Goal: Task Accomplishment & Management: Manage account settings

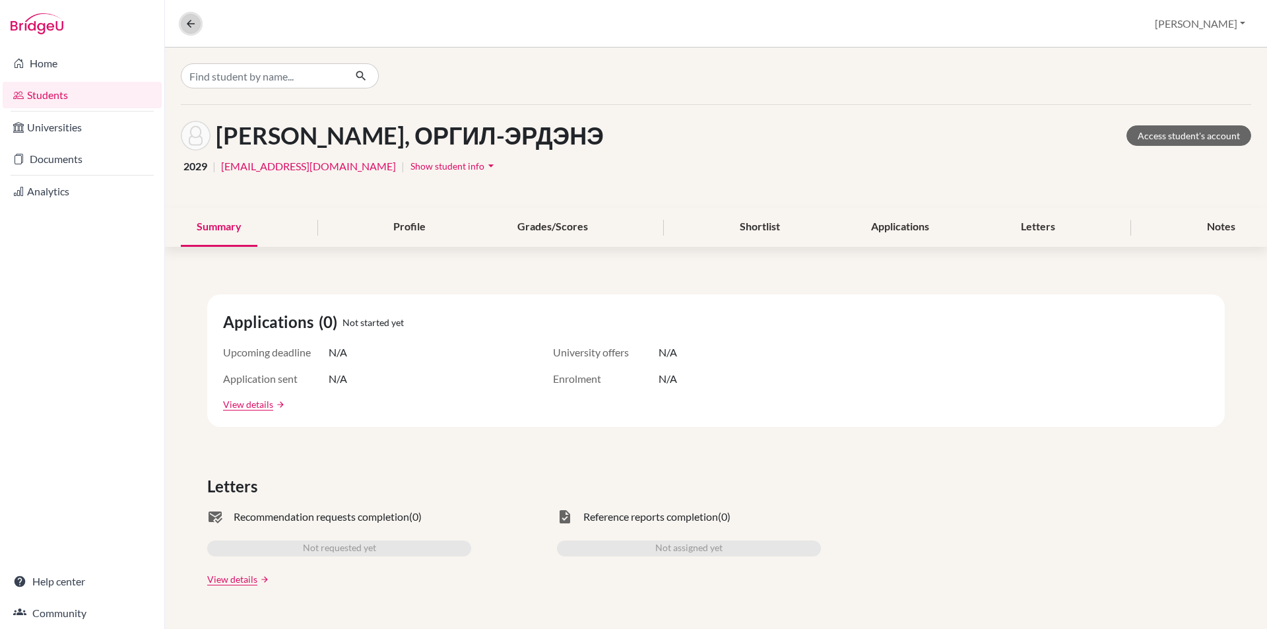
click at [186, 23] on icon at bounding box center [191, 24] width 12 height 12
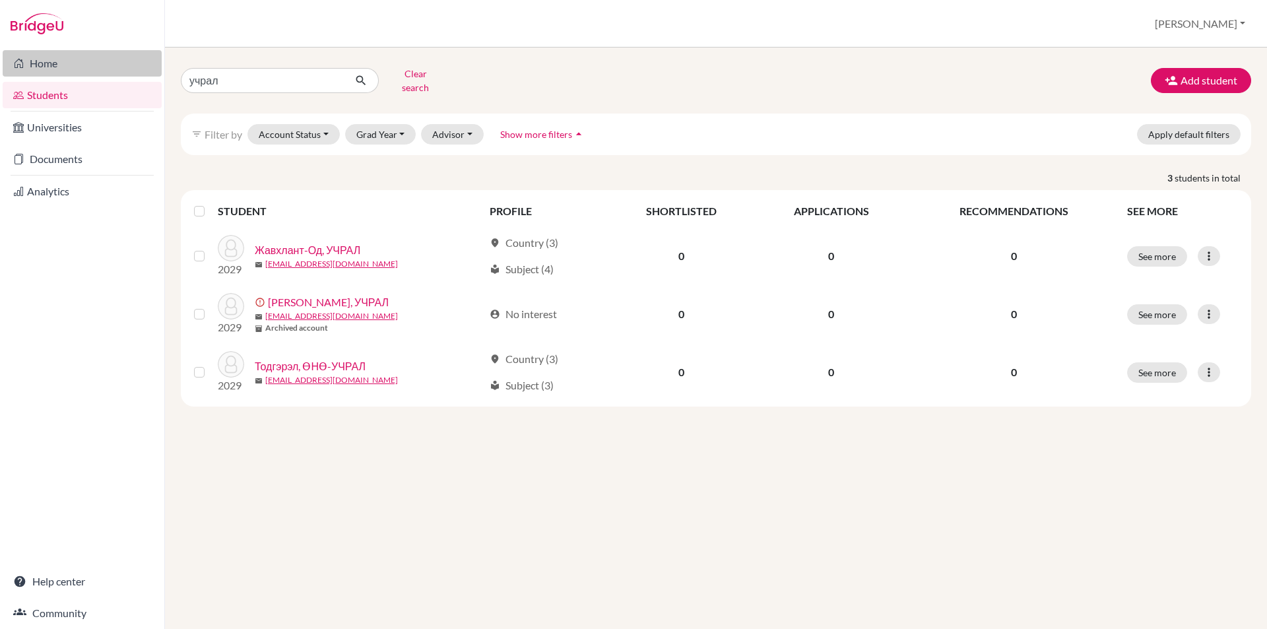
click at [99, 71] on link "Home" at bounding box center [82, 63] width 159 height 26
click at [277, 82] on input "учрал" at bounding box center [263, 80] width 164 height 25
drag, startPoint x: 277, startPoint y: 82, endPoint x: 16, endPoint y: 78, distance: 261.3
click at [16, 78] on div "Home Students Universities Documents Analytics Help center Community Students o…" at bounding box center [633, 314] width 1267 height 629
type input "цэцэнбилэг"
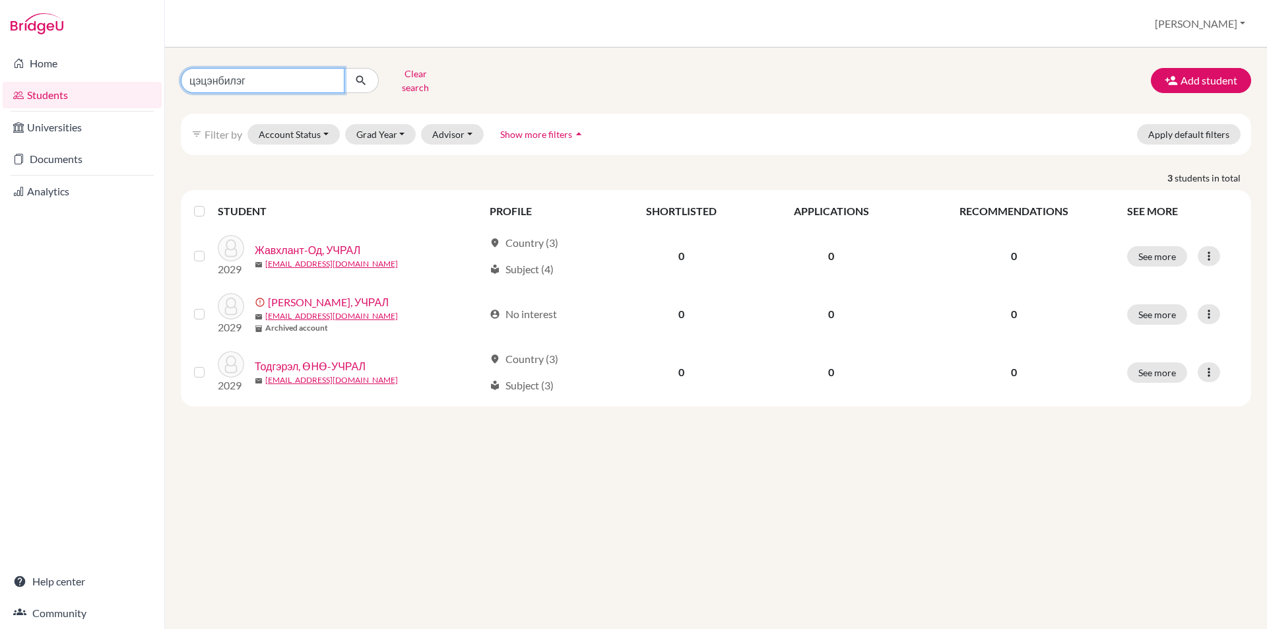
click button "submit" at bounding box center [361, 80] width 35 height 25
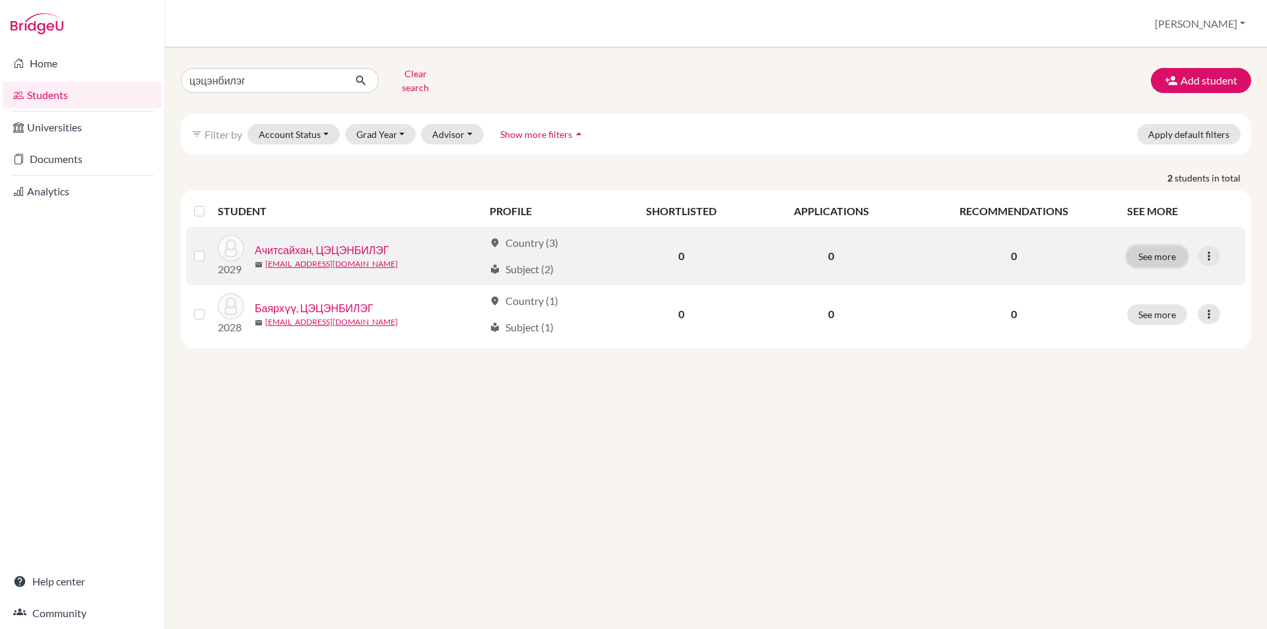
click at [1166, 249] on button "See more" at bounding box center [1157, 256] width 60 height 20
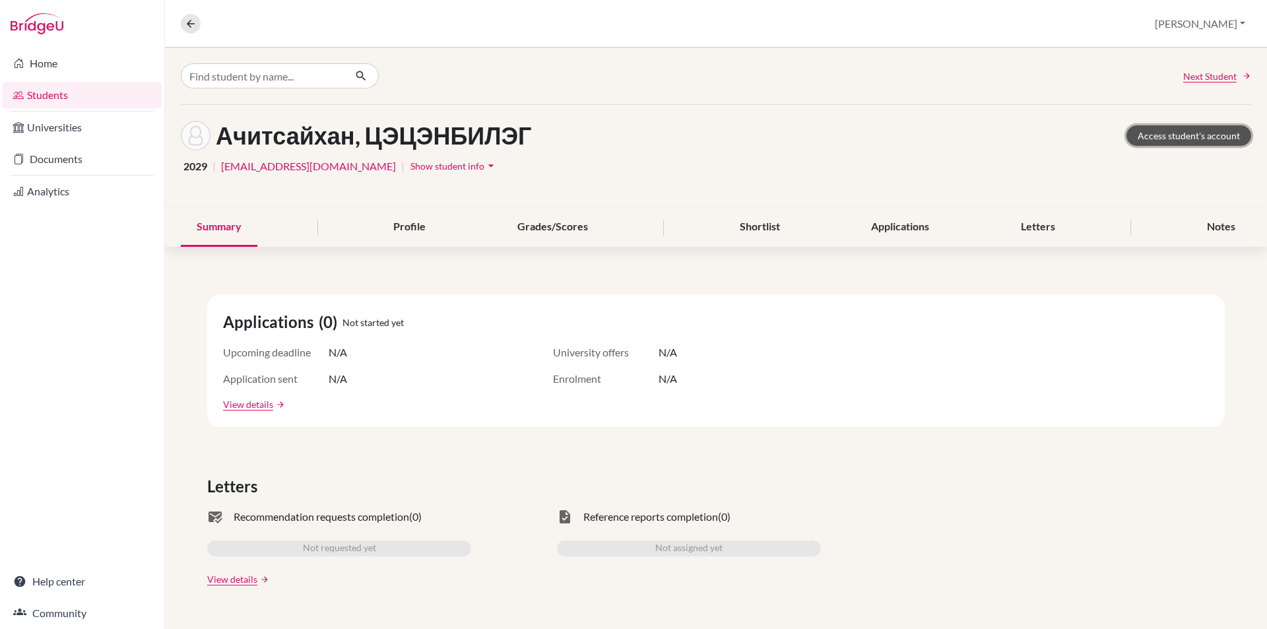
click at [1143, 138] on link "Access student's account" at bounding box center [1188, 135] width 125 height 20
click at [184, 23] on button at bounding box center [191, 24] width 20 height 20
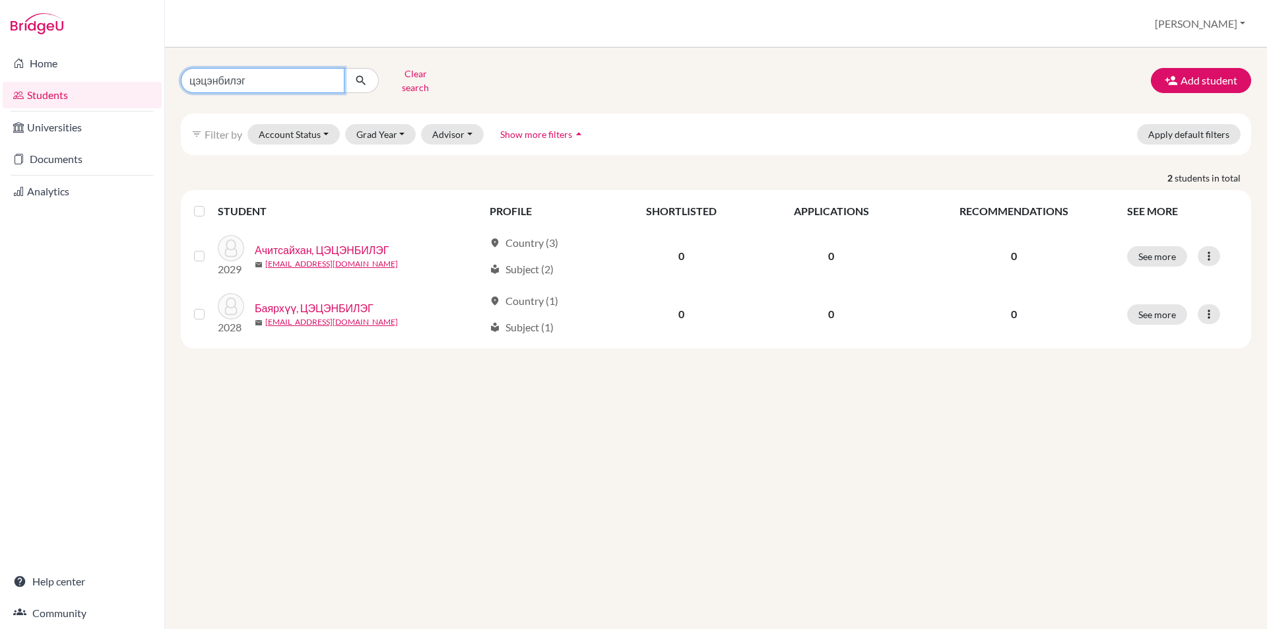
click at [311, 79] on input "цэцэнбилэг" at bounding box center [263, 80] width 164 height 25
click at [329, 78] on input "цэцэнбилэг" at bounding box center [263, 80] width 164 height 25
type input "баянмөнх"
click button "submit" at bounding box center [361, 80] width 35 height 25
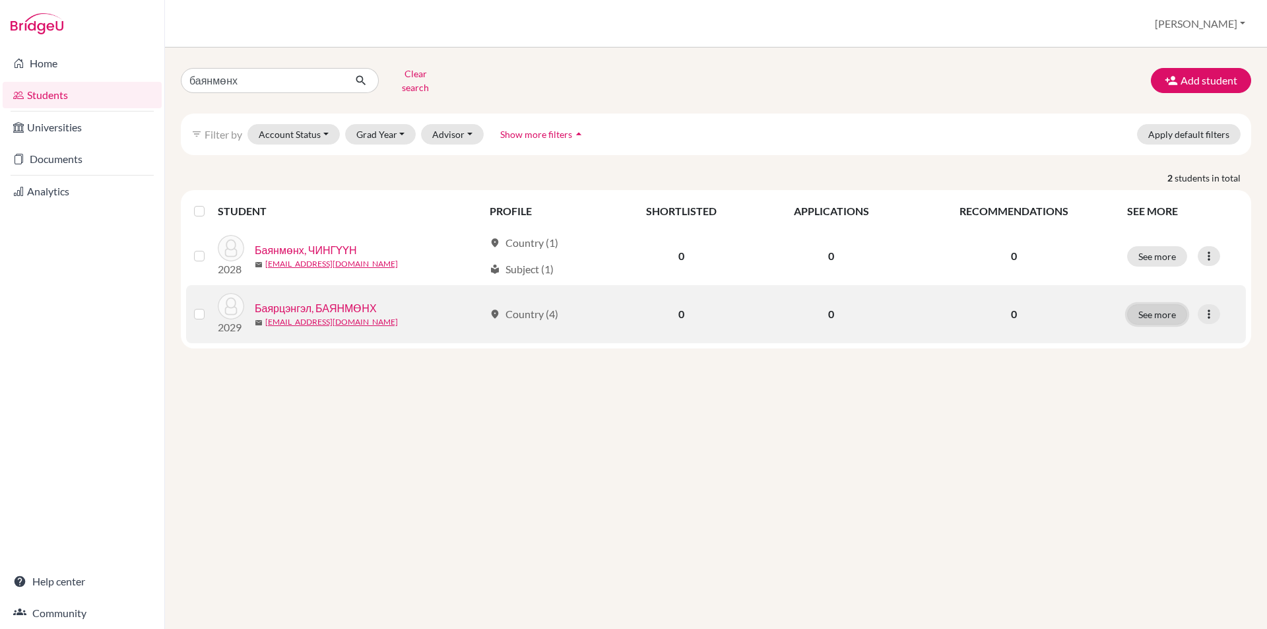
click at [1135, 305] on button "See more" at bounding box center [1157, 314] width 60 height 20
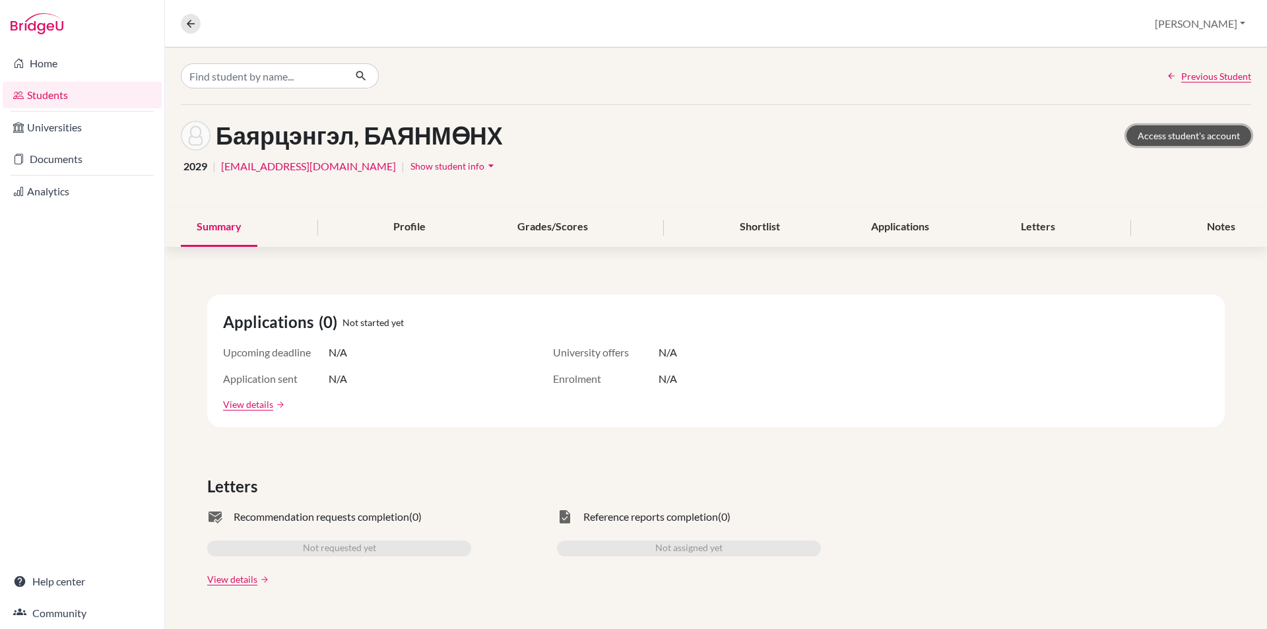
click at [1194, 134] on link "Access student's account" at bounding box center [1188, 135] width 125 height 20
click at [192, 26] on icon at bounding box center [191, 24] width 12 height 12
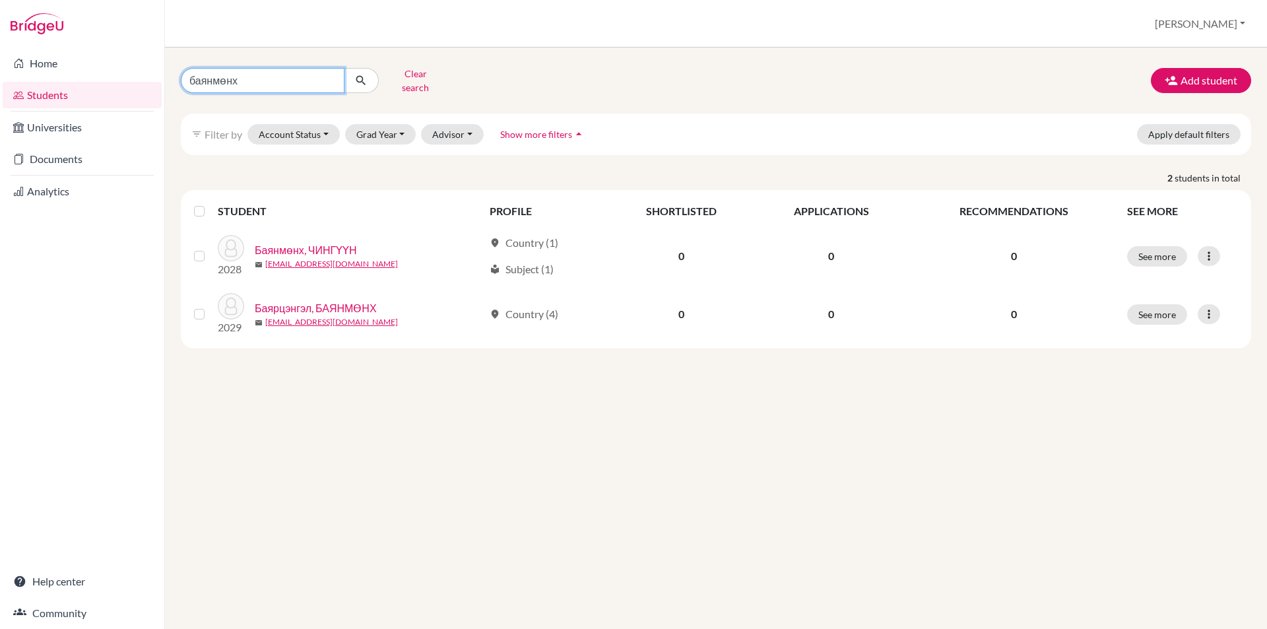
click at [294, 84] on input "баянмөнх" at bounding box center [263, 80] width 164 height 25
click at [330, 73] on input "баянмөнх" at bounding box center [263, 80] width 164 height 25
type input "бүжин"
click button "submit" at bounding box center [361, 80] width 35 height 25
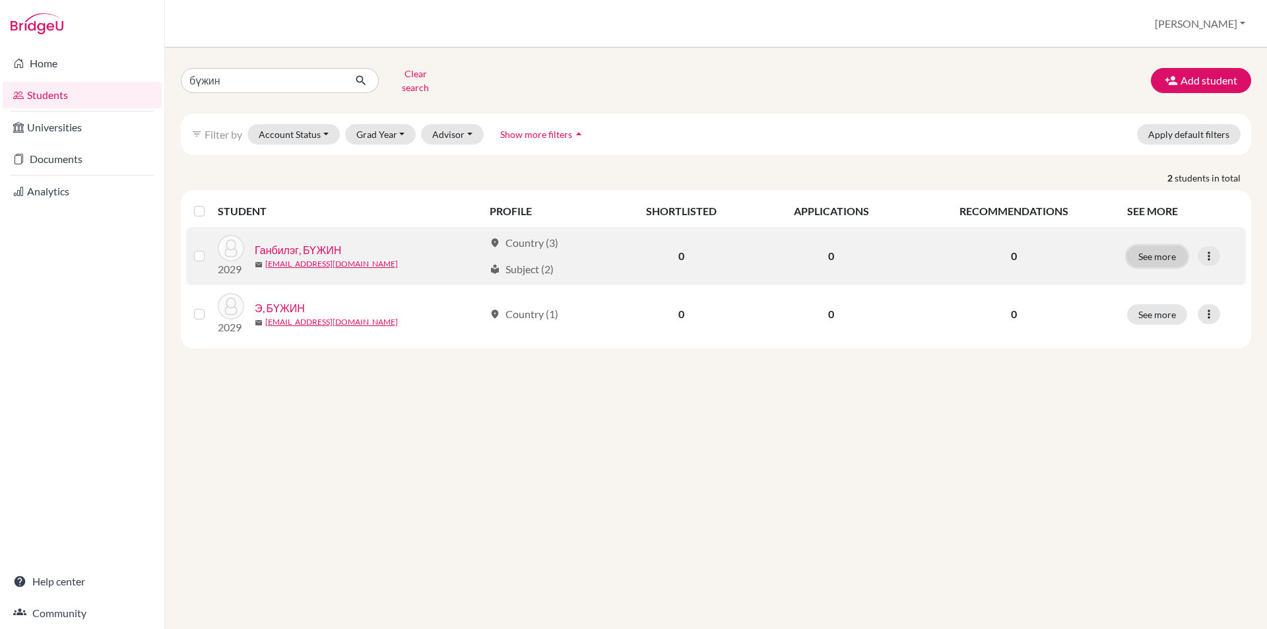
click at [1149, 247] on button "See more" at bounding box center [1157, 256] width 60 height 20
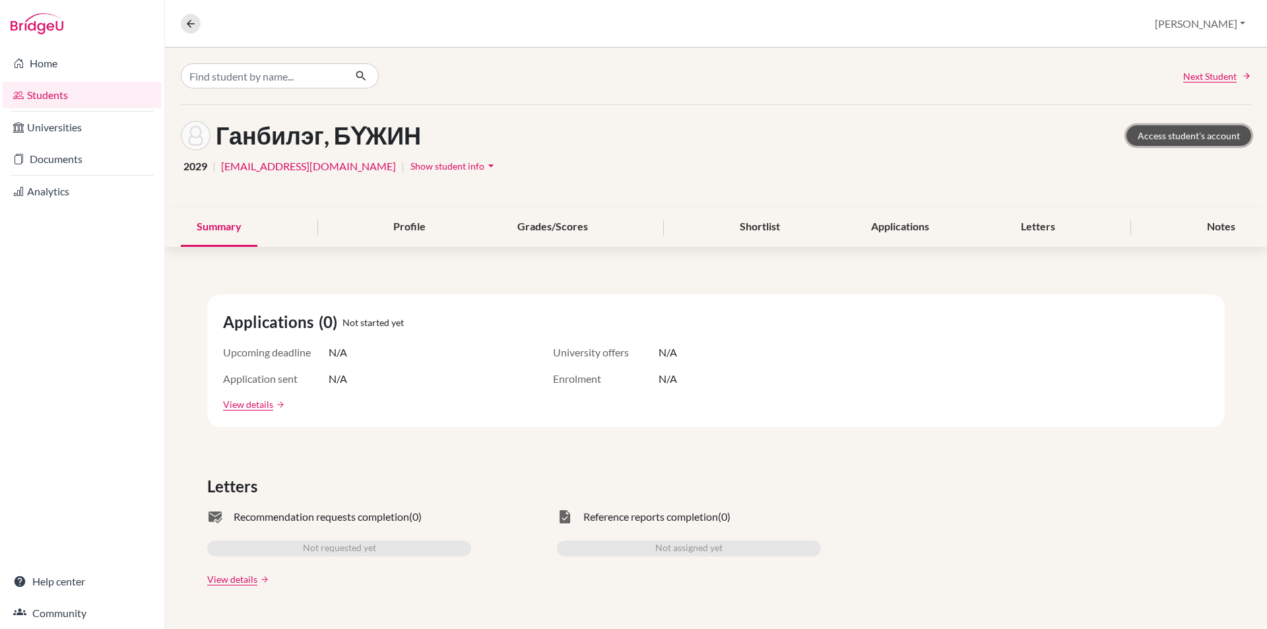
click at [1154, 133] on link "Access student's account" at bounding box center [1188, 135] width 125 height 20
click at [185, 31] on button at bounding box center [191, 24] width 20 height 20
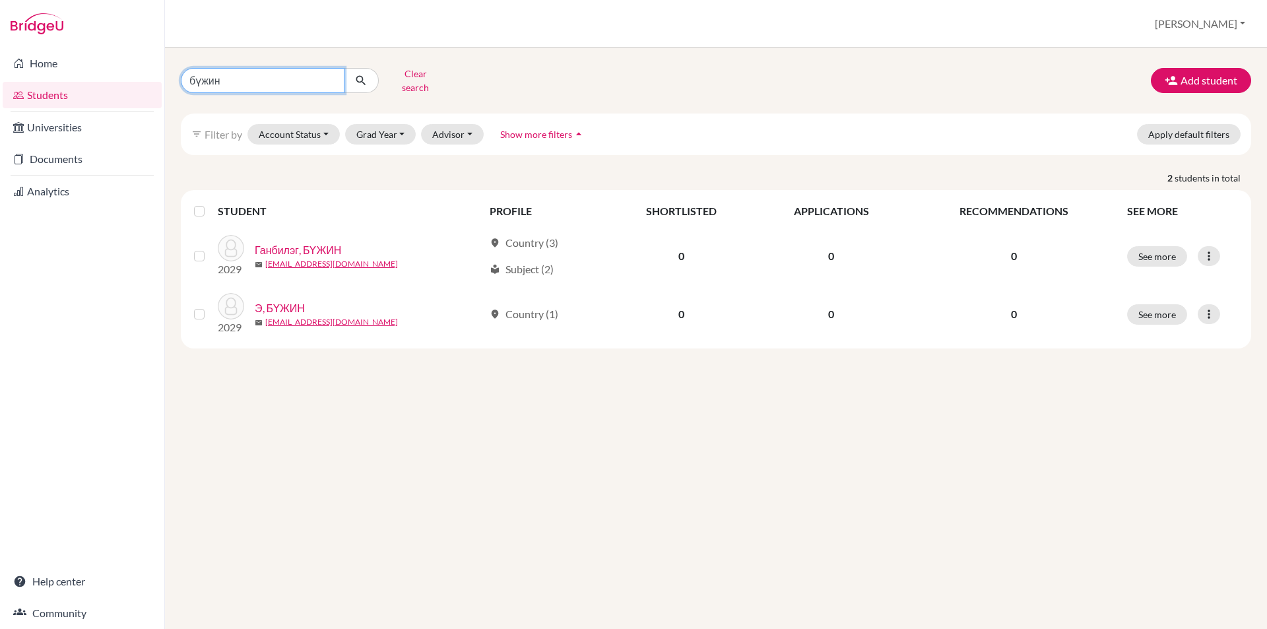
click at [273, 79] on input "бүжин" at bounding box center [263, 80] width 164 height 25
click at [327, 73] on input "бүжин" at bounding box center [263, 80] width 164 height 25
type input "тэнгис"
click button "submit" at bounding box center [361, 80] width 35 height 25
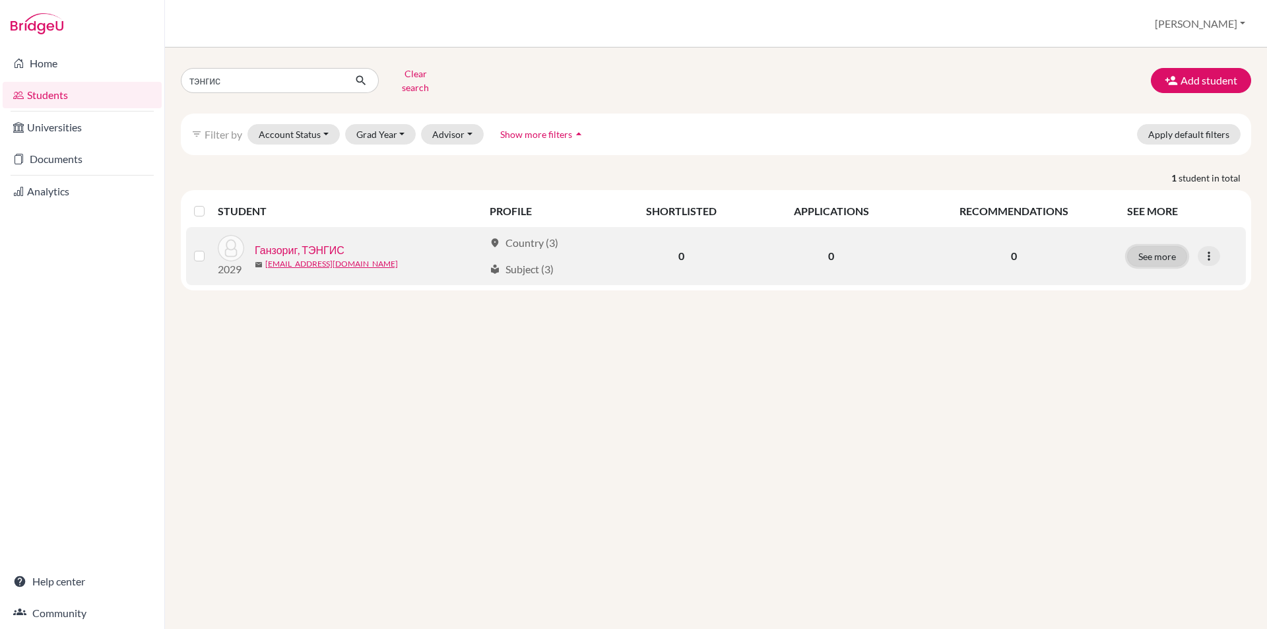
click at [1176, 255] on button "See more" at bounding box center [1157, 256] width 60 height 20
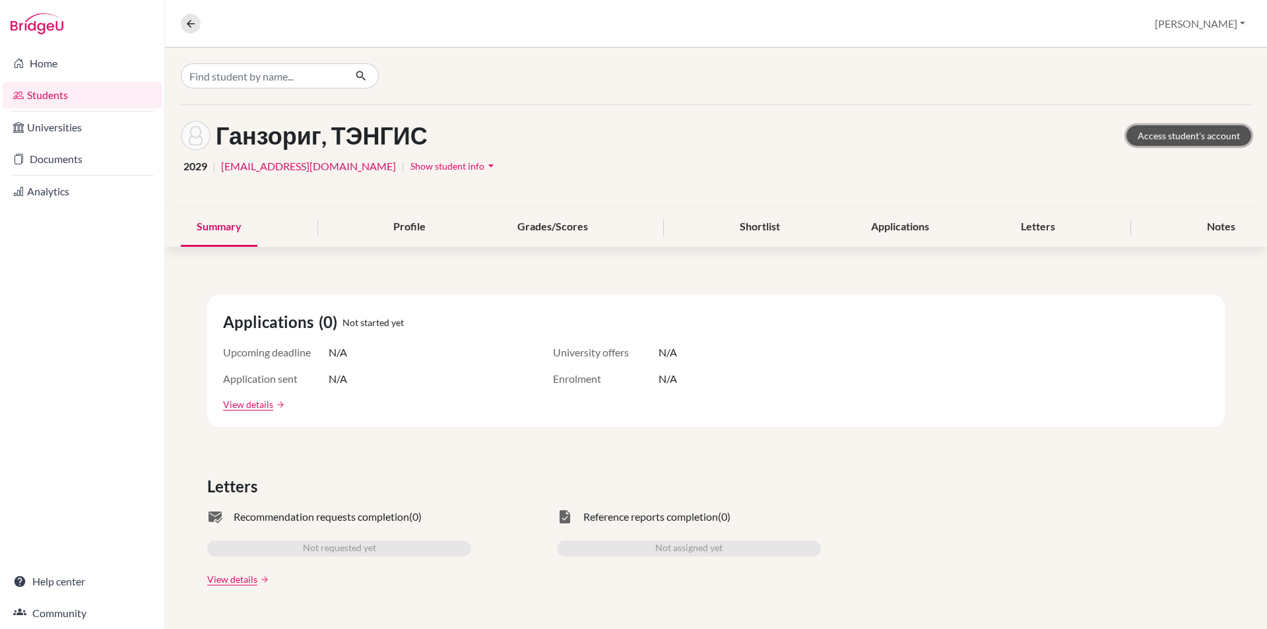
click at [1162, 127] on link "Access student's account" at bounding box center [1188, 135] width 125 height 20
click at [193, 26] on icon at bounding box center [191, 24] width 12 height 12
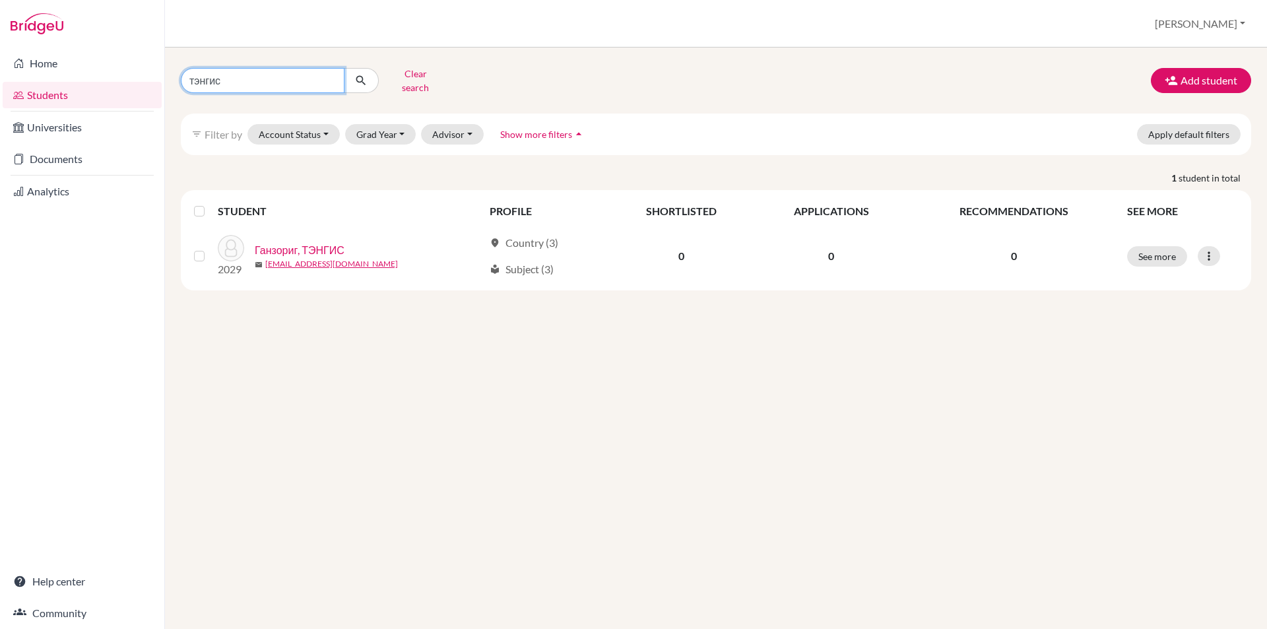
drag, startPoint x: 259, startPoint y: 76, endPoint x: 230, endPoint y: 81, distance: 28.9
click at [230, 81] on input "тэнгис" at bounding box center [263, 80] width 164 height 25
click at [330, 75] on input "тэнгис" at bounding box center [263, 80] width 164 height 25
type input "tyhrgjugl"
click button "submit" at bounding box center [361, 80] width 35 height 25
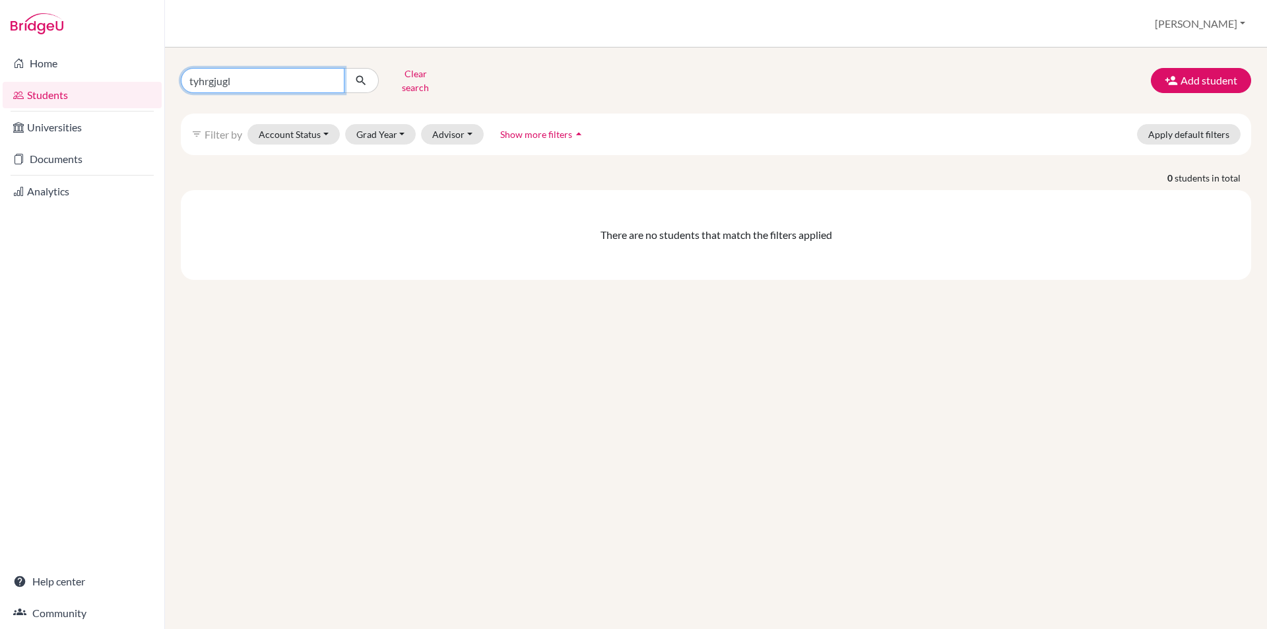
click at [306, 78] on input "tyhrgjugl" at bounding box center [263, 80] width 164 height 25
click at [335, 81] on input "tyhrgjugl" at bounding box center [263, 80] width 164 height 25
click at [331, 73] on input "tyhrgjugl" at bounding box center [263, 80] width 164 height 25
type input "энхжаргал"
click button "submit" at bounding box center [361, 80] width 35 height 25
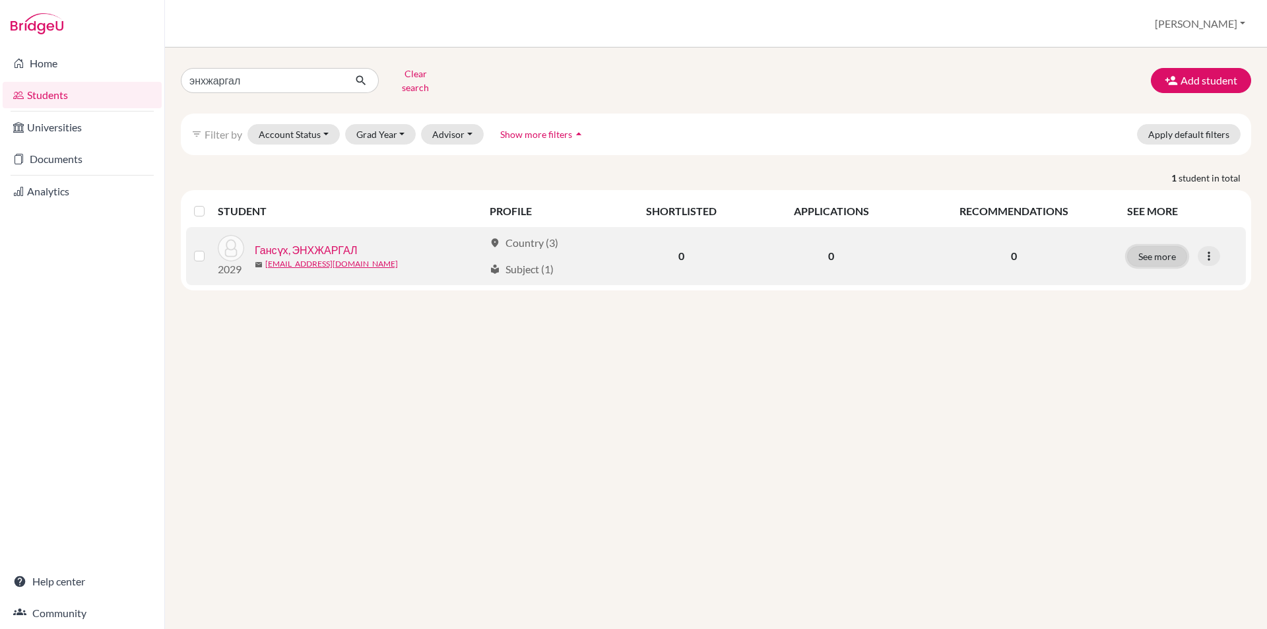
click at [1160, 253] on button "See more" at bounding box center [1157, 256] width 60 height 20
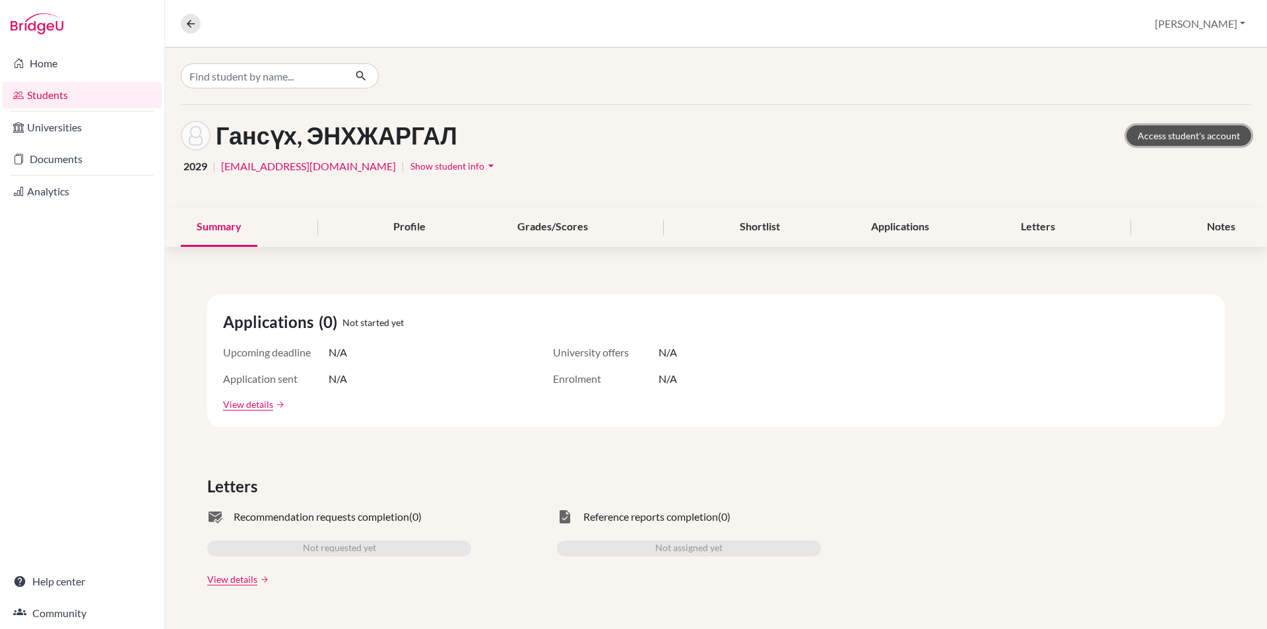
click at [1139, 136] on link "Access student's account" at bounding box center [1188, 135] width 125 height 20
click at [189, 30] on button at bounding box center [191, 24] width 20 height 20
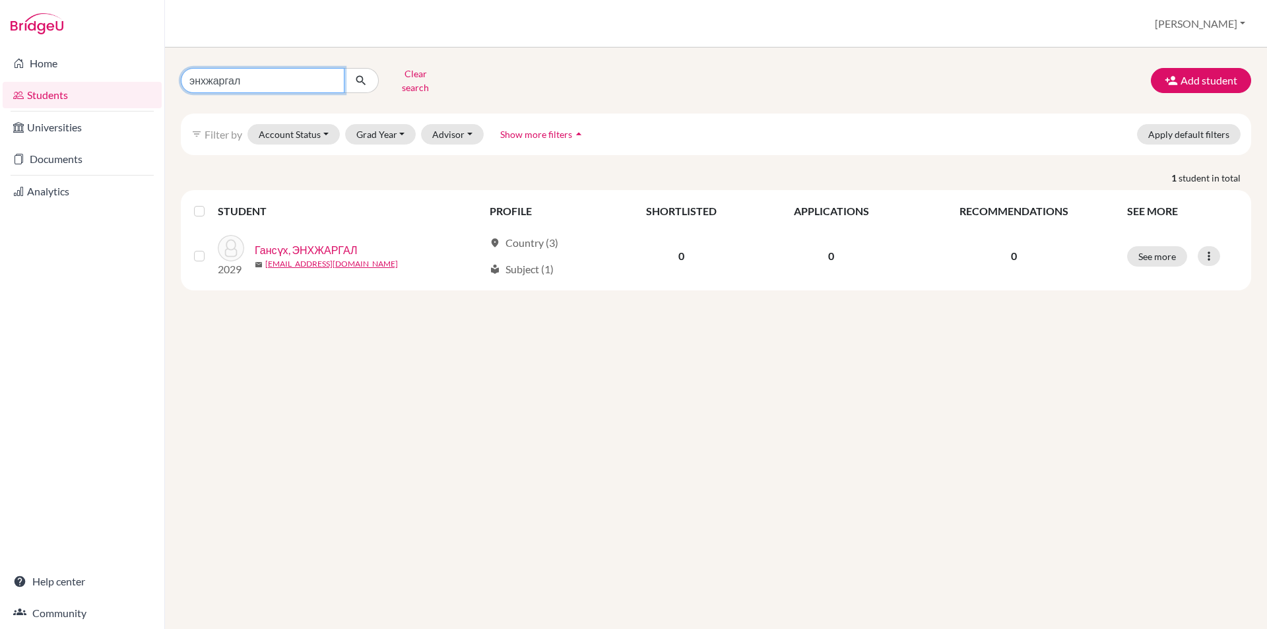
click at [328, 80] on input "энхжаргал" at bounding box center [263, 80] width 164 height 25
click at [330, 79] on input "энхжаргал" at bounding box center [263, 80] width 164 height 25
type input "учрал"
click button "submit" at bounding box center [361, 80] width 35 height 25
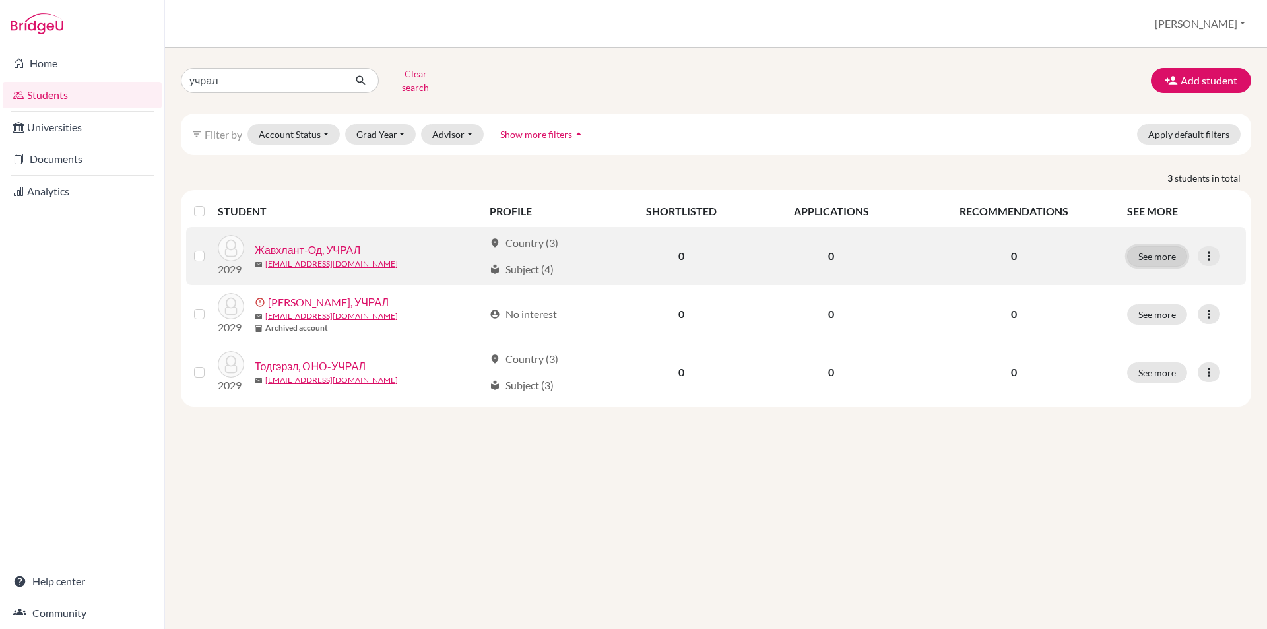
click at [1172, 251] on button "See more" at bounding box center [1157, 256] width 60 height 20
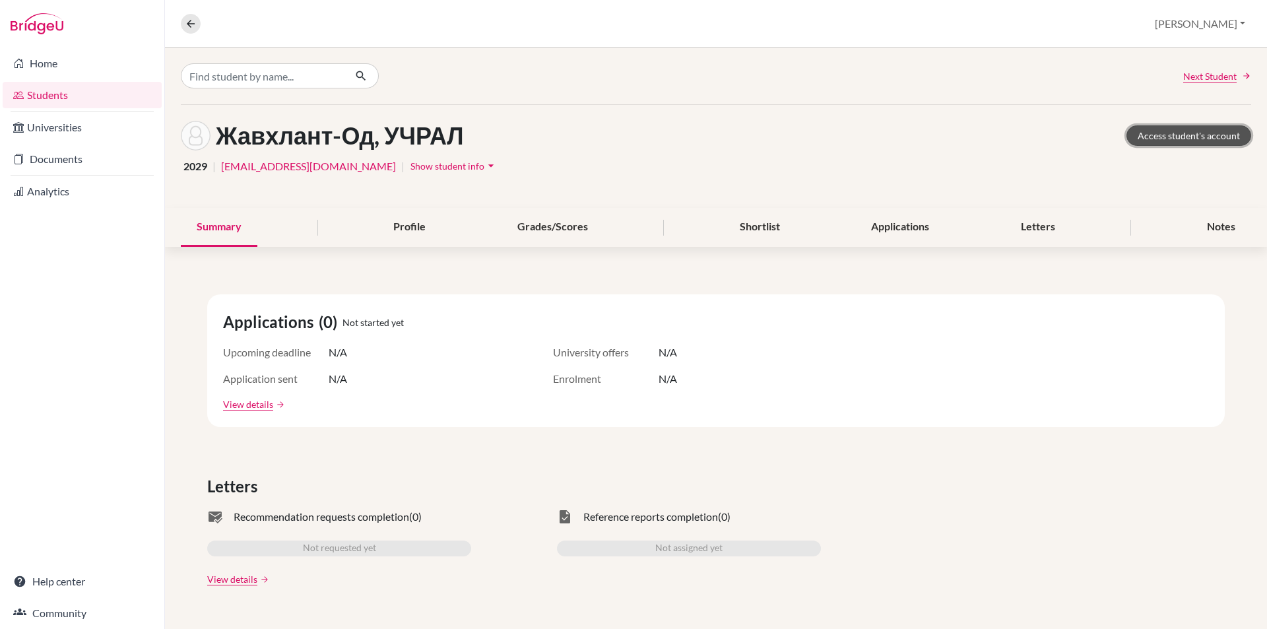
click at [1177, 142] on link "Access student's account" at bounding box center [1188, 135] width 125 height 20
click at [193, 30] on button at bounding box center [191, 24] width 20 height 20
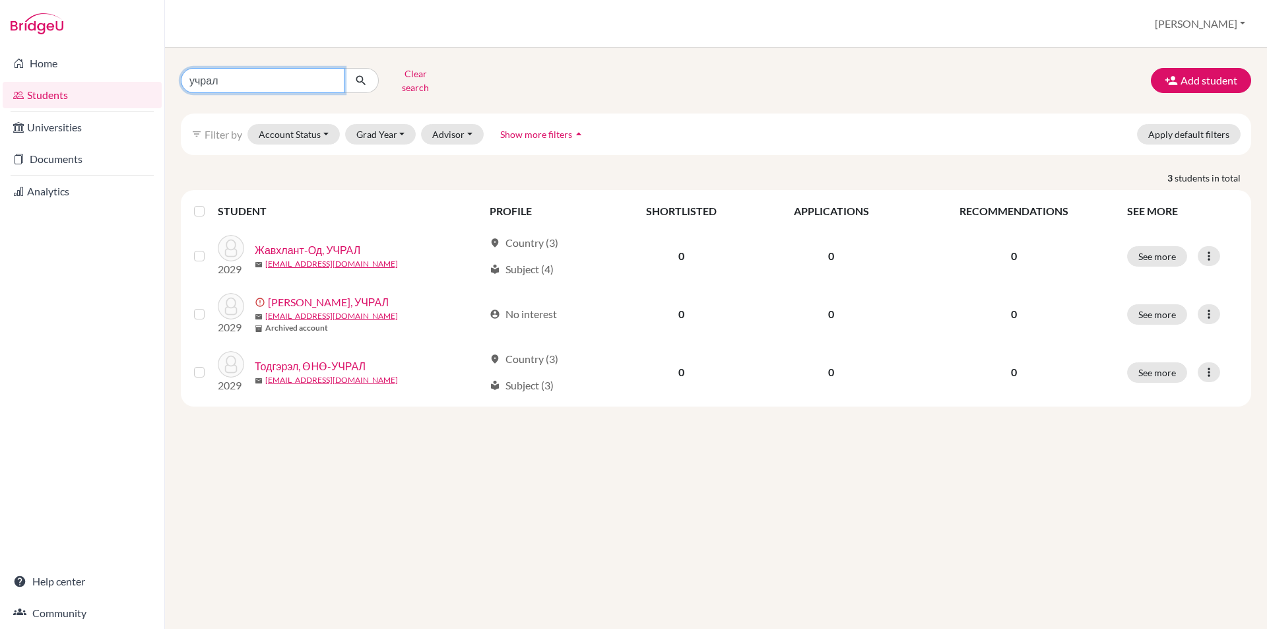
click at [326, 78] on input "учрал" at bounding box center [263, 80] width 164 height 25
click at [327, 77] on input "учрал" at bounding box center [263, 80] width 164 height 25
type input "анир"
click button "submit" at bounding box center [361, 80] width 35 height 25
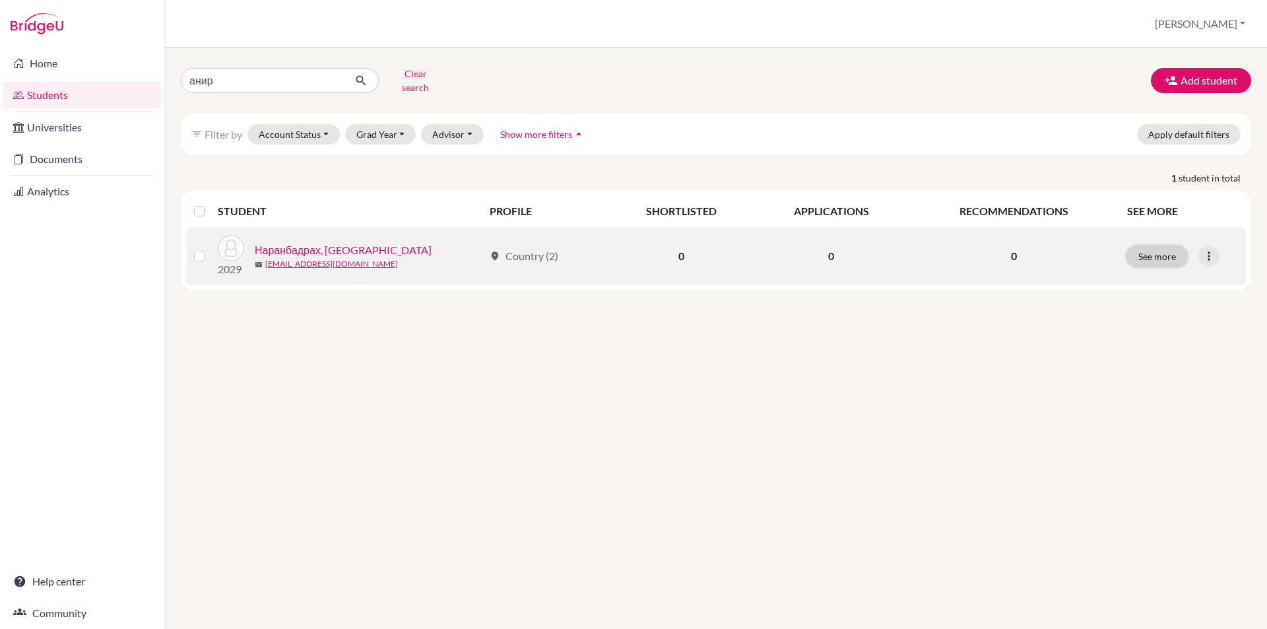
click at [1128, 249] on button "See more" at bounding box center [1157, 256] width 60 height 20
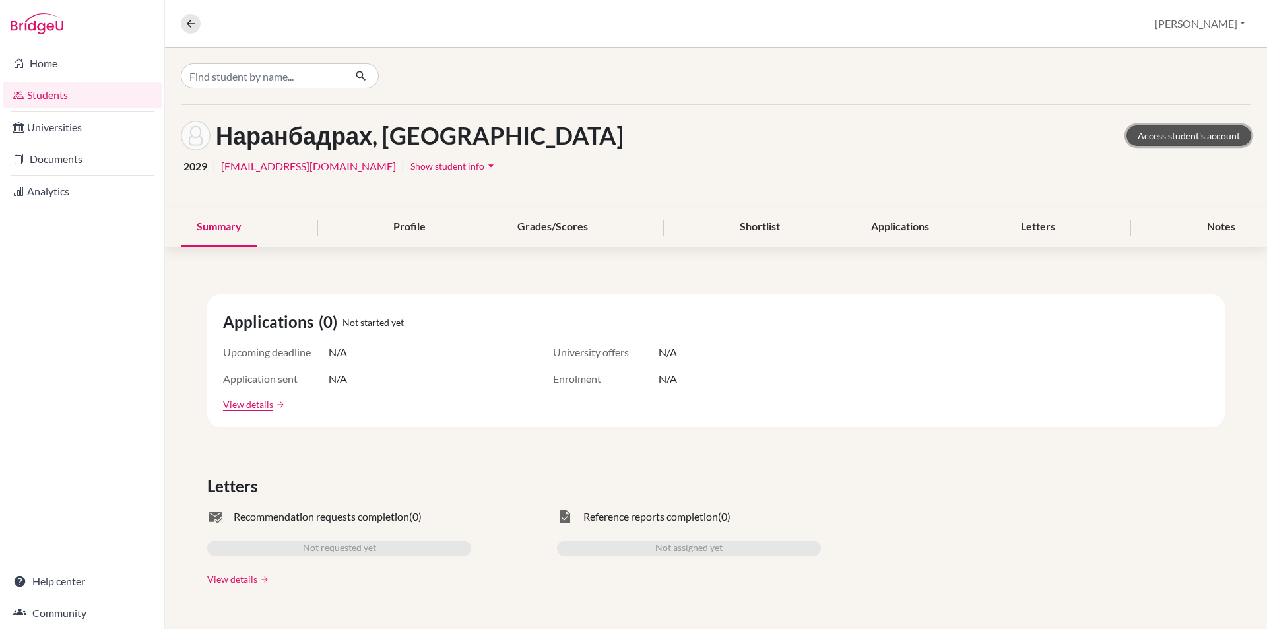
click at [1161, 133] on link "Access student's account" at bounding box center [1188, 135] width 125 height 20
click at [189, 18] on icon at bounding box center [191, 24] width 12 height 12
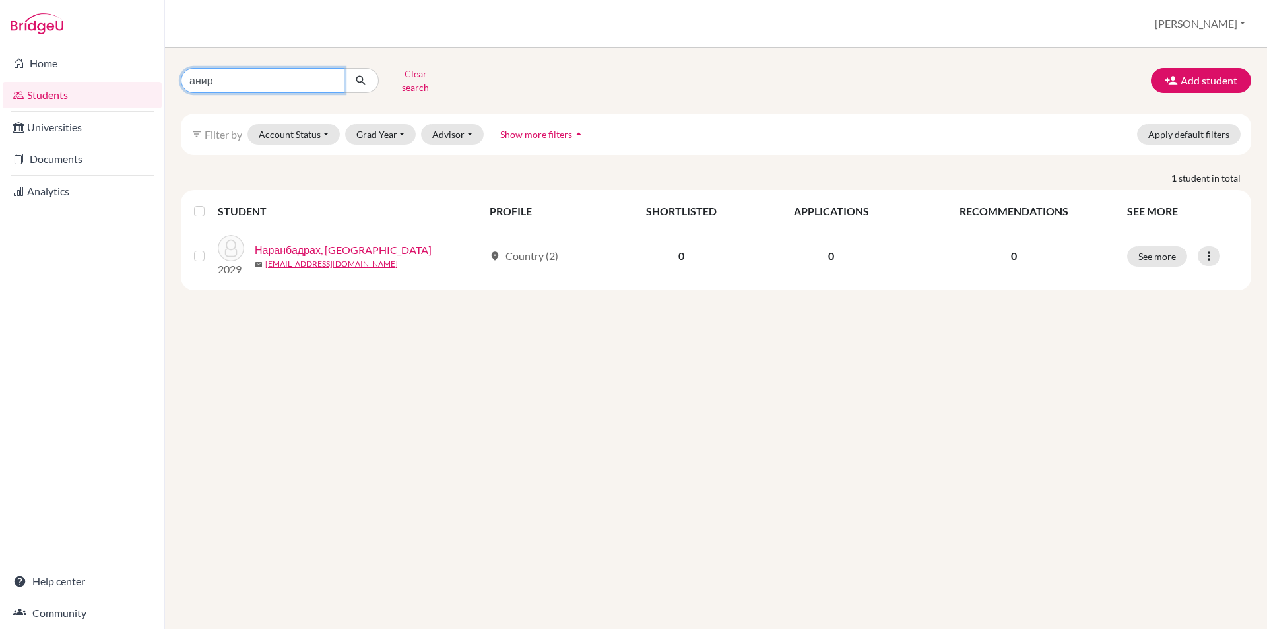
click at [313, 76] on input "анир" at bounding box center [263, 80] width 164 height 25
click at [327, 75] on input "анир" at bounding box center [263, 80] width 164 height 25
type input "гэрэлчимэг"
click button "submit" at bounding box center [361, 80] width 35 height 25
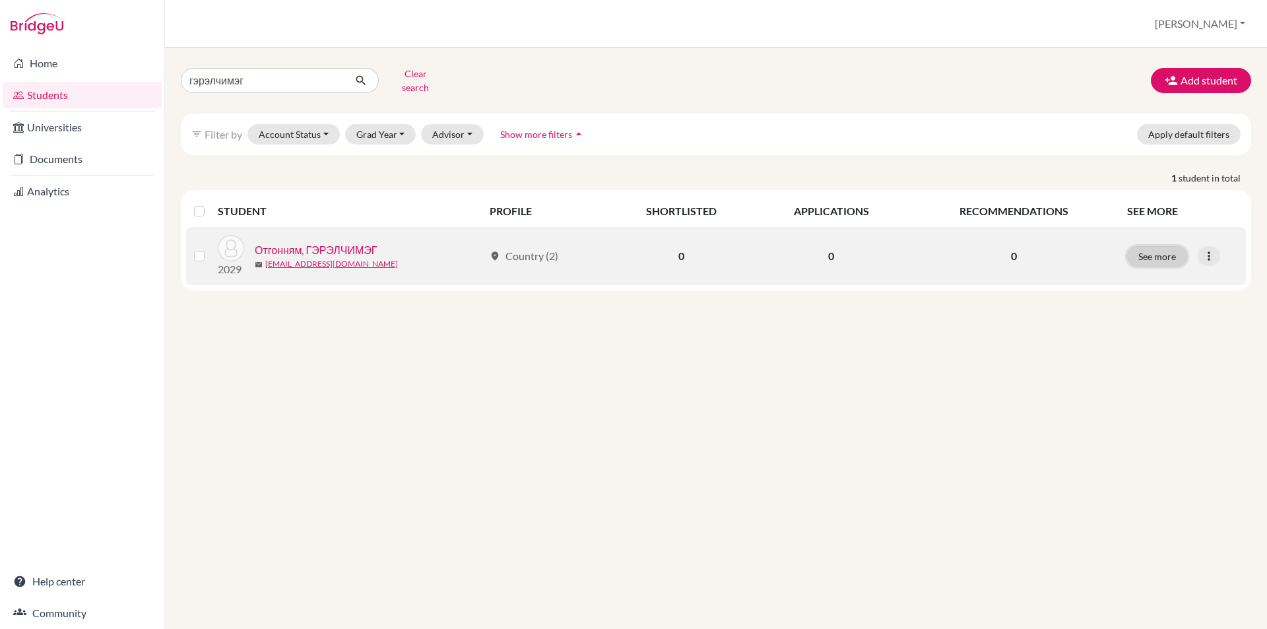
click at [1145, 246] on button "See more" at bounding box center [1157, 256] width 60 height 20
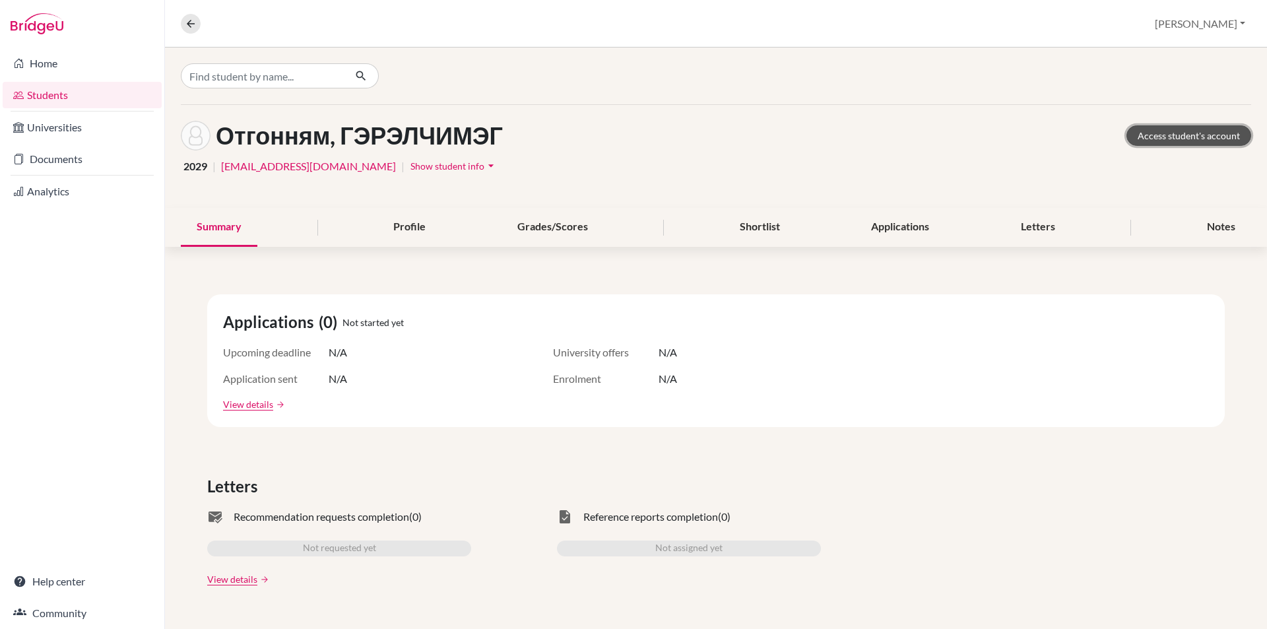
click at [1154, 141] on link "Access student's account" at bounding box center [1188, 135] width 125 height 20
click at [183, 26] on button at bounding box center [191, 24] width 20 height 20
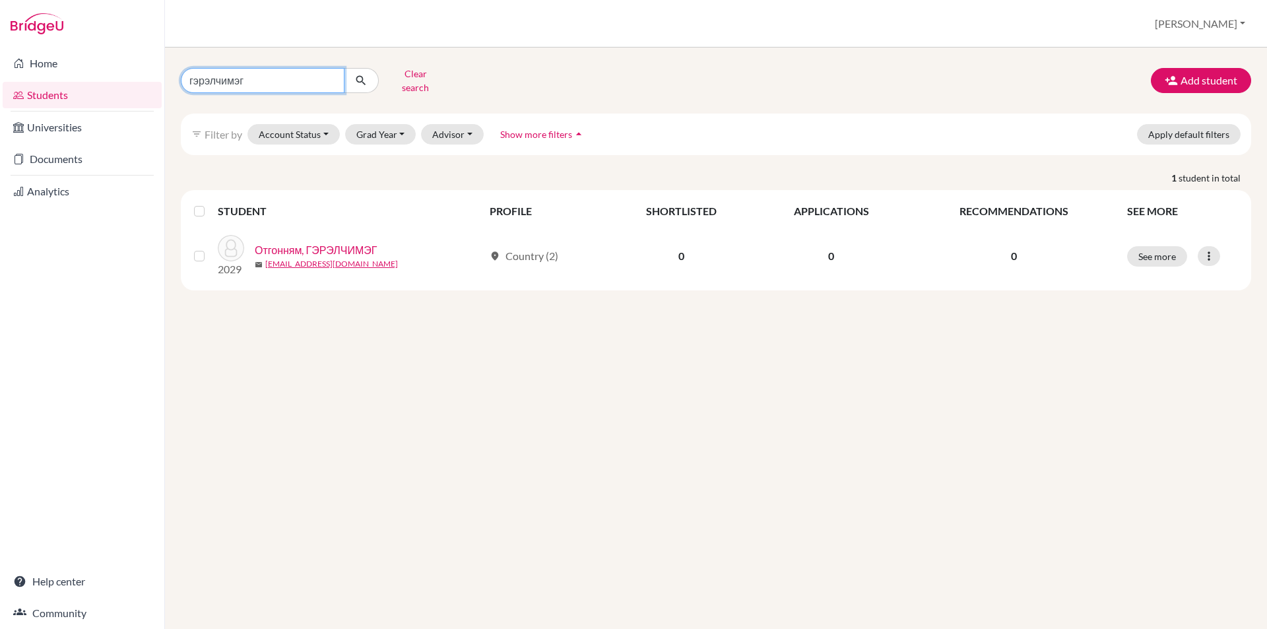
click at [326, 76] on input "гэрэлчимэг" at bounding box center [263, 80] width 164 height 25
click at [327, 76] on input "гэрэлчимэг" at bounding box center [263, 80] width 164 height 25
type input "ү"
type input "одгэрэл"
click button "submit" at bounding box center [361, 80] width 35 height 25
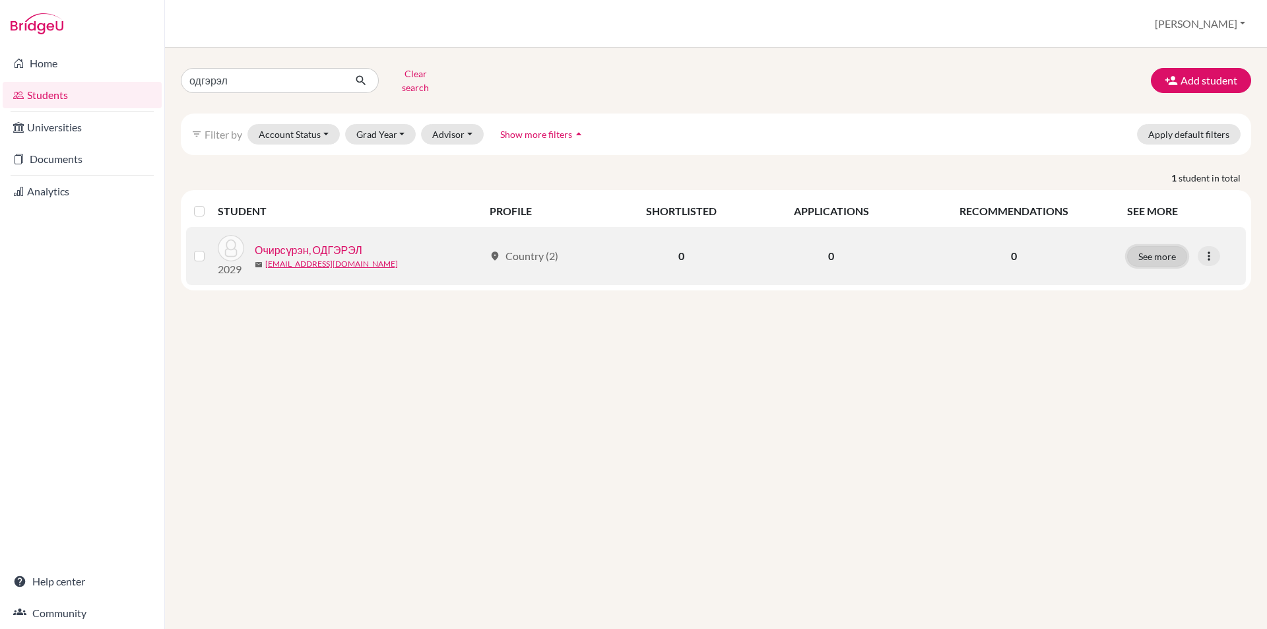
click at [1128, 246] on button "See more" at bounding box center [1157, 256] width 60 height 20
click at [1147, 251] on button "See more" at bounding box center [1157, 256] width 60 height 20
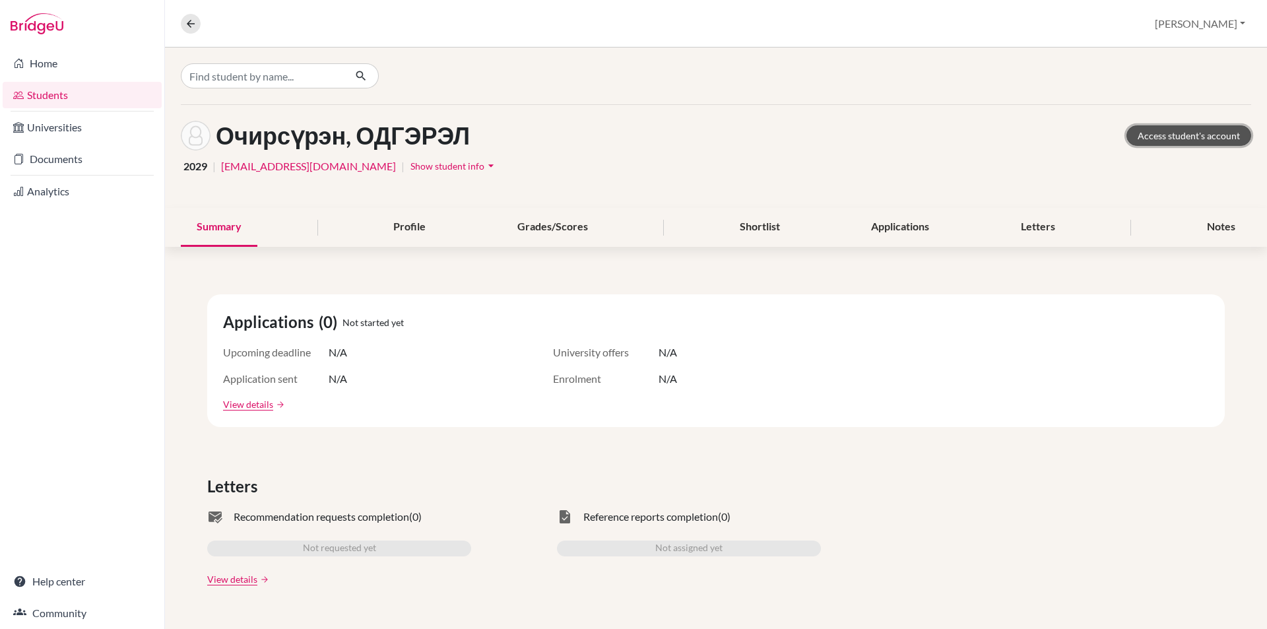
click at [1177, 127] on link "Access student's account" at bounding box center [1188, 135] width 125 height 20
click at [1139, 146] on div "Очирсүрэн, ОДГЭРЭЛ Access student's account" at bounding box center [716, 136] width 1070 height 30
click at [1139, 141] on link "Access student's account" at bounding box center [1188, 135] width 125 height 20
click at [199, 23] on button at bounding box center [191, 24] width 20 height 20
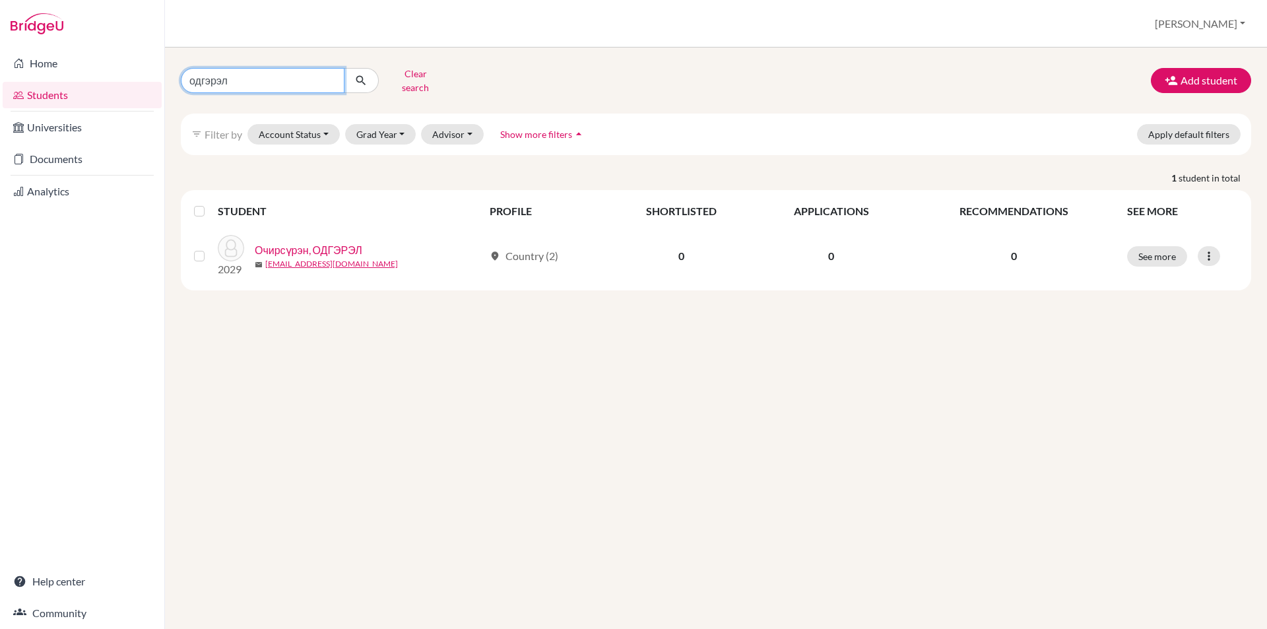
click at [327, 76] on input "одгэрэл" at bounding box center [263, 80] width 164 height 25
type input "энэрэл"
click button "submit" at bounding box center [361, 80] width 35 height 25
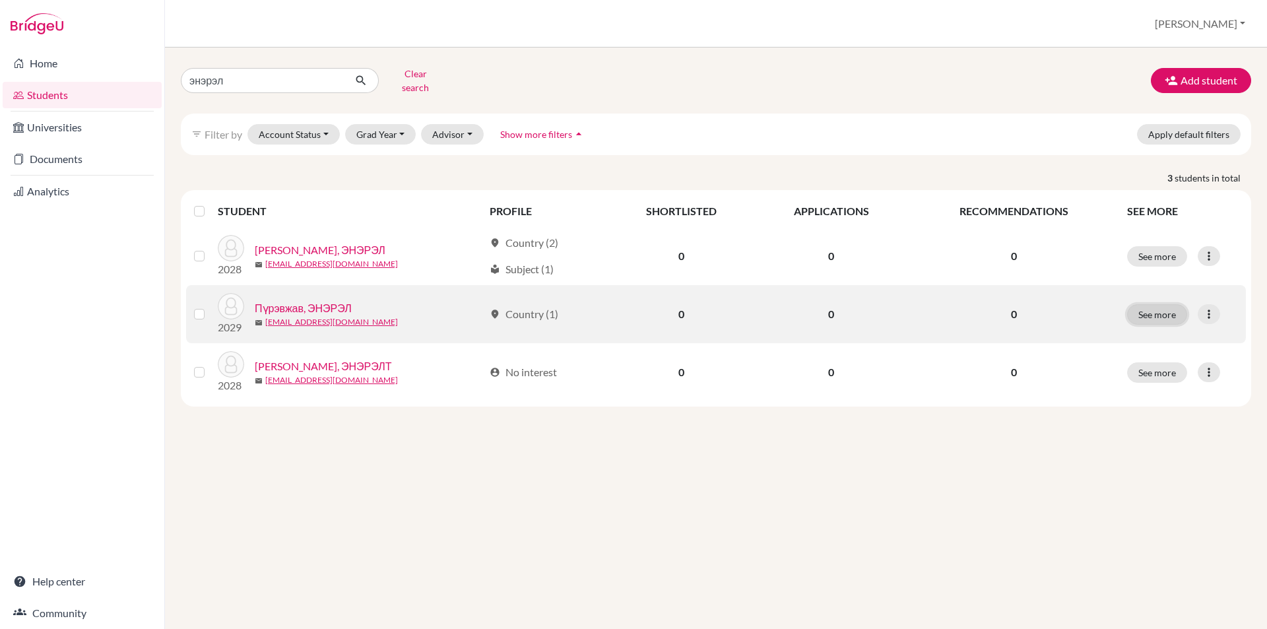
click at [1158, 307] on button "See more" at bounding box center [1157, 314] width 60 height 20
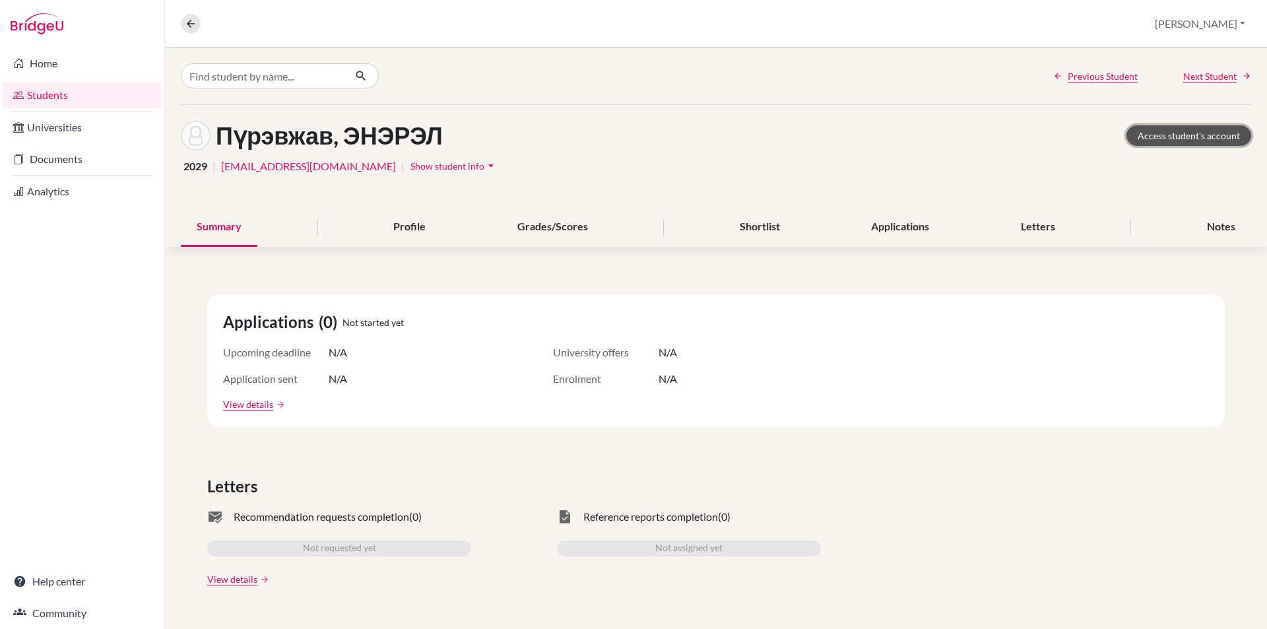
click at [1152, 141] on link "Access student's account" at bounding box center [1188, 135] width 125 height 20
click at [189, 18] on icon at bounding box center [191, 24] width 12 height 12
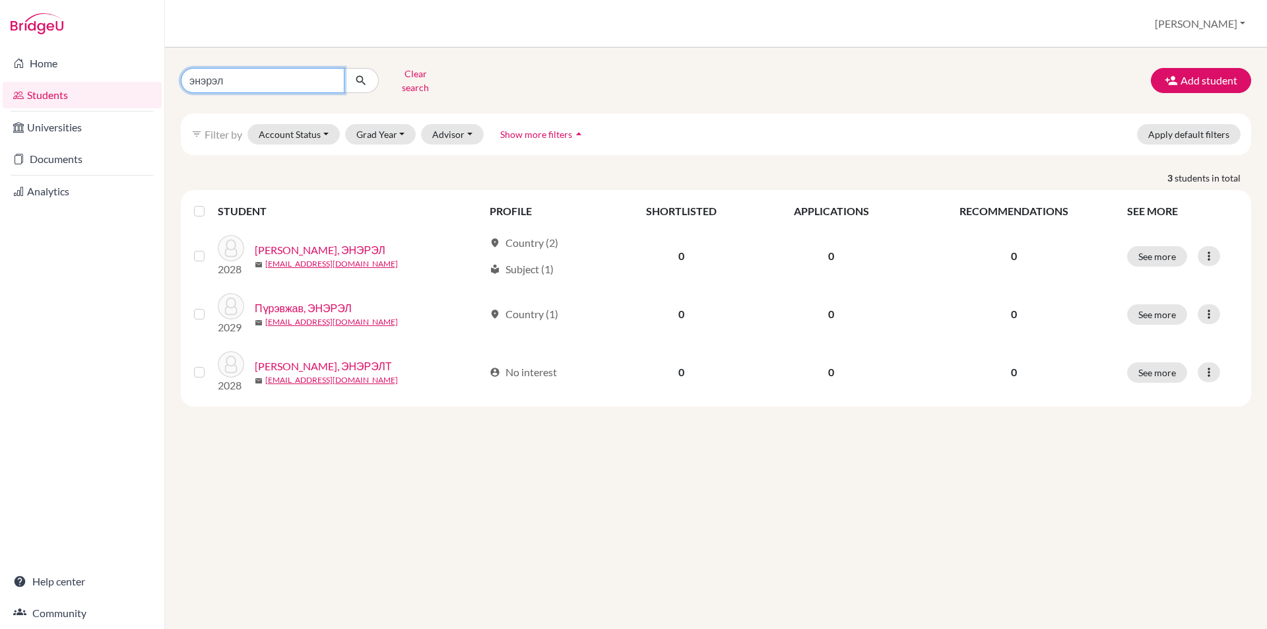
click at [329, 76] on input "энэрэл" at bounding box center [263, 80] width 164 height 25
type input "анхдөлгөөн"
click button "submit" at bounding box center [361, 80] width 35 height 25
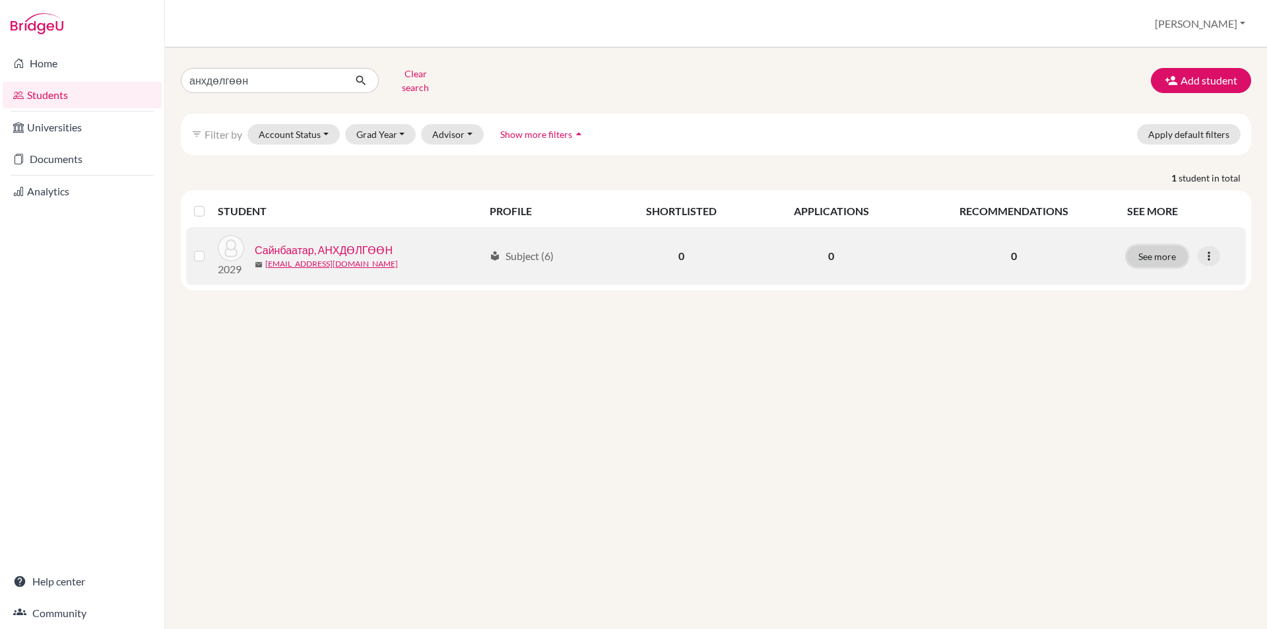
click at [1171, 252] on button "See more" at bounding box center [1157, 256] width 60 height 20
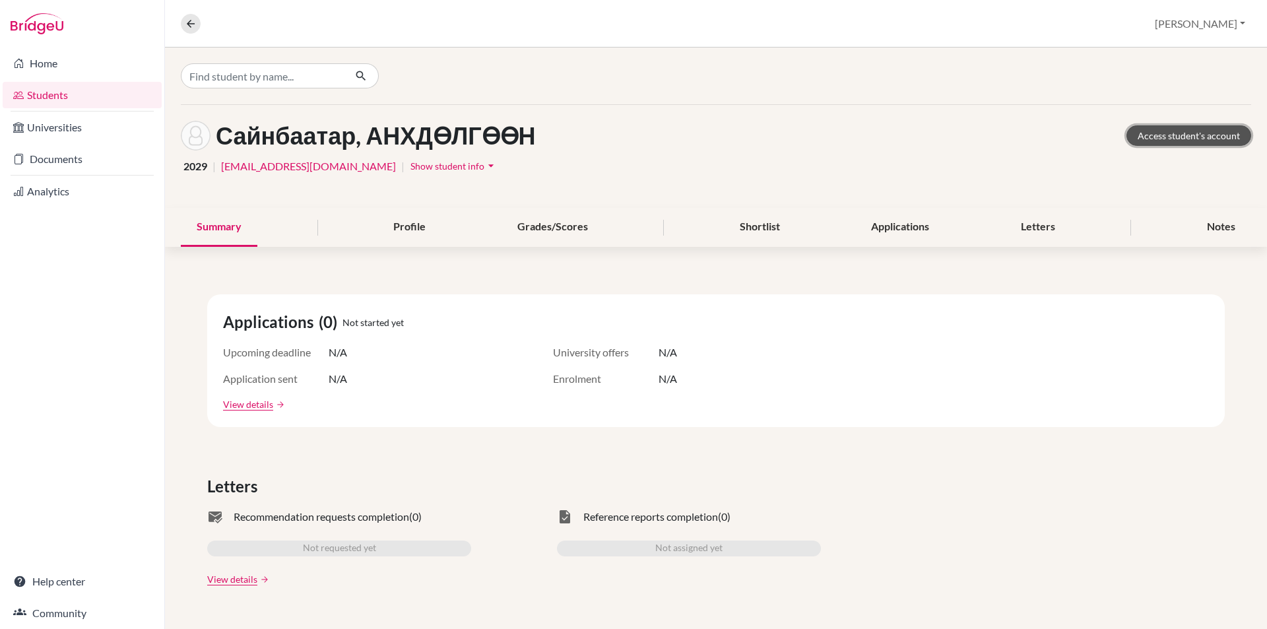
click at [1160, 142] on link "Access student's account" at bounding box center [1188, 135] width 125 height 20
click at [188, 28] on icon at bounding box center [191, 24] width 12 height 12
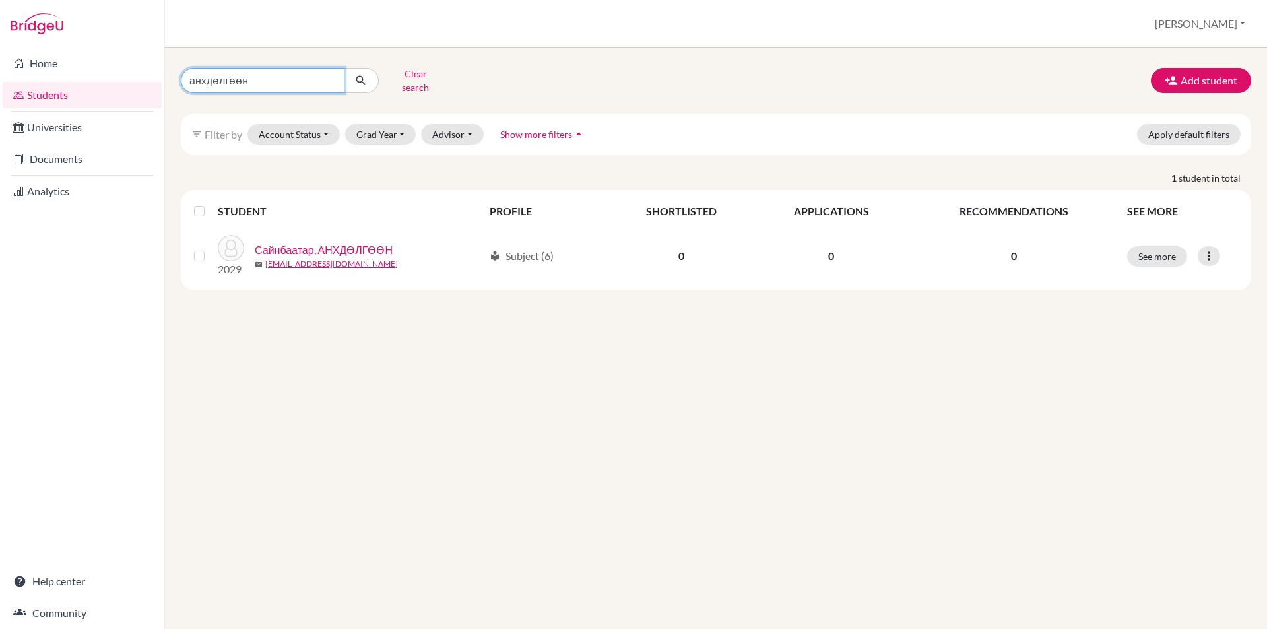
click at [325, 77] on input "анхдөлгөөн" at bounding box center [263, 80] width 164 height 25
click at [331, 77] on input "анхдөлгөөн" at bounding box center [263, 80] width 164 height 25
type input "минжин"
click button "submit" at bounding box center [361, 80] width 35 height 25
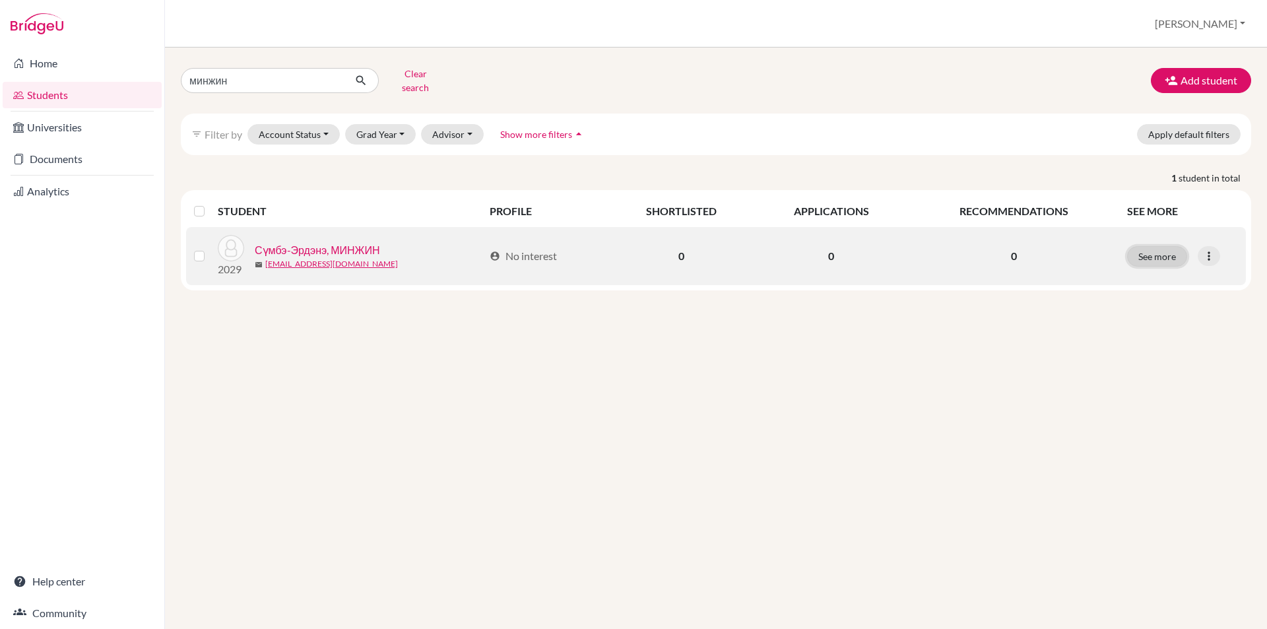
click at [1139, 246] on button "See more" at bounding box center [1157, 256] width 60 height 20
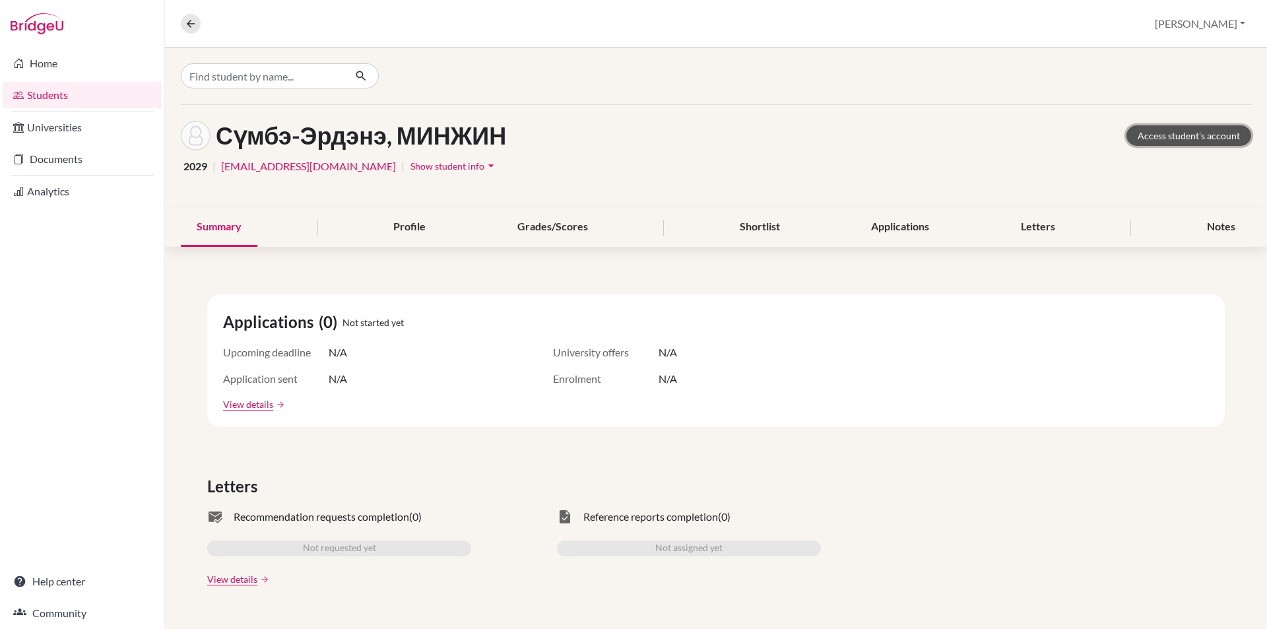
click at [1197, 134] on link "Access student's account" at bounding box center [1188, 135] width 125 height 20
click at [181, 13] on div "Overview Student details [GEOGRAPHIC_DATA] Profile School Settings Log out" at bounding box center [716, 23] width 1102 height 47
click at [196, 24] on icon at bounding box center [191, 24] width 12 height 12
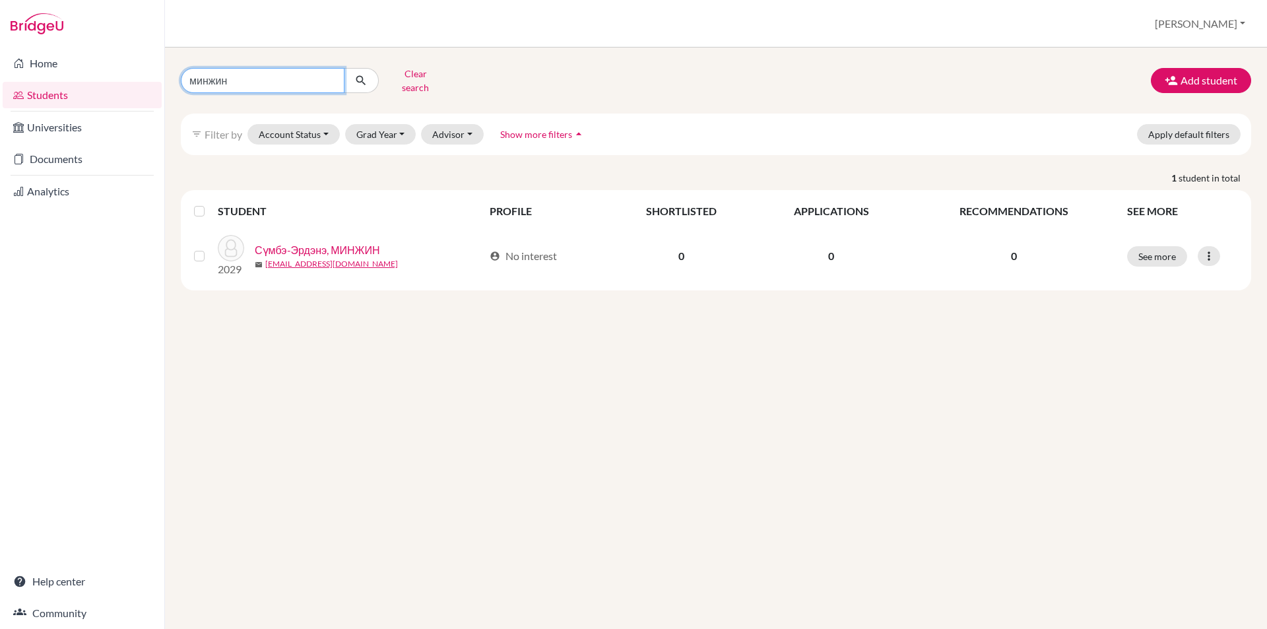
click at [329, 77] on input "минжин" at bounding box center [263, 80] width 164 height 25
type input "эрхэмтөр"
click button "submit" at bounding box center [361, 80] width 35 height 25
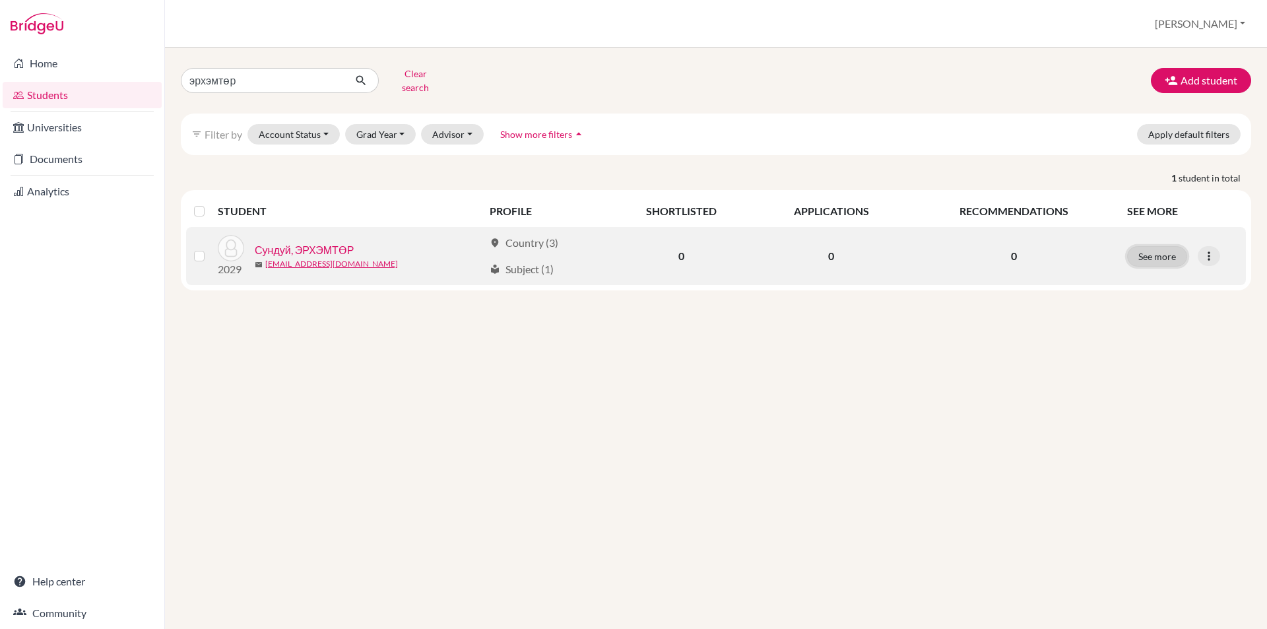
click at [1153, 249] on button "See more" at bounding box center [1157, 256] width 60 height 20
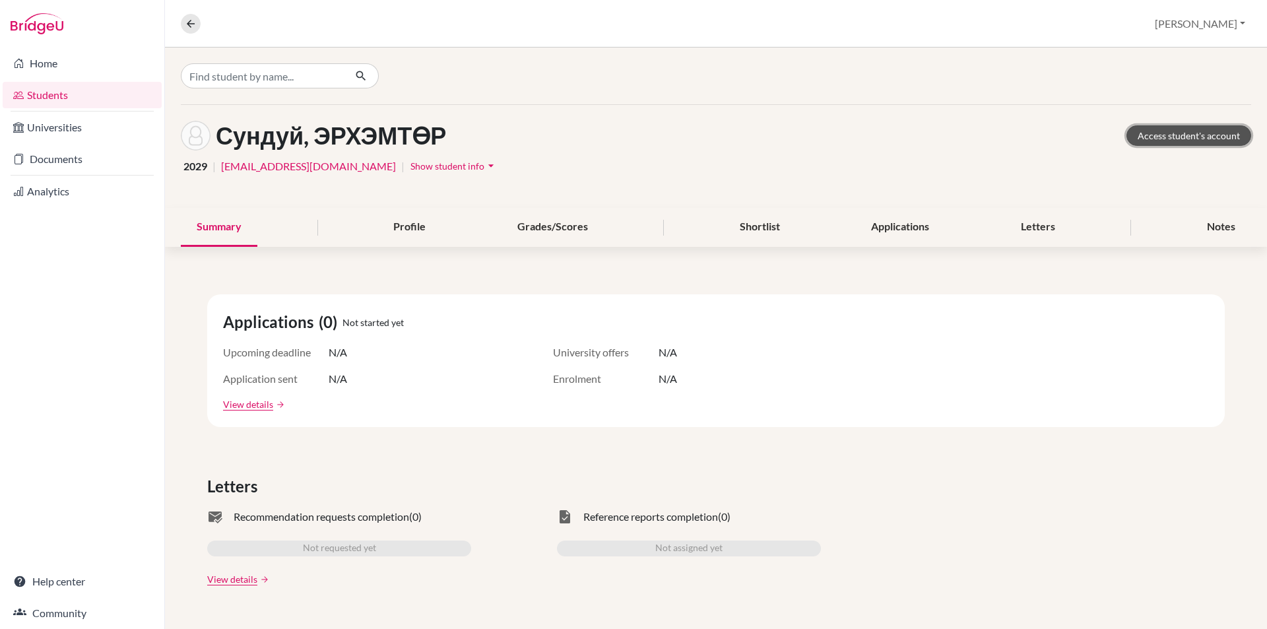
click at [1164, 133] on link "Access student's account" at bounding box center [1188, 135] width 125 height 20
click at [183, 19] on button at bounding box center [191, 24] width 20 height 20
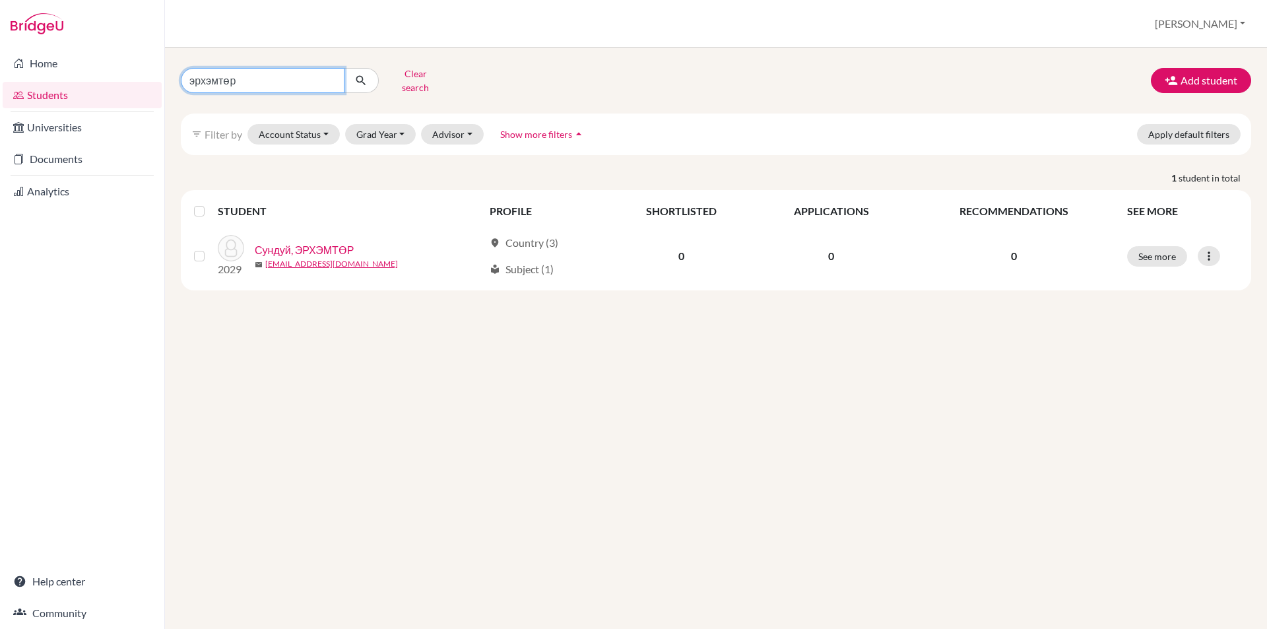
click at [331, 78] on input "эрхэмтөр" at bounding box center [263, 80] width 164 height 25
type input "танан"
click button "submit" at bounding box center [361, 80] width 35 height 25
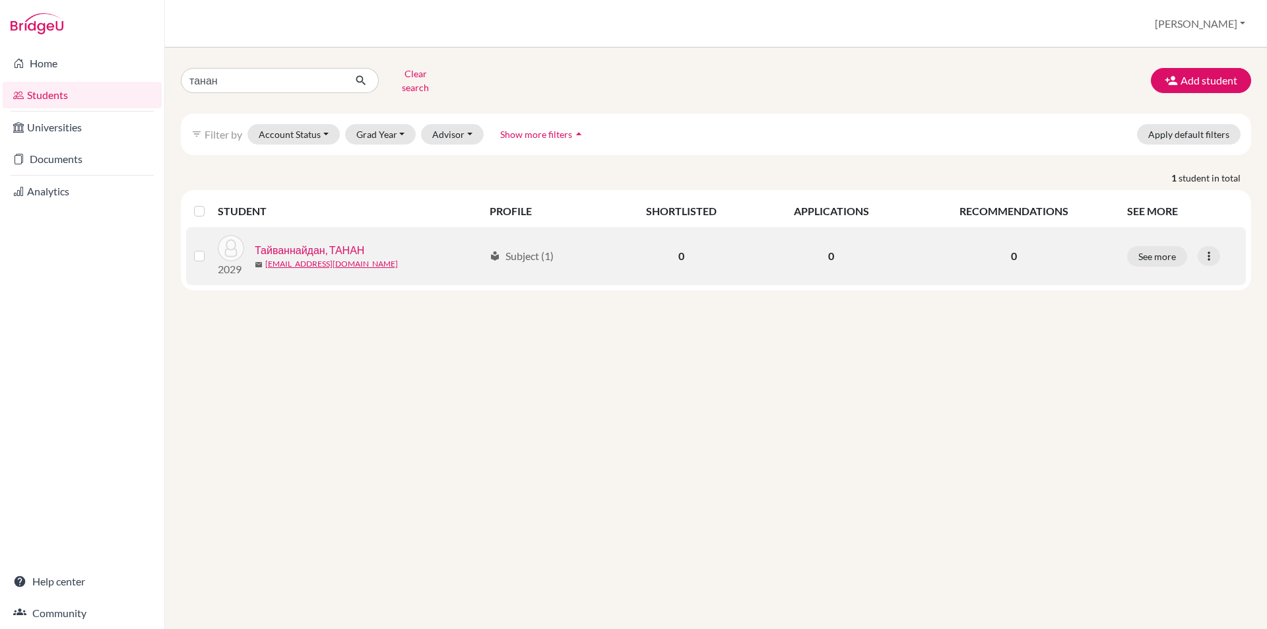
click at [1155, 263] on td "See more Edit student Send Message Reset Password" at bounding box center [1182, 256] width 127 height 58
click at [1153, 248] on button "See more" at bounding box center [1157, 256] width 60 height 20
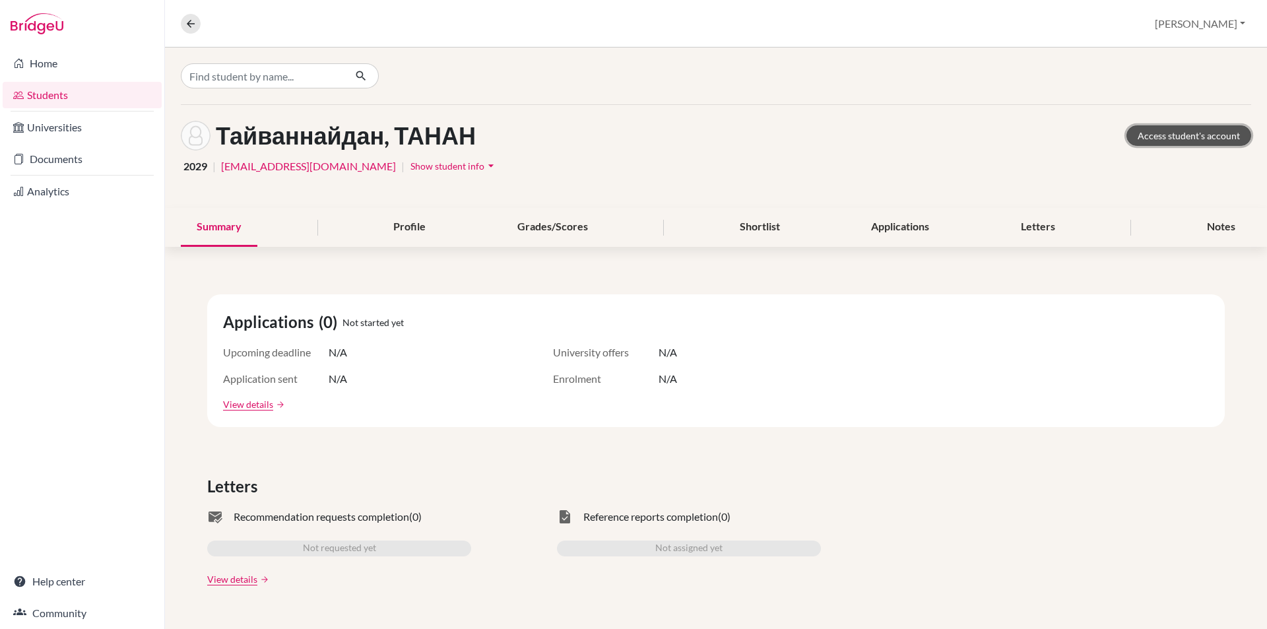
click at [1169, 132] on link "Access student's account" at bounding box center [1188, 135] width 125 height 20
click at [288, 77] on input "Find student by name..." at bounding box center [263, 75] width 164 height 25
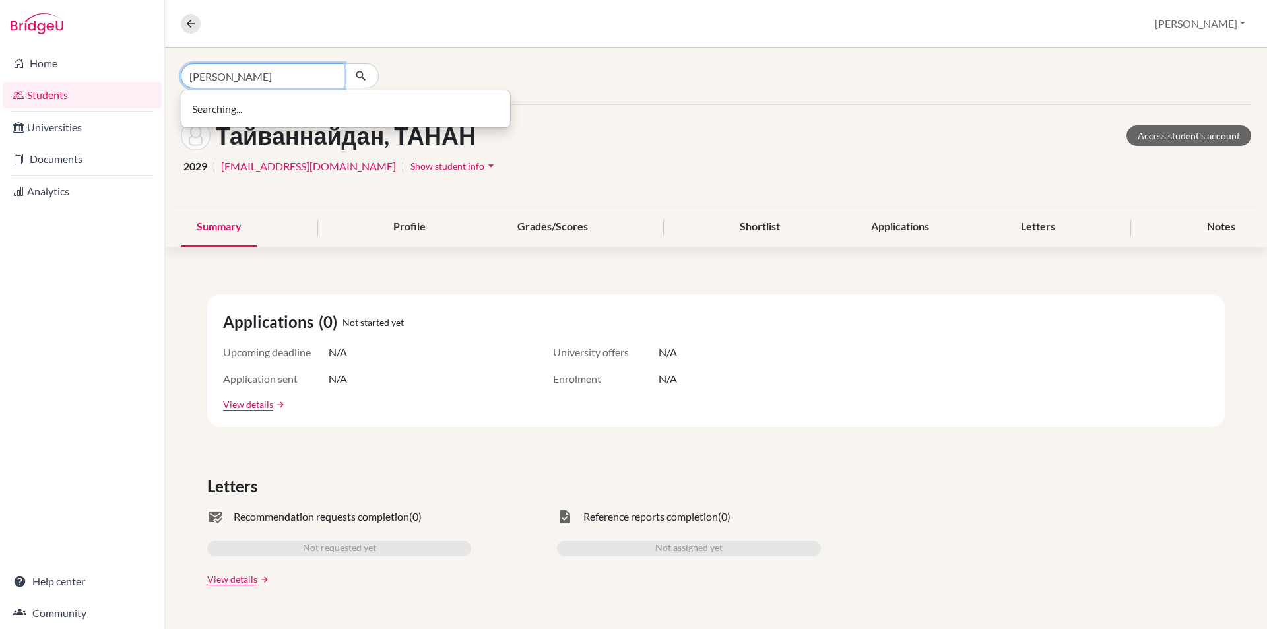
type input "[PERSON_NAME]"
click at [194, 20] on icon at bounding box center [191, 24] width 12 height 12
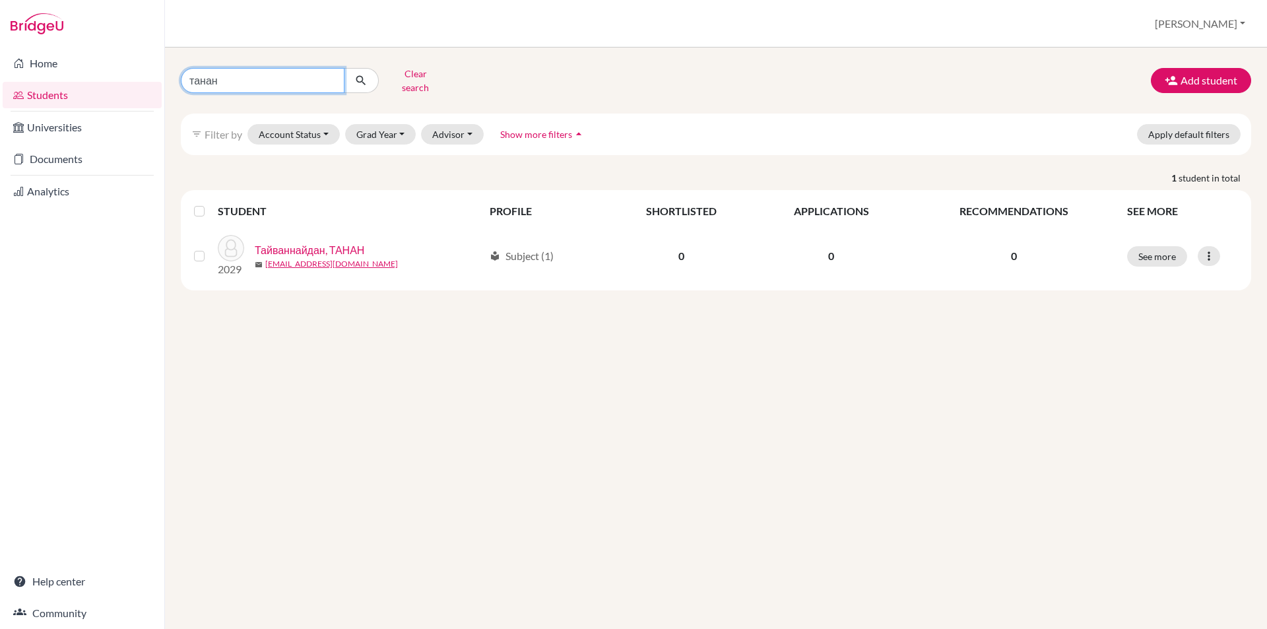
click at [332, 77] on input "танан" at bounding box center [263, 80] width 164 height 25
type input "[PERSON_NAME]"
click button "submit" at bounding box center [361, 80] width 35 height 25
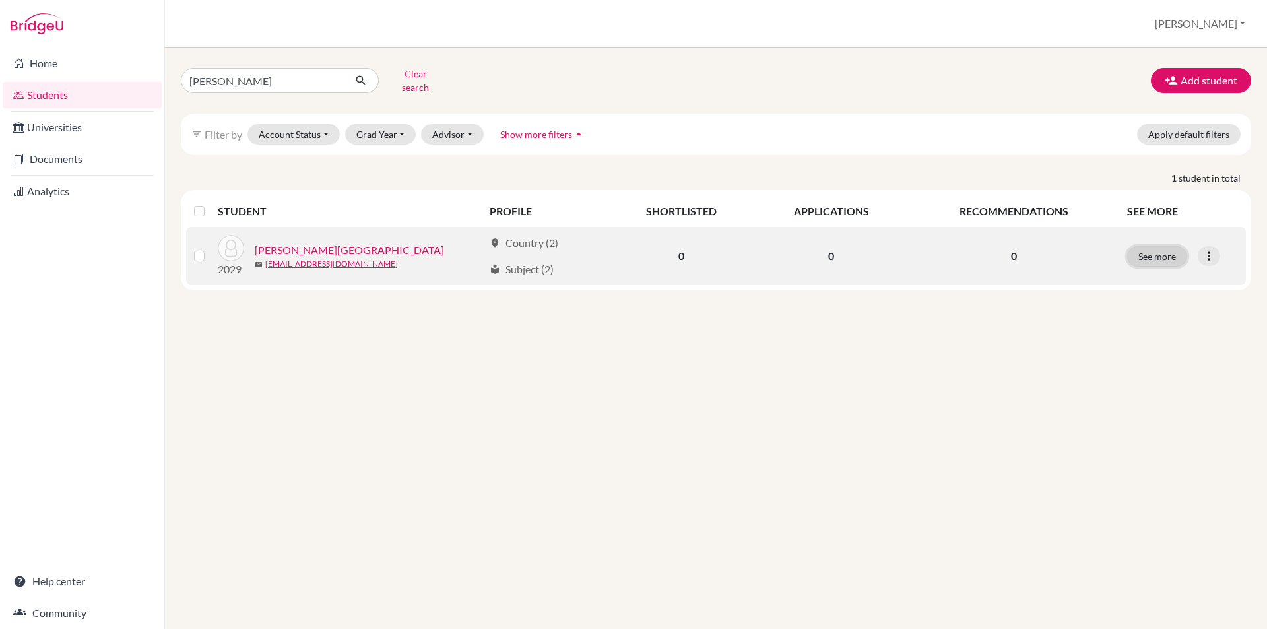
click at [1179, 253] on button "See more" at bounding box center [1157, 256] width 60 height 20
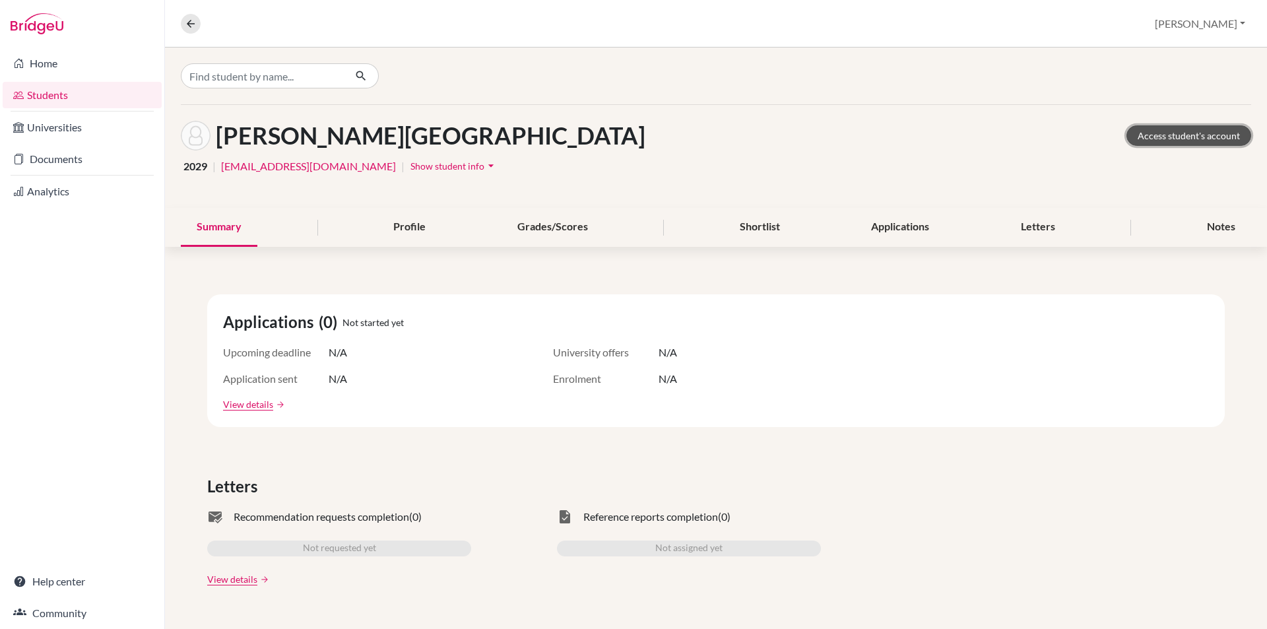
click at [1185, 139] on link "Access student's account" at bounding box center [1188, 135] width 125 height 20
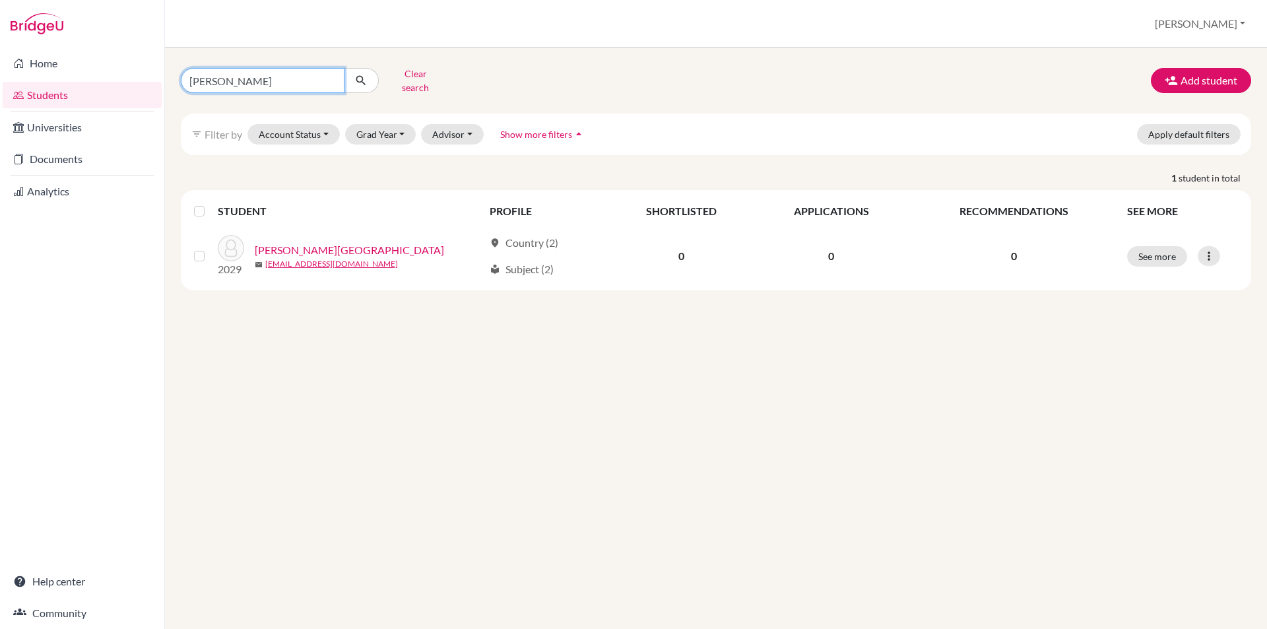
click at [329, 71] on input "[PERSON_NAME]" at bounding box center [263, 80] width 164 height 25
click at [329, 79] on input "[PERSON_NAME]" at bounding box center [263, 80] width 164 height 25
type input "цэлмэг"
click button "submit" at bounding box center [361, 80] width 35 height 25
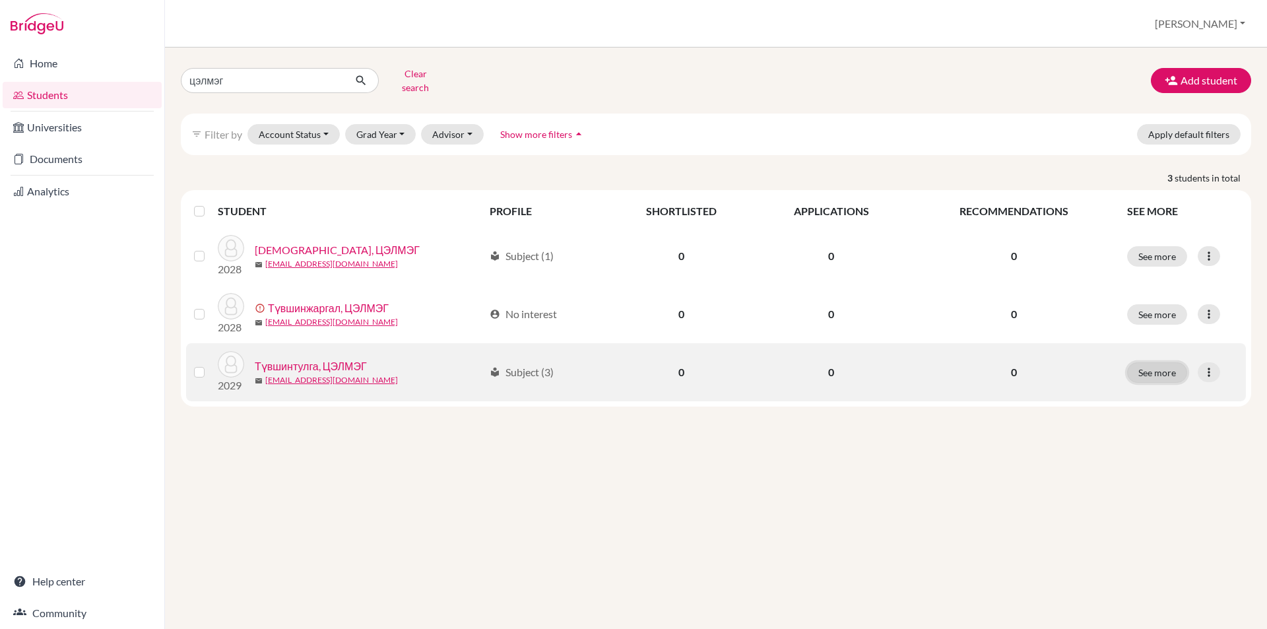
click at [1151, 371] on button "See more" at bounding box center [1157, 372] width 60 height 20
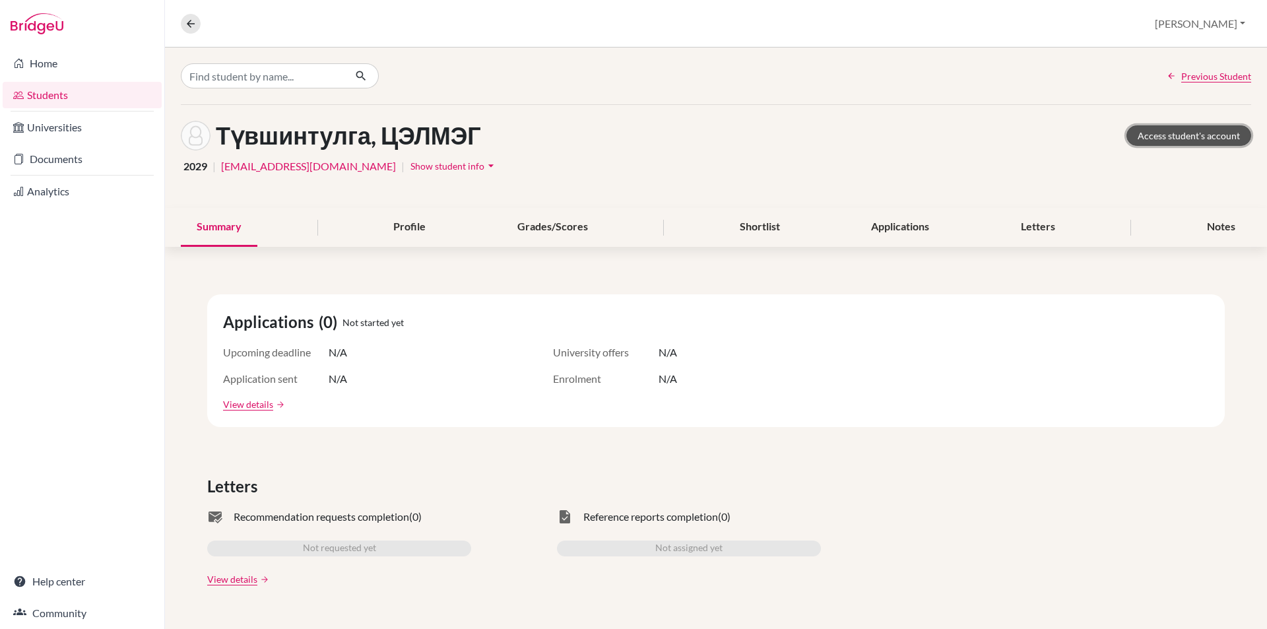
click at [1144, 135] on link "Access student's account" at bounding box center [1188, 135] width 125 height 20
click at [181, 20] on button at bounding box center [191, 24] width 20 height 20
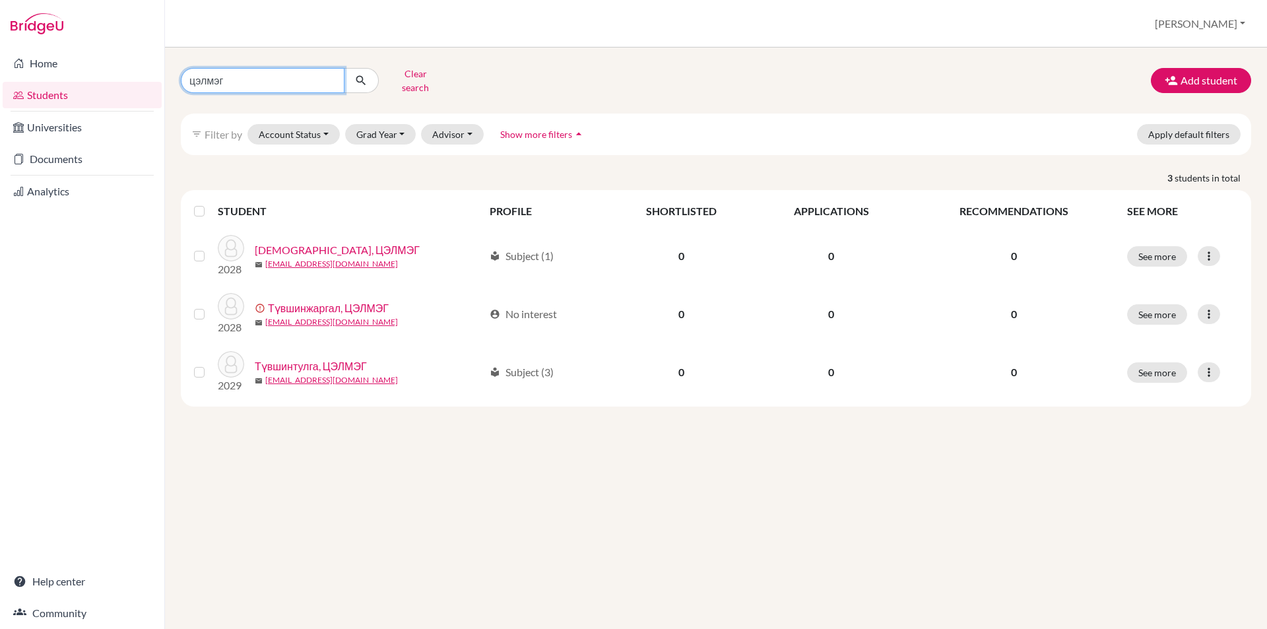
click at [331, 77] on input "цэлмэг" at bounding box center [263, 80] width 164 height 25
type input "мандахнаран"
click button "submit" at bounding box center [361, 80] width 35 height 25
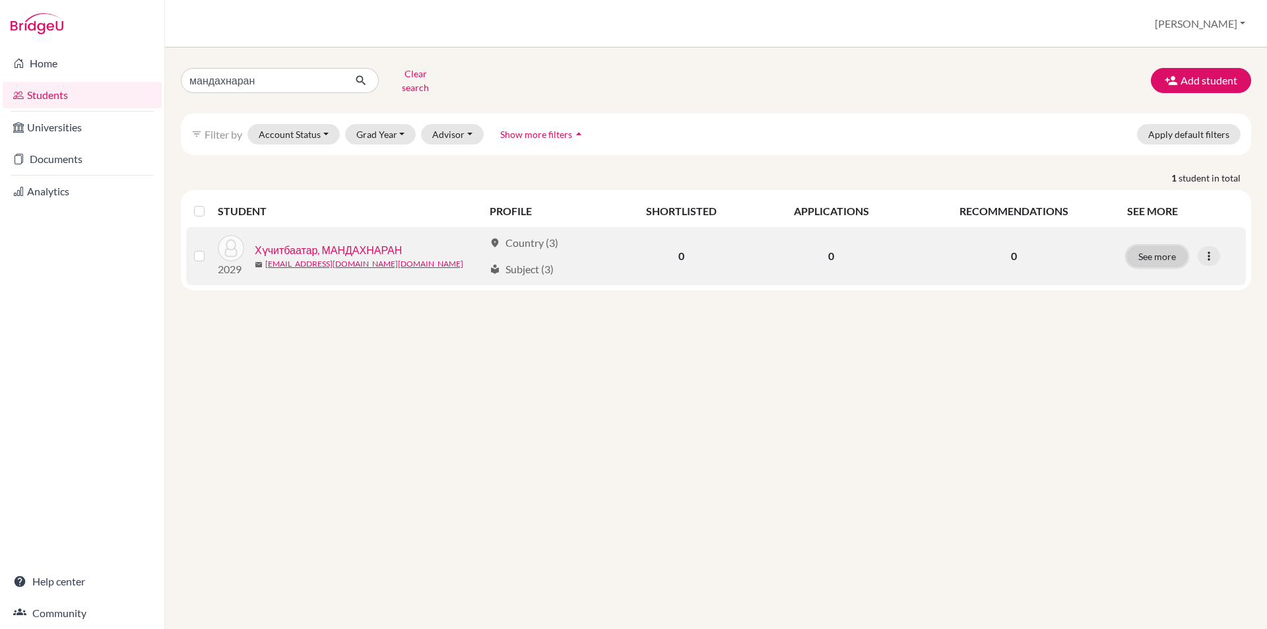
click at [1138, 251] on button "See more" at bounding box center [1157, 256] width 60 height 20
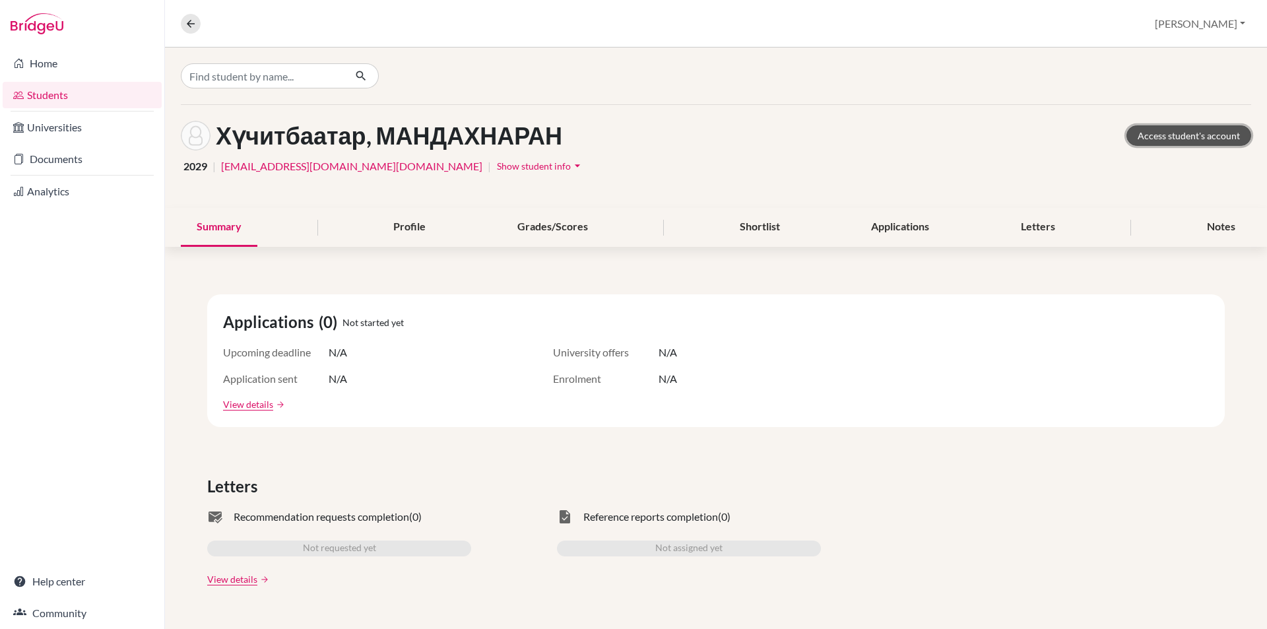
click at [1131, 129] on link "Access student's account" at bounding box center [1188, 135] width 125 height 20
click at [189, 26] on icon at bounding box center [191, 24] width 12 height 12
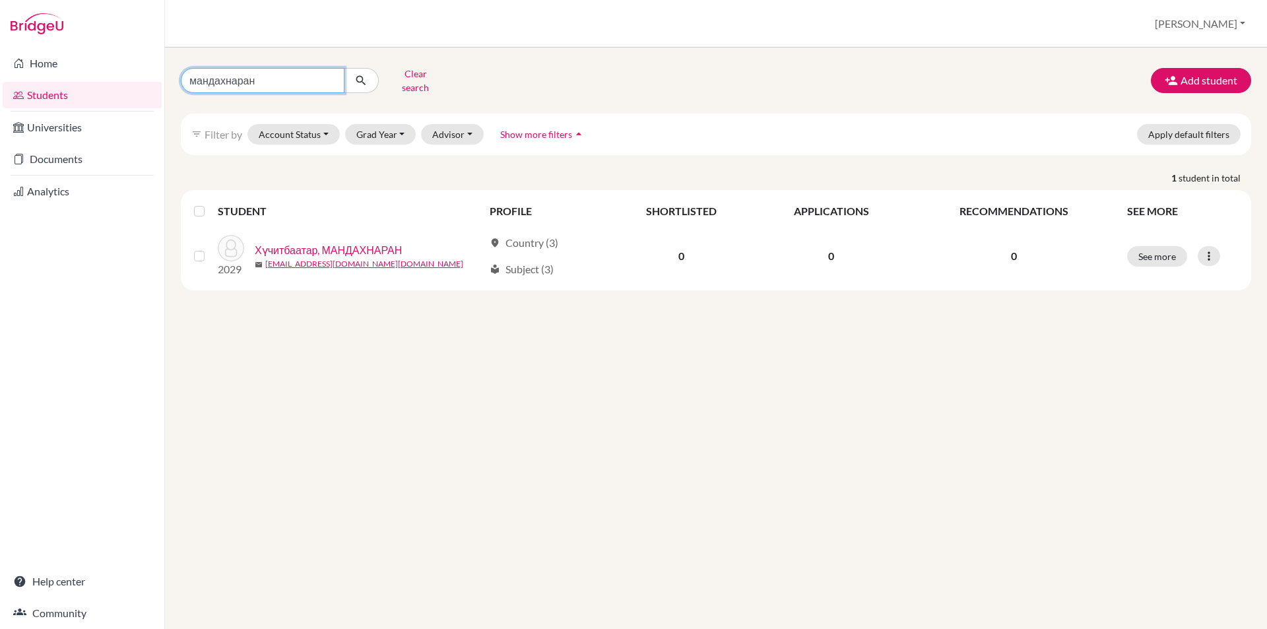
click at [327, 75] on input "мандахнаран" at bounding box center [263, 80] width 164 height 25
type input "хулан"
click button "submit" at bounding box center [361, 80] width 35 height 25
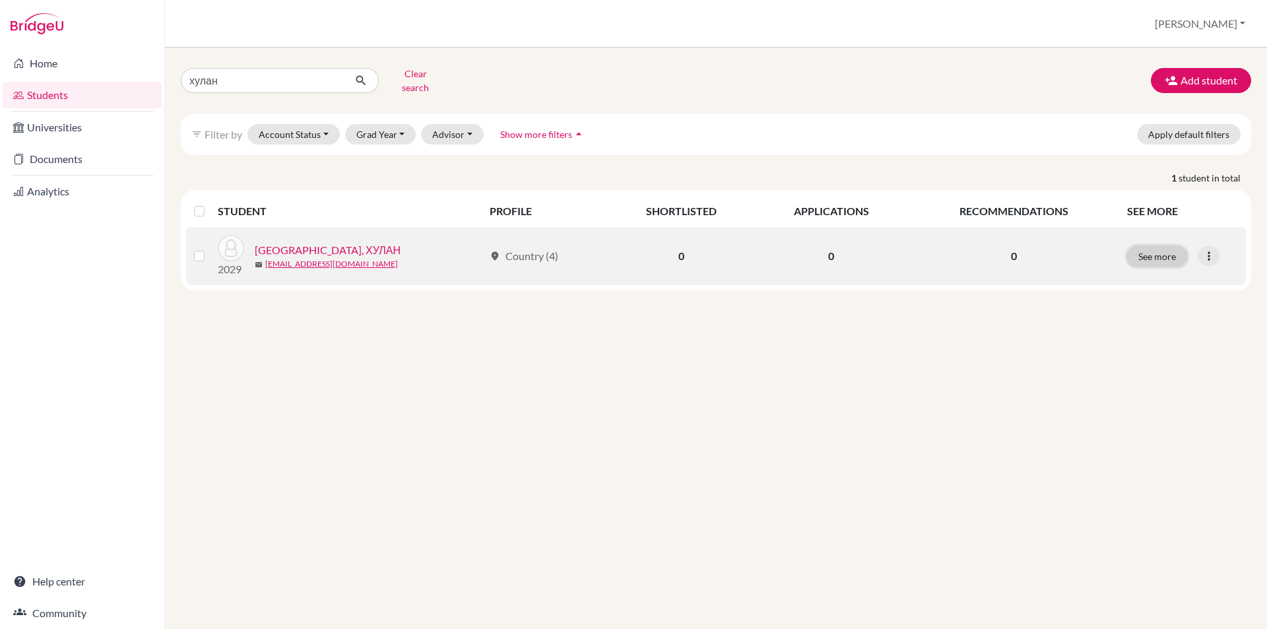
click at [1150, 246] on button "See more" at bounding box center [1157, 256] width 60 height 20
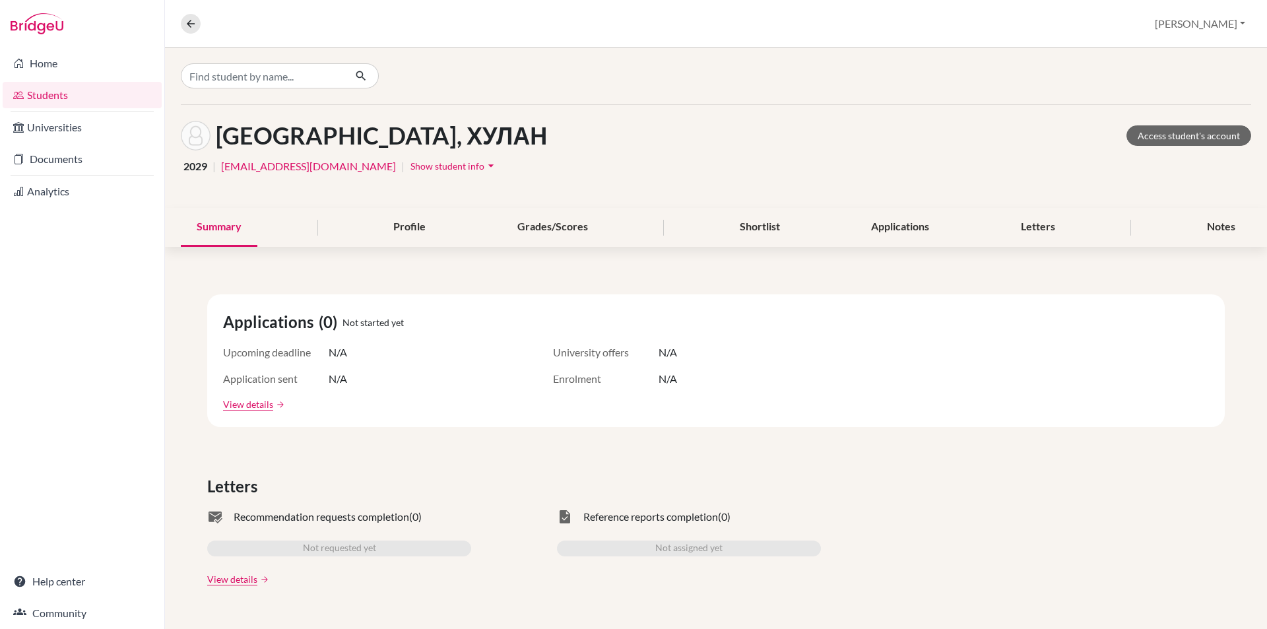
click at [1126, 125] on div "Цогбадрах, ХУЛАН Access student's account" at bounding box center [716, 136] width 1070 height 30
click at [1129, 133] on link "Access student's account" at bounding box center [1188, 135] width 125 height 20
click at [195, 26] on icon at bounding box center [191, 24] width 12 height 12
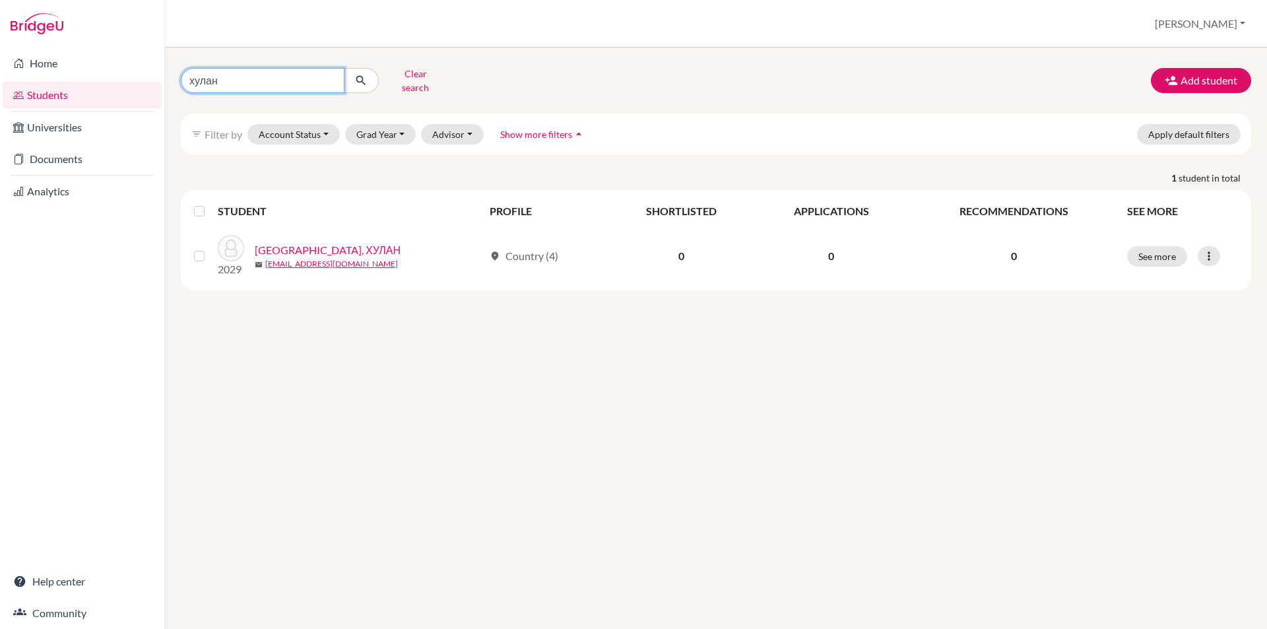
click at [329, 77] on input "хулан" at bounding box center [263, 80] width 164 height 25
type input "маралжин"
click button "submit" at bounding box center [361, 80] width 35 height 25
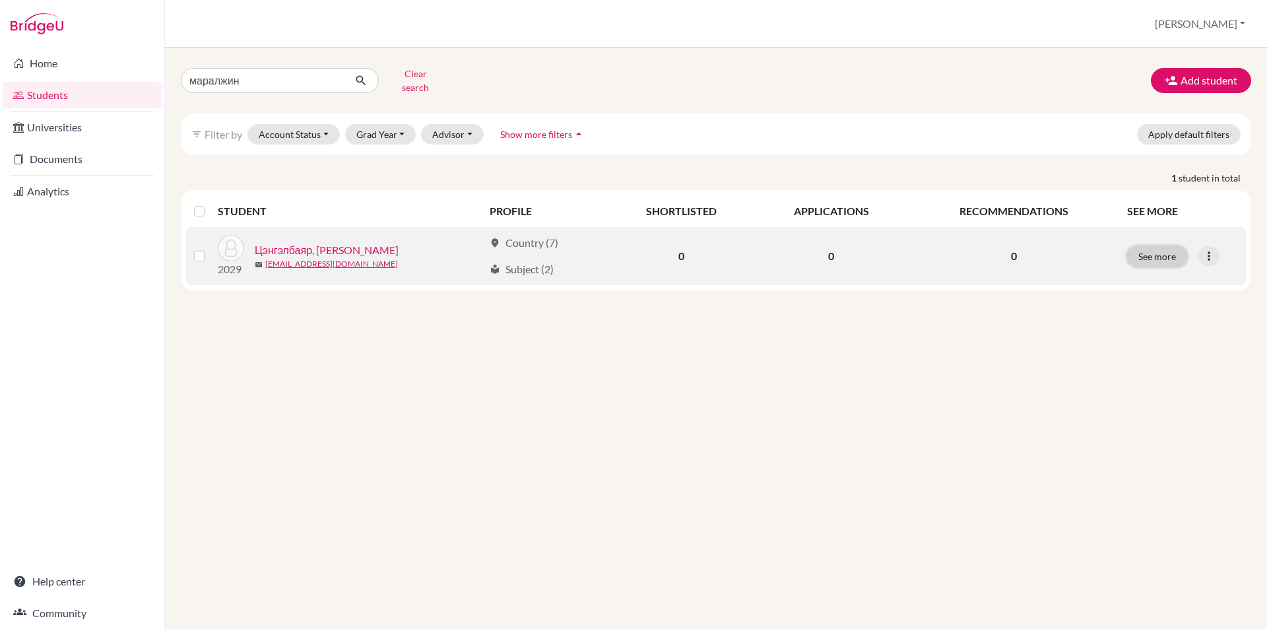
click at [1148, 246] on button "See more" at bounding box center [1157, 256] width 60 height 20
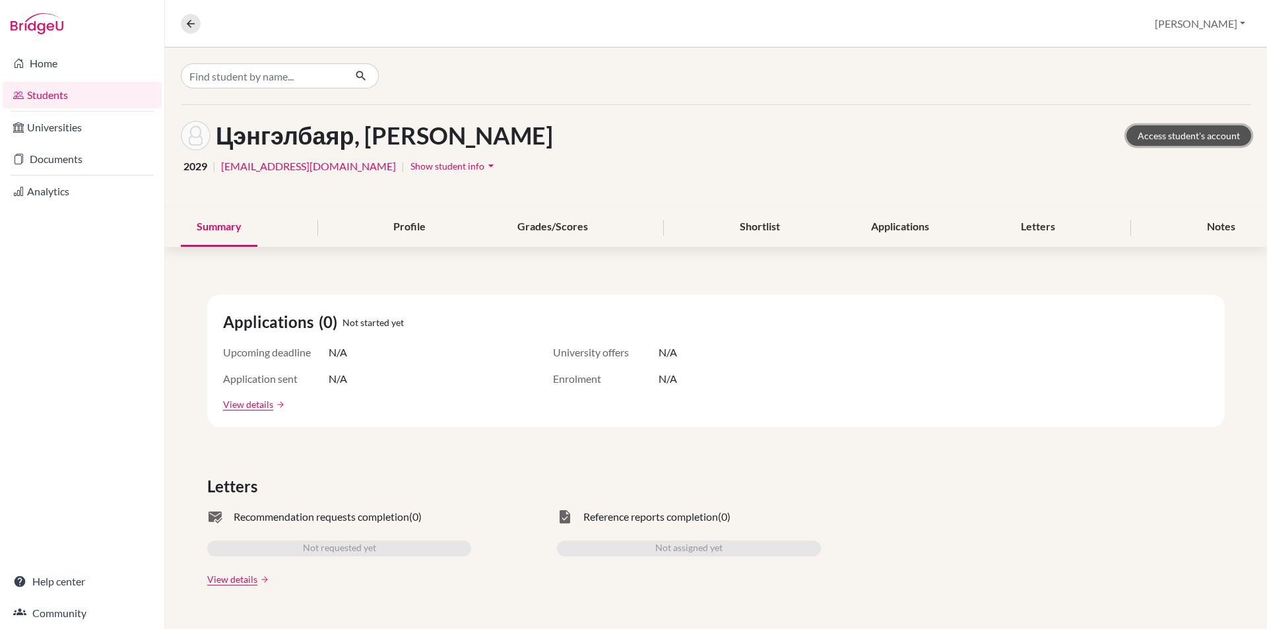
click at [1155, 137] on link "Access student's account" at bounding box center [1188, 135] width 125 height 20
click at [199, 29] on button at bounding box center [191, 24] width 20 height 20
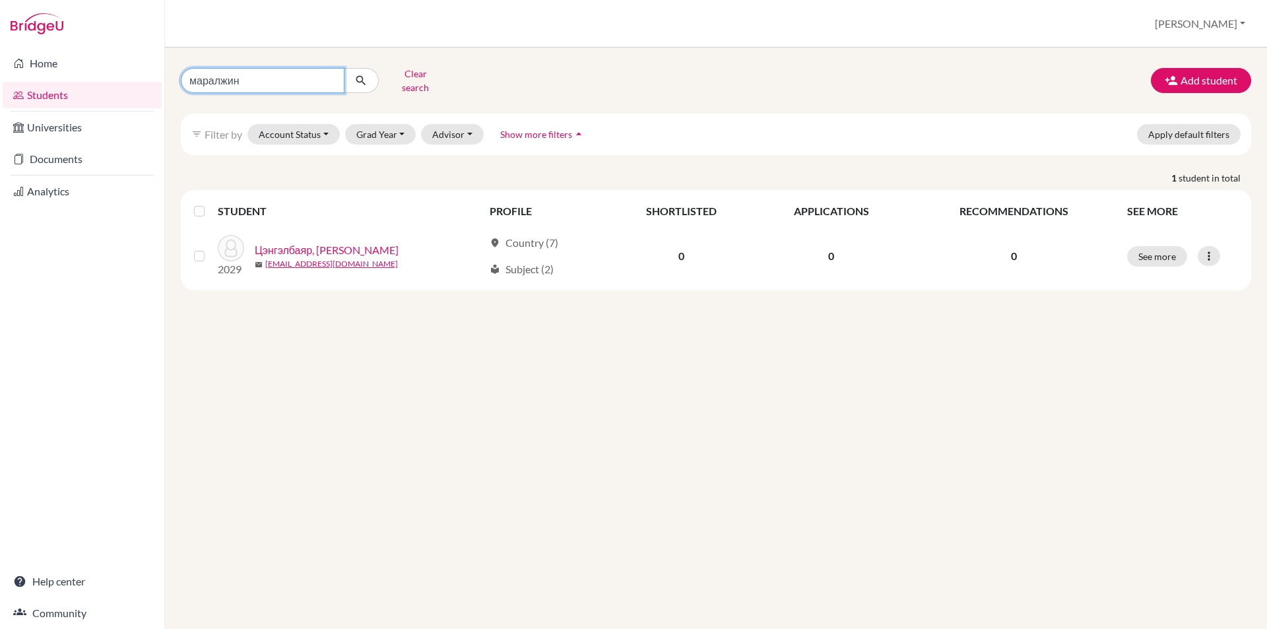
click at [332, 75] on input "маралжин" at bounding box center [263, 80] width 164 height 25
type input "золзаяа"
click button "submit" at bounding box center [361, 80] width 35 height 25
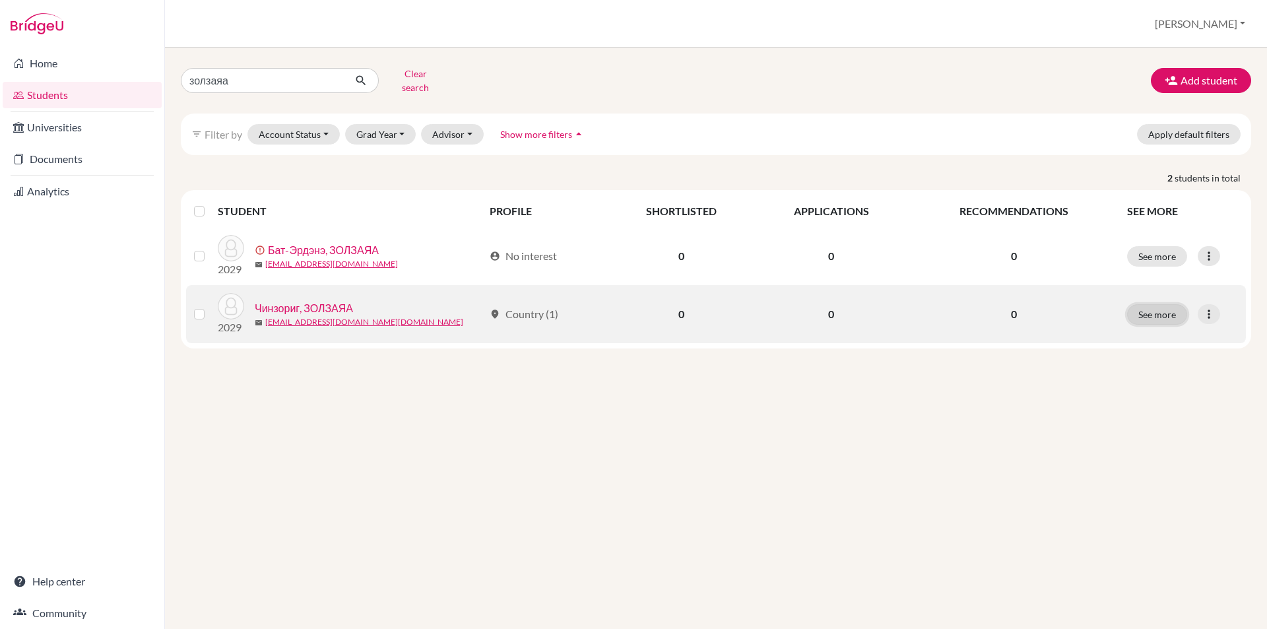
click at [1145, 309] on button "See more" at bounding box center [1157, 314] width 60 height 20
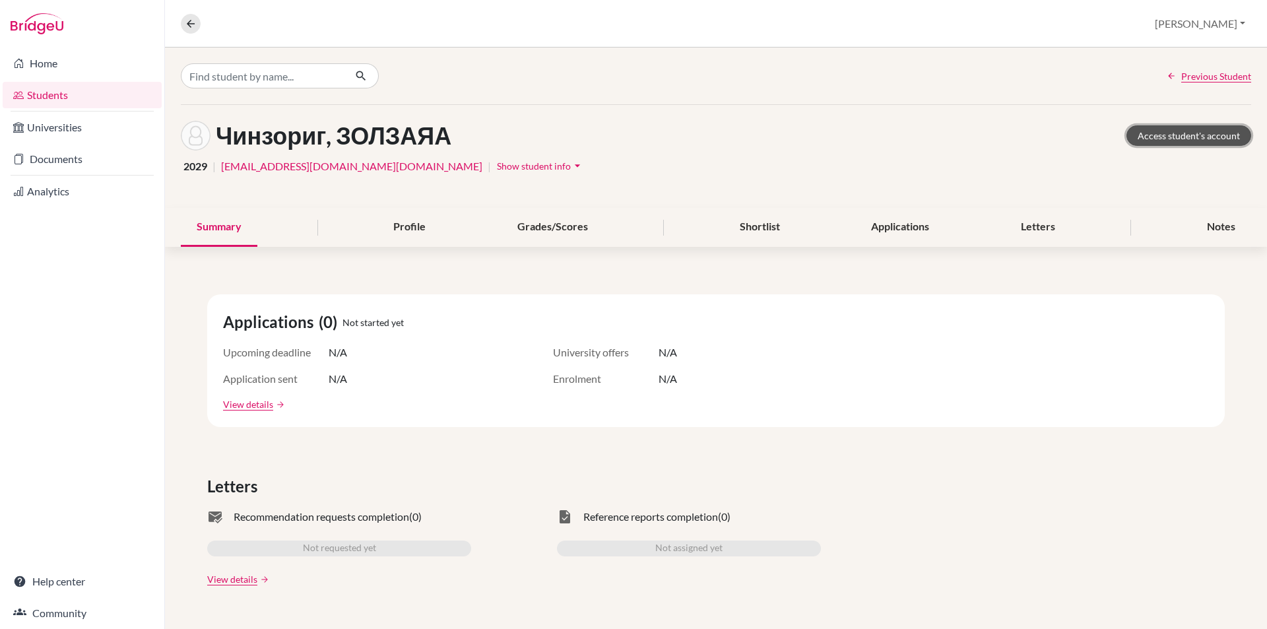
click at [1182, 130] on link "Access student's account" at bounding box center [1188, 135] width 125 height 20
click at [184, 28] on button at bounding box center [191, 24] width 20 height 20
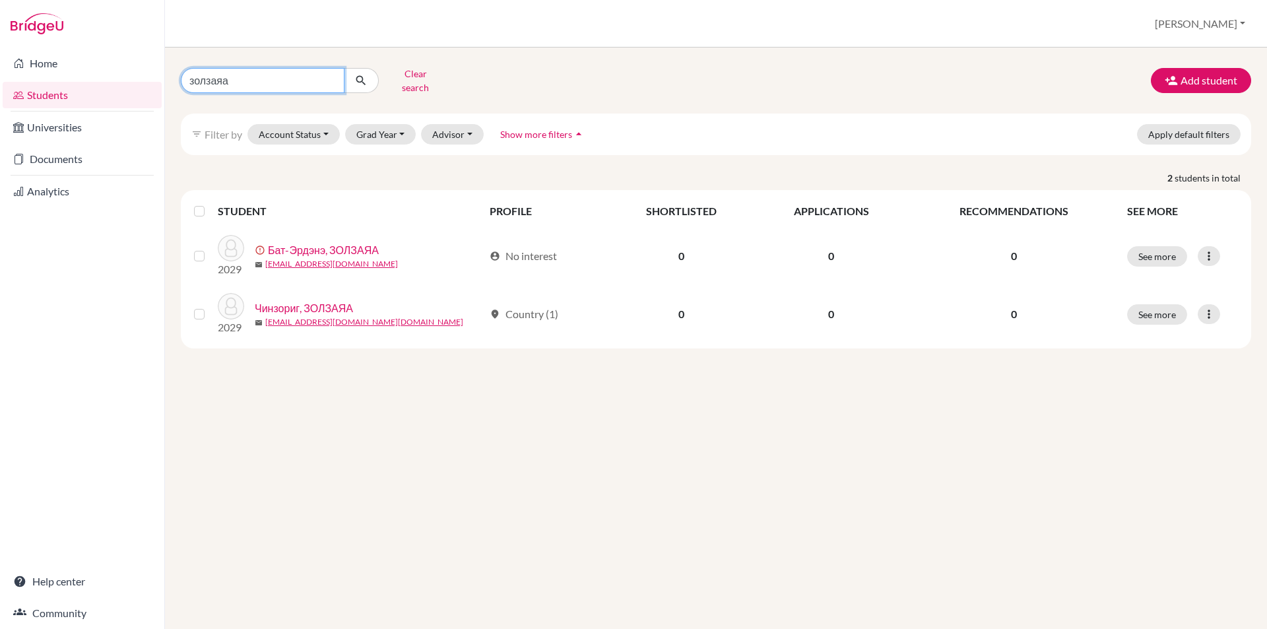
click at [334, 73] on input "золзаяа" at bounding box center [263, 80] width 164 height 25
click at [332, 76] on input "золзаяа" at bounding box center [263, 80] width 164 height 25
type input "бүжин"
click button "submit" at bounding box center [361, 80] width 35 height 25
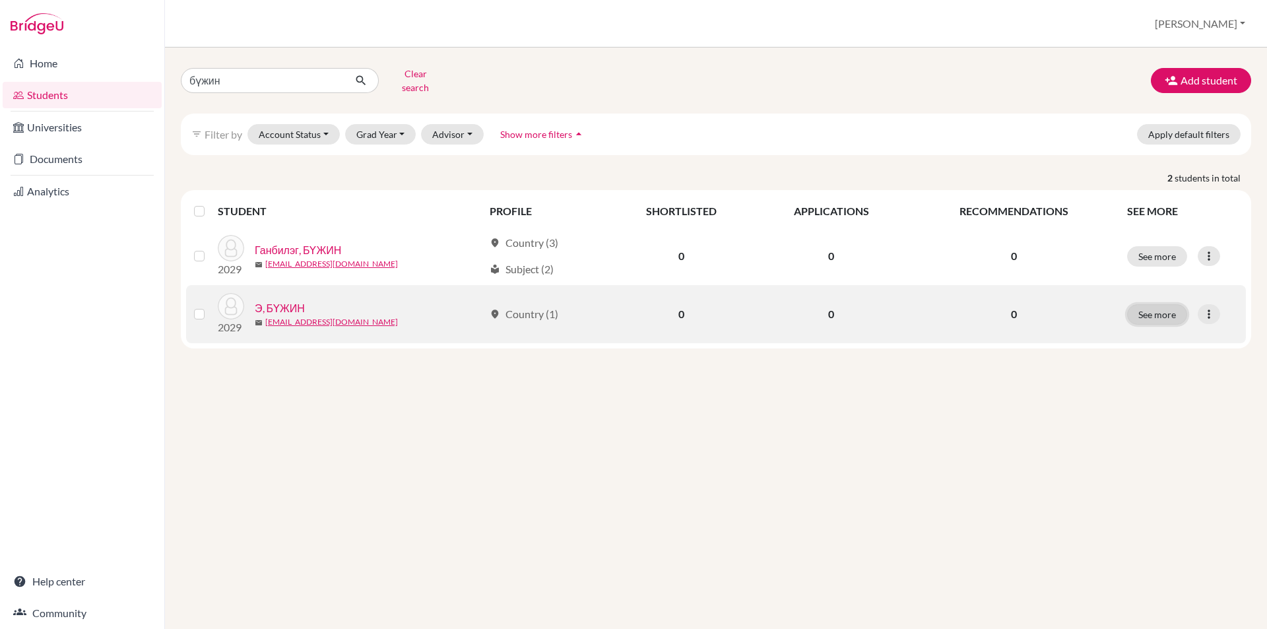
click at [1143, 308] on button "See more" at bounding box center [1157, 314] width 60 height 20
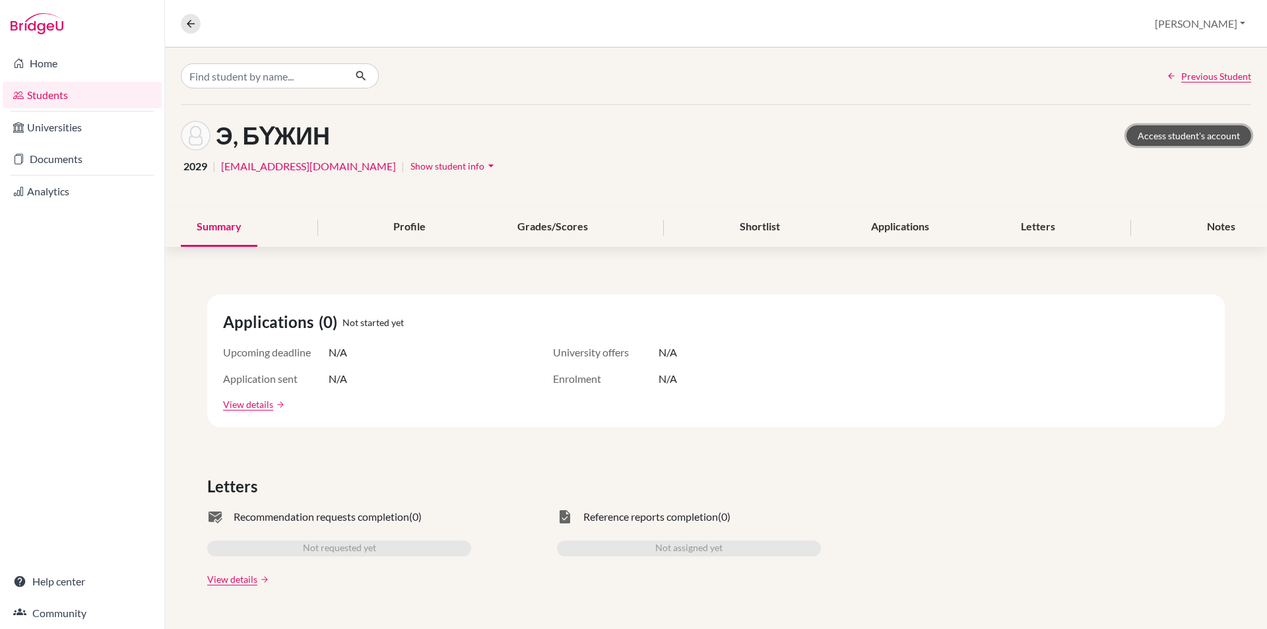
click at [1141, 141] on link "Access student's account" at bounding box center [1188, 135] width 125 height 20
click at [190, 30] on button at bounding box center [191, 24] width 20 height 20
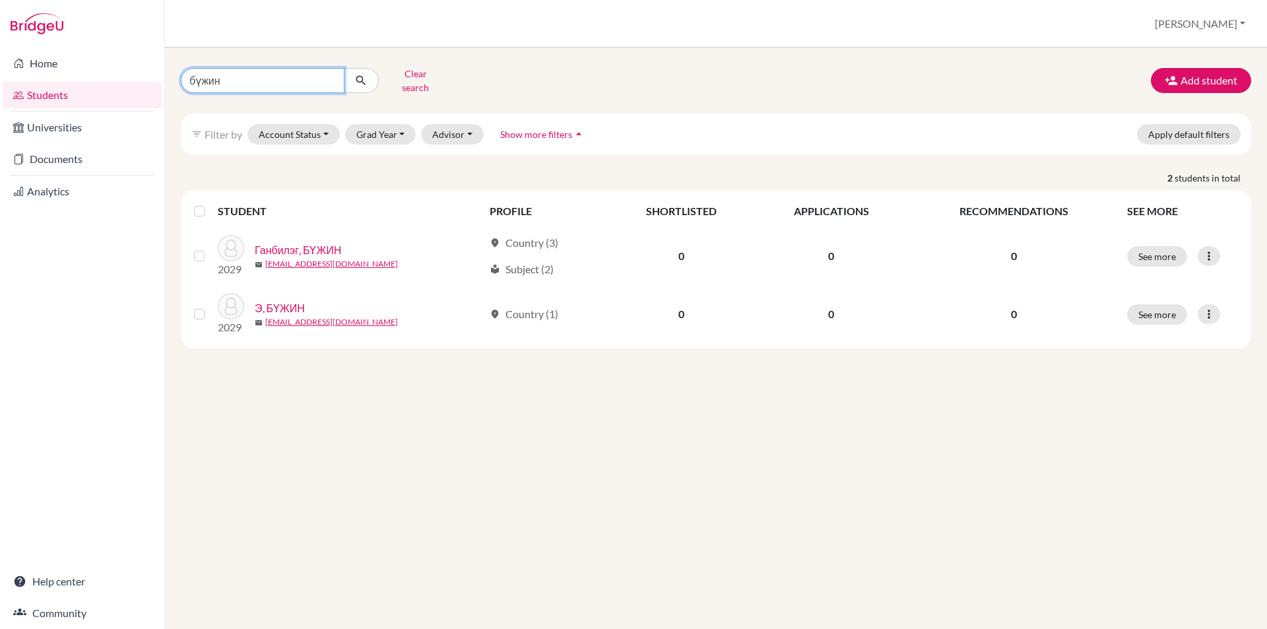
click at [331, 78] on input "бүжин" at bounding box center [263, 80] width 164 height 25
type input "хос"
click button "submit" at bounding box center [361, 80] width 35 height 25
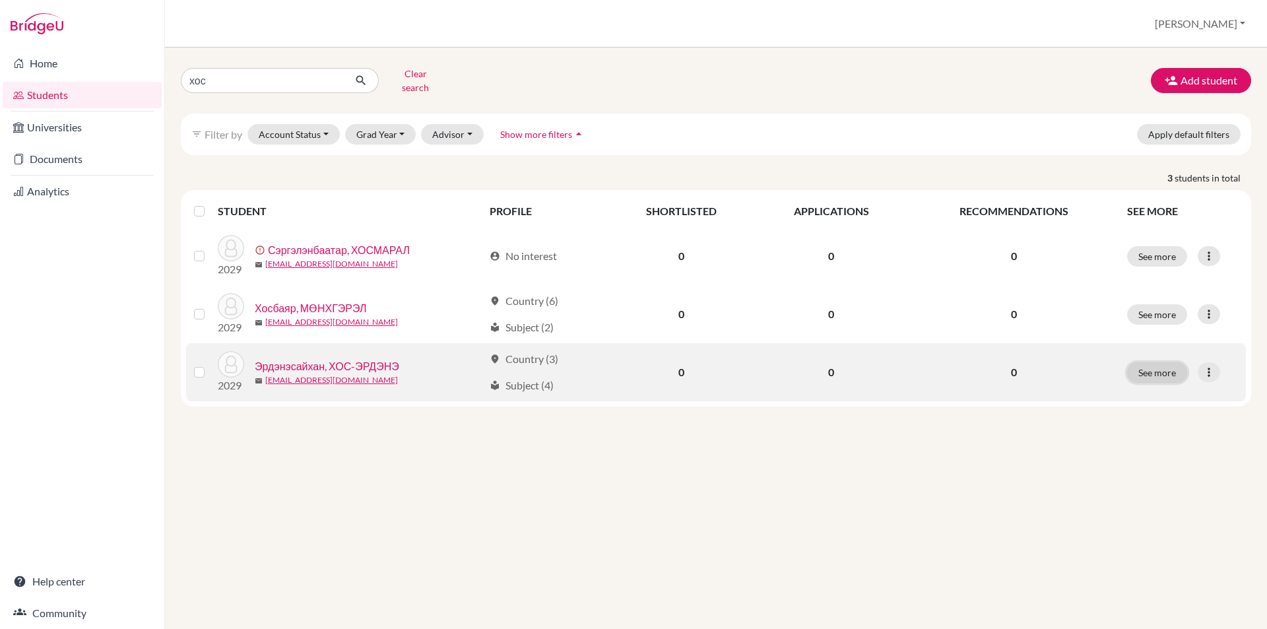
click at [1166, 369] on button "See more" at bounding box center [1157, 372] width 60 height 20
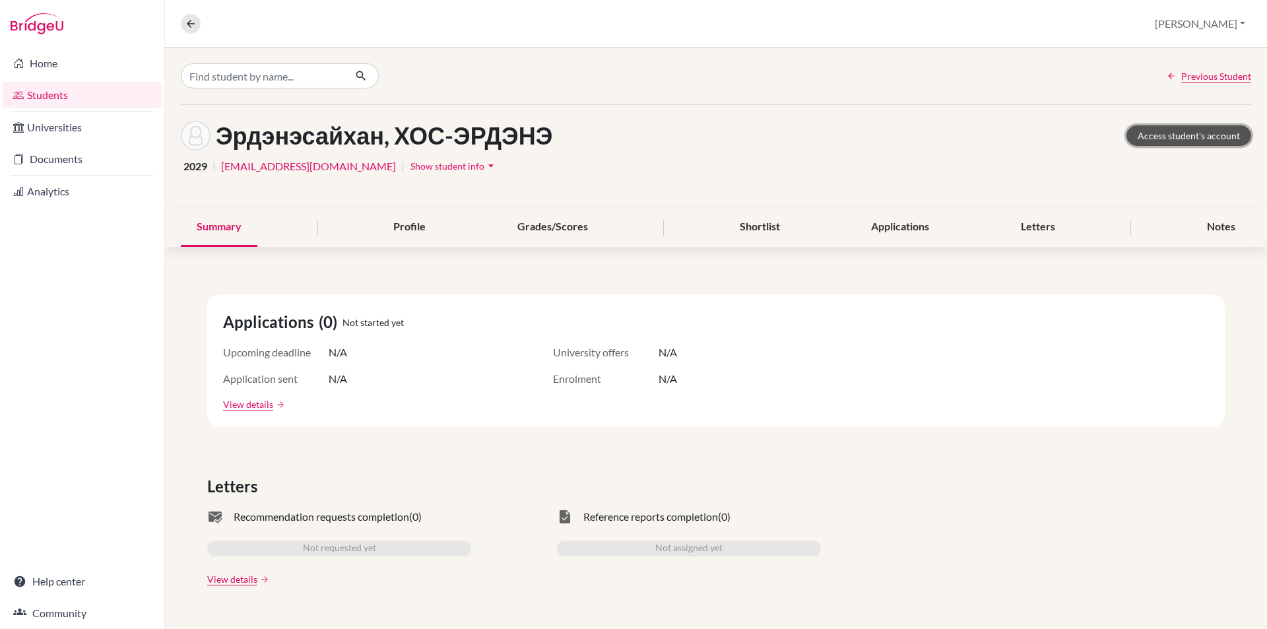
click at [1152, 137] on link "Access student's account" at bounding box center [1188, 135] width 125 height 20
click at [195, 18] on icon at bounding box center [191, 24] width 12 height 12
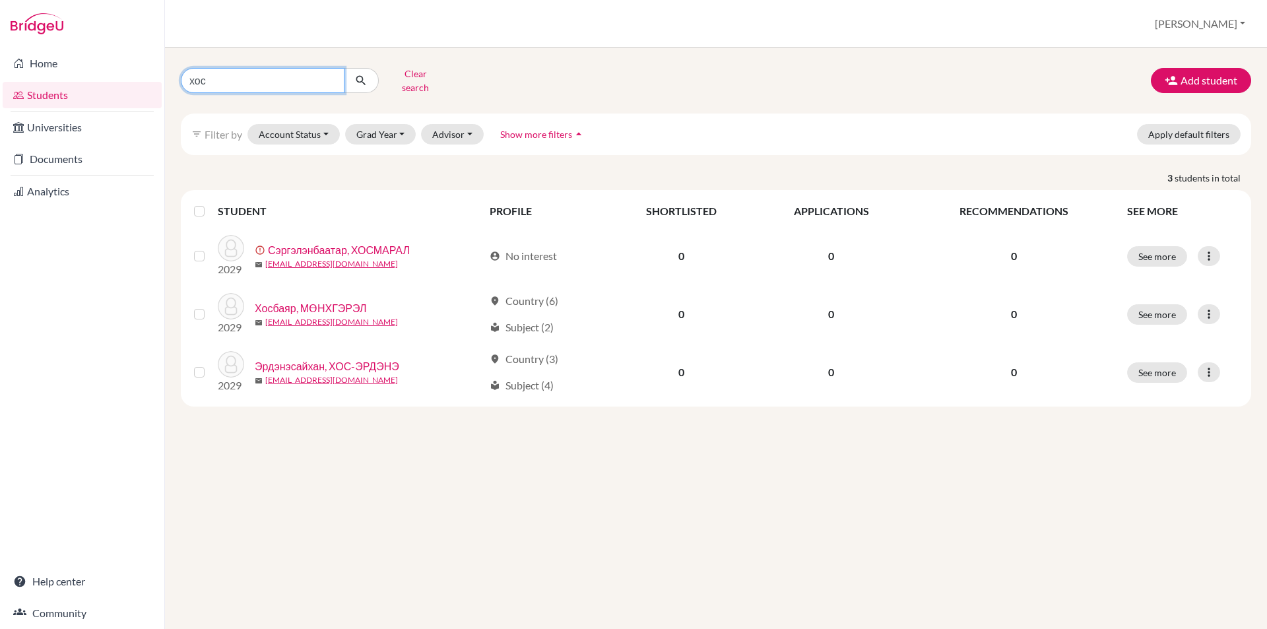
click at [327, 79] on input "хос" at bounding box center [263, 80] width 164 height 25
type input "азбаяр"
click button "submit" at bounding box center [361, 80] width 35 height 25
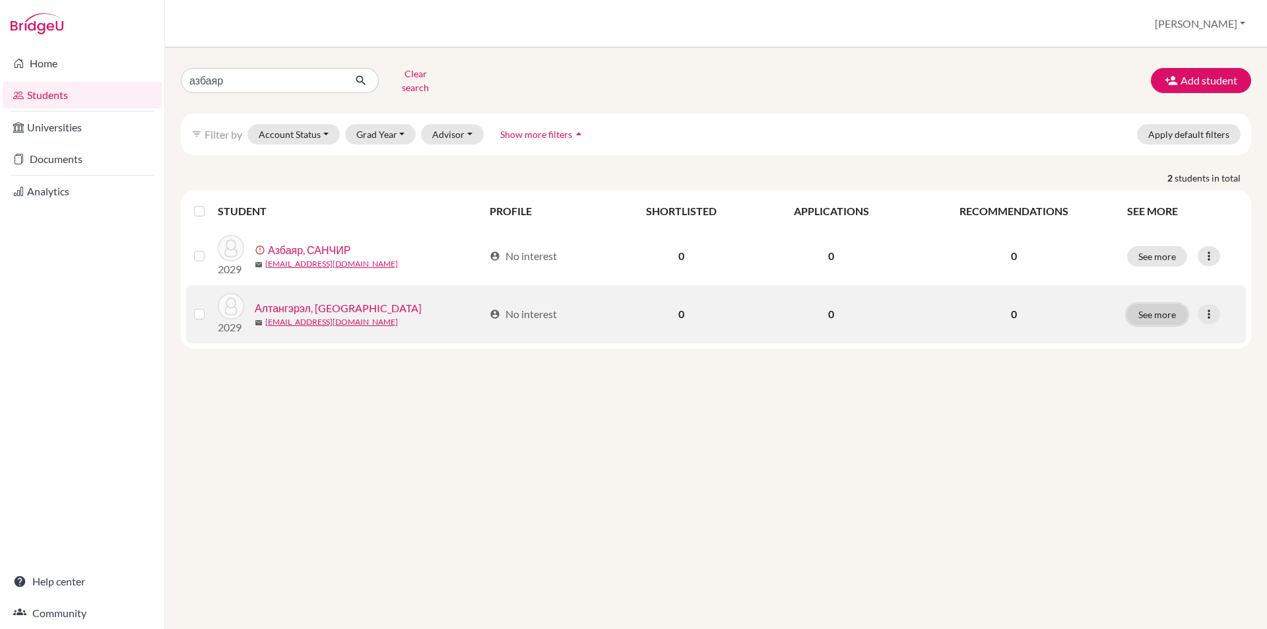
click at [1159, 307] on button "See more" at bounding box center [1157, 314] width 60 height 20
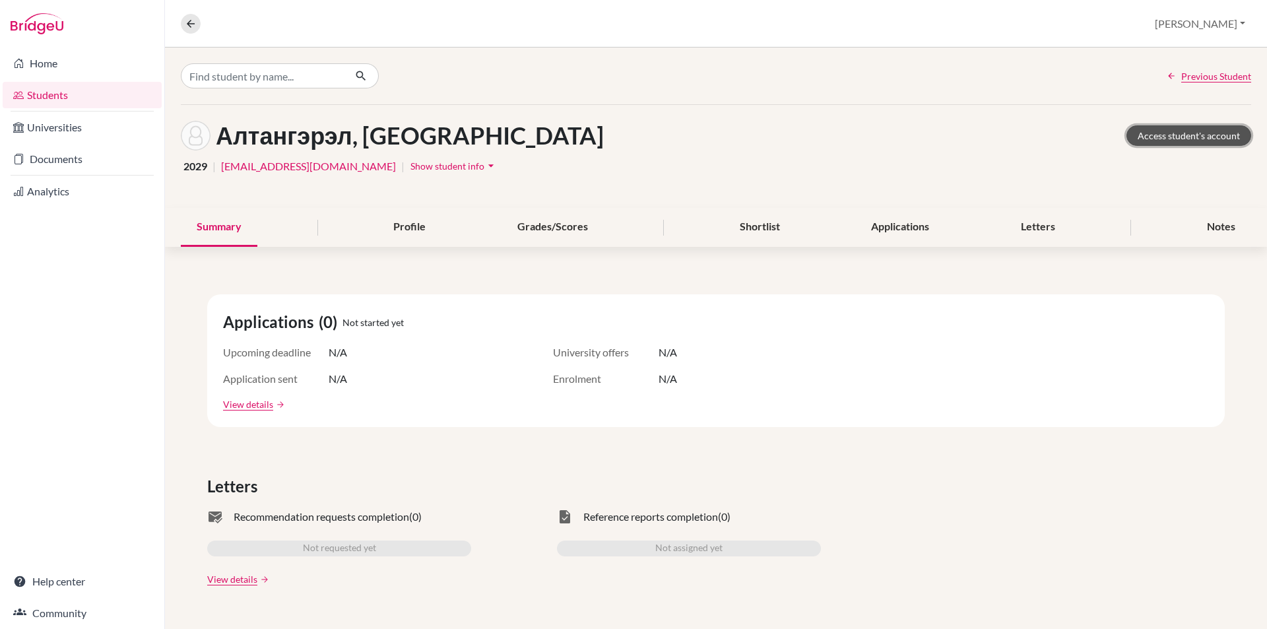
click at [1173, 135] on link "Access student's account" at bounding box center [1188, 135] width 125 height 20
click at [182, 26] on button at bounding box center [191, 24] width 20 height 20
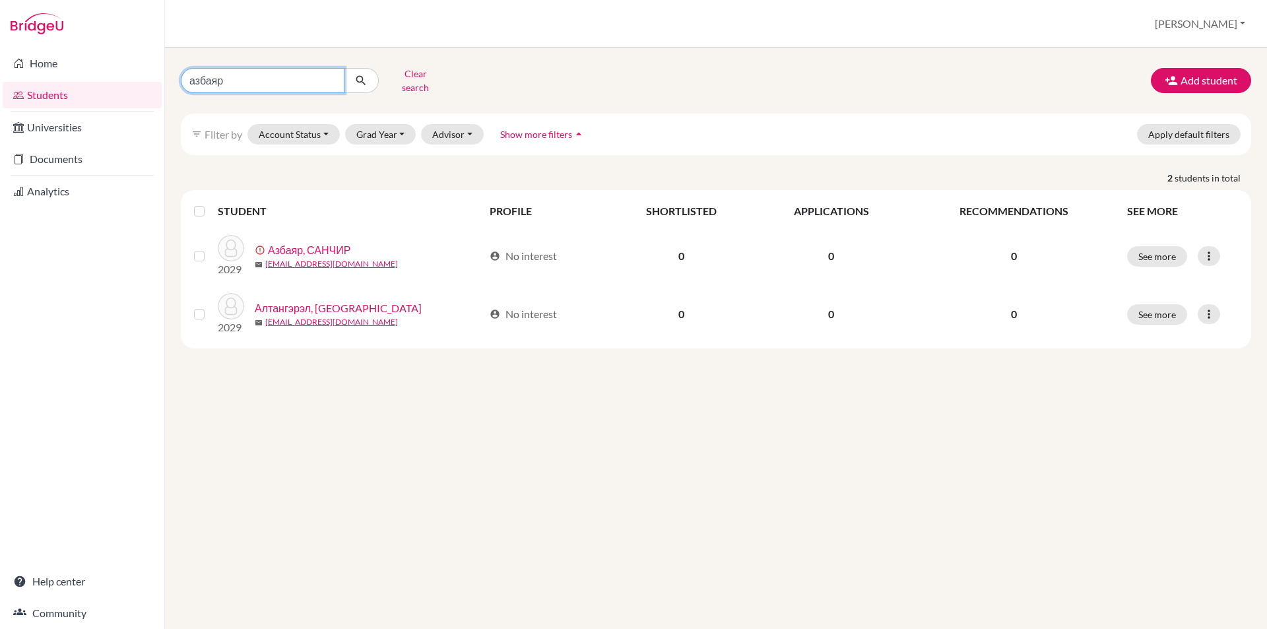
click at [329, 74] on input "азбаяр" at bounding box center [263, 80] width 164 height 25
type input "амин"
click button "submit" at bounding box center [361, 80] width 35 height 25
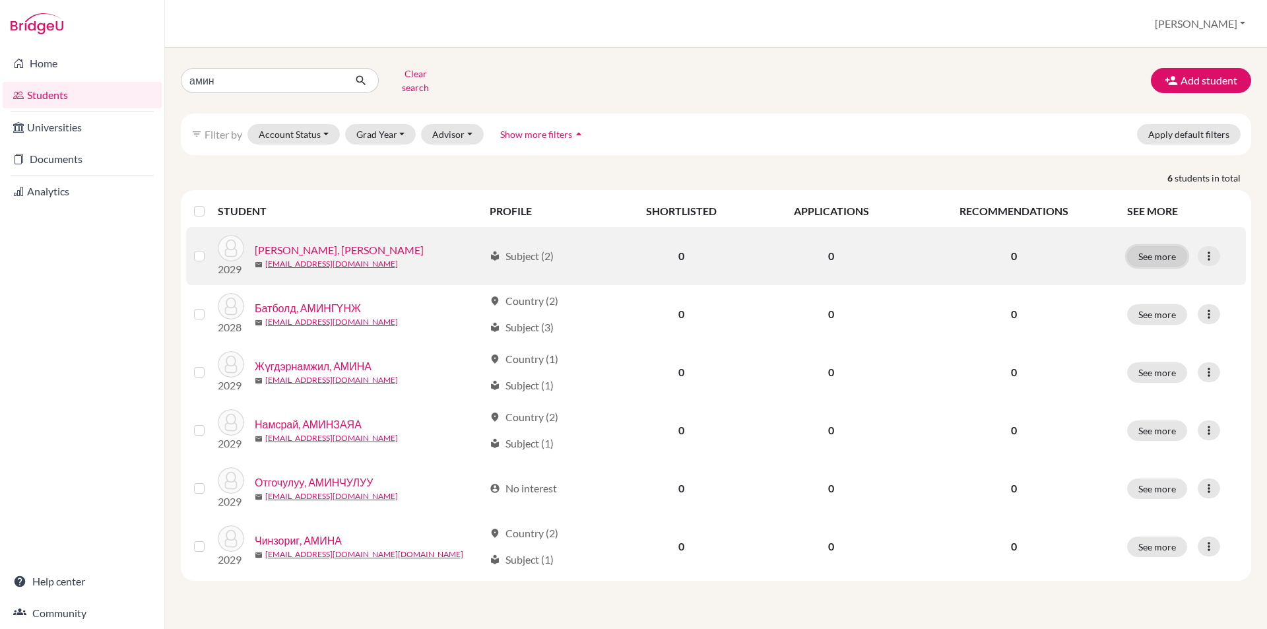
click at [1151, 246] on button "See more" at bounding box center [1157, 256] width 60 height 20
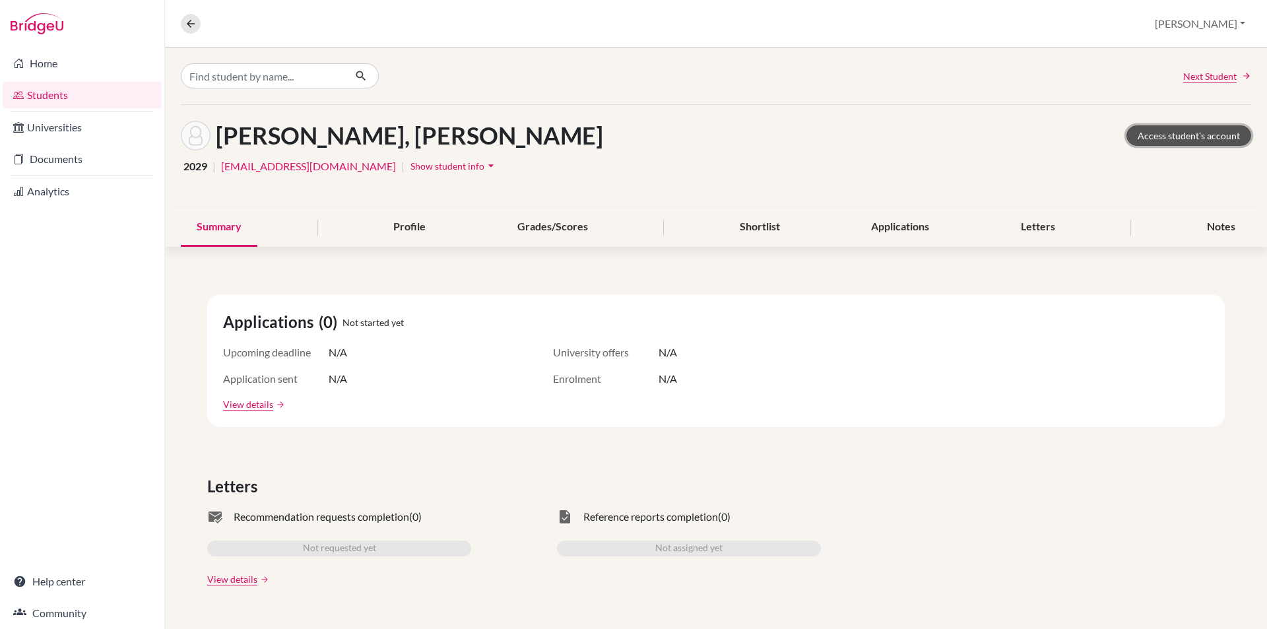
click at [1158, 138] on link "Access student's account" at bounding box center [1188, 135] width 125 height 20
click at [187, 28] on icon at bounding box center [191, 24] width 12 height 12
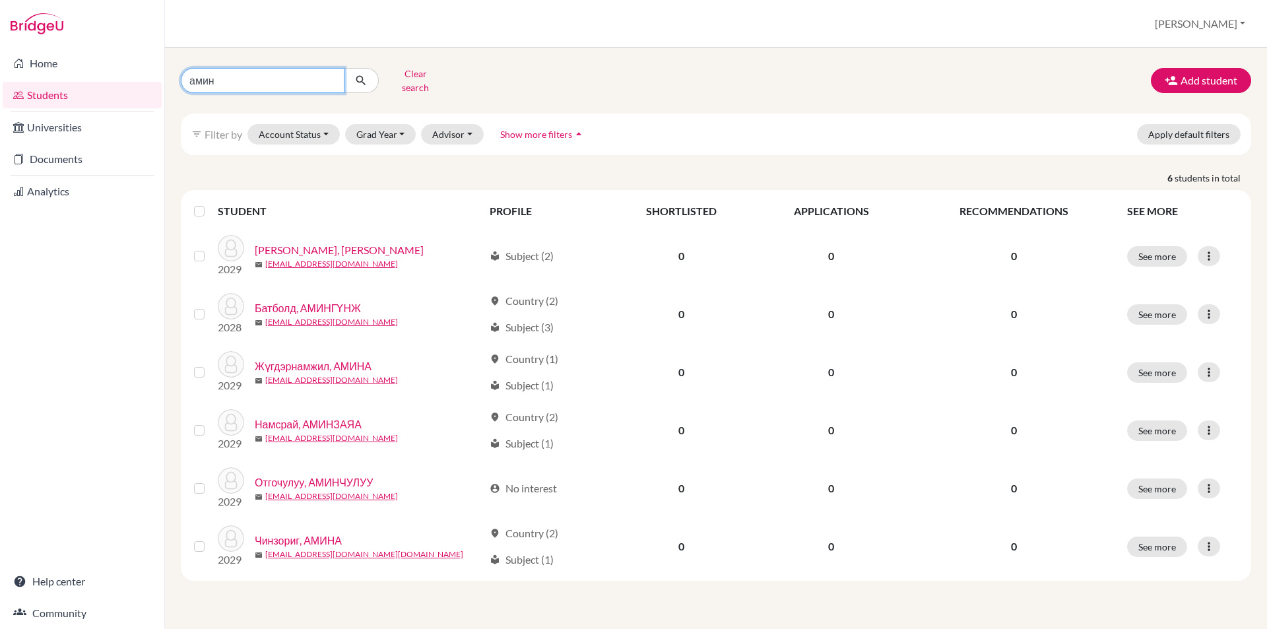
click at [331, 80] on input "амин" at bounding box center [263, 80] width 164 height 25
click at [330, 75] on input "амин" at bounding box center [263, 80] width 164 height 25
type input "бадрал"
click button "submit" at bounding box center [361, 80] width 35 height 25
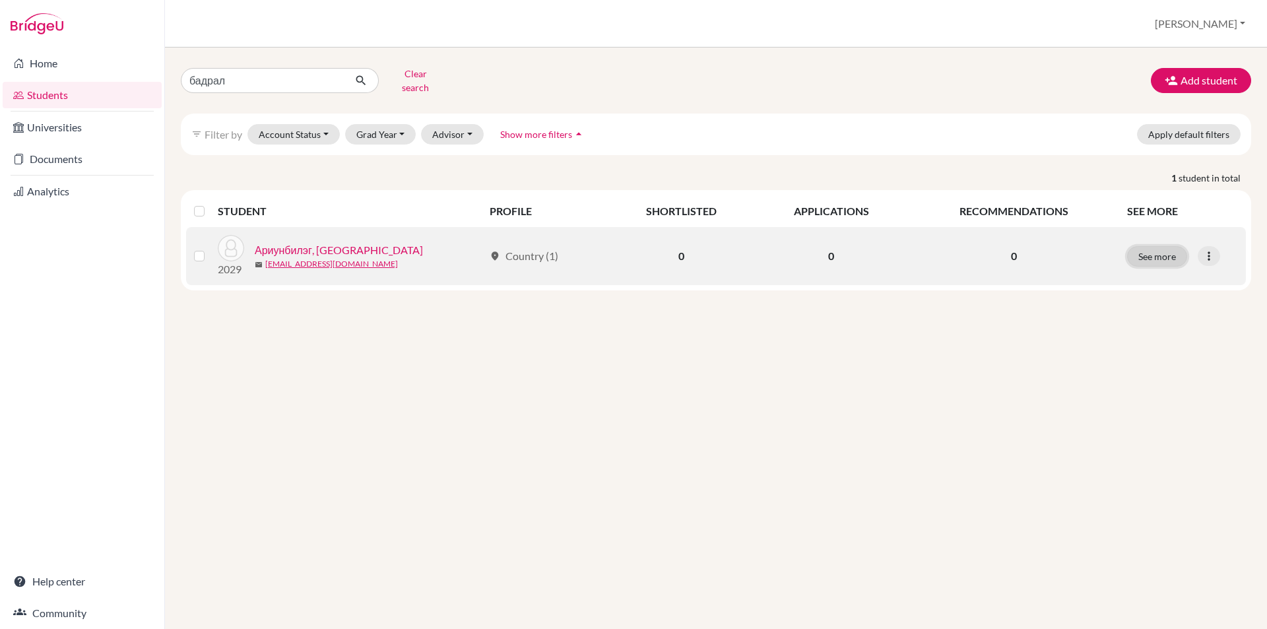
click at [1153, 253] on button "See more" at bounding box center [1157, 256] width 60 height 20
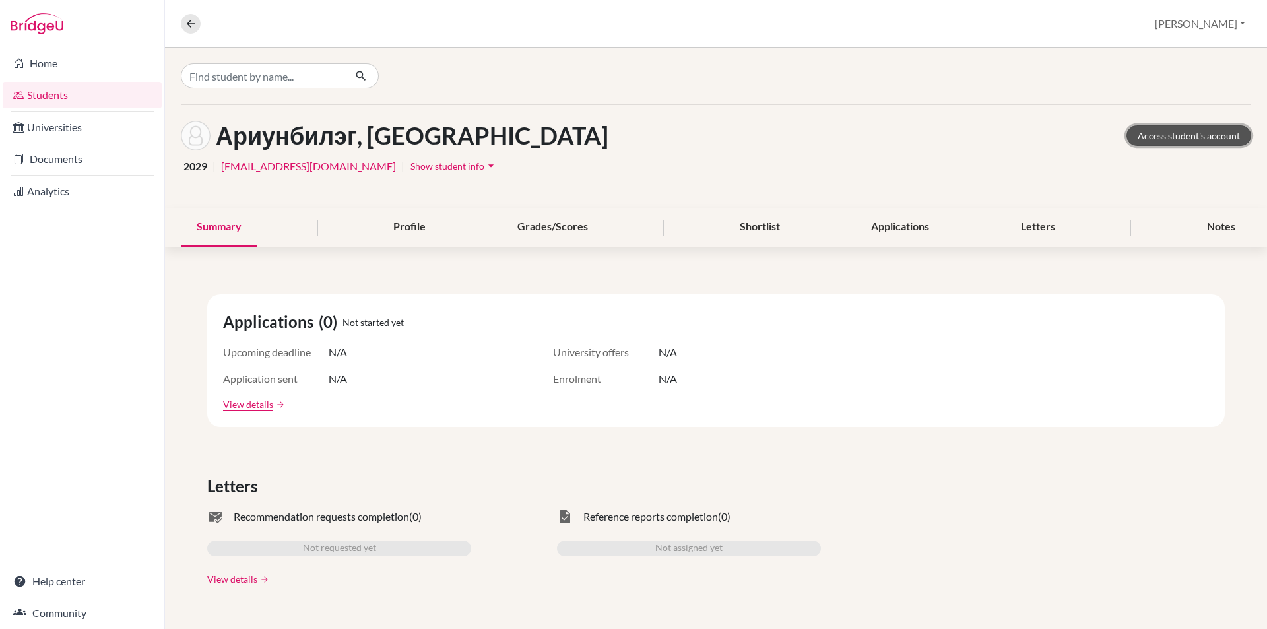
click at [1150, 135] on link "Access student's account" at bounding box center [1188, 135] width 125 height 20
click at [180, 18] on div "Overview Student details Nandin Profile School Settings Log out" at bounding box center [716, 23] width 1102 height 47
click at [185, 22] on icon at bounding box center [191, 24] width 12 height 12
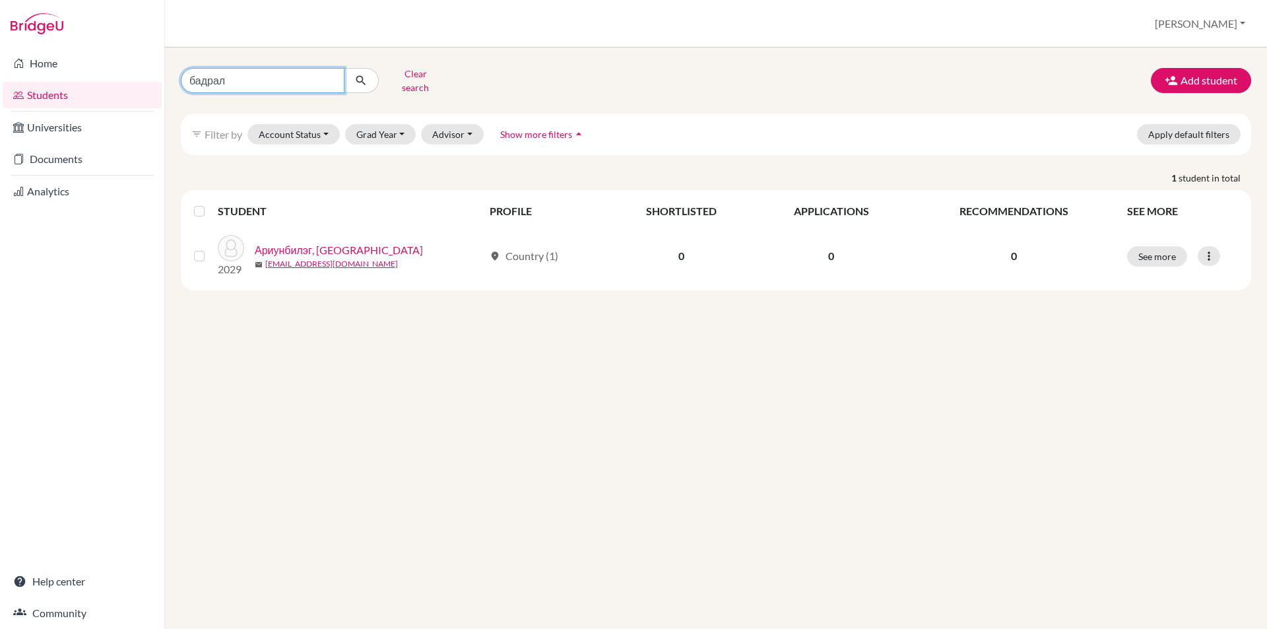
click at [330, 76] on input "бадрал" at bounding box center [263, 80] width 164 height 25
type input "дөлгөөн"
click button "submit" at bounding box center [361, 80] width 35 height 25
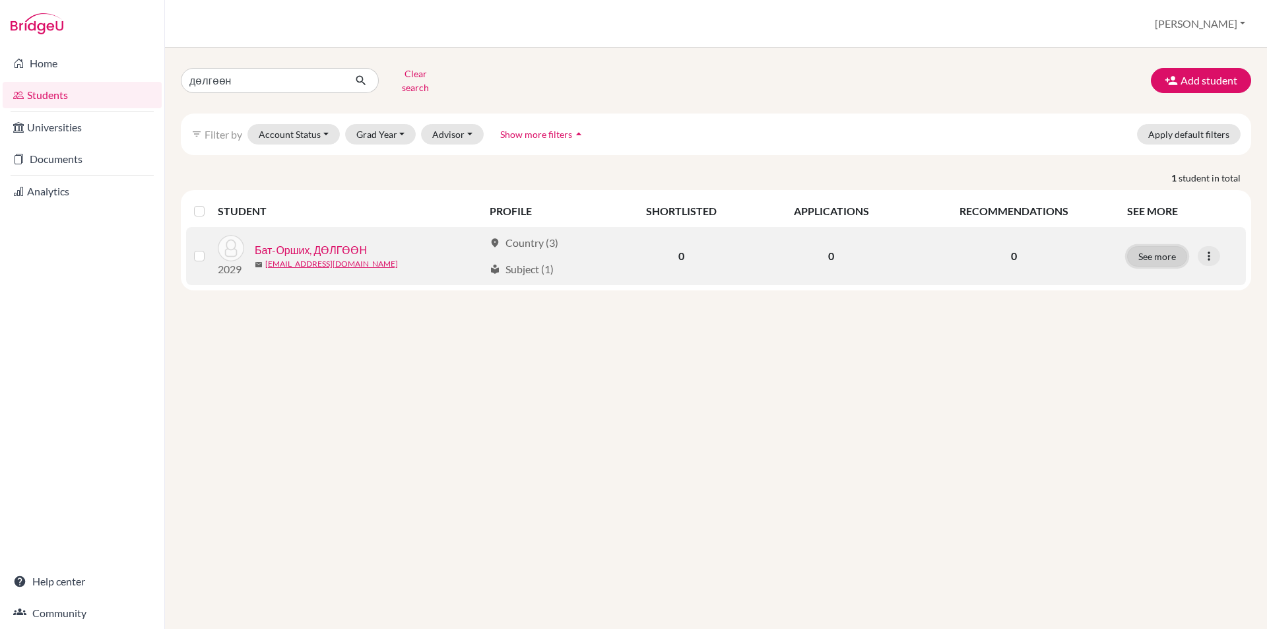
click at [1168, 246] on button "See more" at bounding box center [1157, 256] width 60 height 20
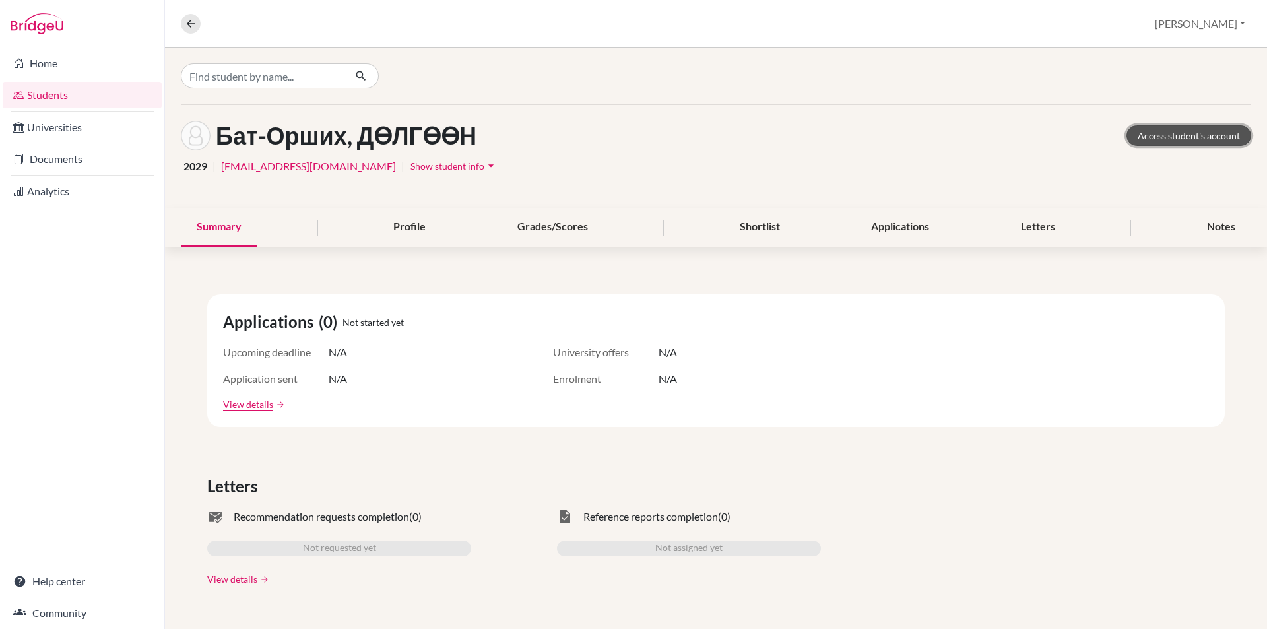
click at [1164, 128] on link "Access student's account" at bounding box center [1188, 135] width 125 height 20
click at [193, 28] on icon at bounding box center [191, 24] width 12 height 12
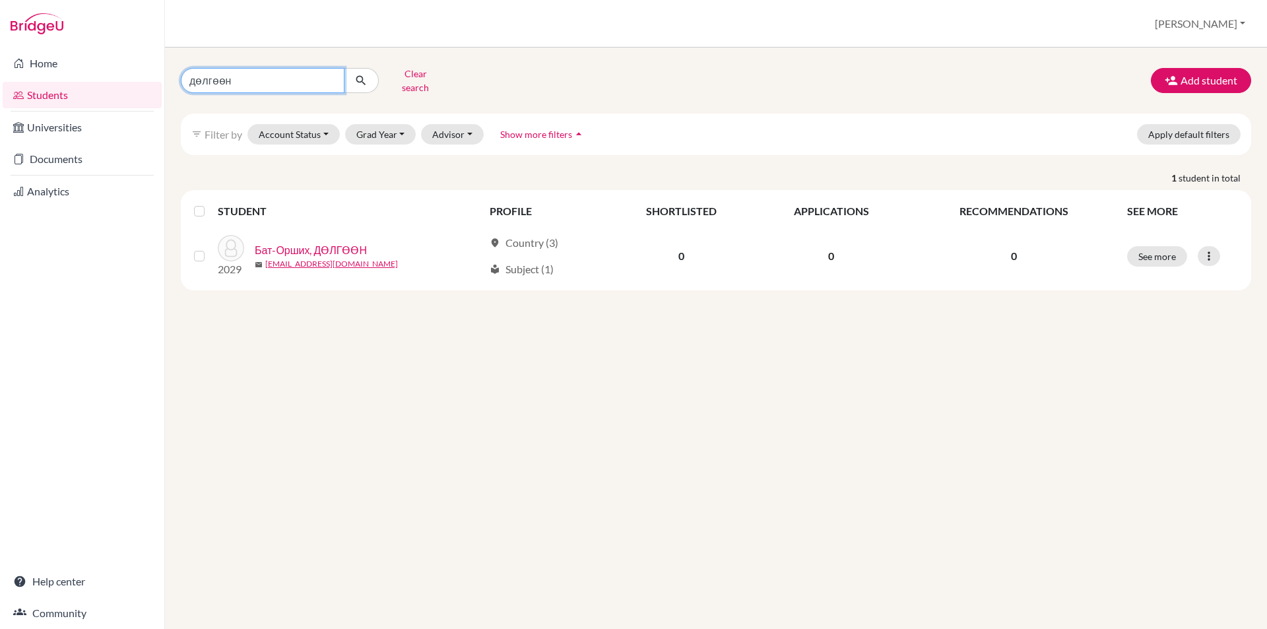
click at [325, 75] on input "дөлгөөн" at bounding box center [263, 80] width 164 height 25
click at [332, 79] on input "дөлгөөн" at bounding box center [263, 80] width 164 height 25
type input "булган"
click button "submit" at bounding box center [361, 80] width 35 height 25
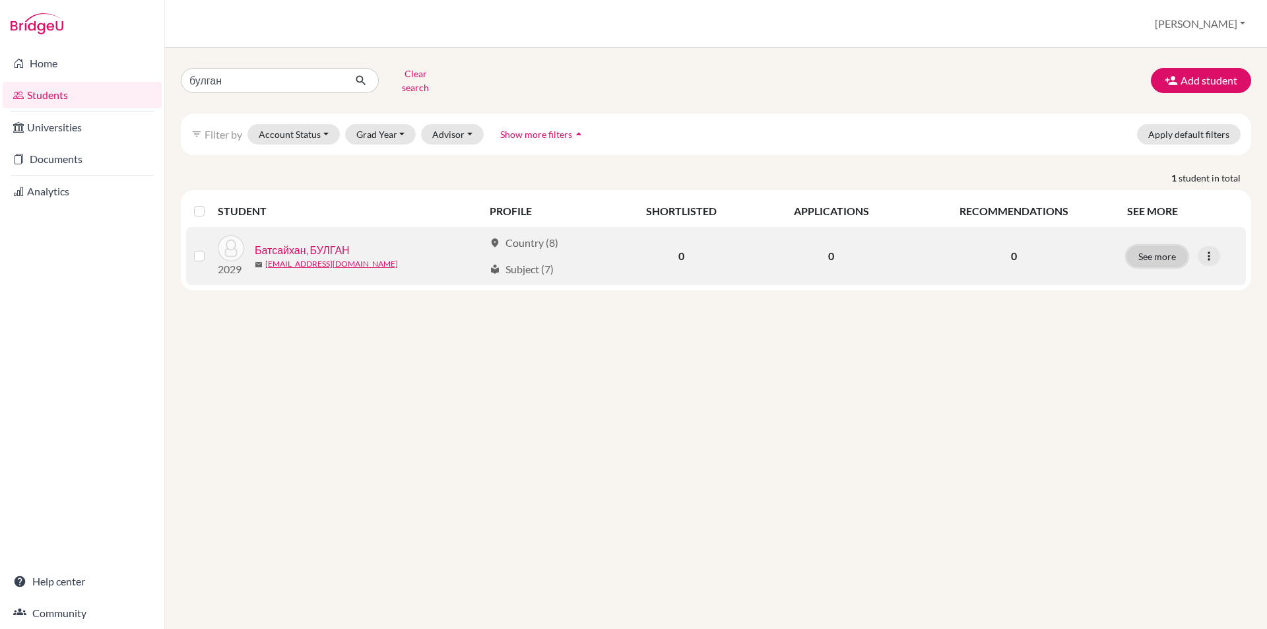
click at [1144, 253] on button "See more" at bounding box center [1157, 256] width 60 height 20
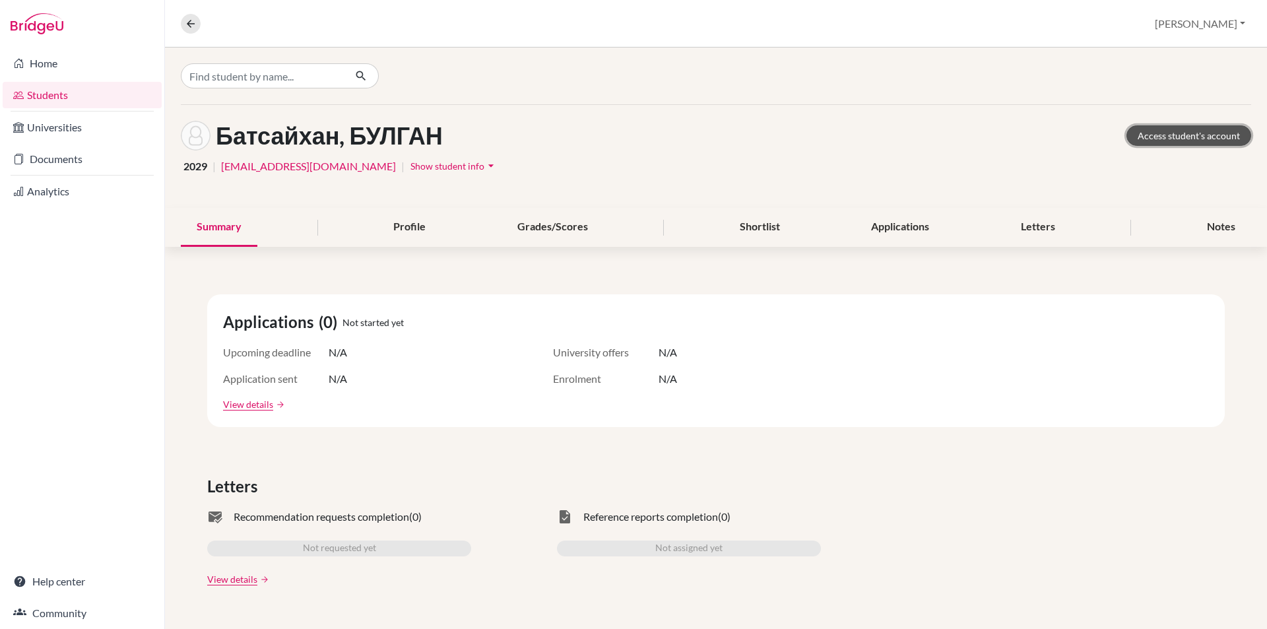
click at [1143, 140] on link "Access student's account" at bounding box center [1188, 135] width 125 height 20
click at [185, 22] on icon at bounding box center [191, 24] width 12 height 12
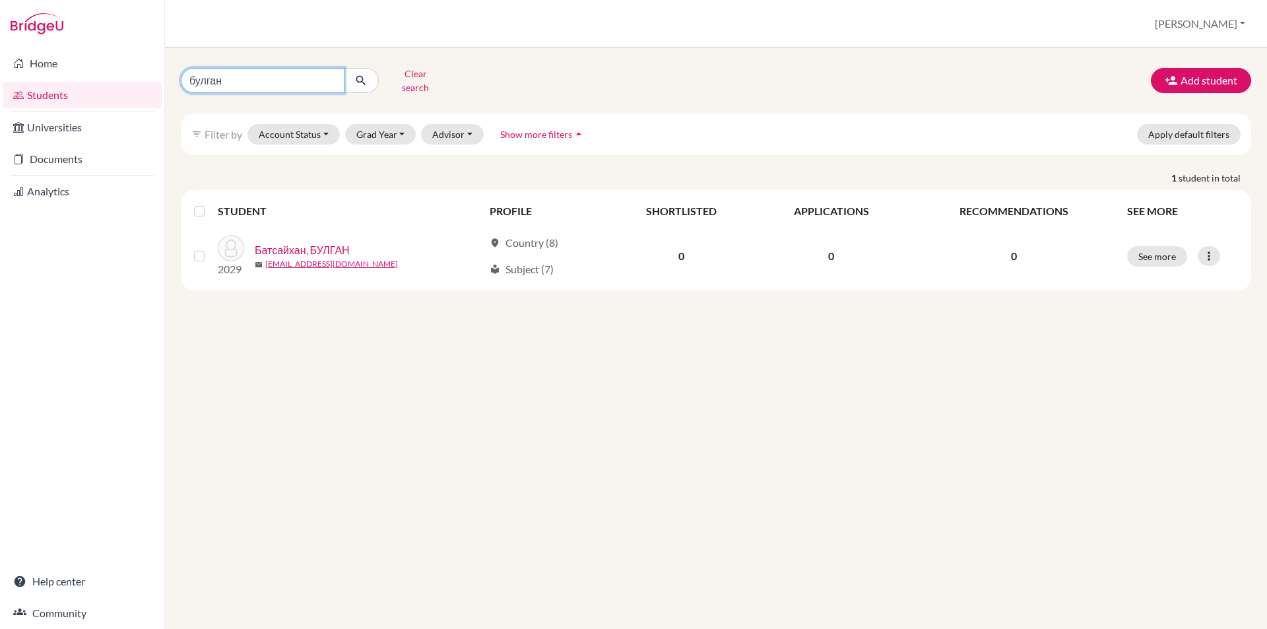
click at [330, 77] on input "булган" at bounding box center [263, 80] width 164 height 25
type input "мишээл"
click button "submit" at bounding box center [361, 80] width 35 height 25
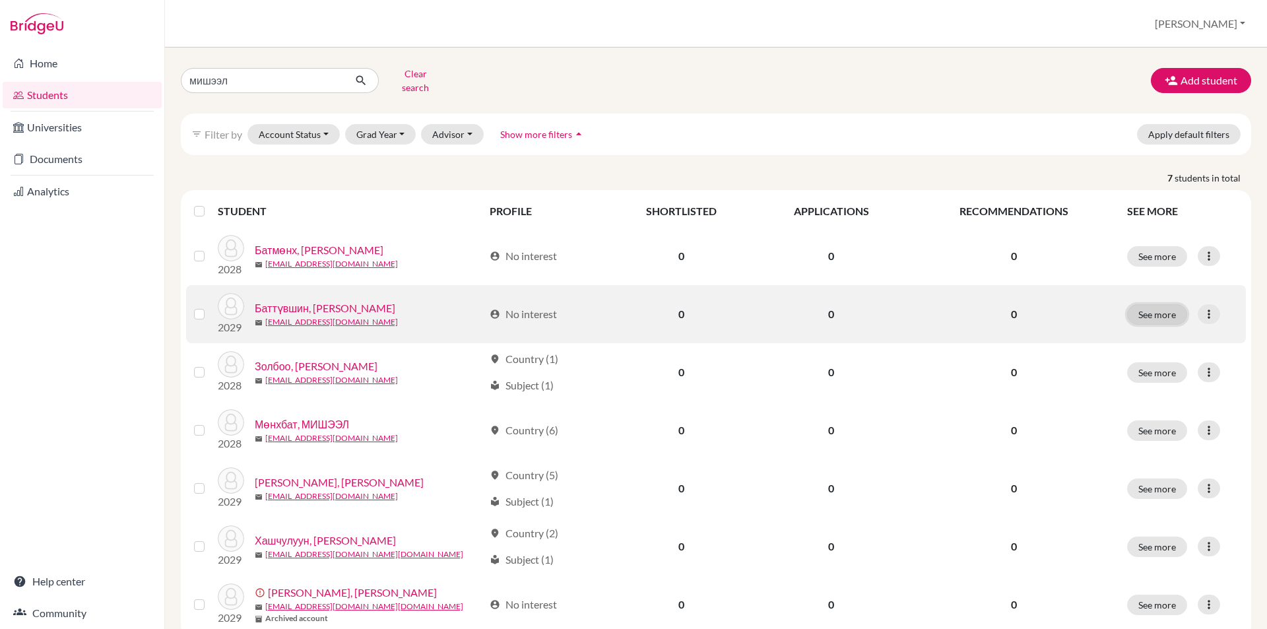
click at [1143, 307] on button "See more" at bounding box center [1157, 314] width 60 height 20
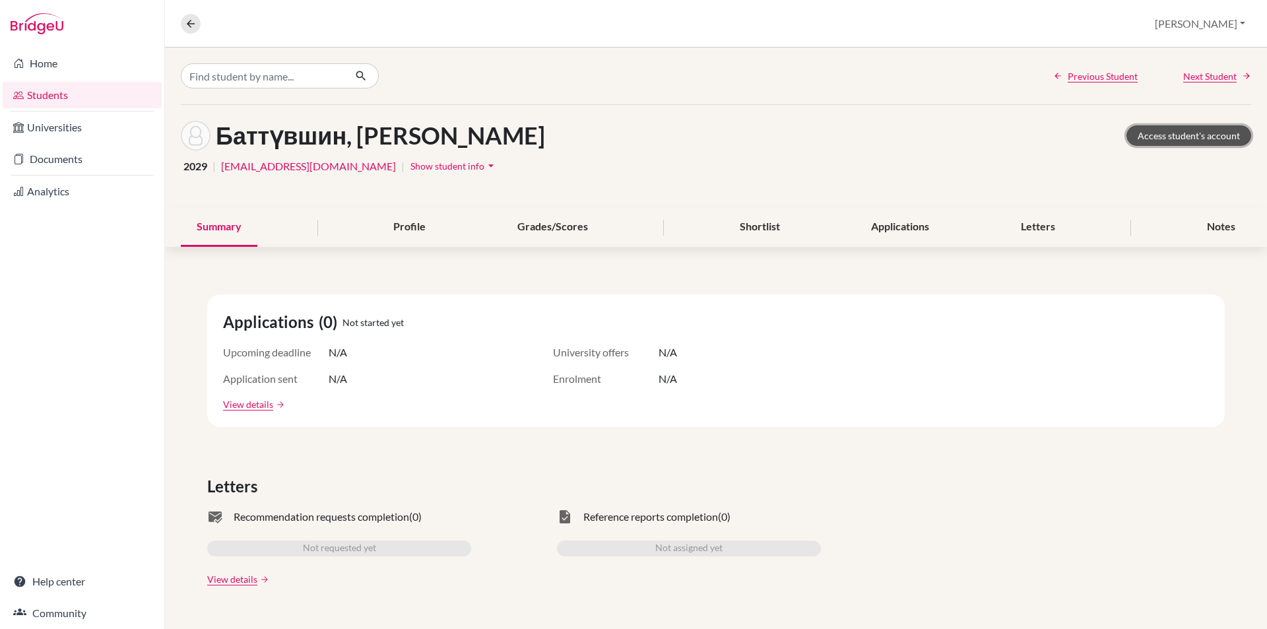
click at [1145, 127] on link "Access student's account" at bounding box center [1188, 135] width 125 height 20
drag, startPoint x: 193, startPoint y: 24, endPoint x: 203, endPoint y: 3, distance: 23.6
click at [193, 24] on icon at bounding box center [191, 24] width 12 height 12
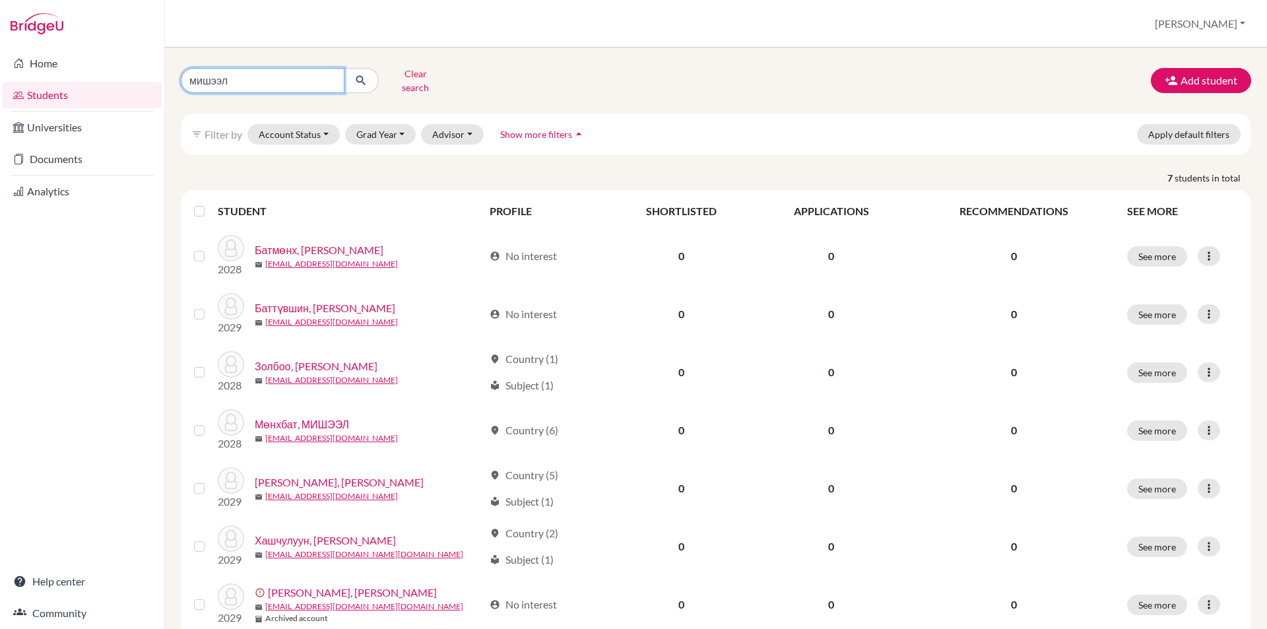
click at [329, 77] on input "мишээл" at bounding box center [263, 80] width 164 height 25
type input "нинжин"
click button "submit" at bounding box center [361, 80] width 35 height 25
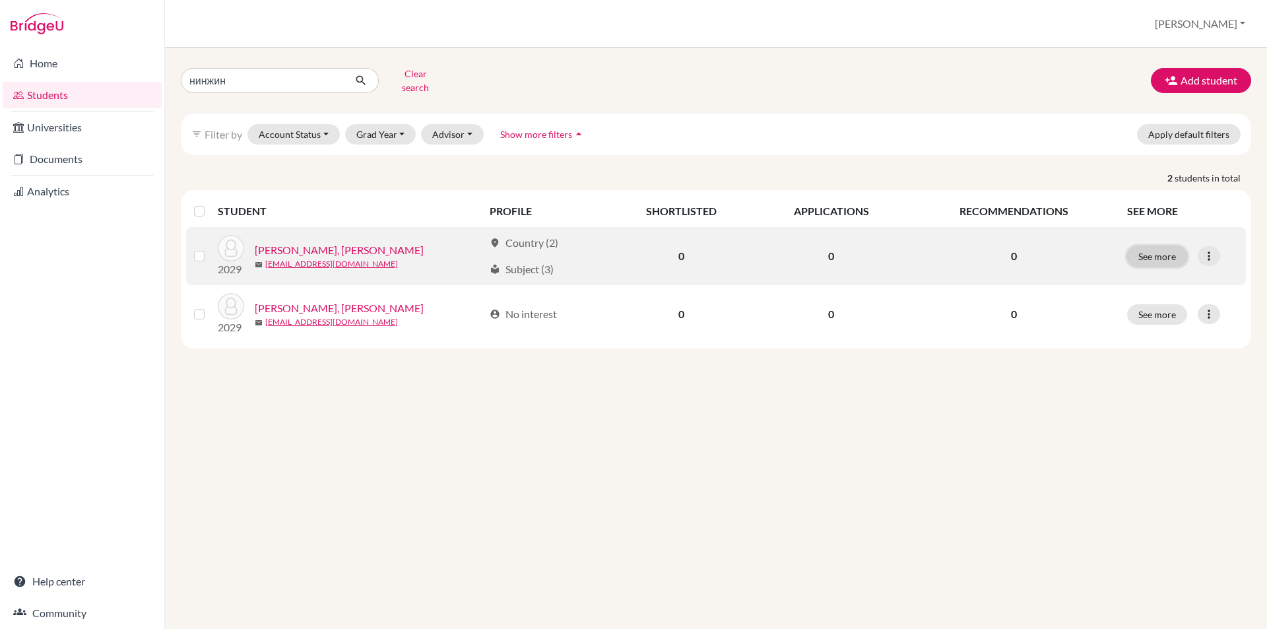
click at [1175, 249] on button "See more" at bounding box center [1157, 256] width 60 height 20
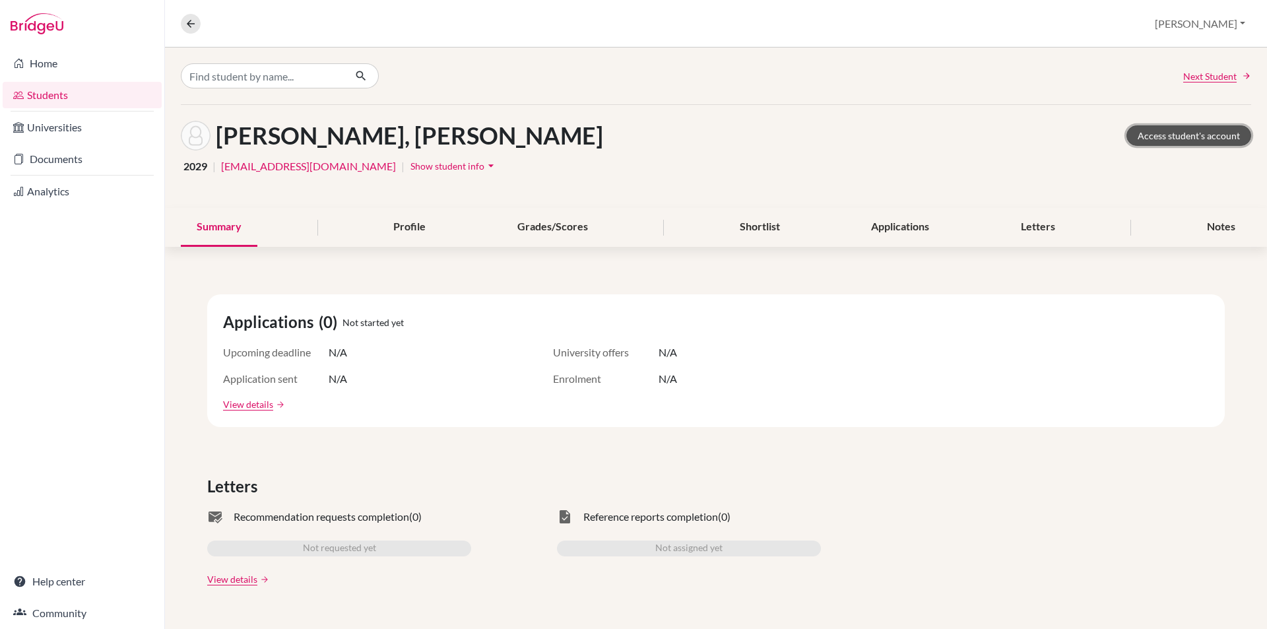
click at [1159, 131] on link "Access student's account" at bounding box center [1188, 135] width 125 height 20
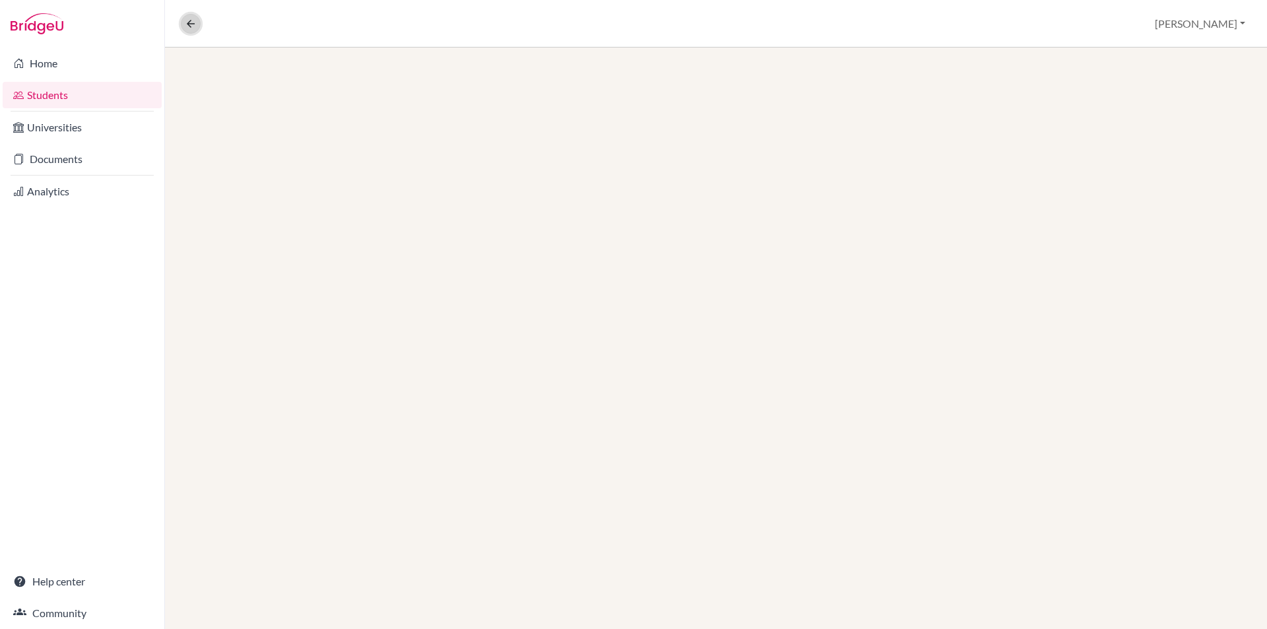
click at [190, 27] on icon at bounding box center [191, 24] width 12 height 12
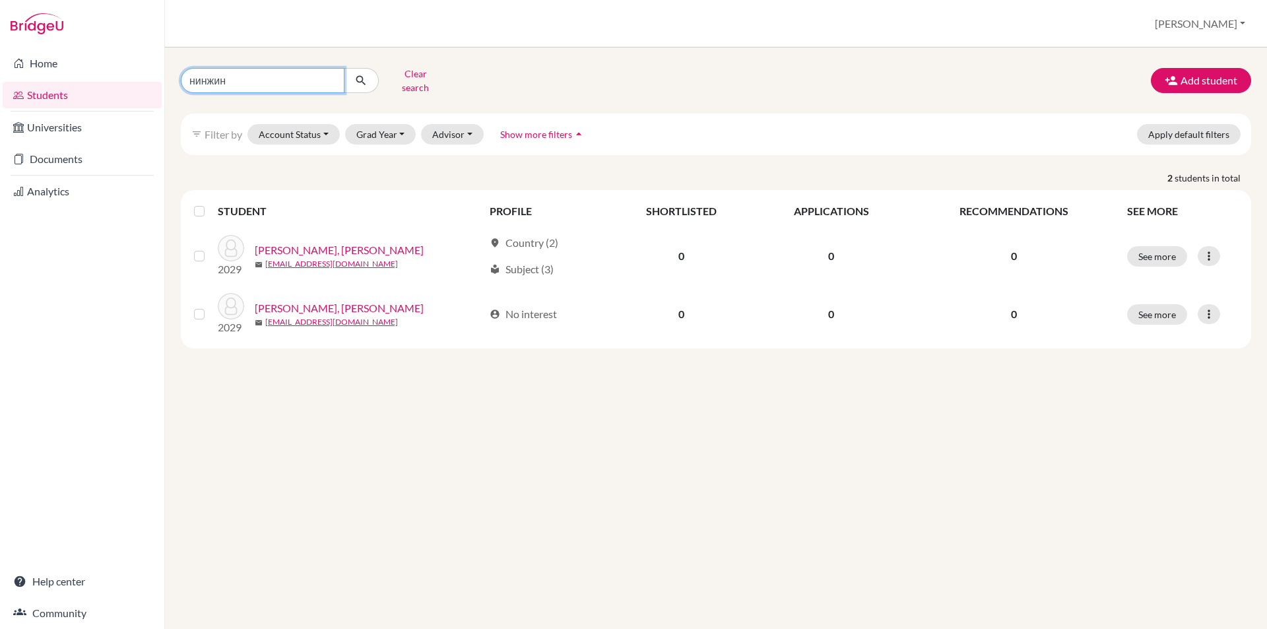
click at [332, 77] on input "нинжин" at bounding box center [263, 80] width 164 height 25
type input "тэмүүлэн"
click button "submit" at bounding box center [361, 80] width 35 height 25
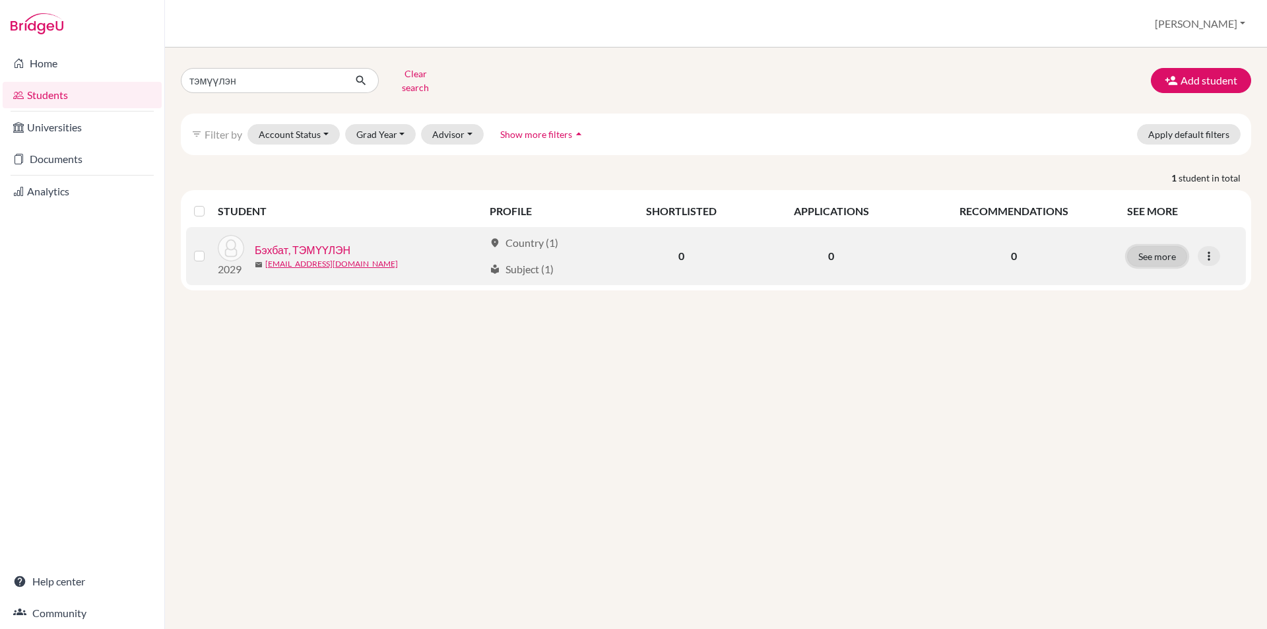
click at [1141, 249] on button "See more" at bounding box center [1157, 256] width 60 height 20
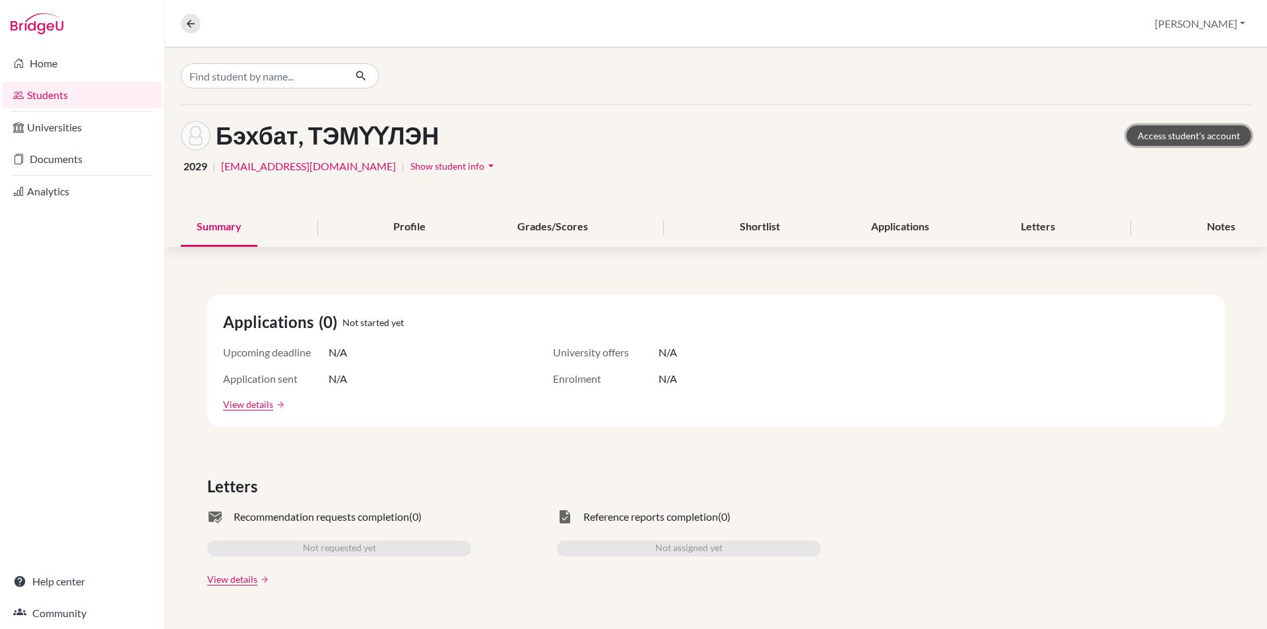
click at [1133, 138] on link "Access student's account" at bounding box center [1188, 135] width 125 height 20
click at [189, 25] on icon at bounding box center [191, 24] width 12 height 12
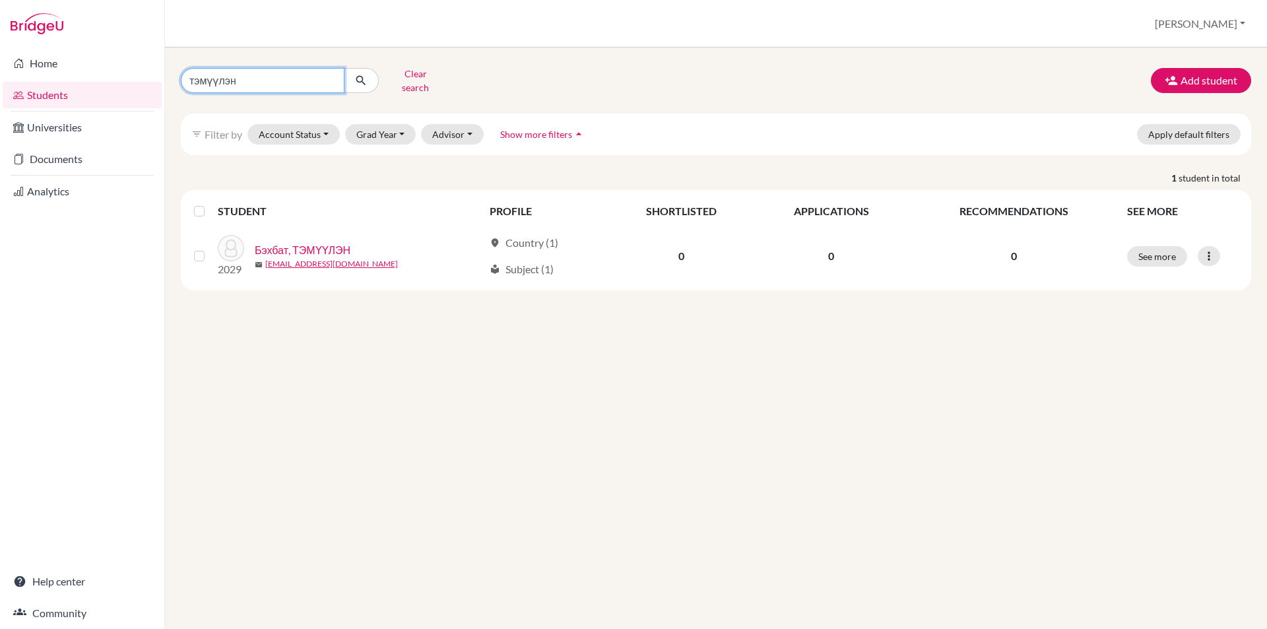
click at [329, 75] on input "тэмүүлэн" at bounding box center [263, 80] width 164 height 25
type input "эрмүүн"
click button "submit" at bounding box center [361, 80] width 35 height 25
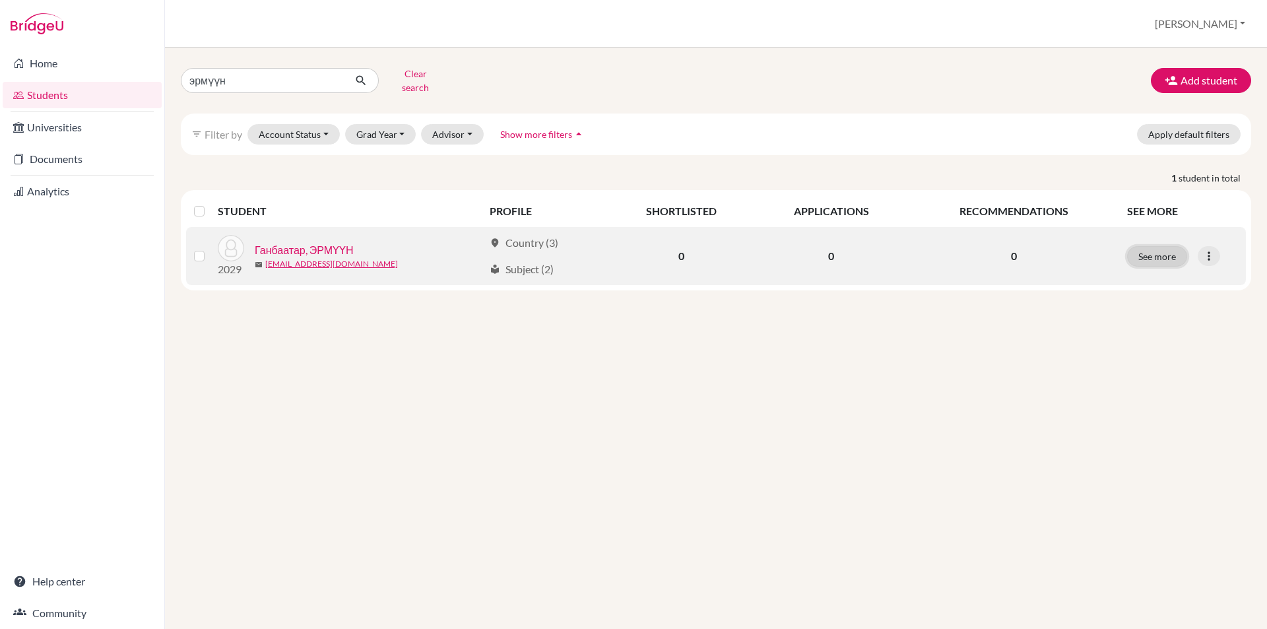
click at [1149, 249] on button "See more" at bounding box center [1157, 256] width 60 height 20
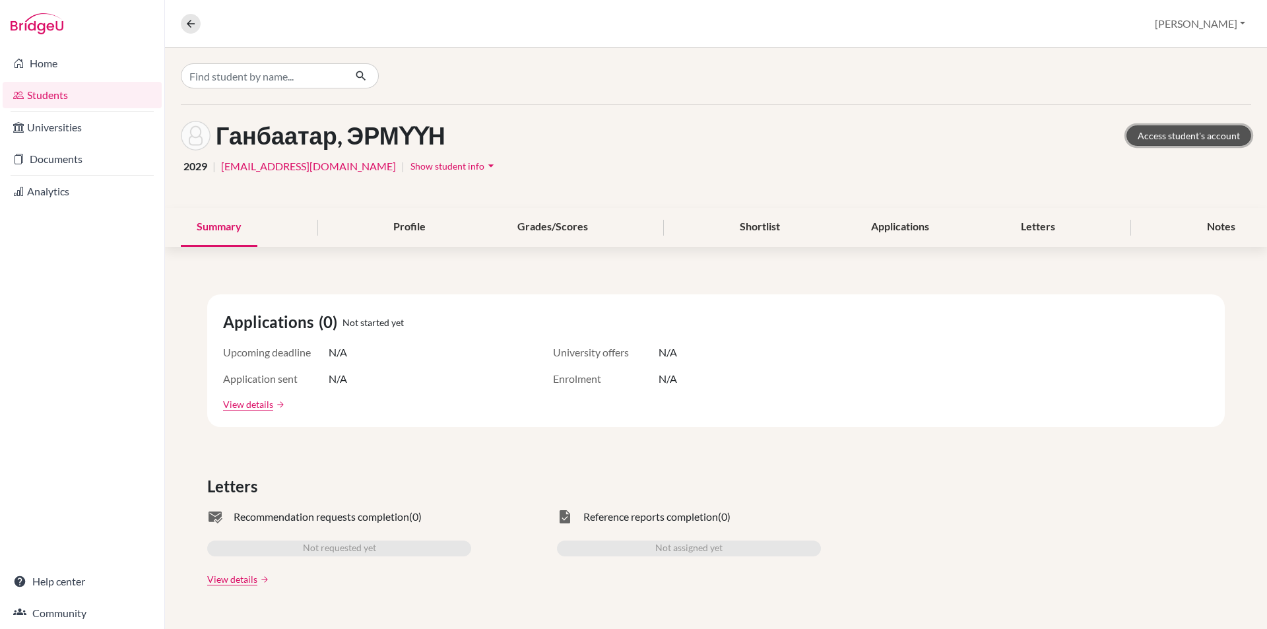
click at [1185, 133] on link "Access student's account" at bounding box center [1188, 135] width 125 height 20
click at [187, 24] on icon at bounding box center [191, 24] width 12 height 12
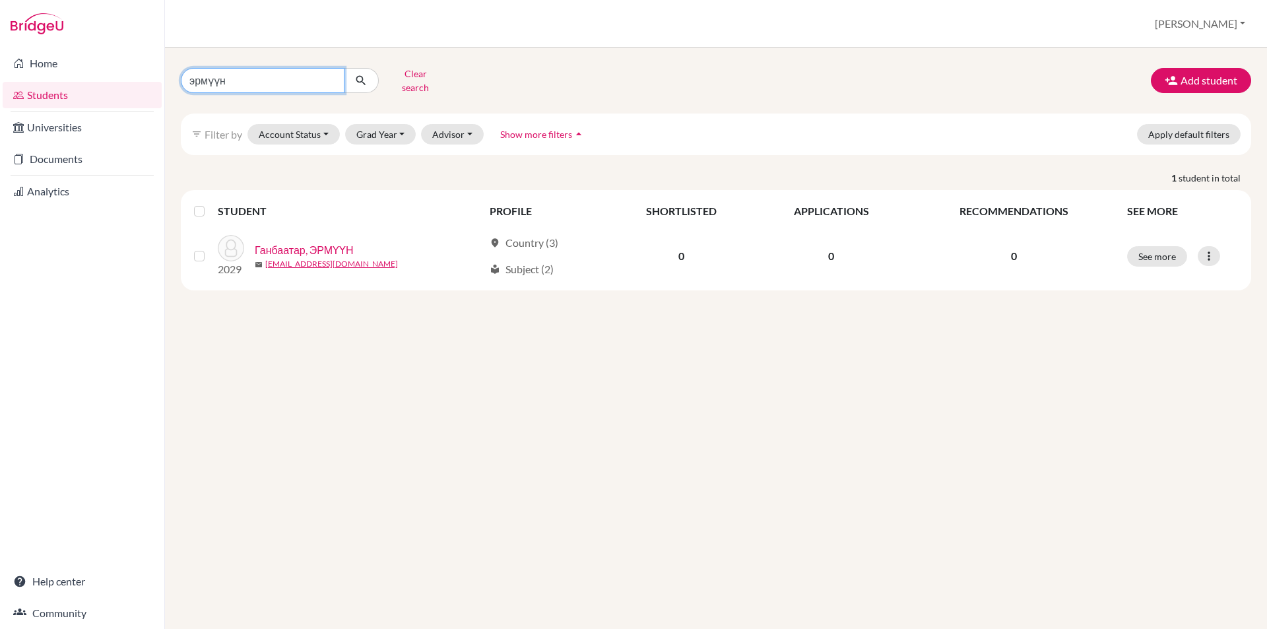
click at [331, 78] on input "эрмүүн" at bounding box center [263, 80] width 164 height 25
type input "чинхүслэн"
click button "submit" at bounding box center [361, 80] width 35 height 25
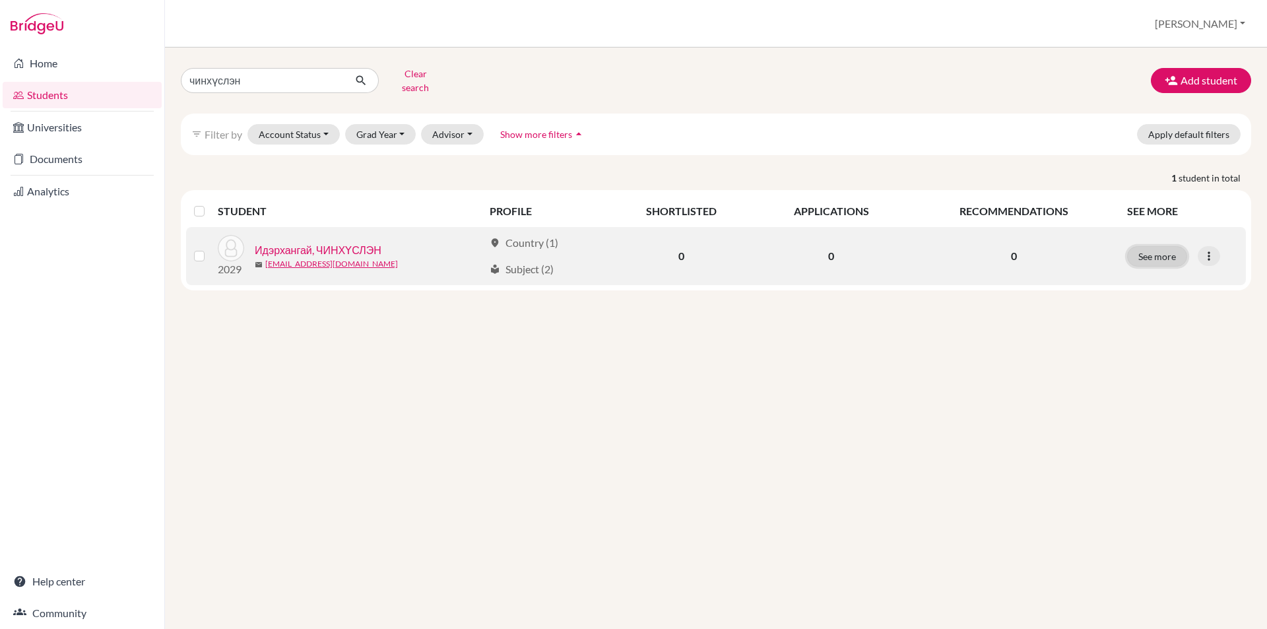
click at [1160, 246] on button "See more" at bounding box center [1157, 256] width 60 height 20
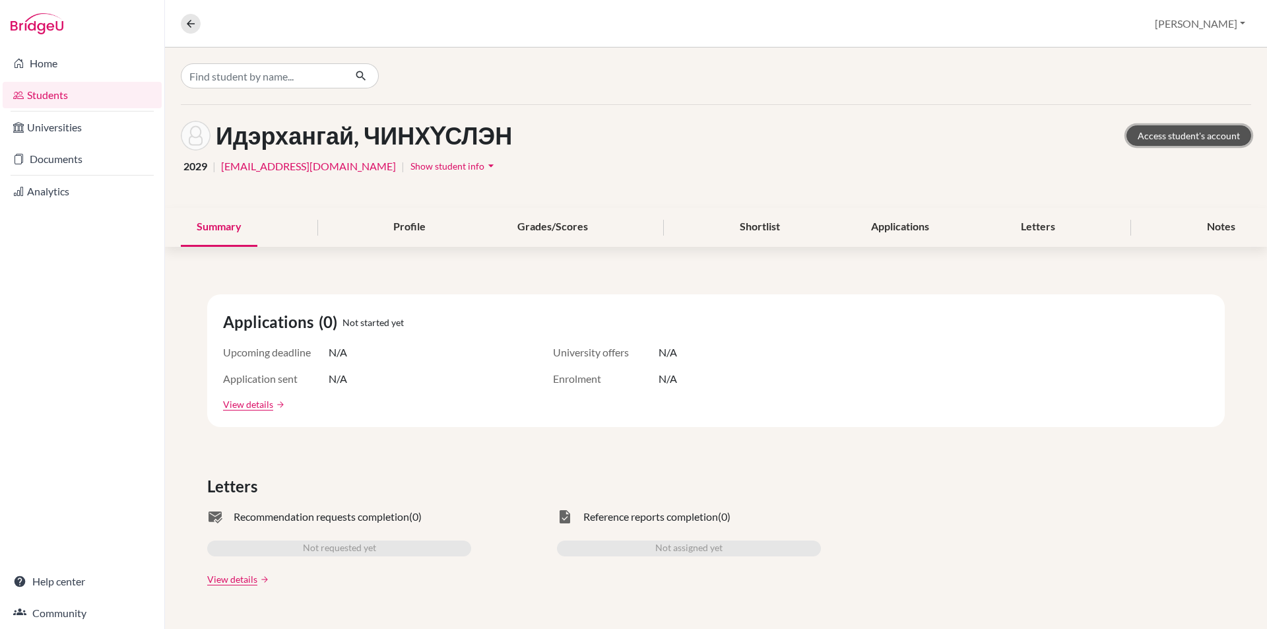
click at [1170, 128] on link "Access student's account" at bounding box center [1188, 135] width 125 height 20
click at [193, 30] on button at bounding box center [191, 24] width 20 height 20
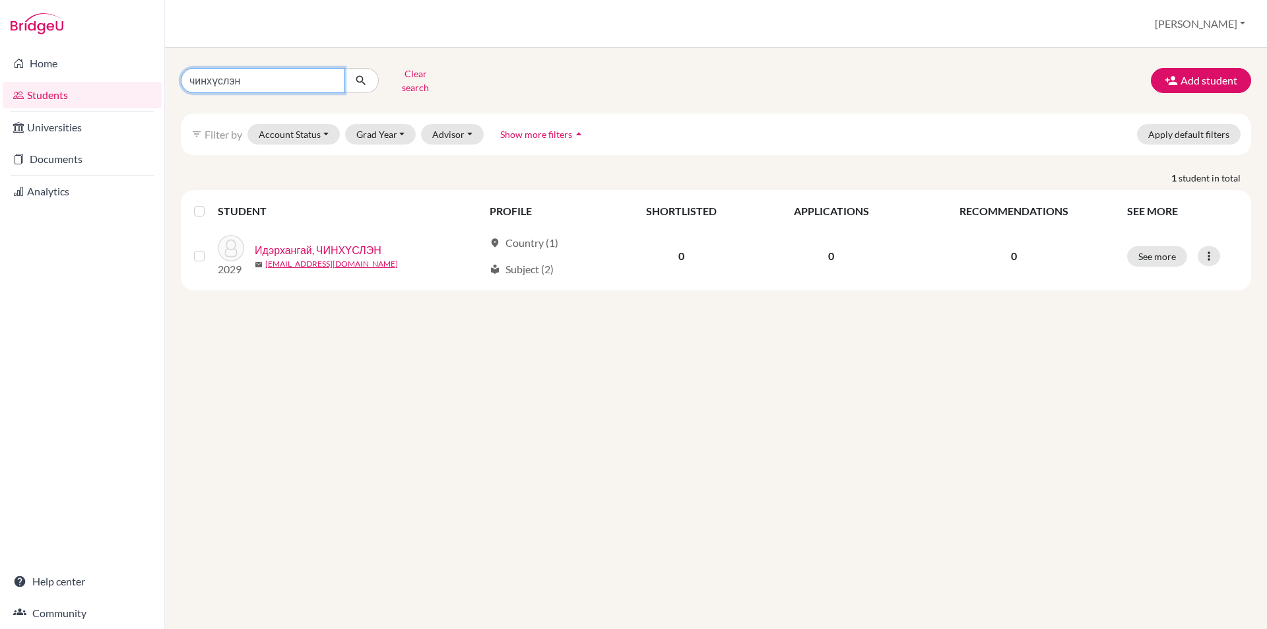
click at [329, 73] on input "чинхүслэн" at bounding box center [263, 80] width 164 height 25
type input "батсүх"
click button "submit" at bounding box center [361, 80] width 35 height 25
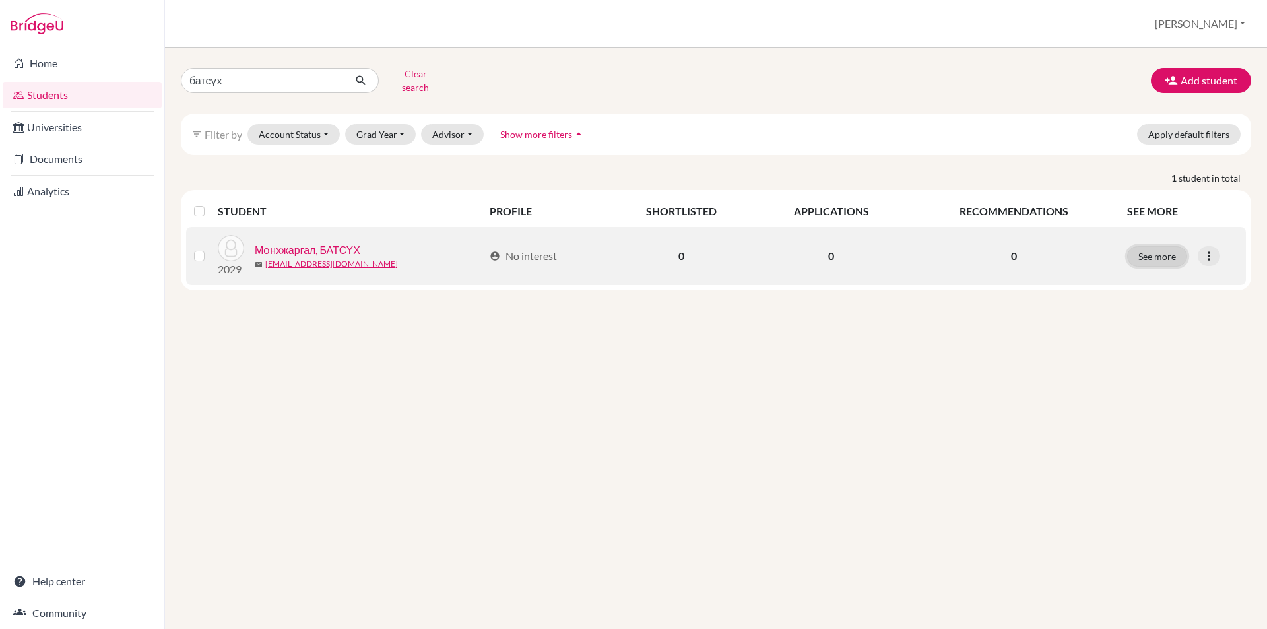
click at [1152, 246] on button "See more" at bounding box center [1157, 256] width 60 height 20
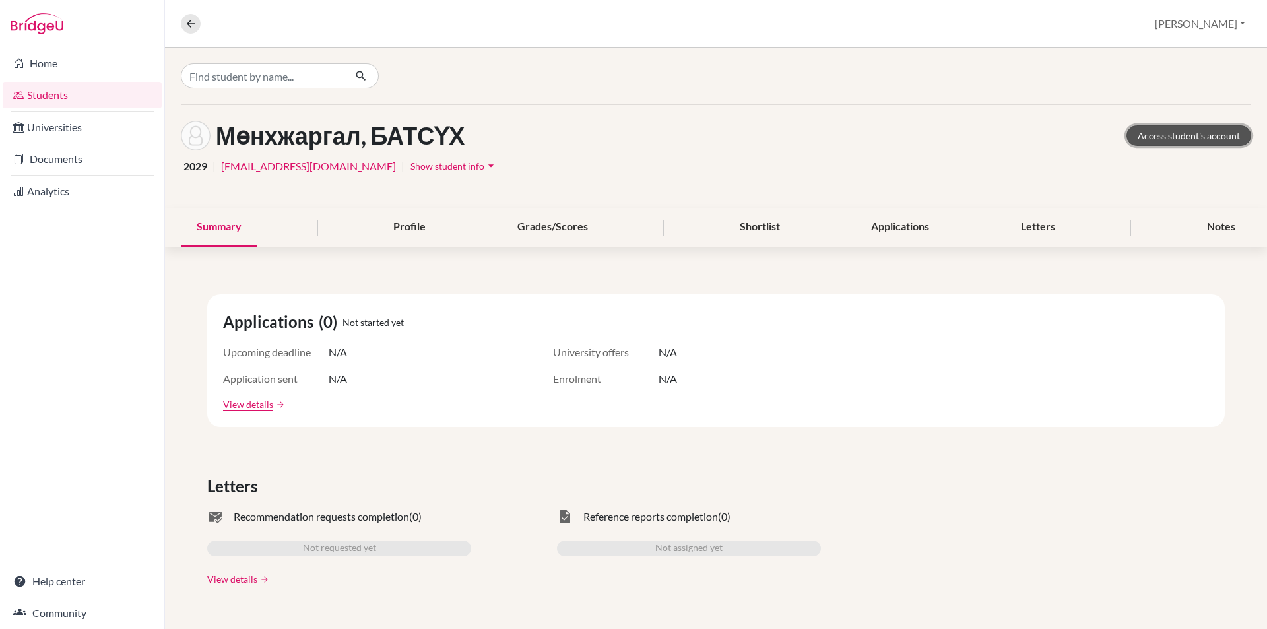
click at [1159, 137] on link "Access student's account" at bounding box center [1188, 135] width 125 height 20
click at [181, 26] on button at bounding box center [191, 24] width 20 height 20
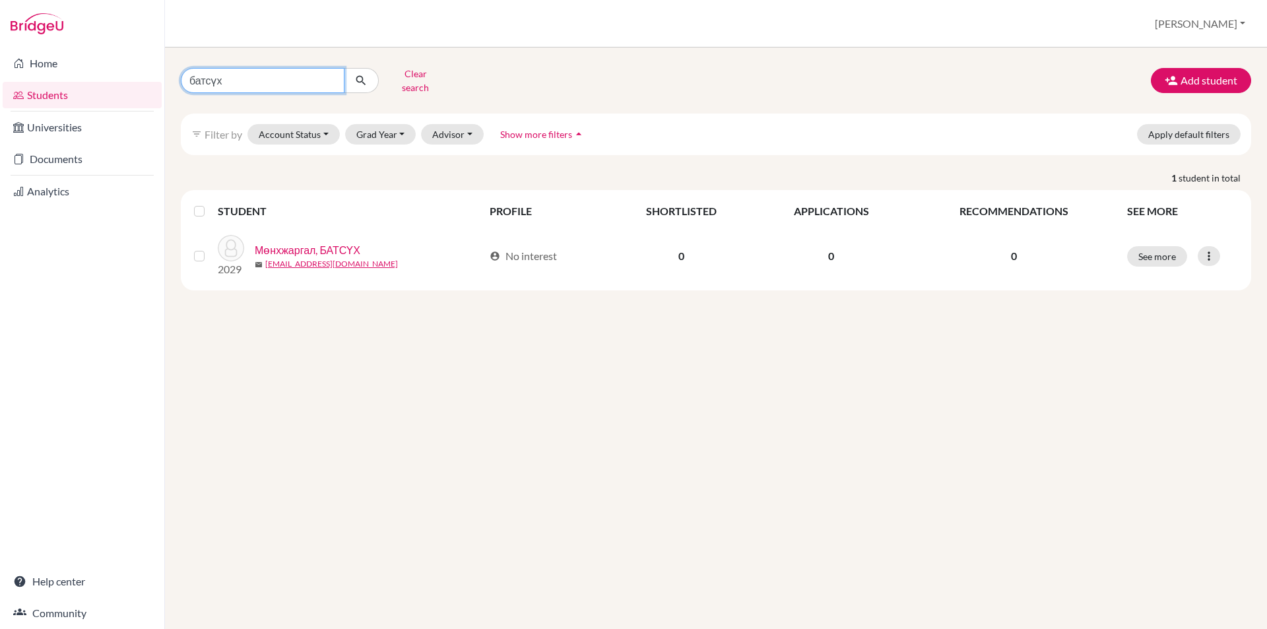
click at [329, 79] on input "батсүх" at bounding box center [263, 80] width 164 height 25
type input "аминзаяа"
click button "submit" at bounding box center [361, 80] width 35 height 25
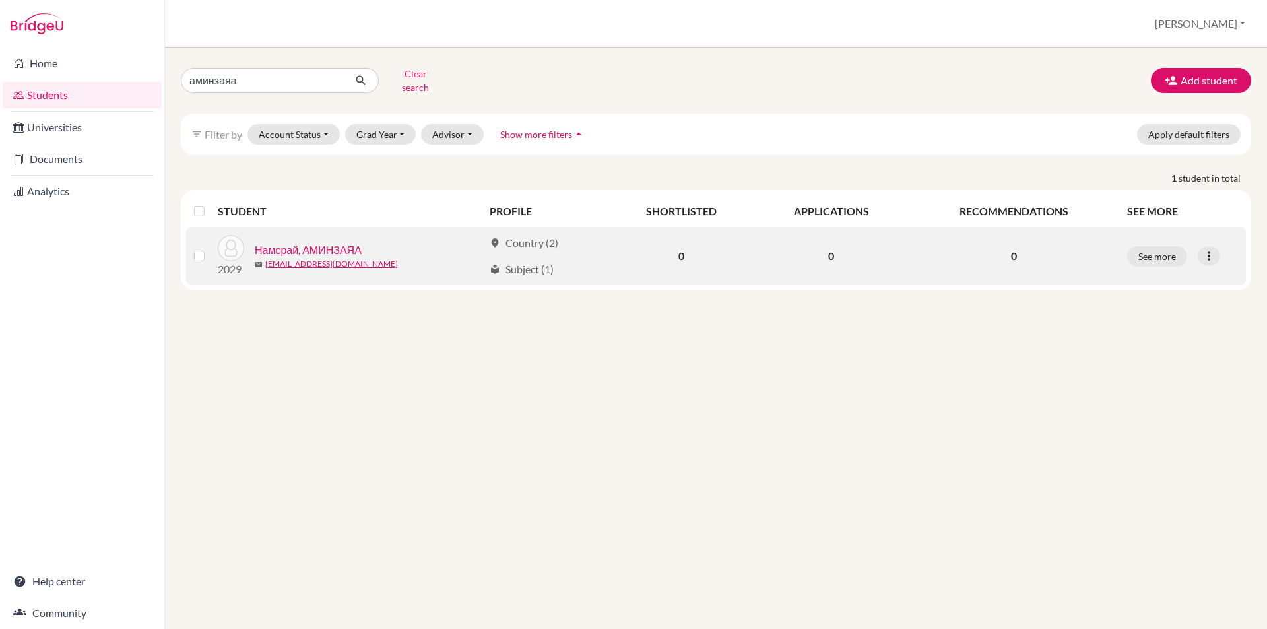
click at [1153, 258] on td "See more Edit student Send Message Reset Password" at bounding box center [1182, 256] width 127 height 58
click at [1153, 249] on button "See more" at bounding box center [1157, 256] width 60 height 20
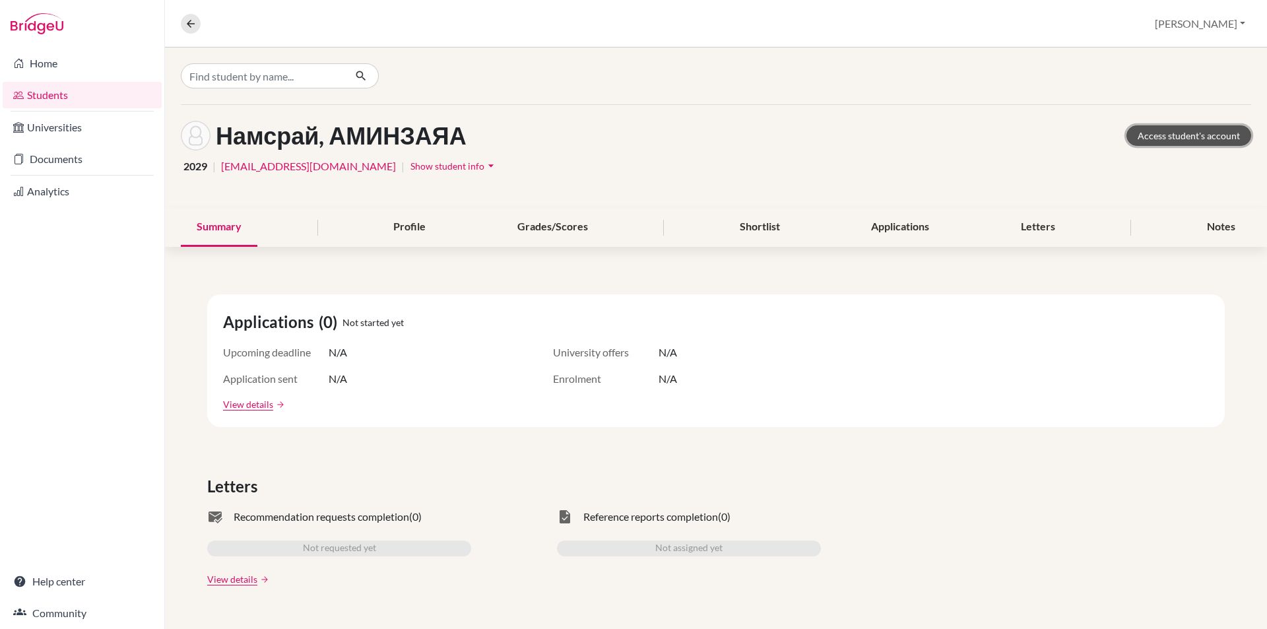
click at [1139, 130] on link "Access student's account" at bounding box center [1188, 135] width 125 height 20
click at [190, 18] on icon at bounding box center [191, 24] width 12 height 12
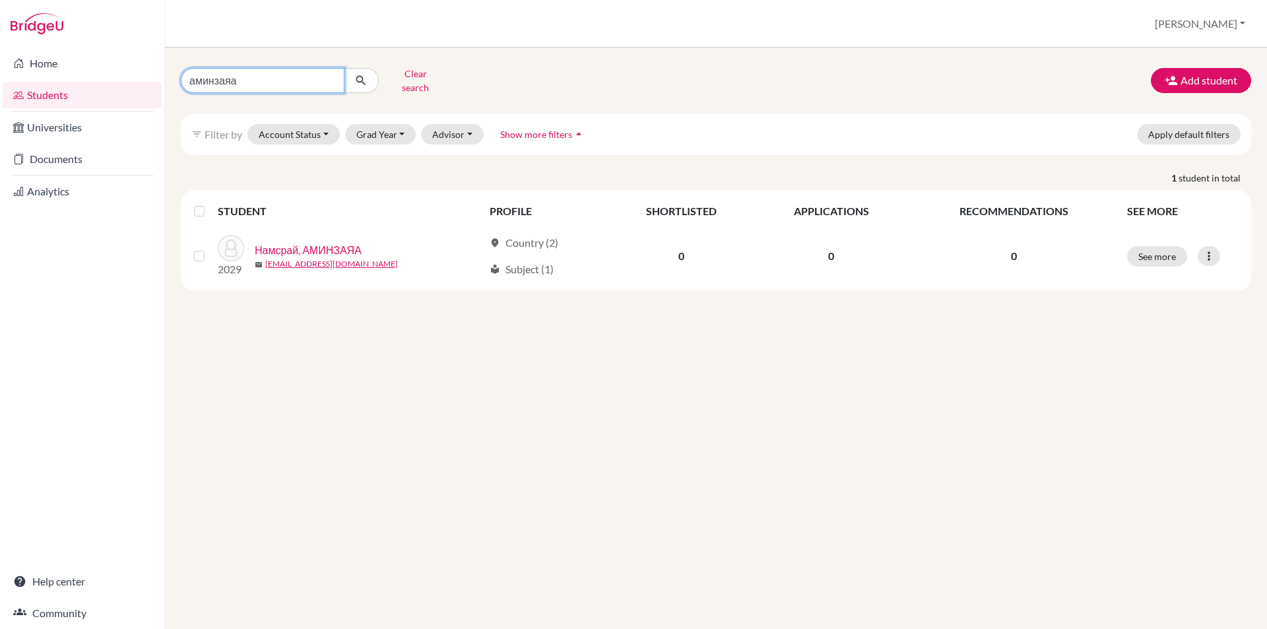
click at [327, 77] on input "аминзаяа" at bounding box center [263, 80] width 164 height 25
type input "бөрт"
click button "submit" at bounding box center [361, 80] width 35 height 25
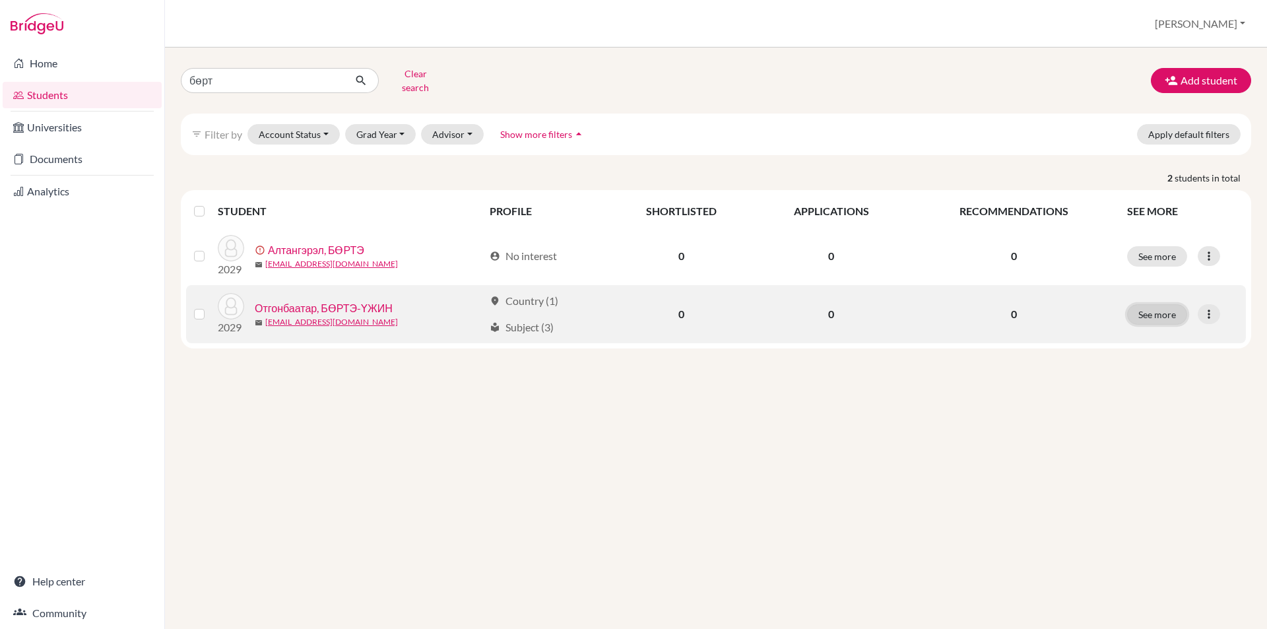
click at [1141, 304] on button "See more" at bounding box center [1157, 314] width 60 height 20
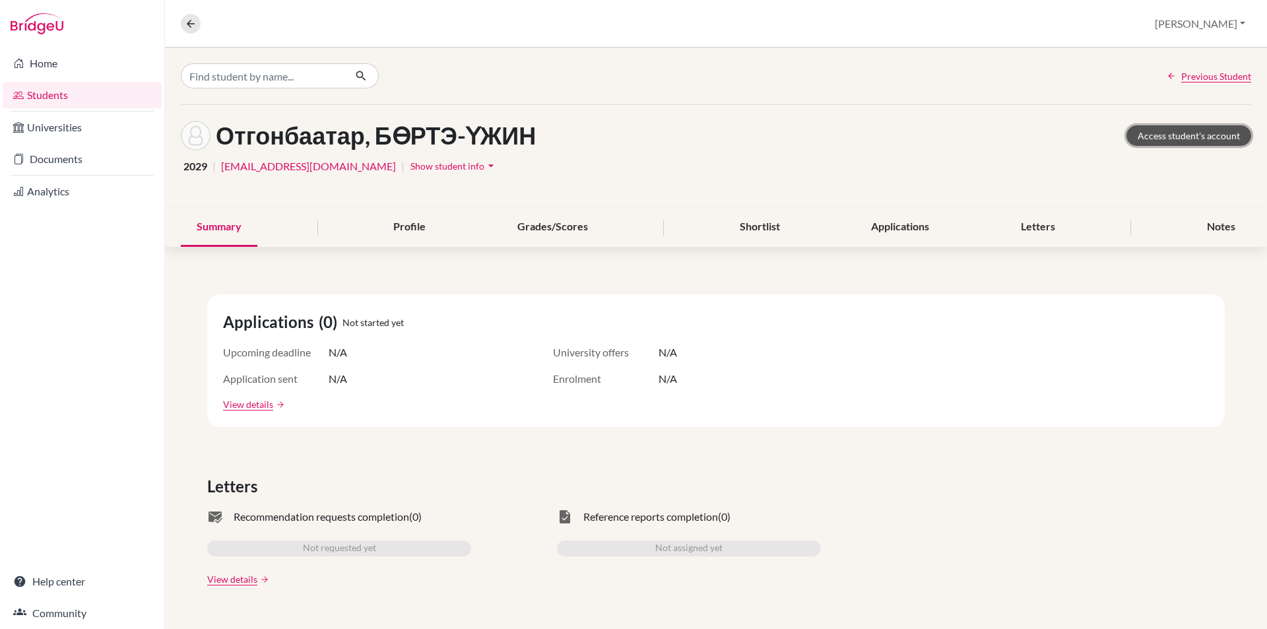
click at [1194, 137] on link "Access student's account" at bounding box center [1188, 135] width 125 height 20
click at [187, 22] on icon at bounding box center [191, 24] width 12 height 12
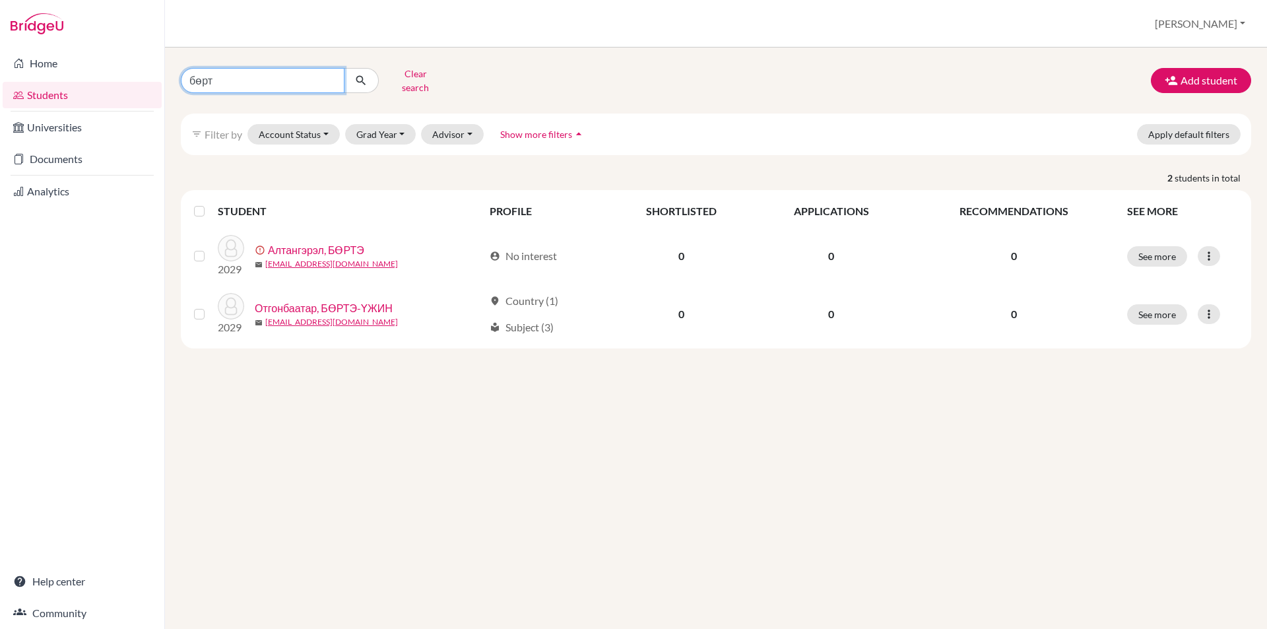
click at [330, 79] on input "бөрт" at bounding box center [263, 80] width 164 height 25
type input "аминчулуу"
click button "submit" at bounding box center [361, 80] width 35 height 25
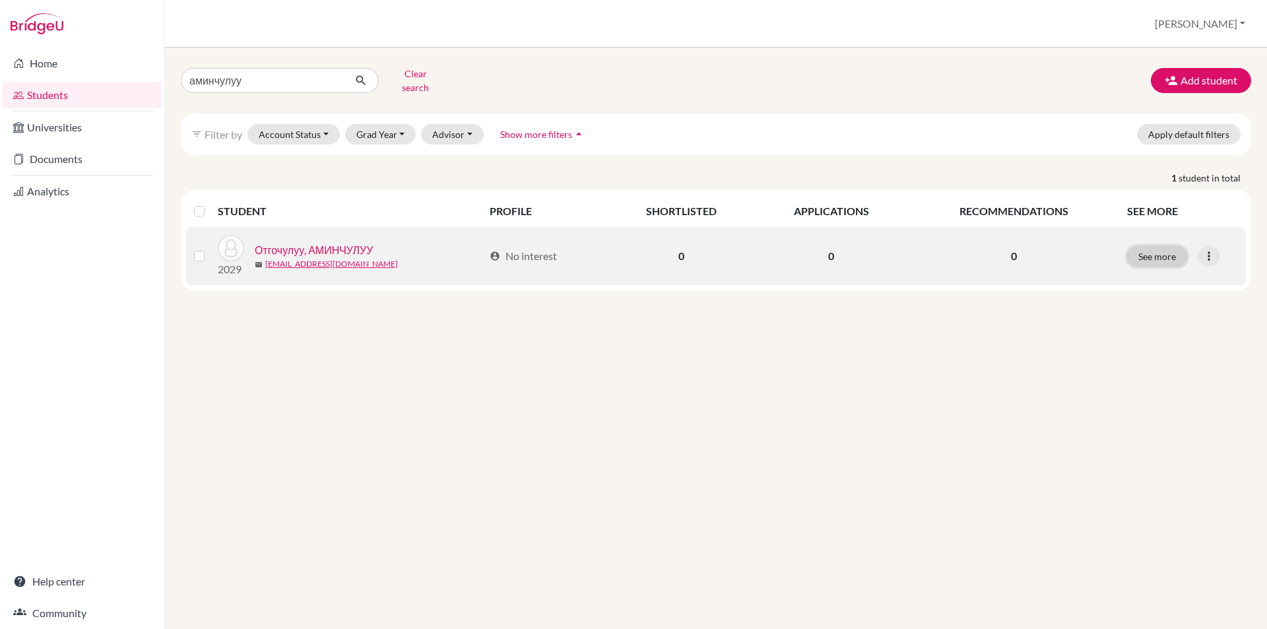
click at [1136, 246] on button "See more" at bounding box center [1157, 256] width 60 height 20
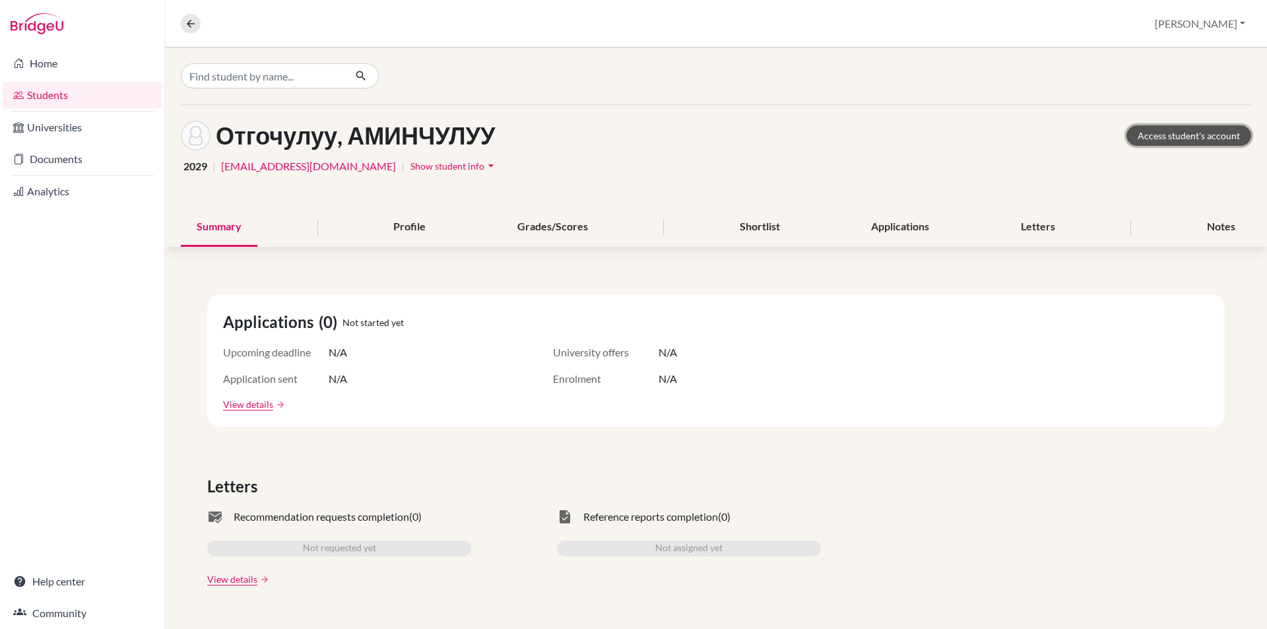
click at [1153, 144] on link "Access student's account" at bounding box center [1188, 135] width 125 height 20
click at [183, 21] on button at bounding box center [191, 24] width 20 height 20
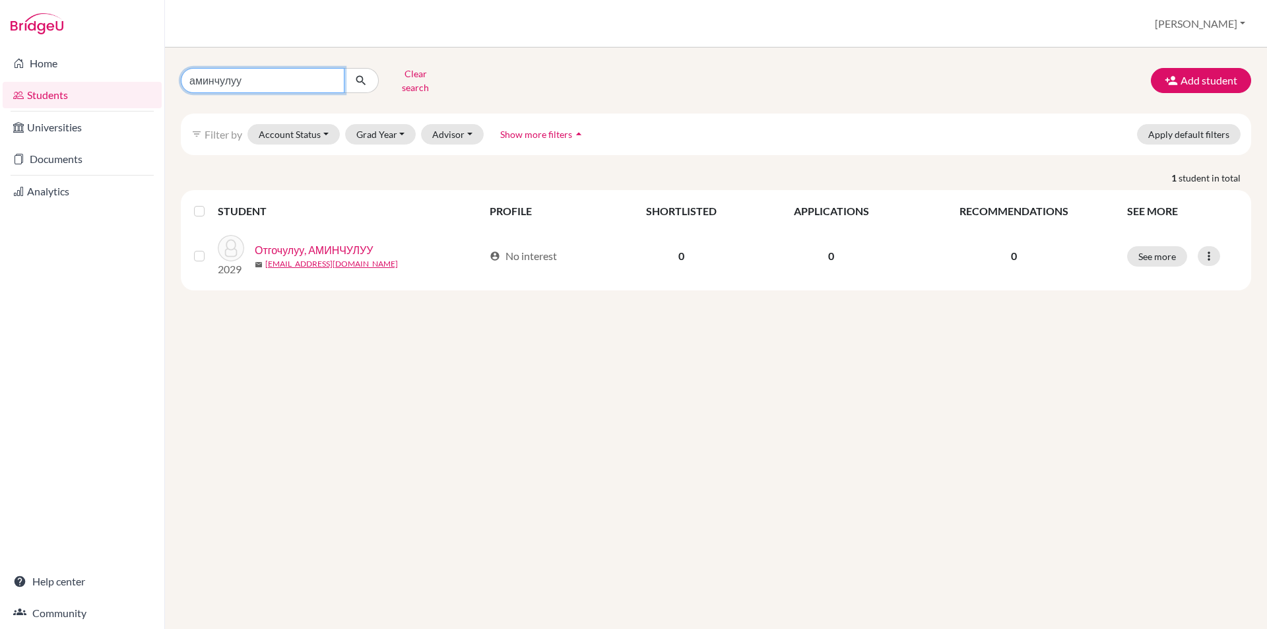
click at [332, 75] on input "аминчулуу" at bounding box center [263, 80] width 164 height 25
type input "болдсайхан"
click button "submit" at bounding box center [361, 80] width 35 height 25
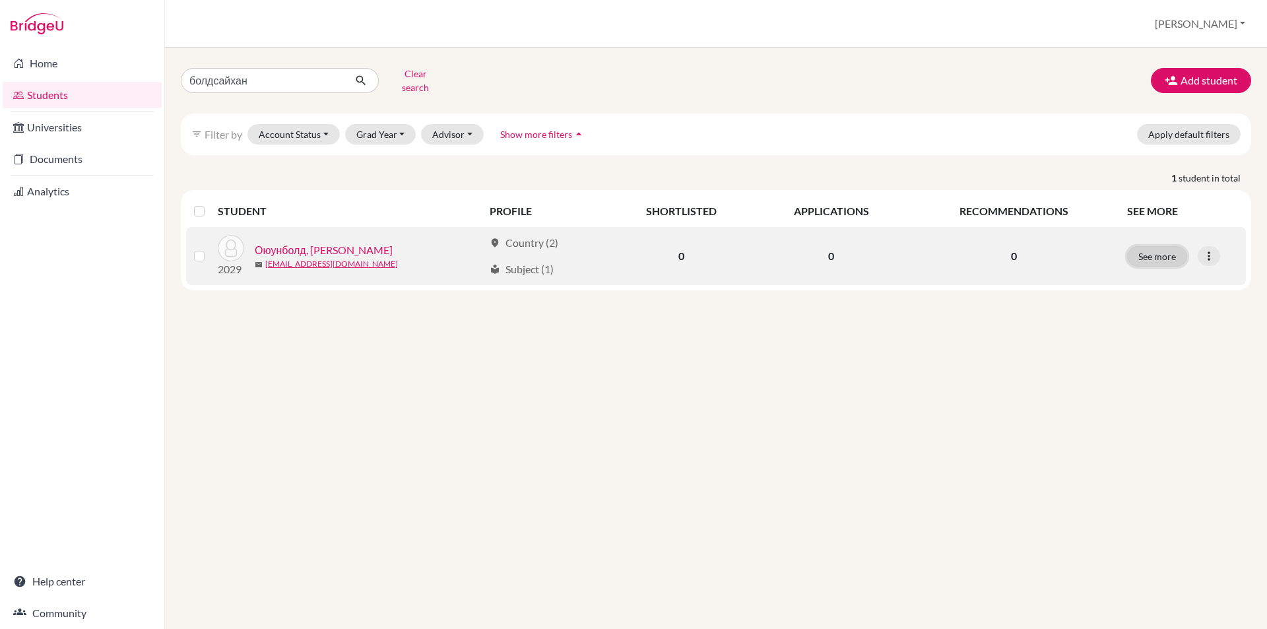
click at [1141, 251] on button "See more" at bounding box center [1157, 256] width 60 height 20
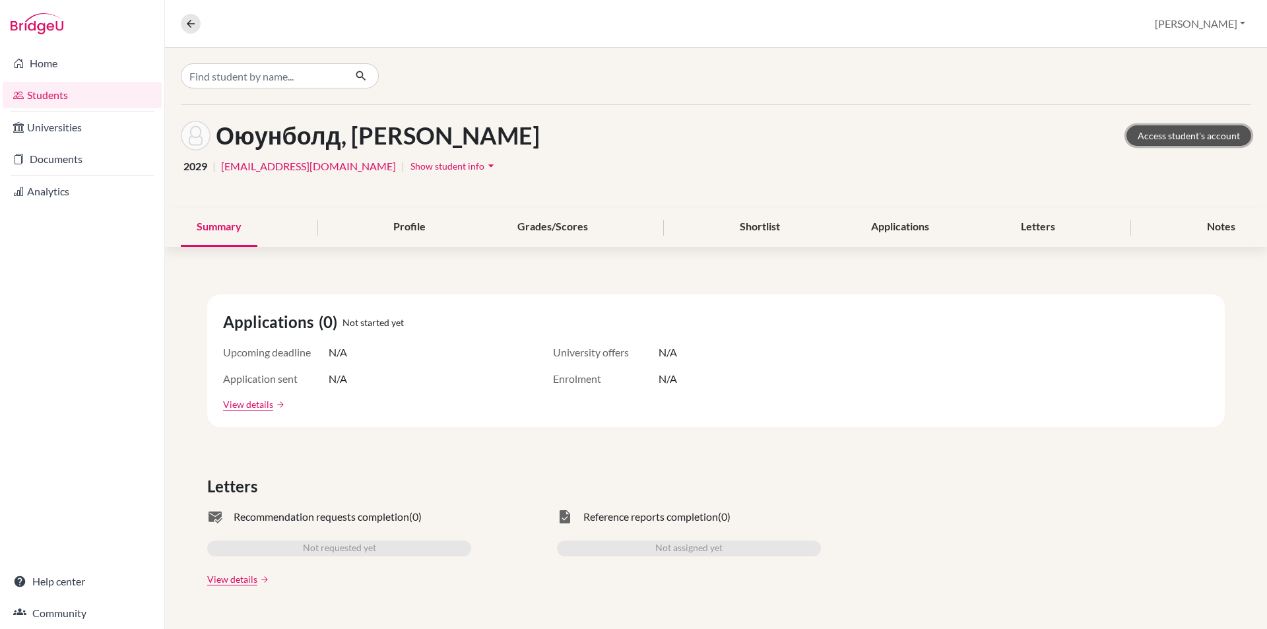
click at [1164, 135] on link "Access student's account" at bounding box center [1188, 135] width 125 height 20
click at [186, 19] on icon at bounding box center [191, 24] width 12 height 12
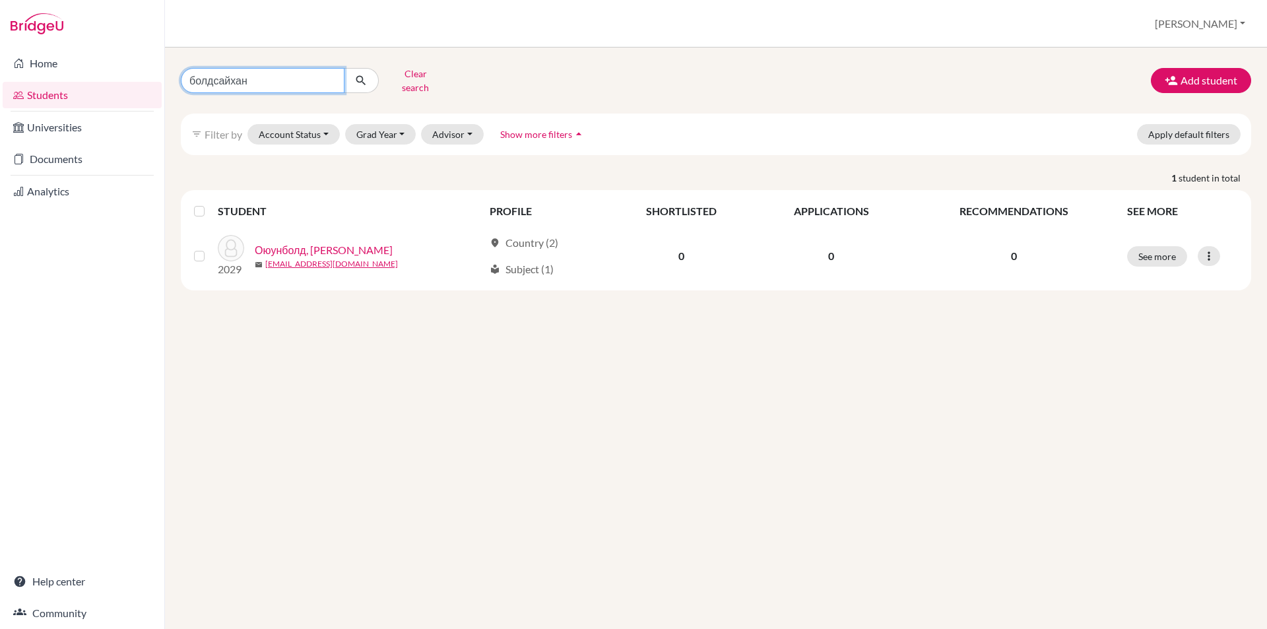
click at [332, 79] on input "болдсайхан" at bounding box center [263, 80] width 164 height 25
type input "соёмбо"
click button "submit" at bounding box center [361, 80] width 35 height 25
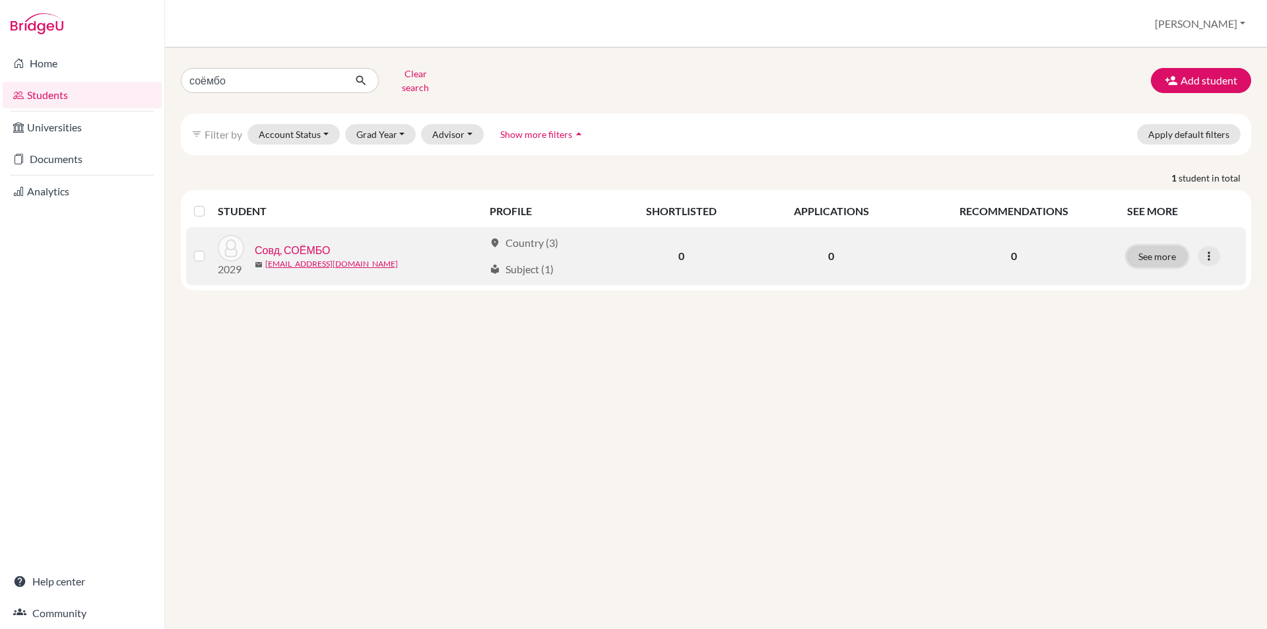
click at [1149, 250] on button "See more" at bounding box center [1157, 256] width 60 height 20
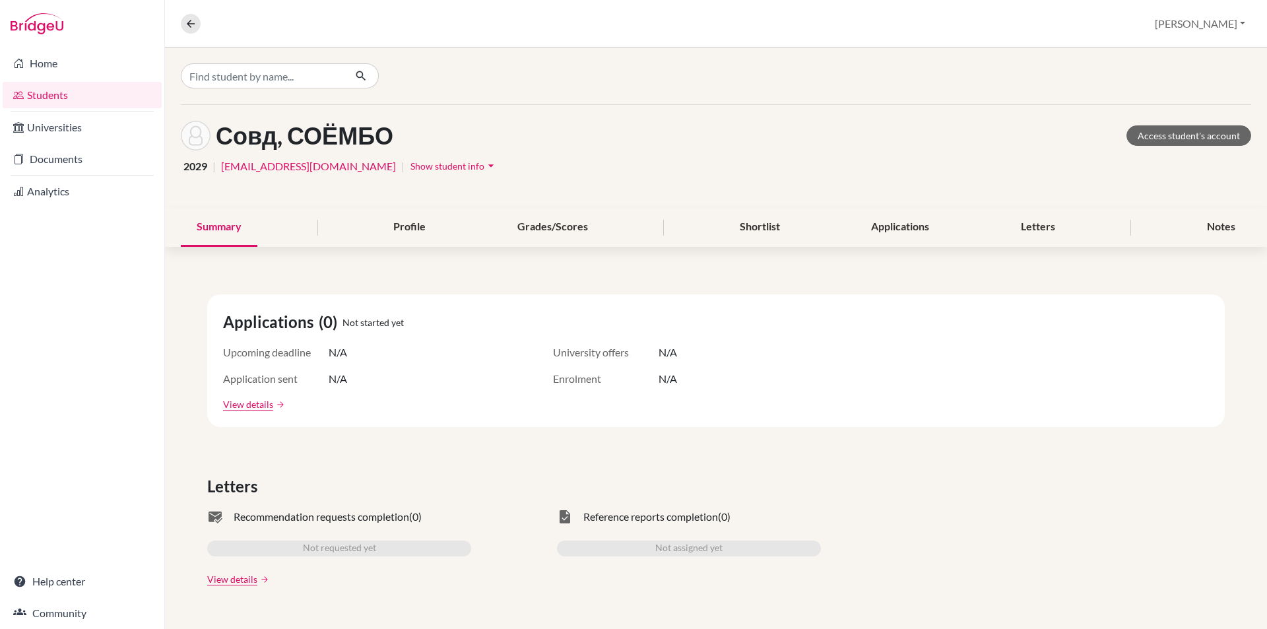
click at [1171, 148] on div "Совд, СОЁМБО Access student's account" at bounding box center [716, 136] width 1070 height 30
click at [1170, 144] on link "Access student's account" at bounding box center [1188, 135] width 125 height 20
click at [187, 26] on icon at bounding box center [191, 24] width 12 height 12
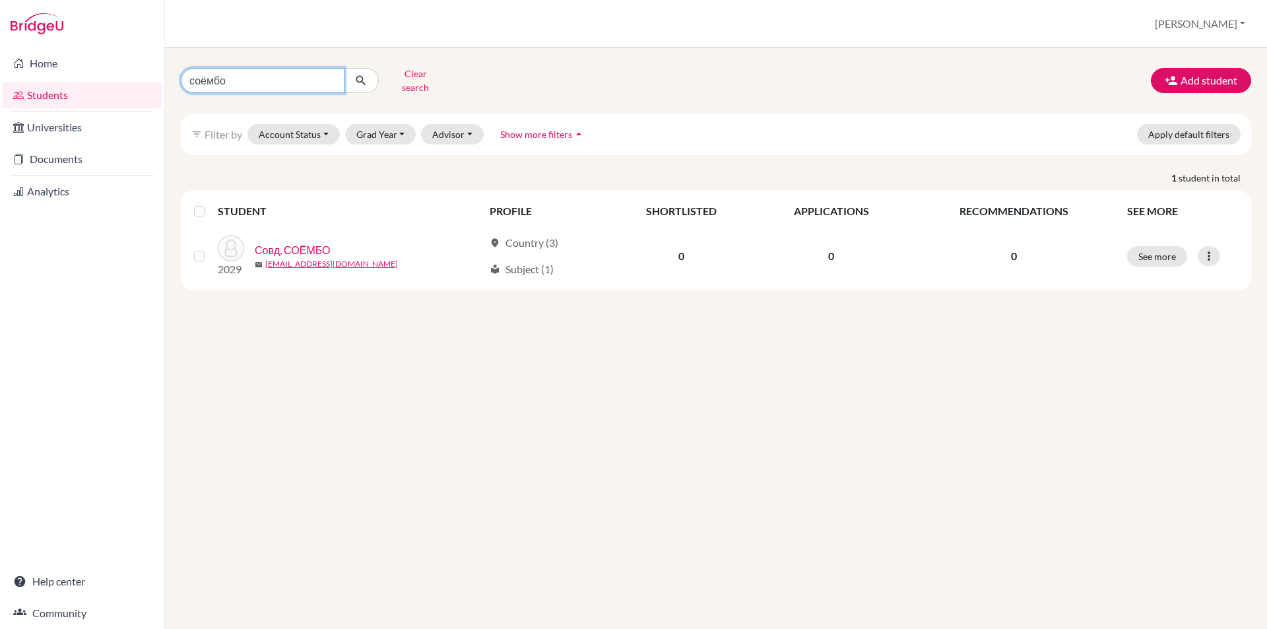
click at [331, 73] on input "соёмбо" at bounding box center [263, 80] width 164 height 25
type input "эрдэмбаяр"
click button "submit" at bounding box center [361, 80] width 35 height 25
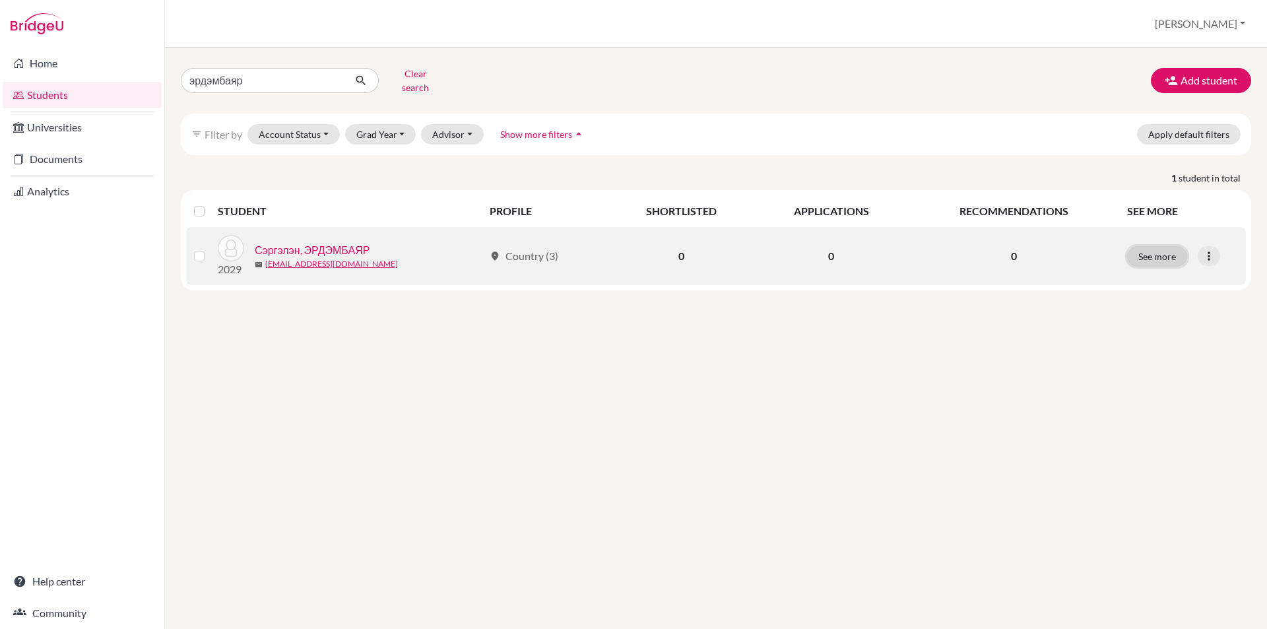
click at [1162, 252] on button "See more" at bounding box center [1157, 256] width 60 height 20
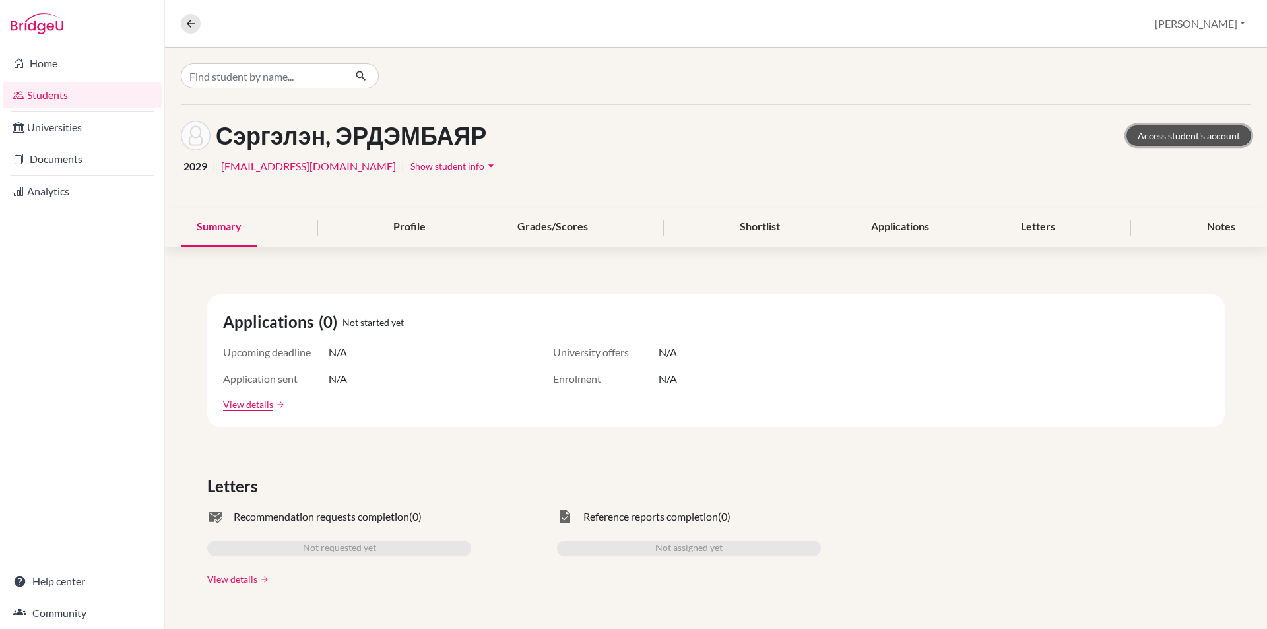
click at [1158, 139] on link "Access student's account" at bounding box center [1188, 135] width 125 height 20
click at [187, 26] on icon at bounding box center [191, 24] width 12 height 12
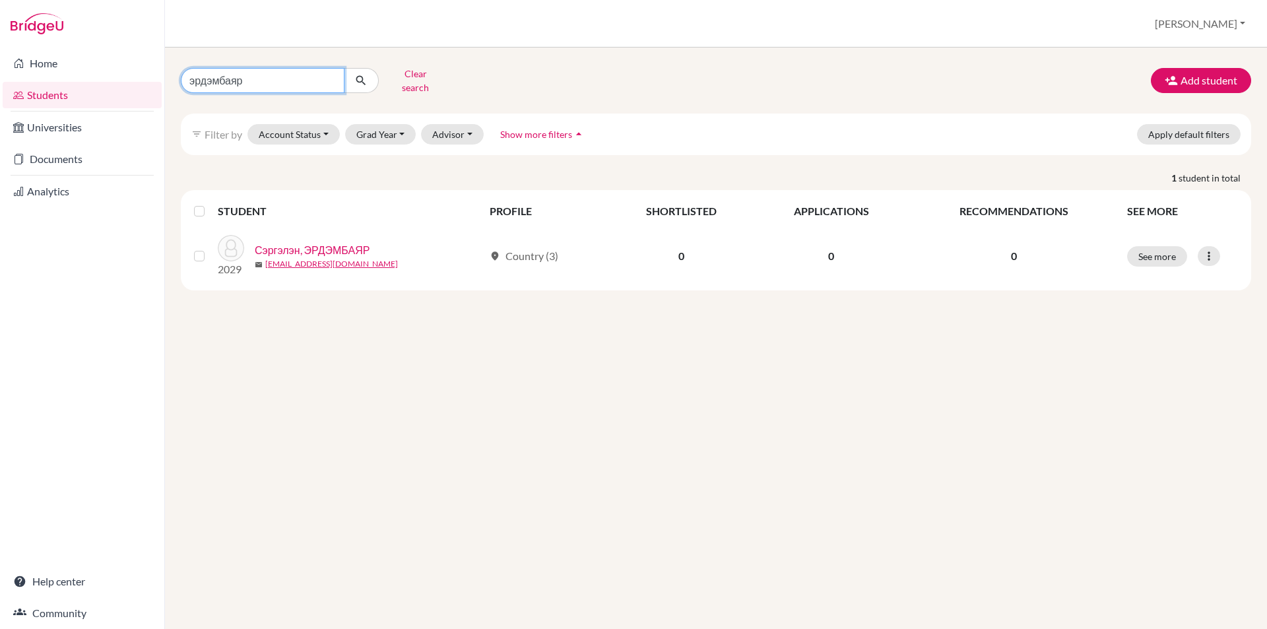
click at [327, 79] on input "эрдэмбаяр" at bounding box center [263, 80] width 164 height 25
type input "зориг"
click button "submit" at bounding box center [361, 80] width 35 height 25
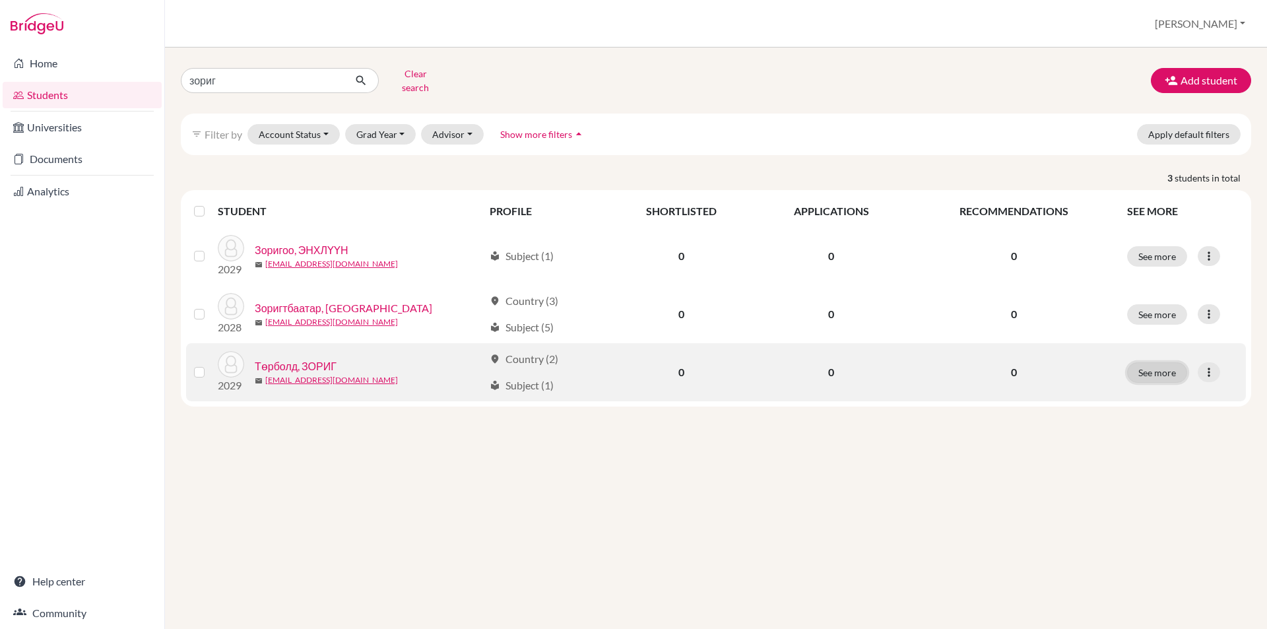
click at [1176, 362] on button "See more" at bounding box center [1157, 372] width 60 height 20
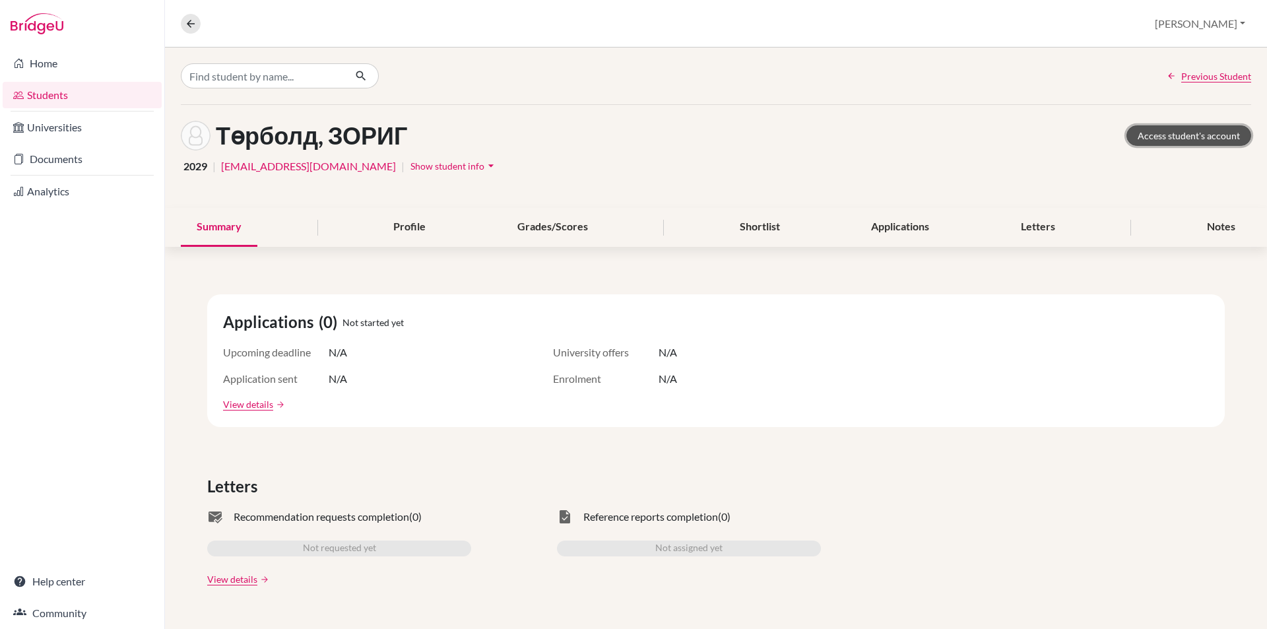
click at [1152, 138] on link "Access student's account" at bounding box center [1188, 135] width 125 height 20
click at [196, 24] on icon at bounding box center [191, 24] width 12 height 12
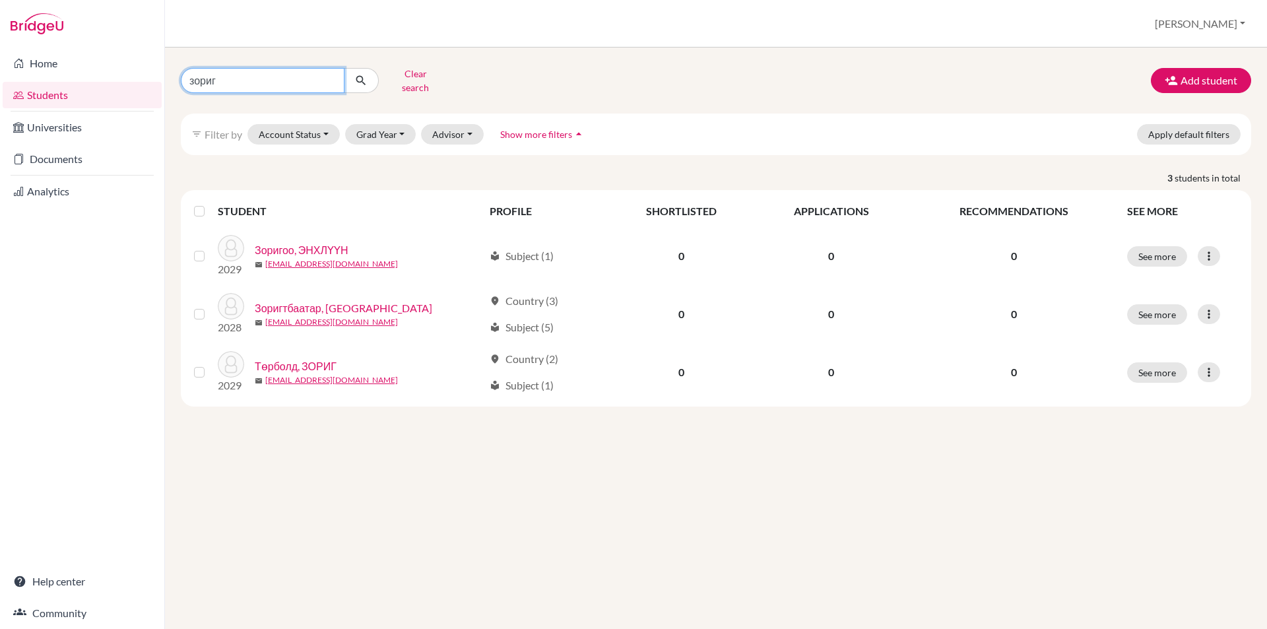
click at [329, 78] on input "зориг" at bounding box center [263, 80] width 164 height 25
type input "мишээл"
click button "submit" at bounding box center [361, 80] width 35 height 25
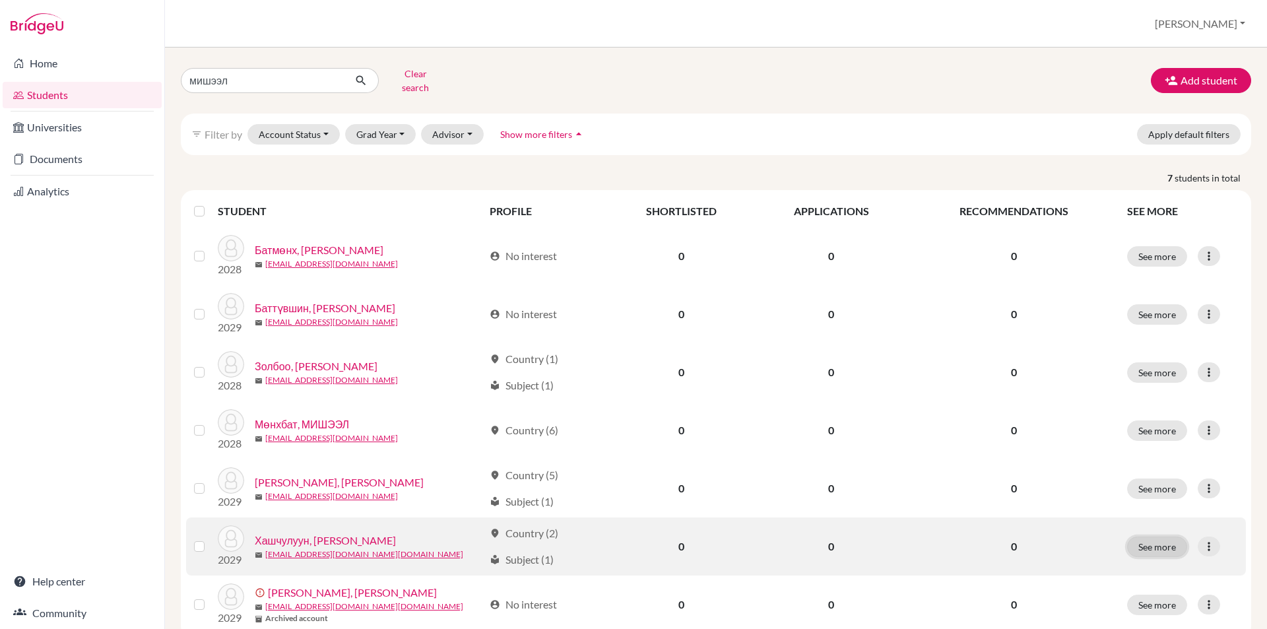
click at [1139, 546] on button "See more" at bounding box center [1157, 546] width 60 height 20
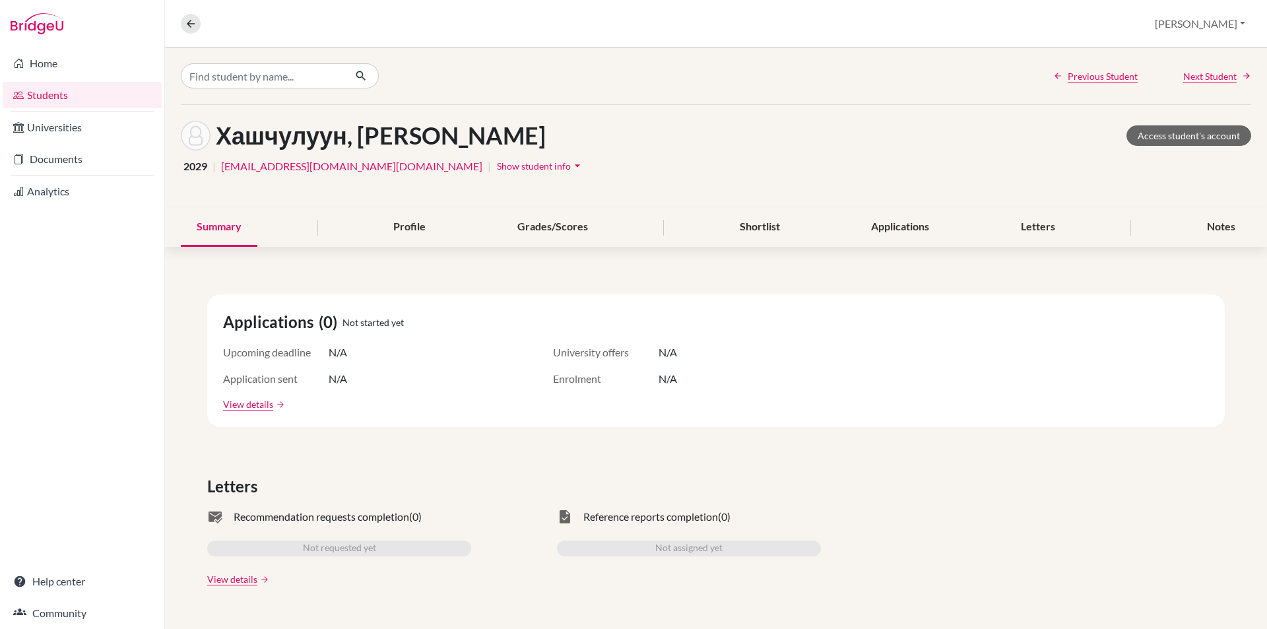
click at [1129, 148] on div "Хашчулуун, МИШЭЭЛ Access student's account" at bounding box center [716, 136] width 1070 height 30
click at [1131, 137] on link "Access student's account" at bounding box center [1188, 135] width 125 height 20
click at [186, 22] on icon at bounding box center [191, 24] width 12 height 12
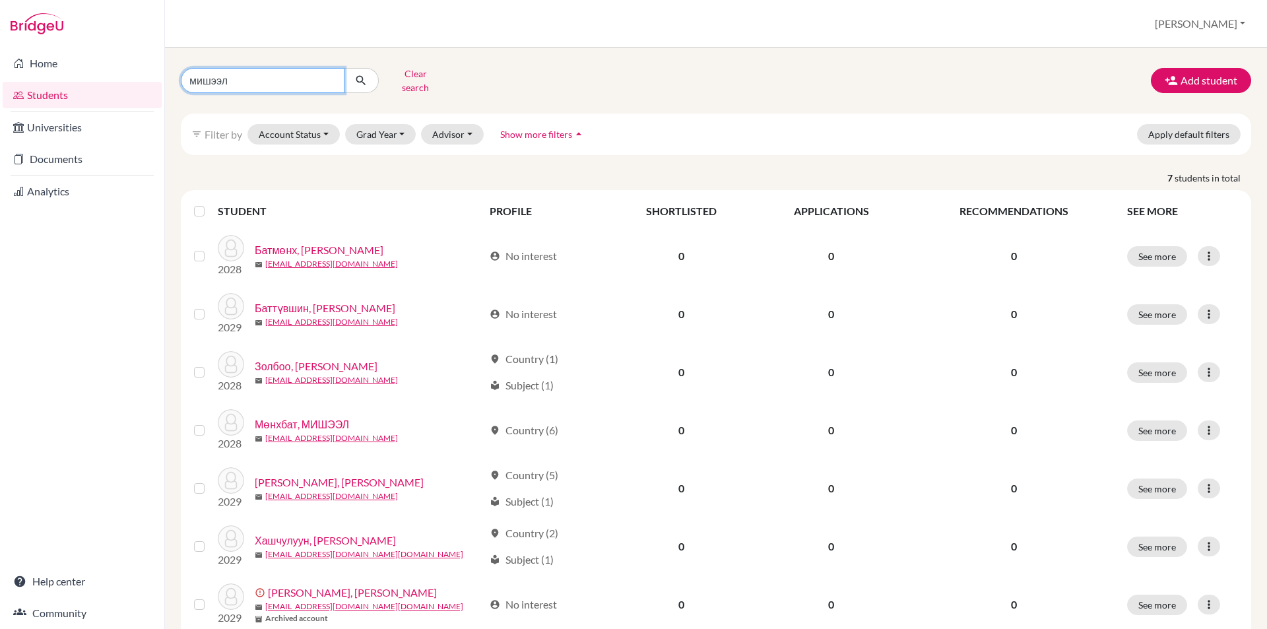
click at [329, 77] on input "мишээл" at bounding box center [263, 80] width 164 height 25
type input "амина"
click button "submit" at bounding box center [361, 80] width 35 height 25
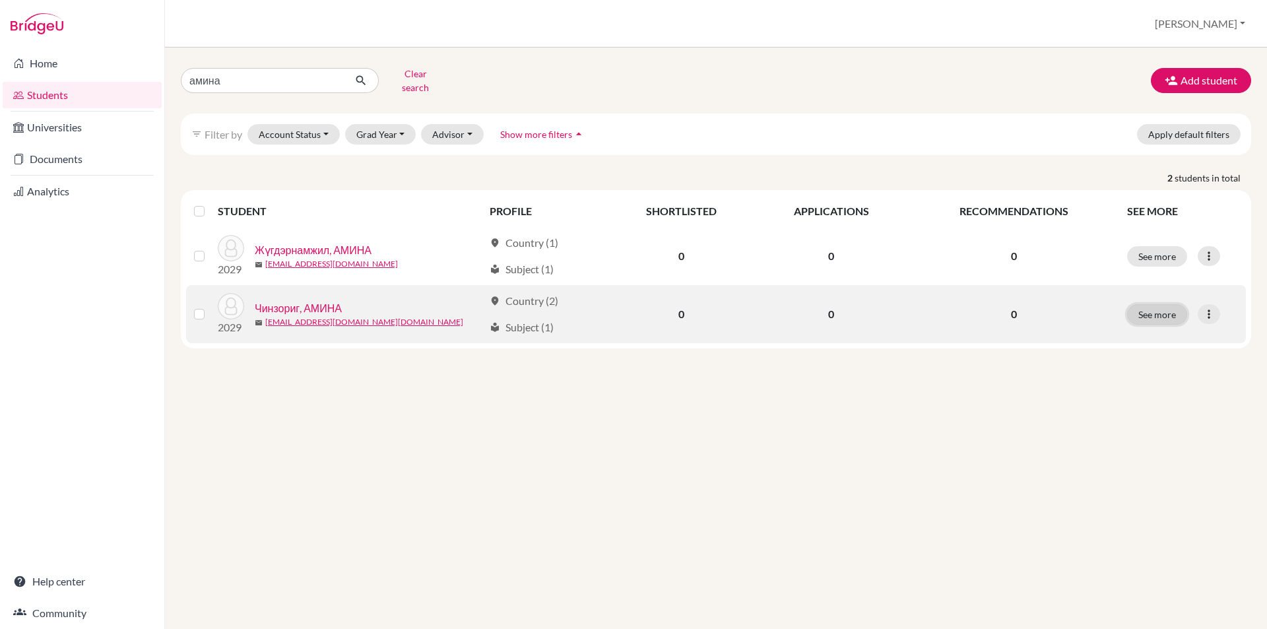
click at [1143, 308] on button "See more" at bounding box center [1157, 314] width 60 height 20
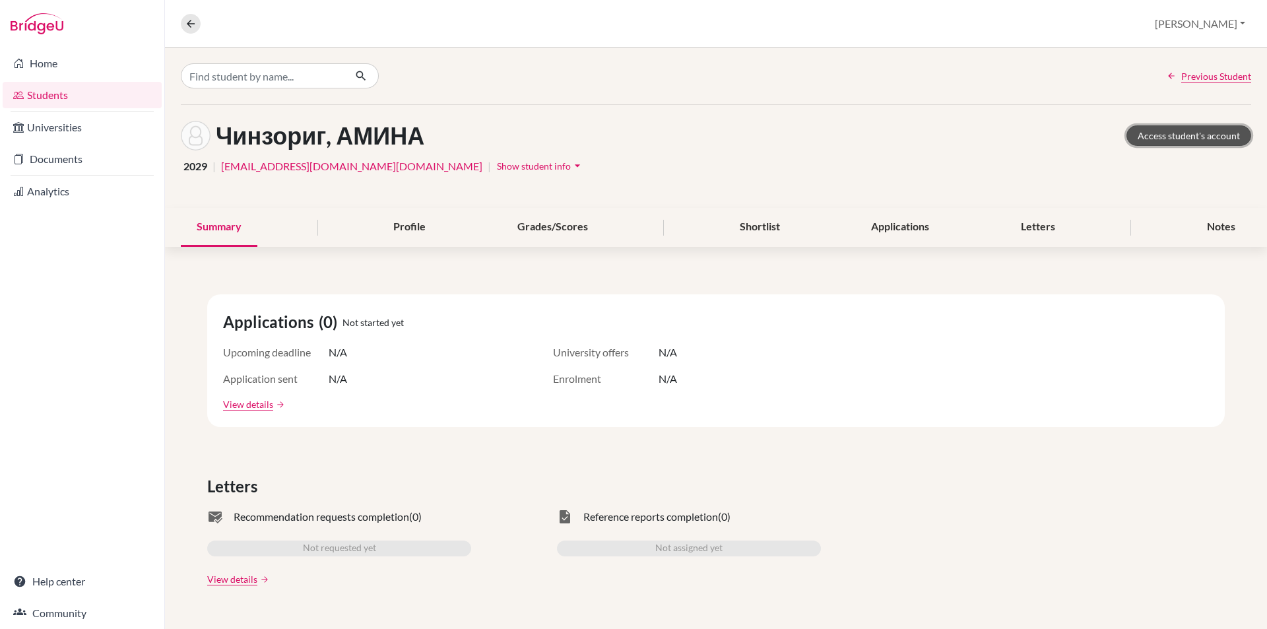
click at [1191, 134] on link "Access student's account" at bounding box center [1188, 135] width 125 height 20
click at [185, 22] on icon at bounding box center [191, 24] width 12 height 12
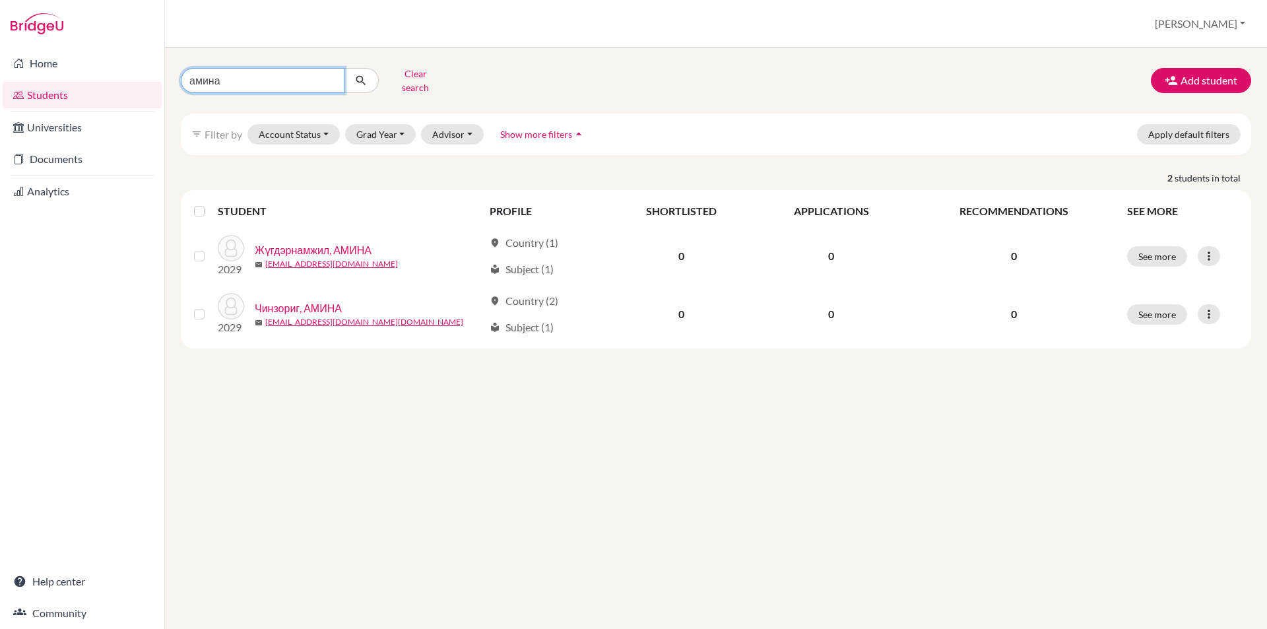
click at [331, 75] on input "амина" at bounding box center [263, 80] width 164 height 25
type input "тэлмүүн"
click button "submit" at bounding box center [361, 80] width 35 height 25
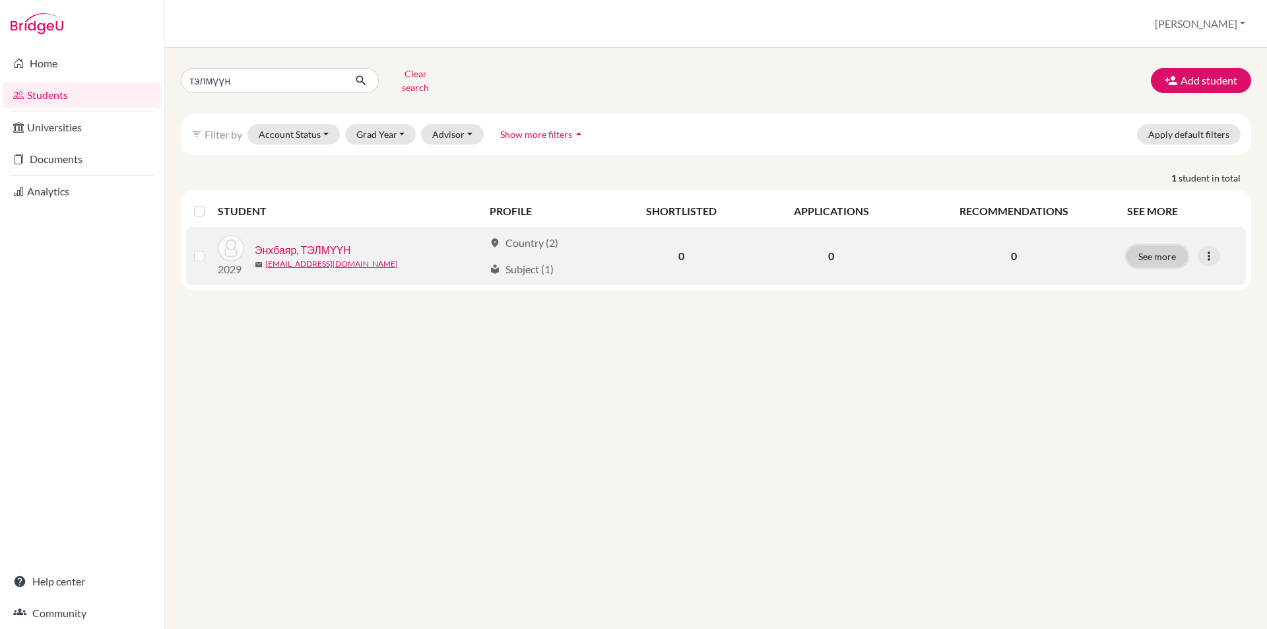
click at [1158, 246] on button "See more" at bounding box center [1157, 256] width 60 height 20
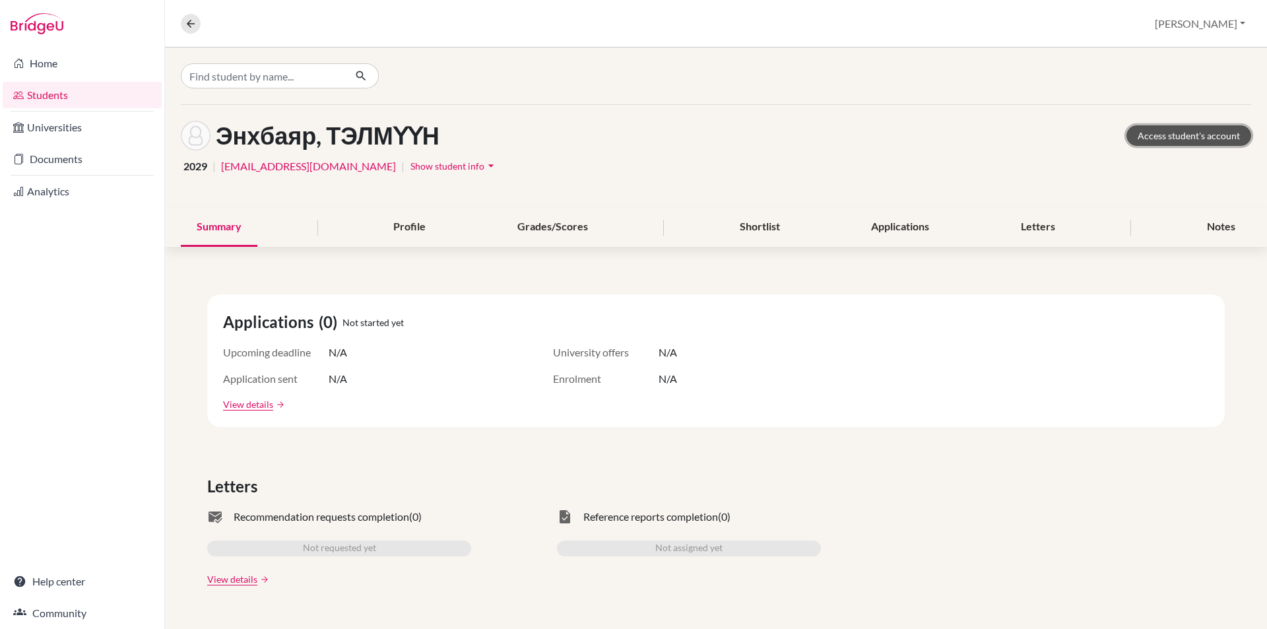
click at [1197, 130] on link "Access student's account" at bounding box center [1188, 135] width 125 height 20
click at [191, 26] on icon at bounding box center [191, 24] width 12 height 12
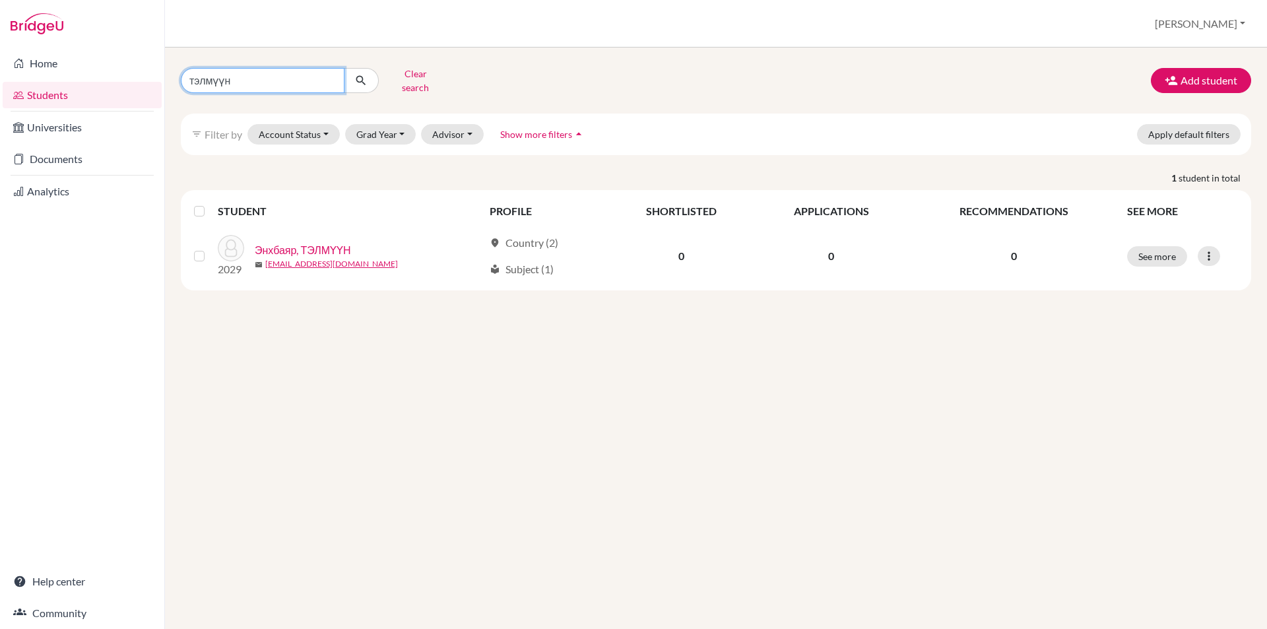
click at [325, 78] on input "тэлмүүн" at bounding box center [263, 80] width 164 height 25
click at [332, 78] on input "тэлмүүн" at bounding box center [263, 80] width 164 height 25
type input "ундрам"
click button "submit" at bounding box center [361, 80] width 35 height 25
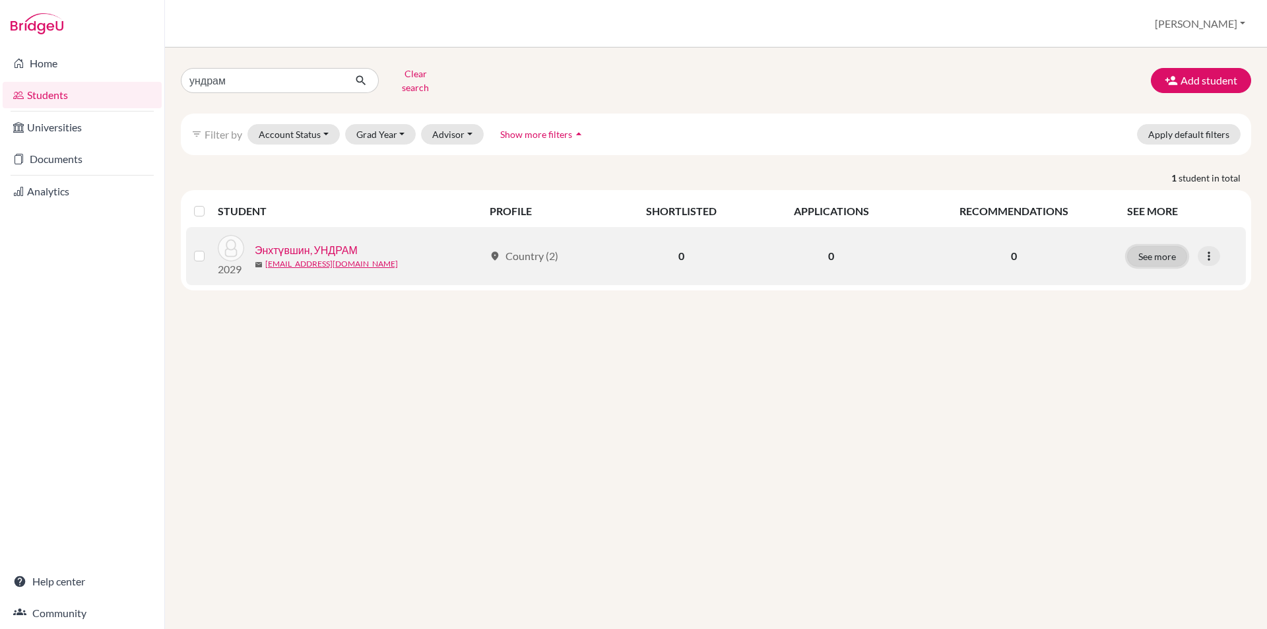
click at [1161, 246] on button "See more" at bounding box center [1157, 256] width 60 height 20
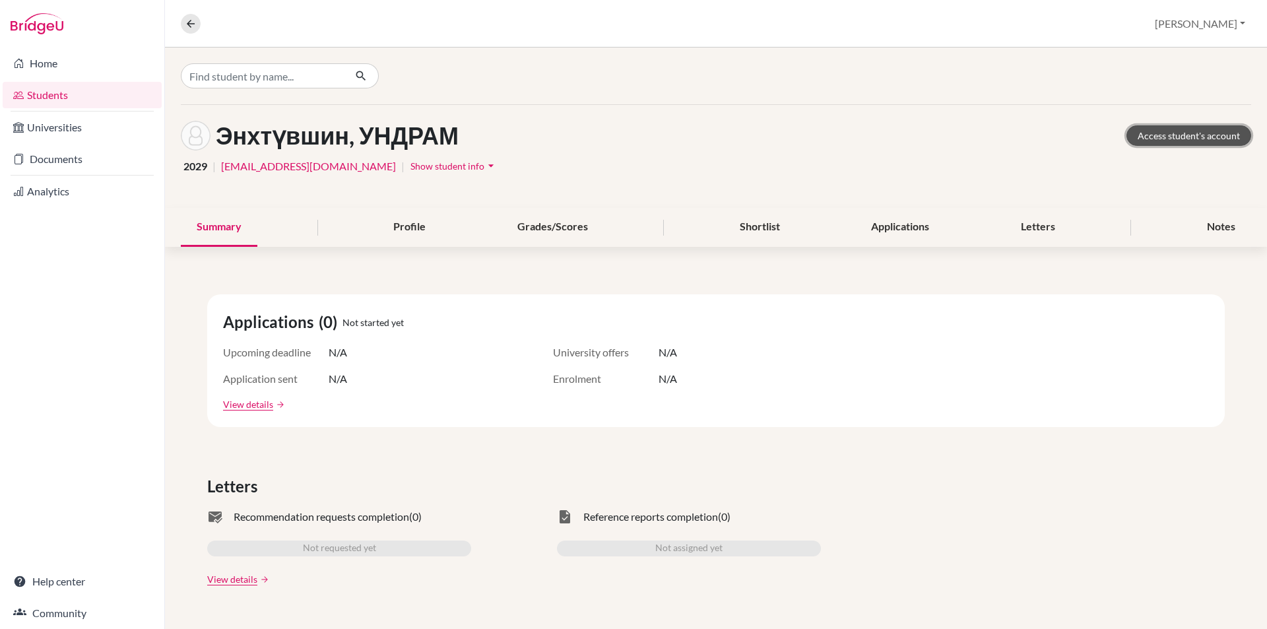
click at [1148, 131] on link "Access student's account" at bounding box center [1188, 135] width 125 height 20
click at [1215, 135] on link "Access student's account" at bounding box center [1188, 135] width 125 height 20
click at [196, 23] on icon at bounding box center [191, 24] width 12 height 12
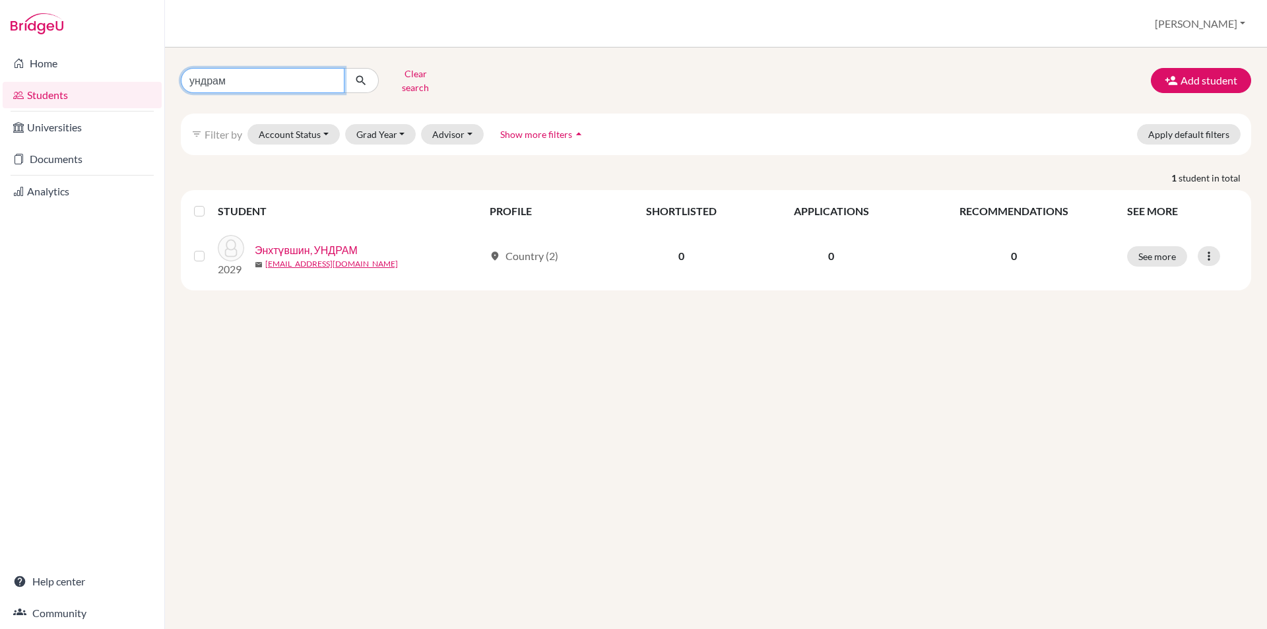
click at [331, 75] on input "ундрам" at bounding box center [263, 80] width 164 height 25
type input "есүй"
click button "submit" at bounding box center [361, 80] width 35 height 25
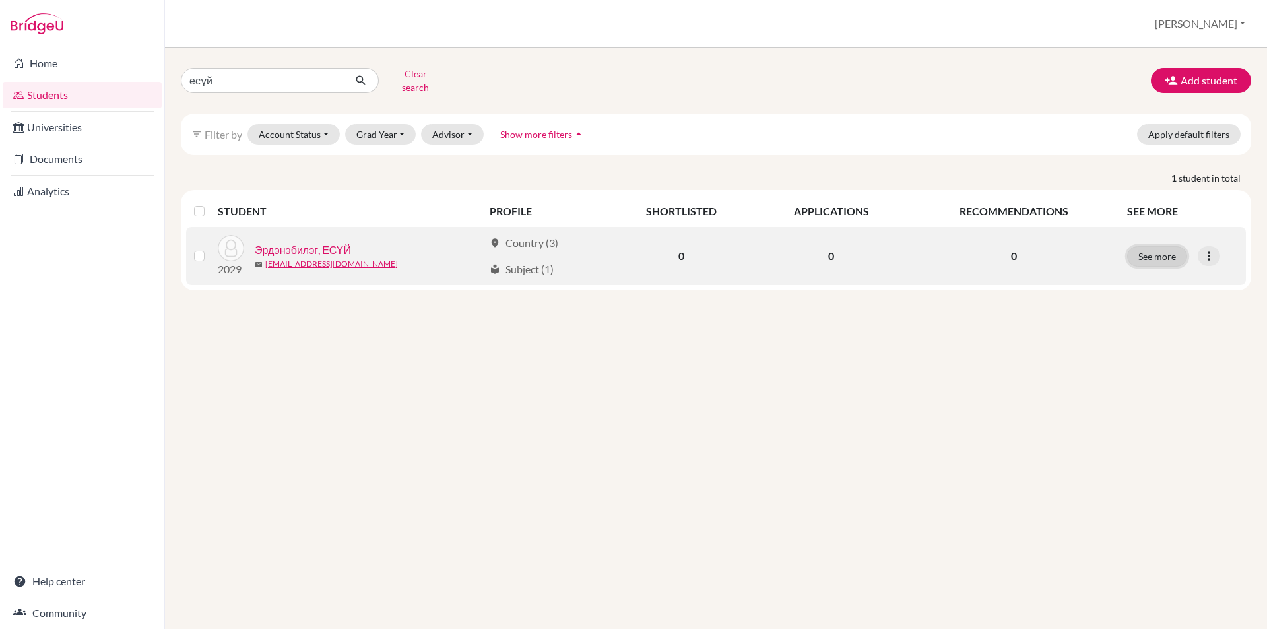
click at [1158, 246] on button "See more" at bounding box center [1157, 256] width 60 height 20
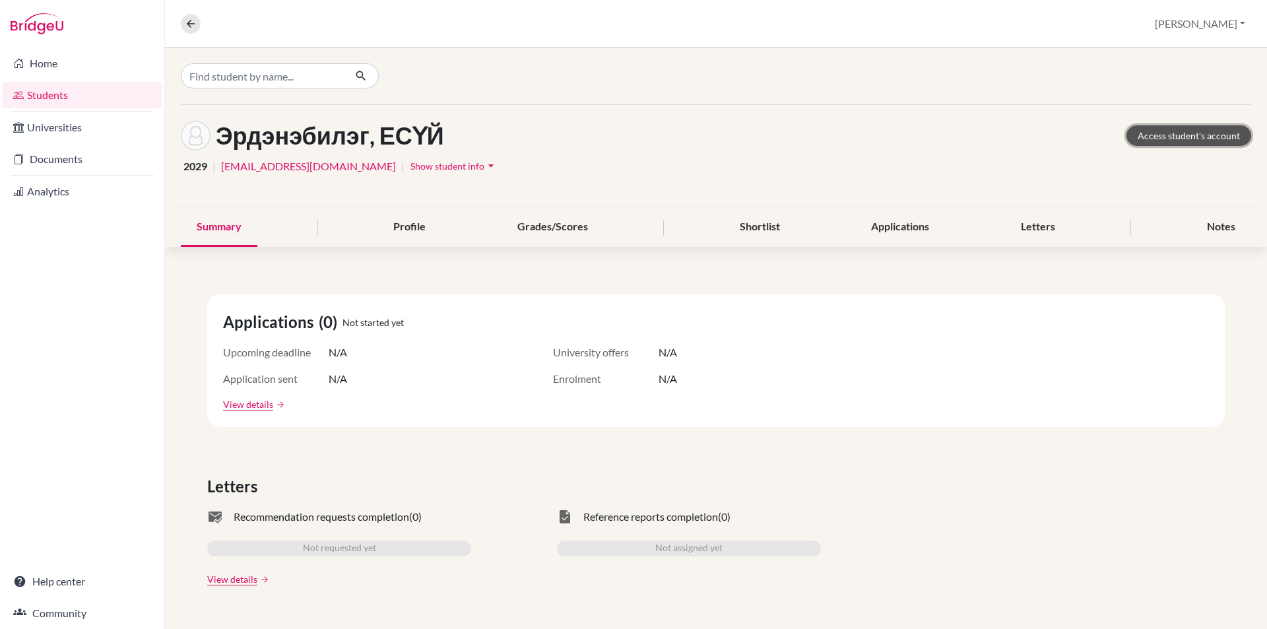
click at [1133, 130] on link "Access student's account" at bounding box center [1188, 135] width 125 height 20
click at [193, 30] on button at bounding box center [191, 24] width 20 height 20
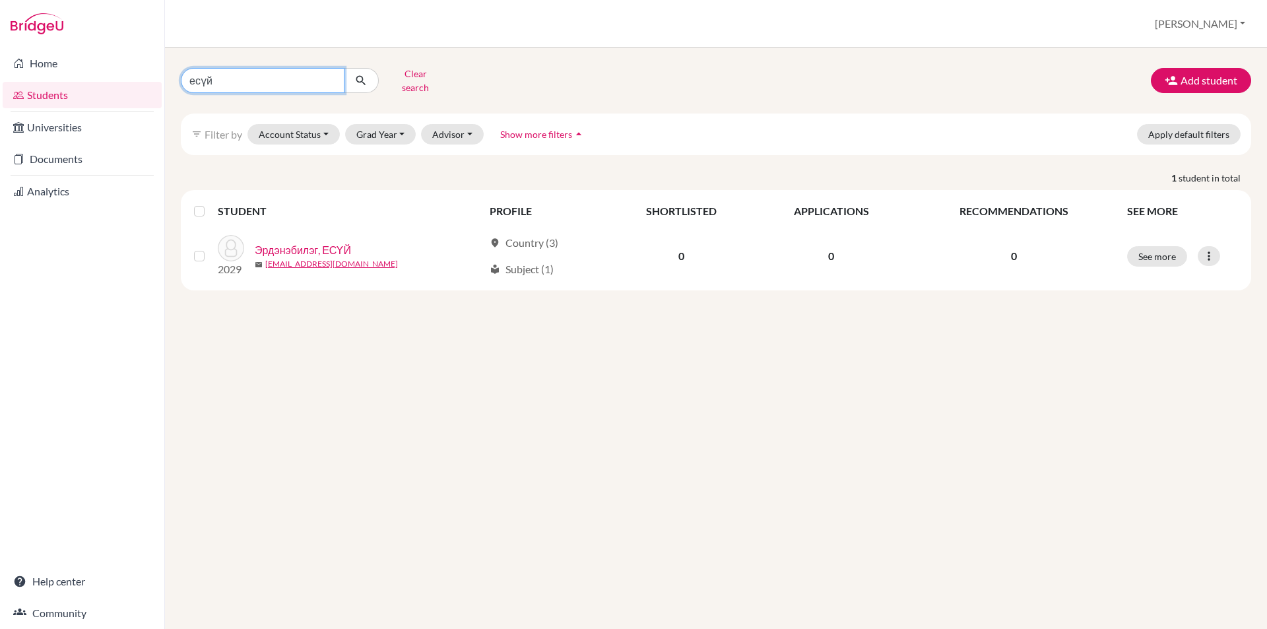
click at [328, 76] on input "есүй" at bounding box center [263, 80] width 164 height 25
type input "мөнх"
click button "submit" at bounding box center [361, 80] width 35 height 25
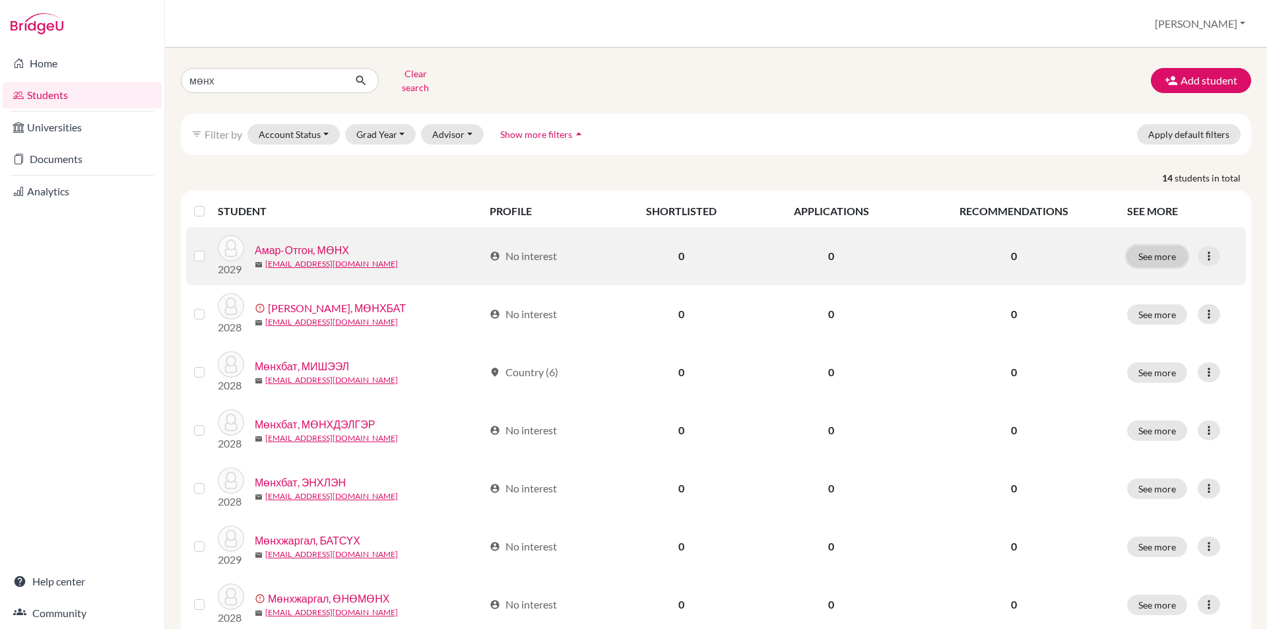
click at [1154, 246] on button "See more" at bounding box center [1157, 256] width 60 height 20
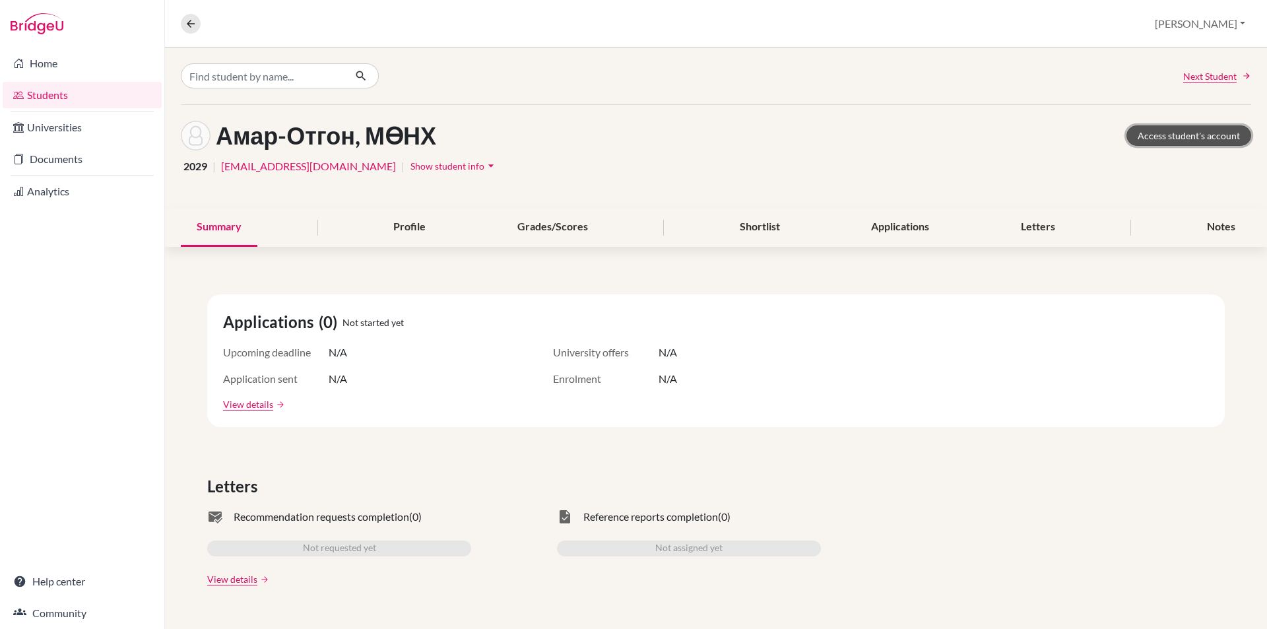
click at [1130, 131] on link "Access student's account" at bounding box center [1188, 135] width 125 height 20
click at [193, 21] on icon at bounding box center [191, 24] width 12 height 12
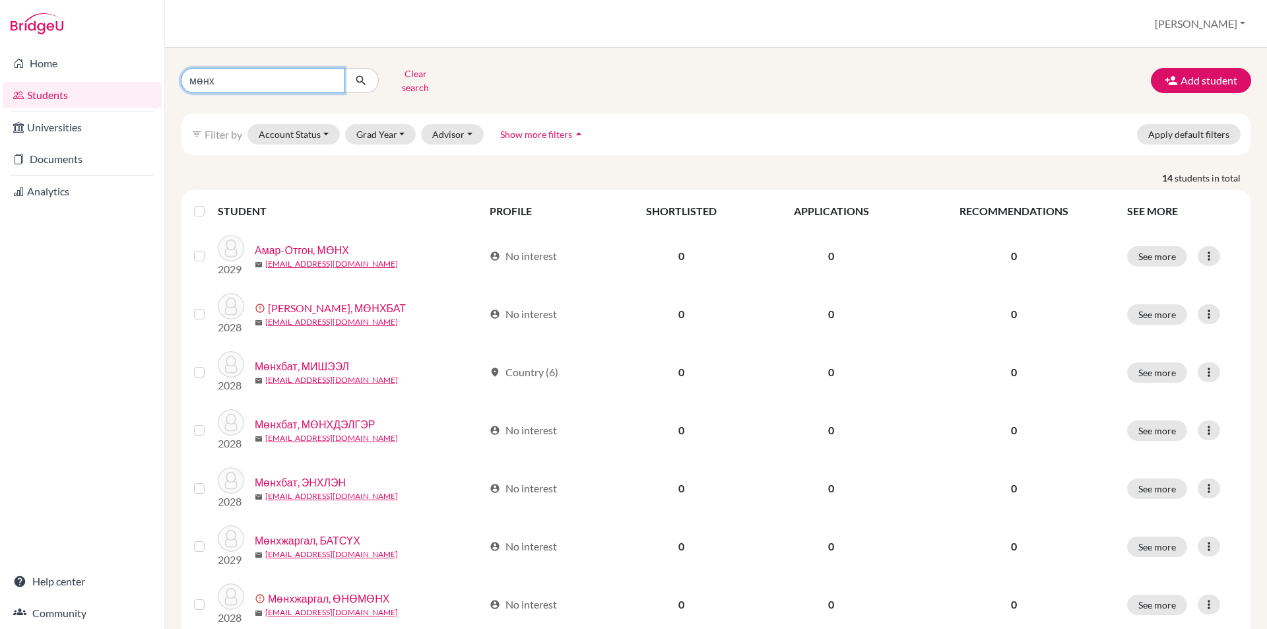
click at [327, 77] on input "мөнх" at bounding box center [263, 80] width 164 height 25
type input "марал"
click button "submit" at bounding box center [361, 80] width 35 height 25
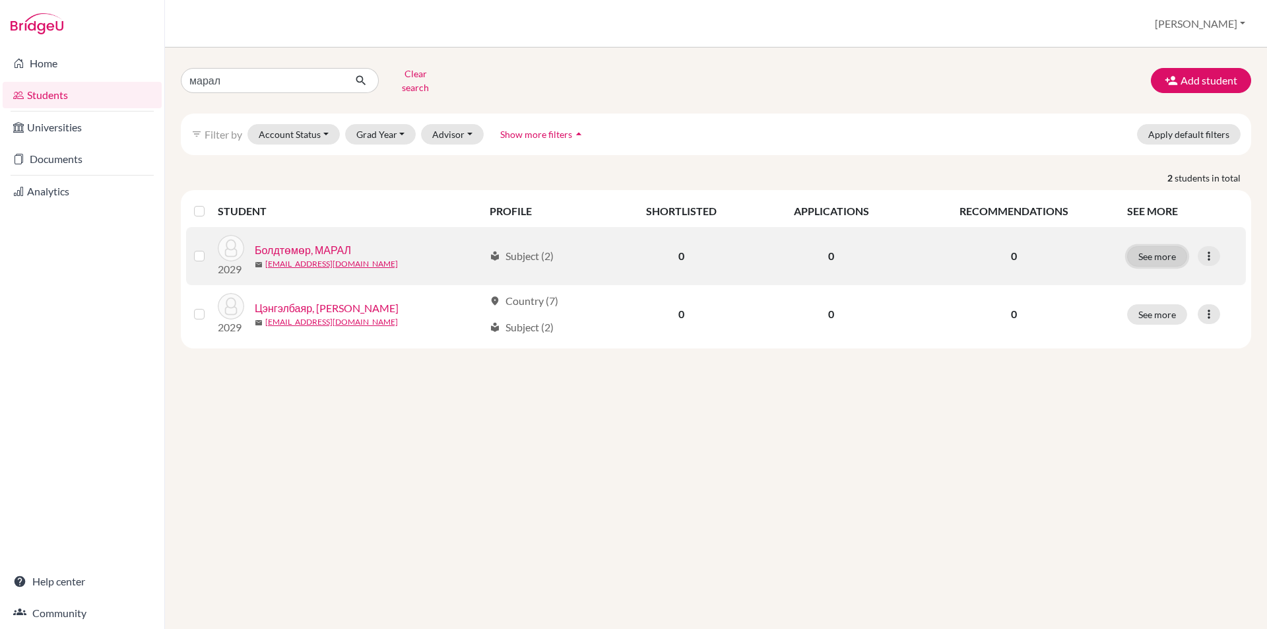
click at [1142, 247] on button "See more" at bounding box center [1157, 256] width 60 height 20
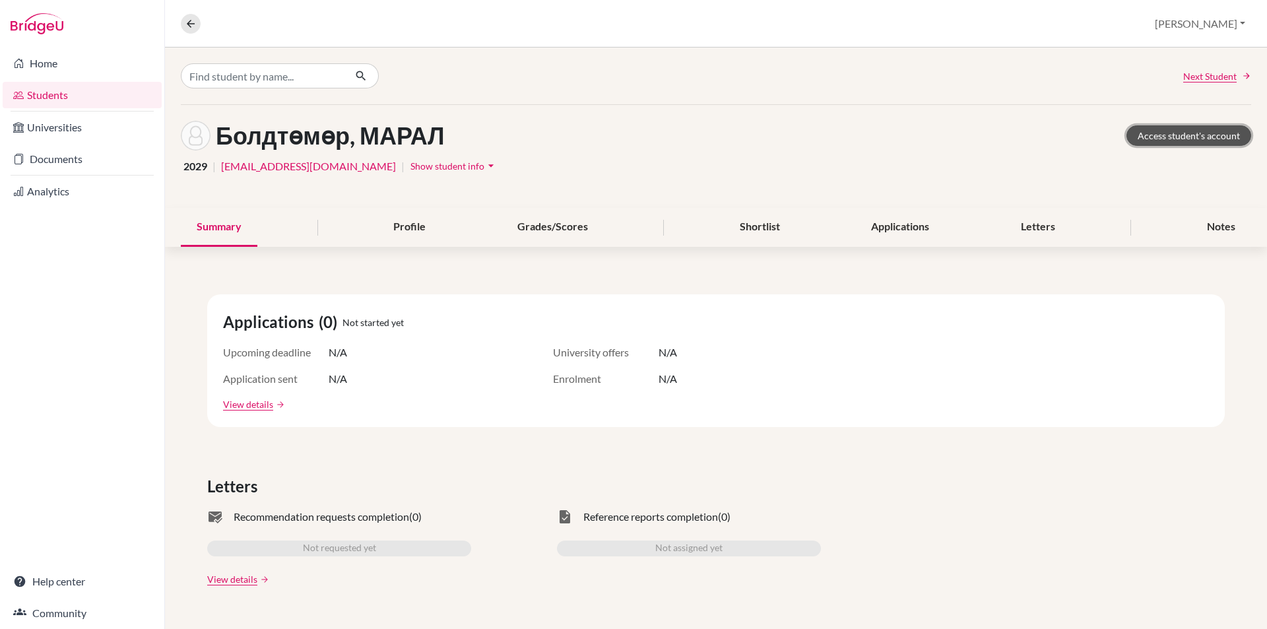
click at [1147, 142] on link "Access student's account" at bounding box center [1188, 135] width 125 height 20
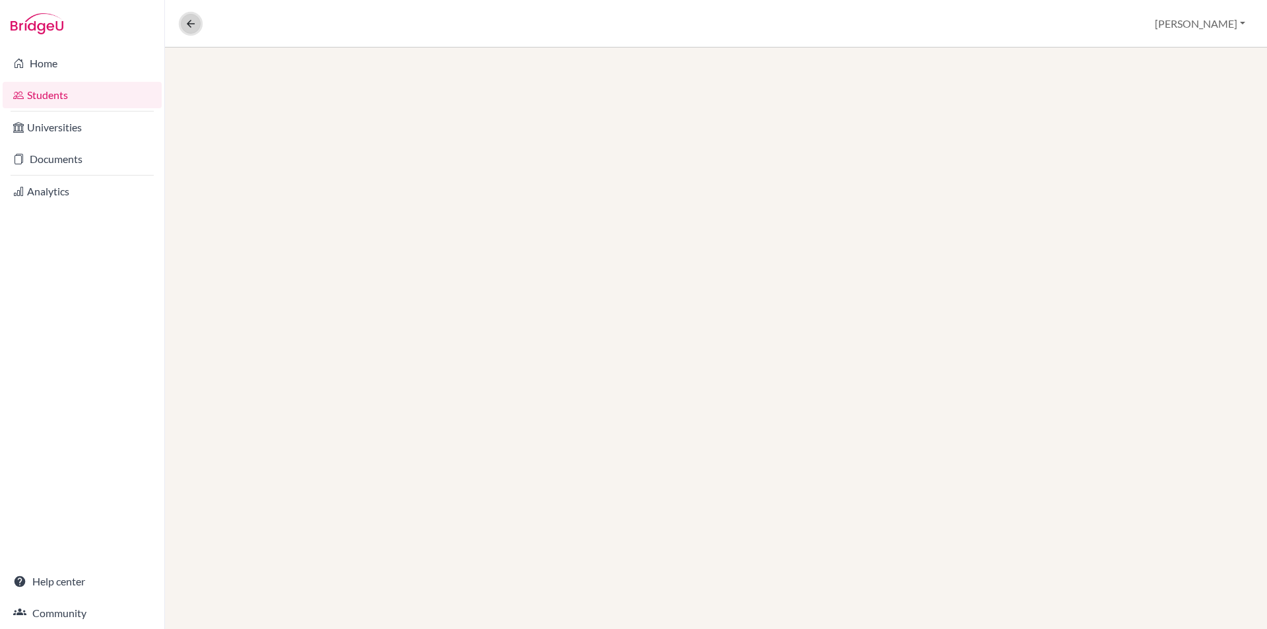
click at [189, 28] on icon at bounding box center [191, 24] width 12 height 12
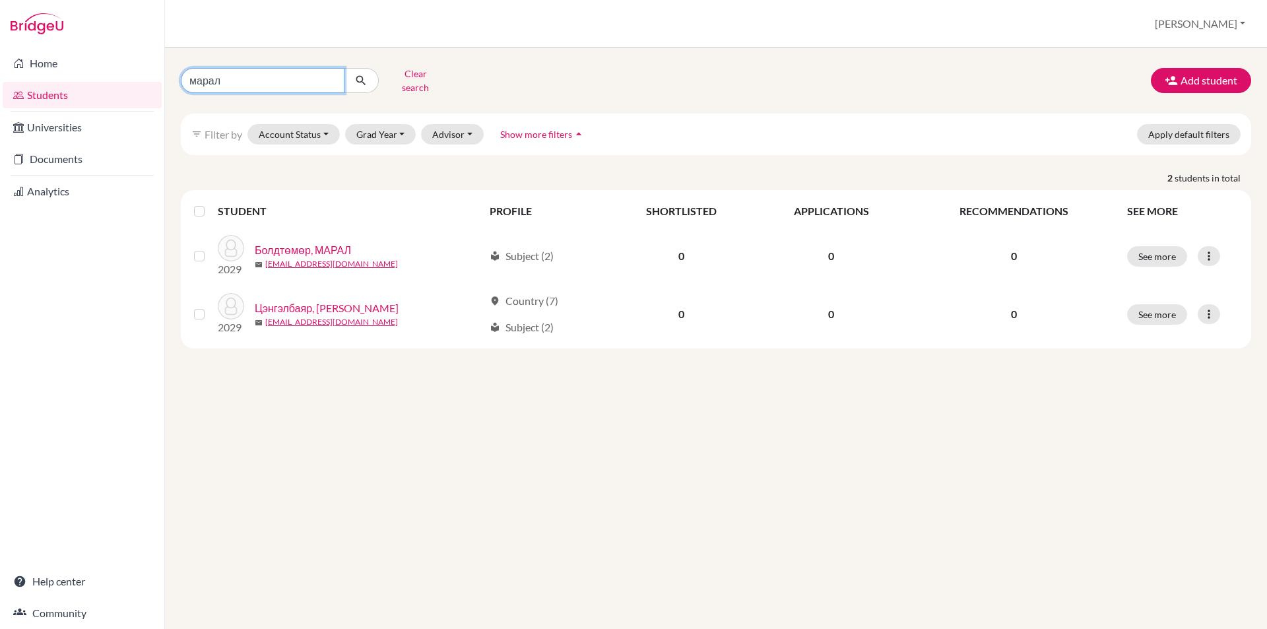
click at [330, 80] on input "марал" at bounding box center [263, 80] width 164 height 25
click at [325, 78] on input "марал" at bounding box center [263, 80] width 164 height 25
click at [330, 80] on input "марал" at bounding box center [263, 80] width 164 height 25
drag, startPoint x: 280, startPoint y: 83, endPoint x: 181, endPoint y: 86, distance: 99.0
click at [181, 86] on div "марал" at bounding box center [280, 80] width 198 height 25
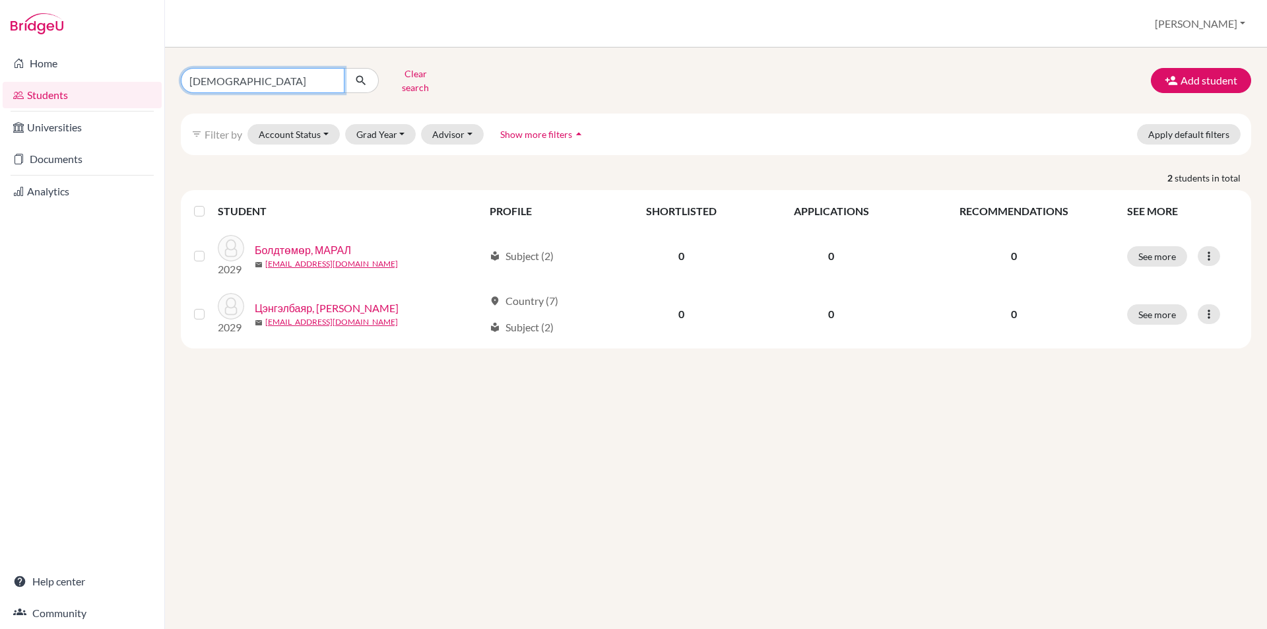
type input "будгал"
click button "submit" at bounding box center [361, 80] width 35 height 25
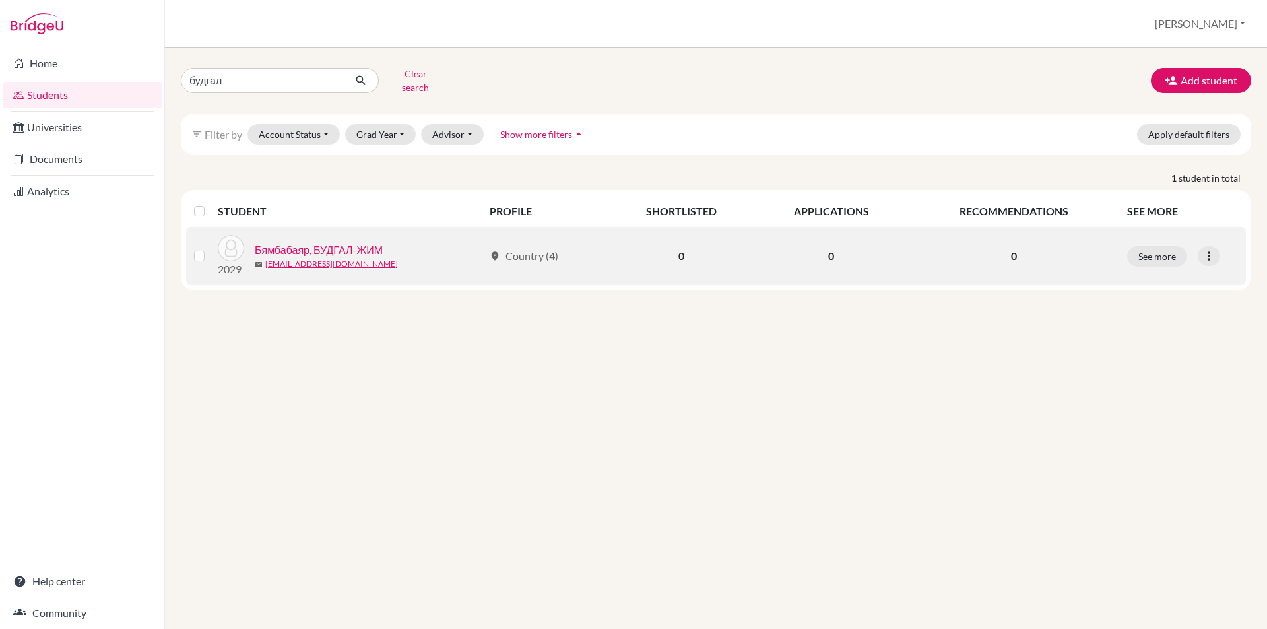
click at [1127, 251] on div "See more Edit student Send Message Reset Password" at bounding box center [1182, 256] width 111 height 20
click at [1138, 249] on button "See more" at bounding box center [1157, 256] width 60 height 20
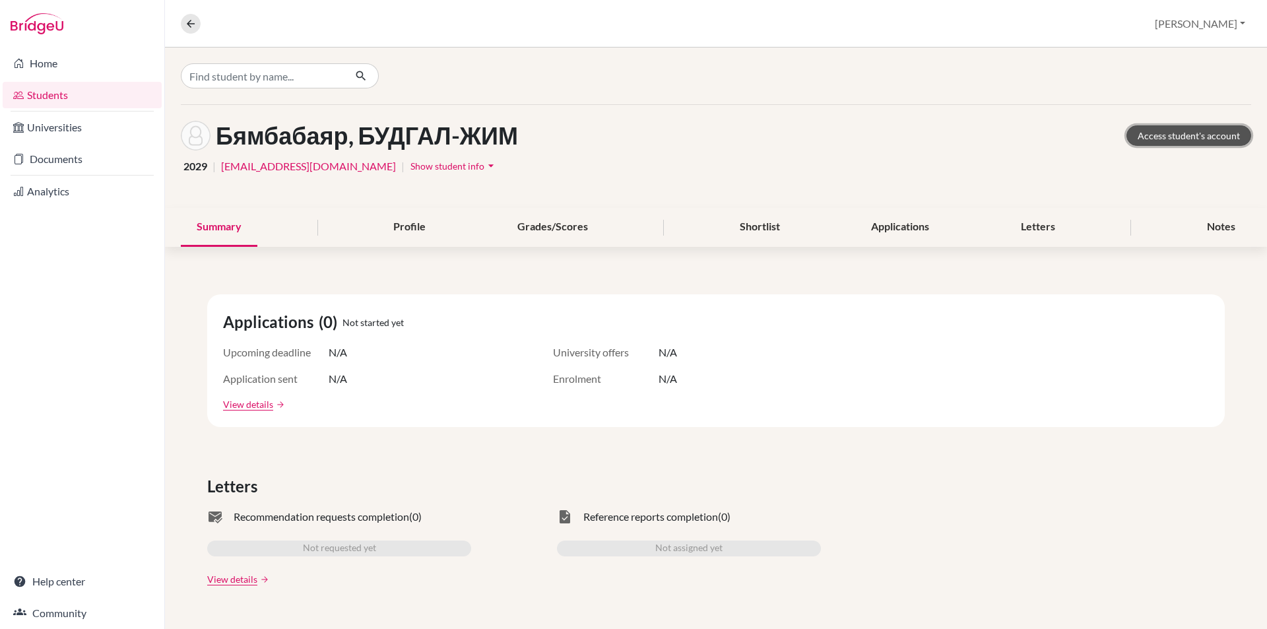
click at [1167, 139] on link "Access student's account" at bounding box center [1188, 135] width 125 height 20
click at [187, 26] on icon at bounding box center [191, 24] width 12 height 12
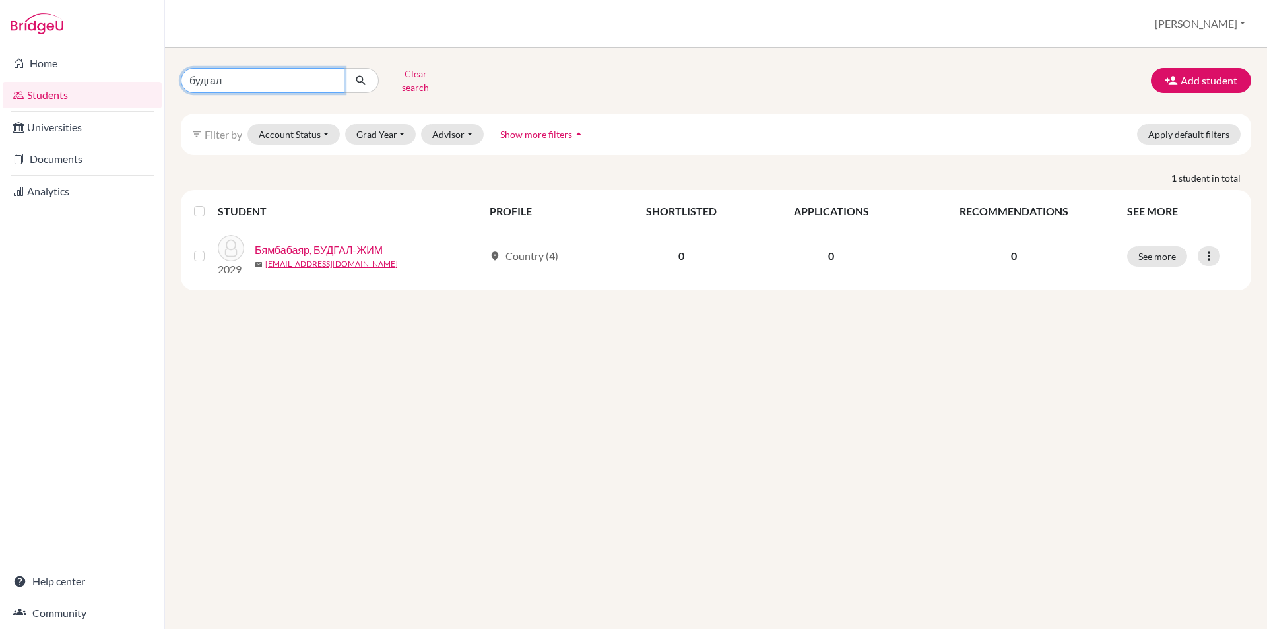
click at [327, 75] on input "будгал" at bounding box center [263, 80] width 164 height 25
type input "тэнүүүн"
click button "submit" at bounding box center [361, 80] width 35 height 25
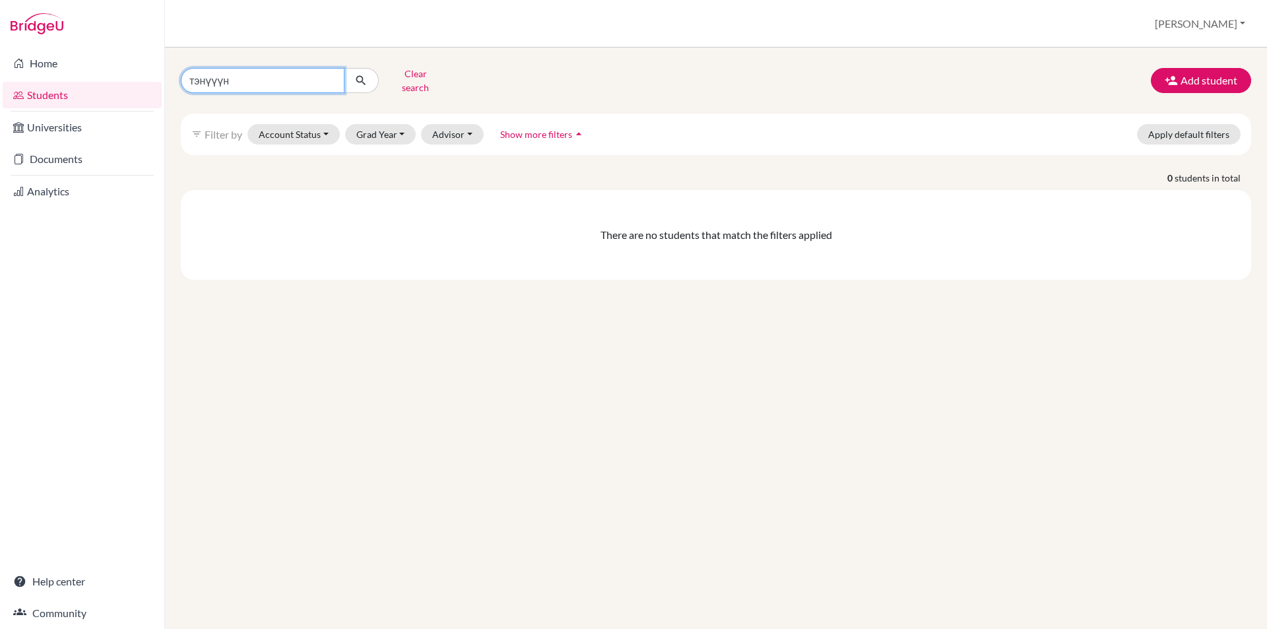
click at [299, 73] on input "тэнүүүн" at bounding box center [263, 80] width 164 height 25
type input "тэнүүн"
click button "submit" at bounding box center [361, 80] width 35 height 25
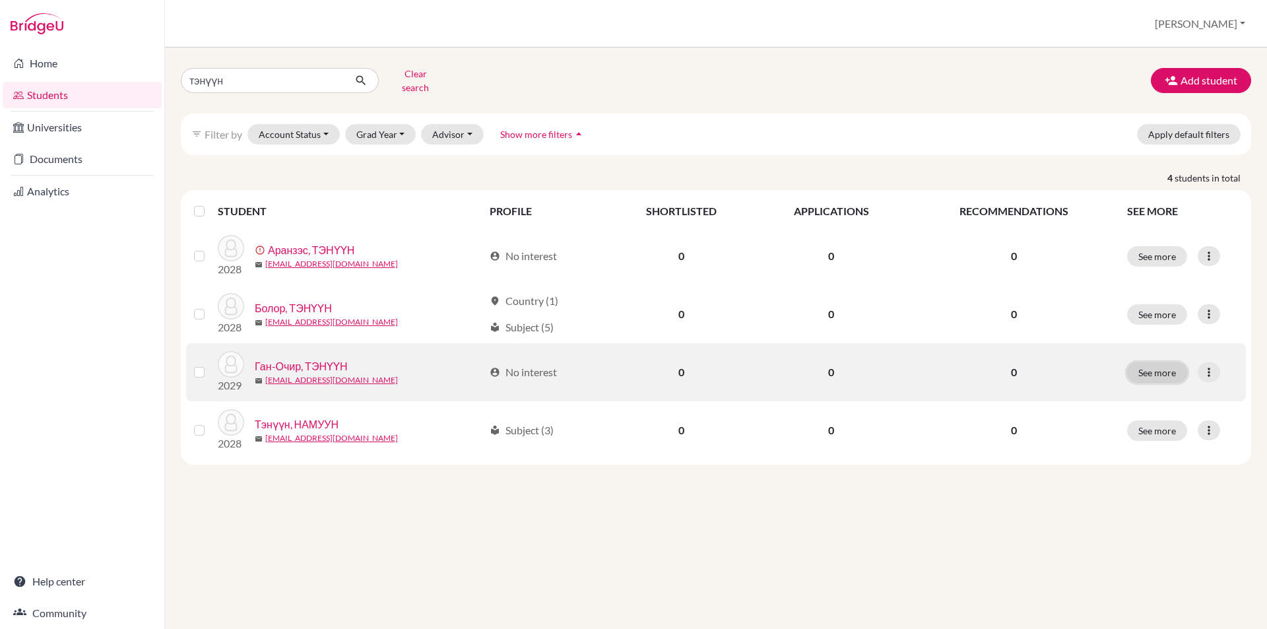
click at [1170, 367] on button "See more" at bounding box center [1157, 372] width 60 height 20
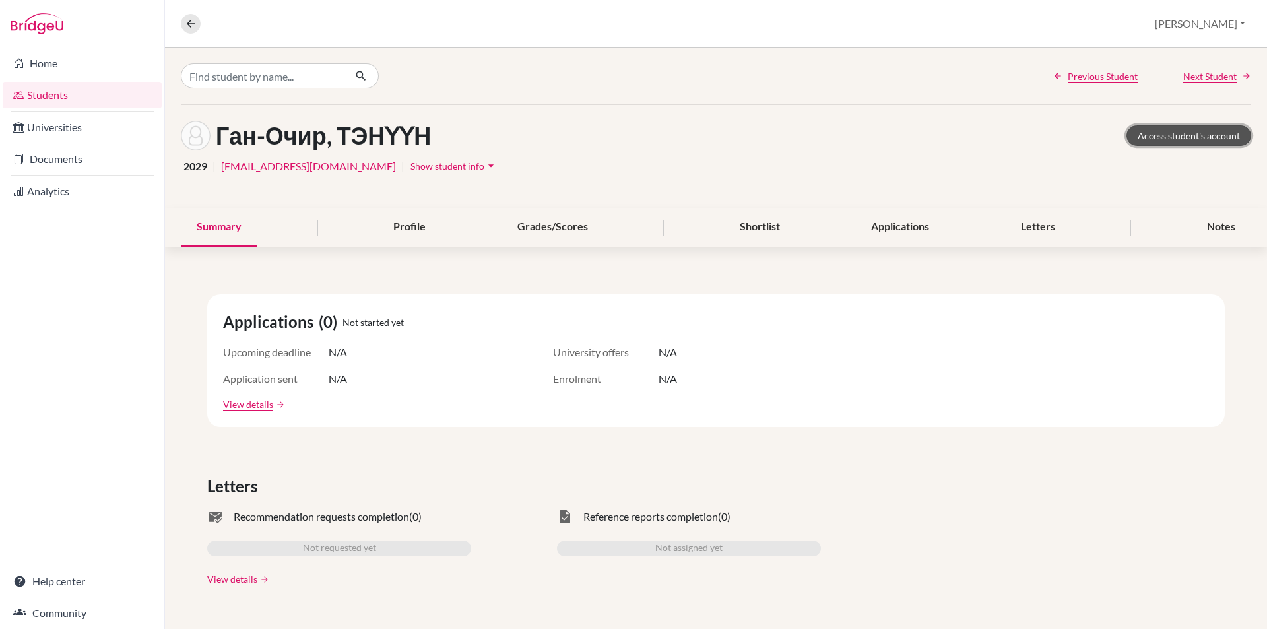
click at [1134, 137] on link "Access student's account" at bounding box center [1188, 135] width 125 height 20
click at [183, 26] on button at bounding box center [191, 24] width 20 height 20
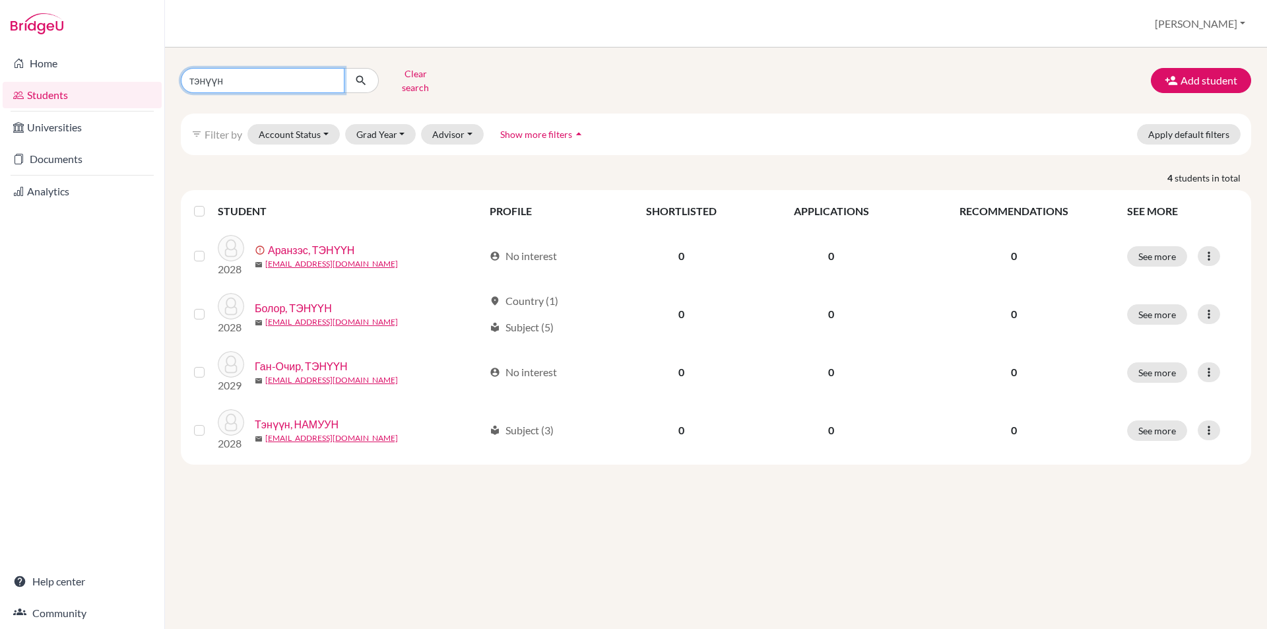
click at [330, 75] on input "тэнүүн" at bounding box center [263, 80] width 164 height 25
type input "баясах"
click button "submit" at bounding box center [361, 80] width 35 height 25
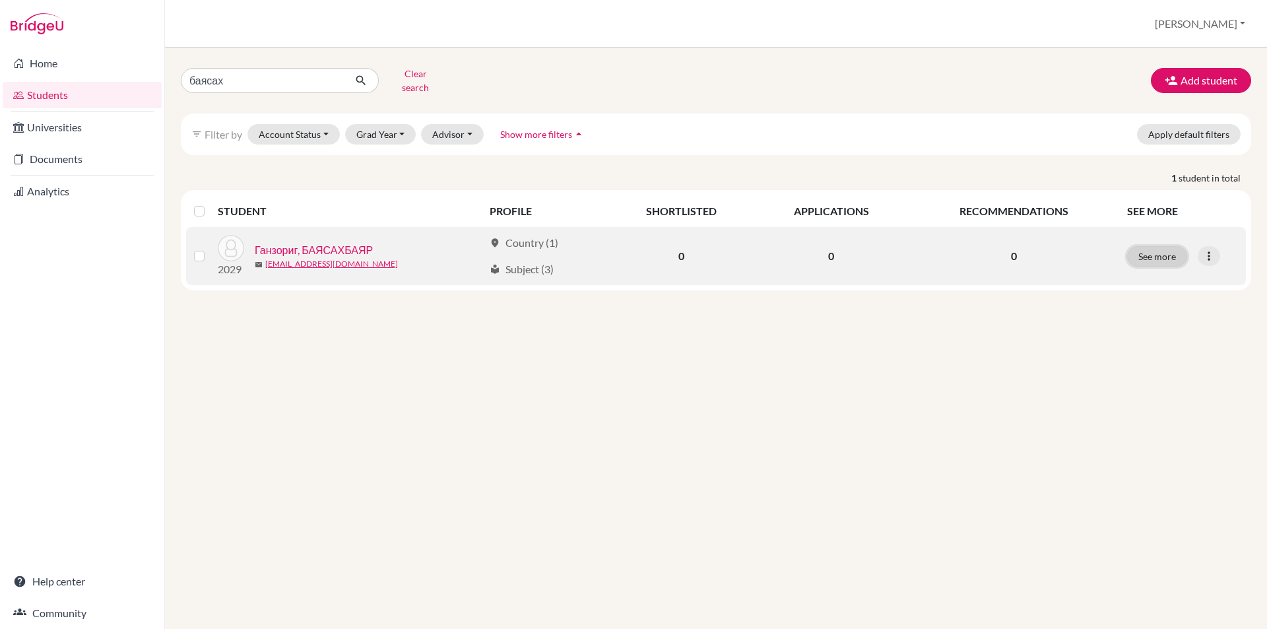
click at [1139, 246] on button "See more" at bounding box center [1157, 256] width 60 height 20
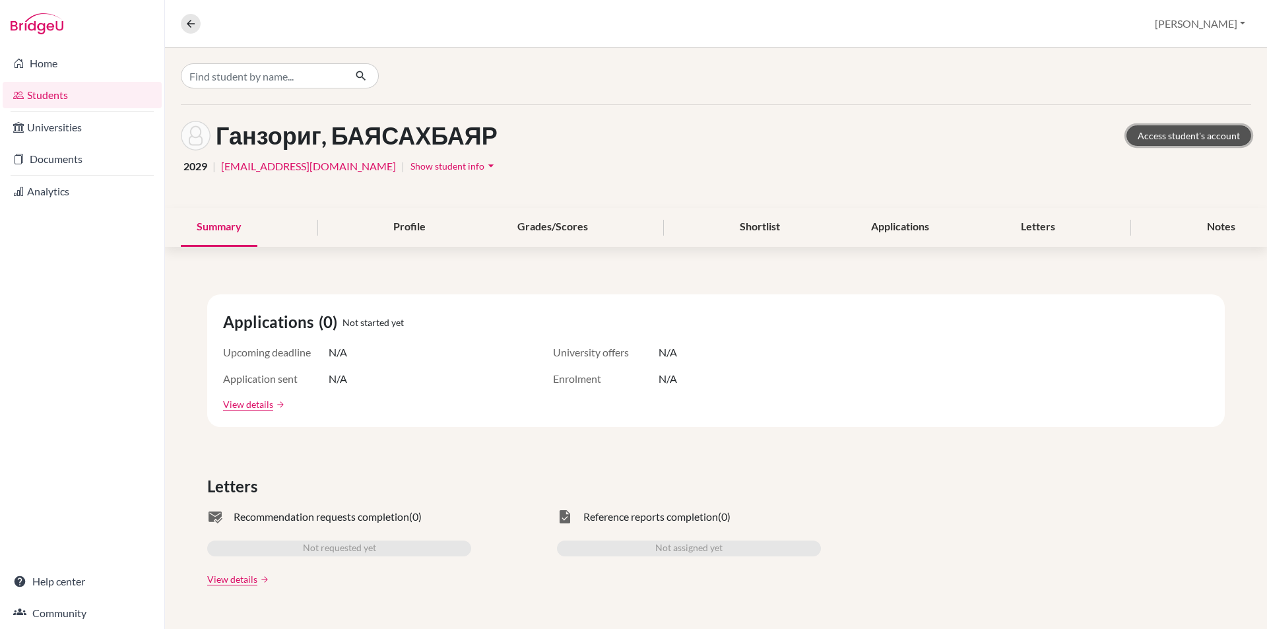
click at [1211, 142] on link "Access student's account" at bounding box center [1188, 135] width 125 height 20
click at [192, 26] on icon at bounding box center [191, 24] width 12 height 12
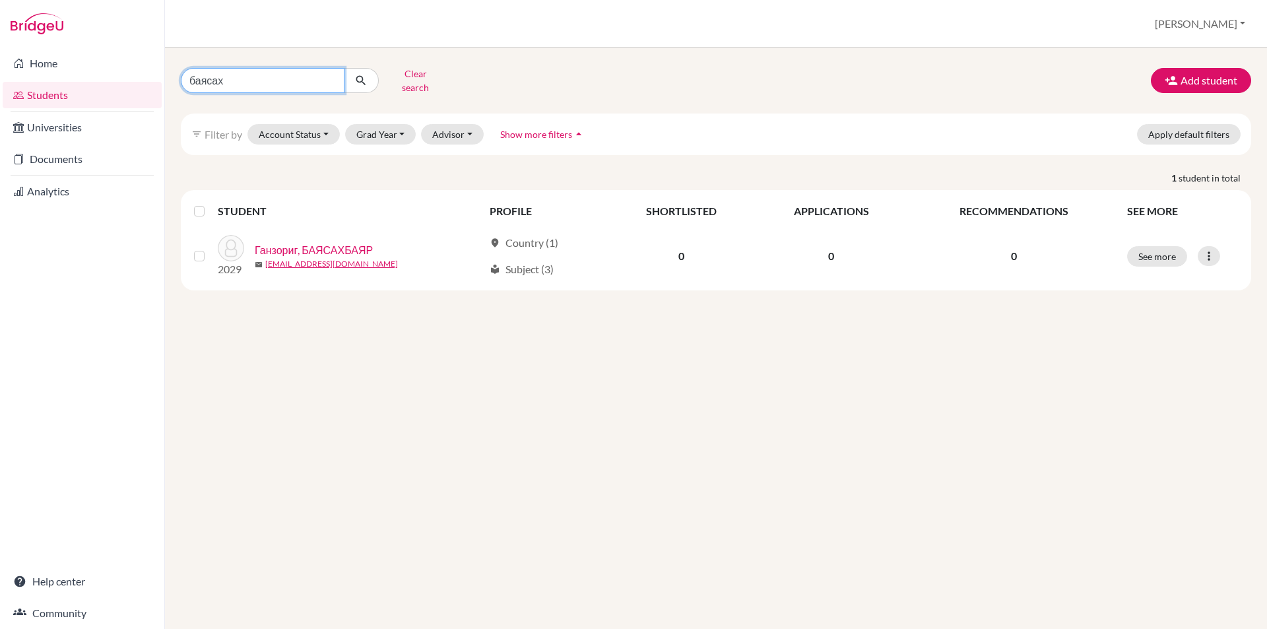
click at [328, 77] on input "баясах" at bounding box center [263, 80] width 164 height 25
type input "цэцэглэн"
click button "submit" at bounding box center [361, 80] width 35 height 25
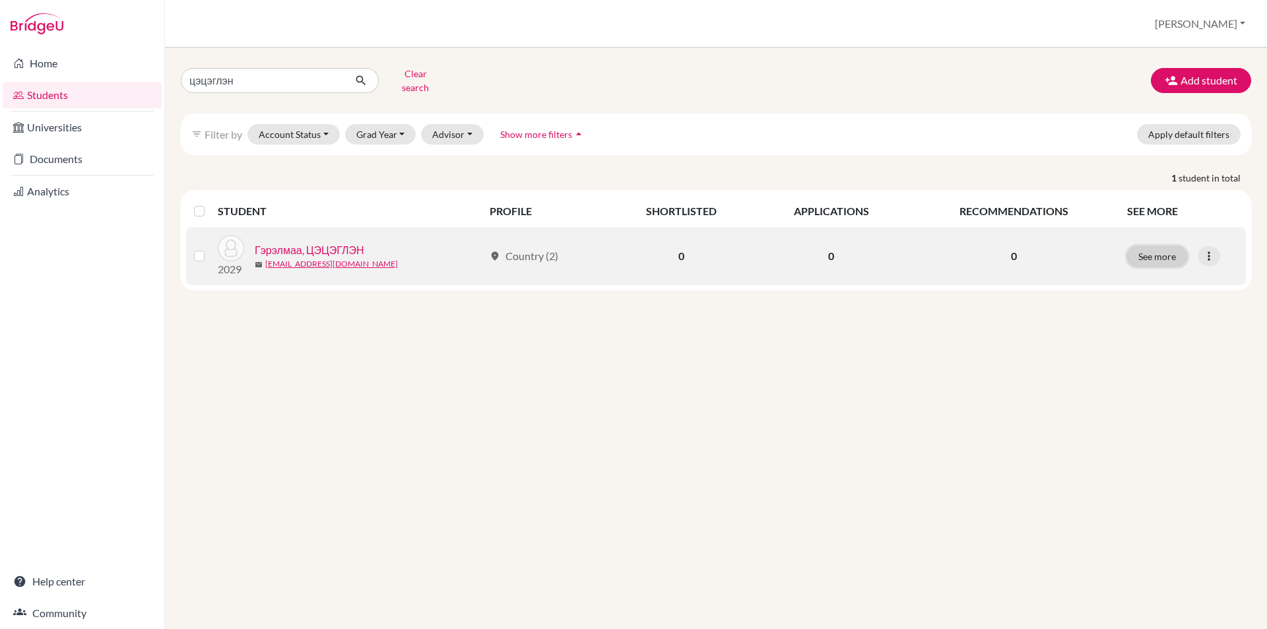
click at [1146, 246] on button "See more" at bounding box center [1157, 256] width 60 height 20
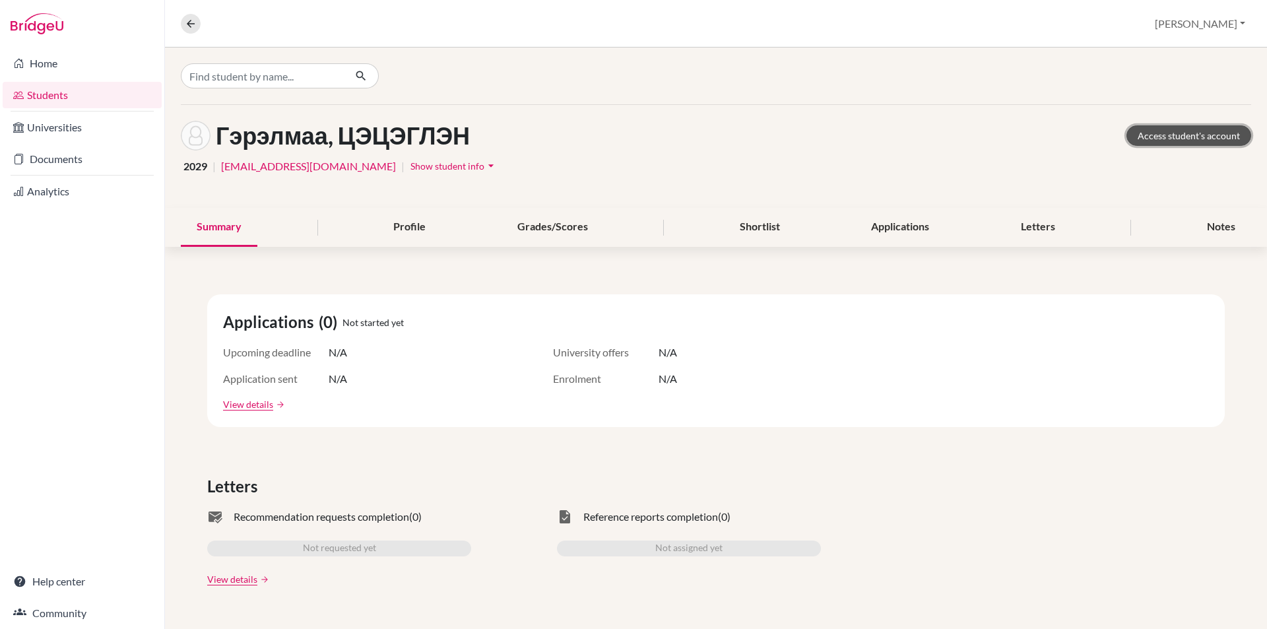
click at [1131, 131] on link "Access student's account" at bounding box center [1188, 135] width 125 height 20
click at [194, 25] on icon at bounding box center [191, 24] width 12 height 12
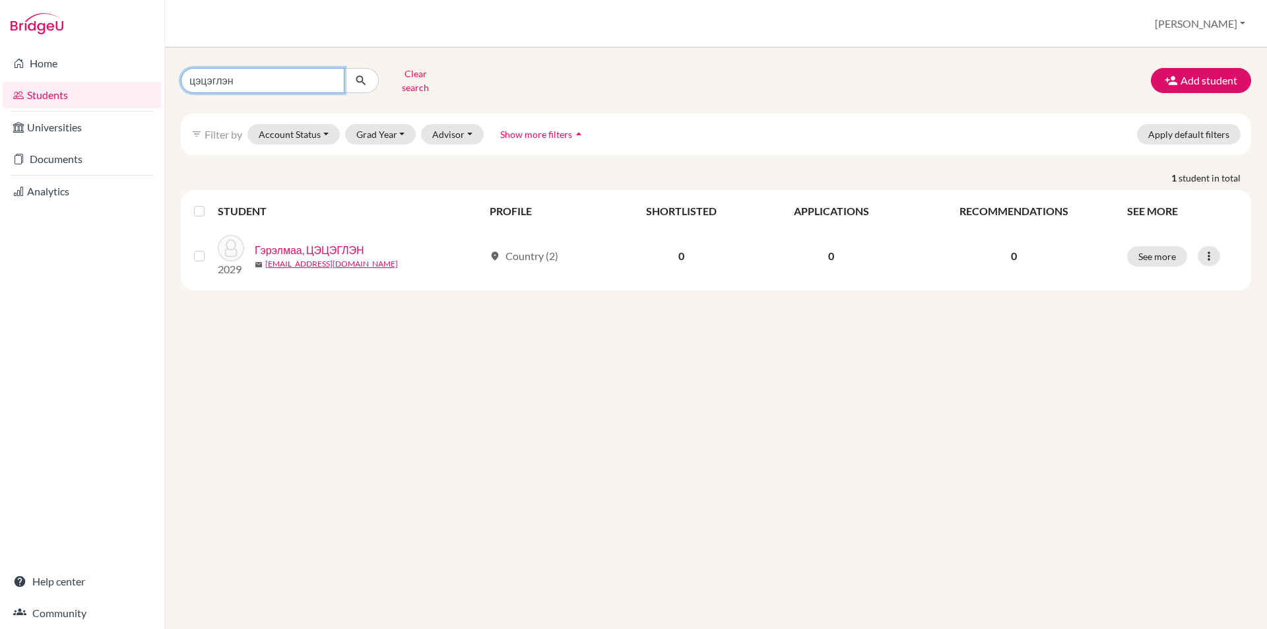
click at [329, 78] on input "цэцэглэн" at bounding box center [263, 80] width 164 height 25
type input "нинжин"
click button "submit" at bounding box center [361, 80] width 35 height 25
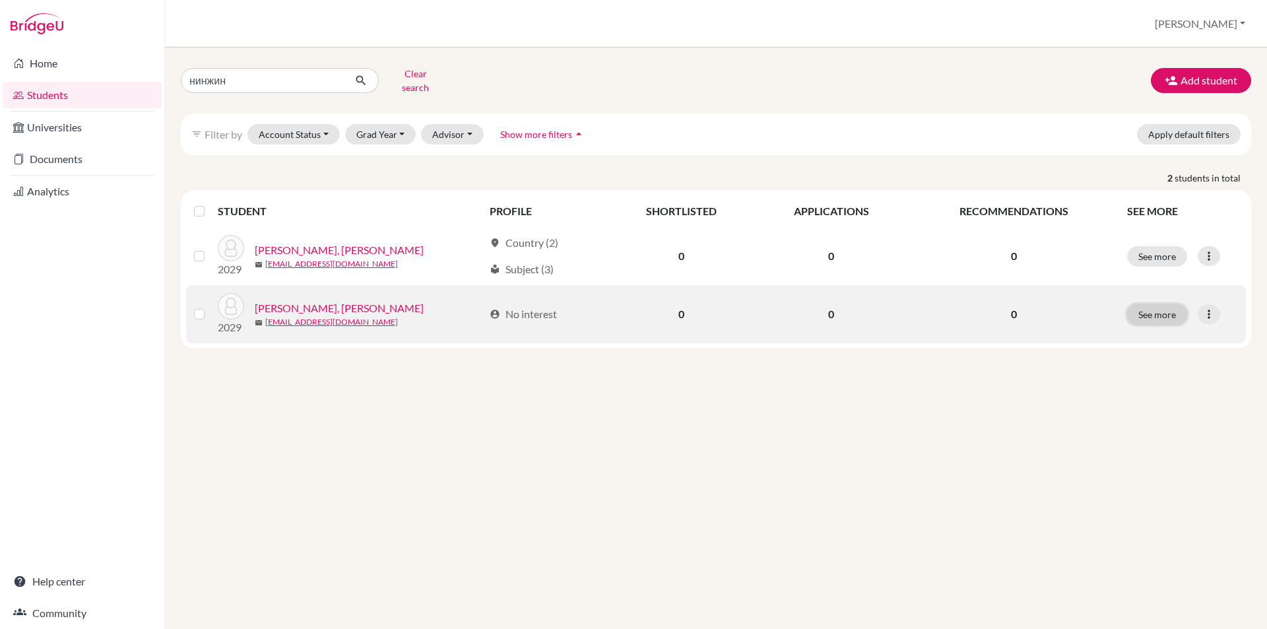
click at [1163, 304] on button "See more" at bounding box center [1157, 314] width 60 height 20
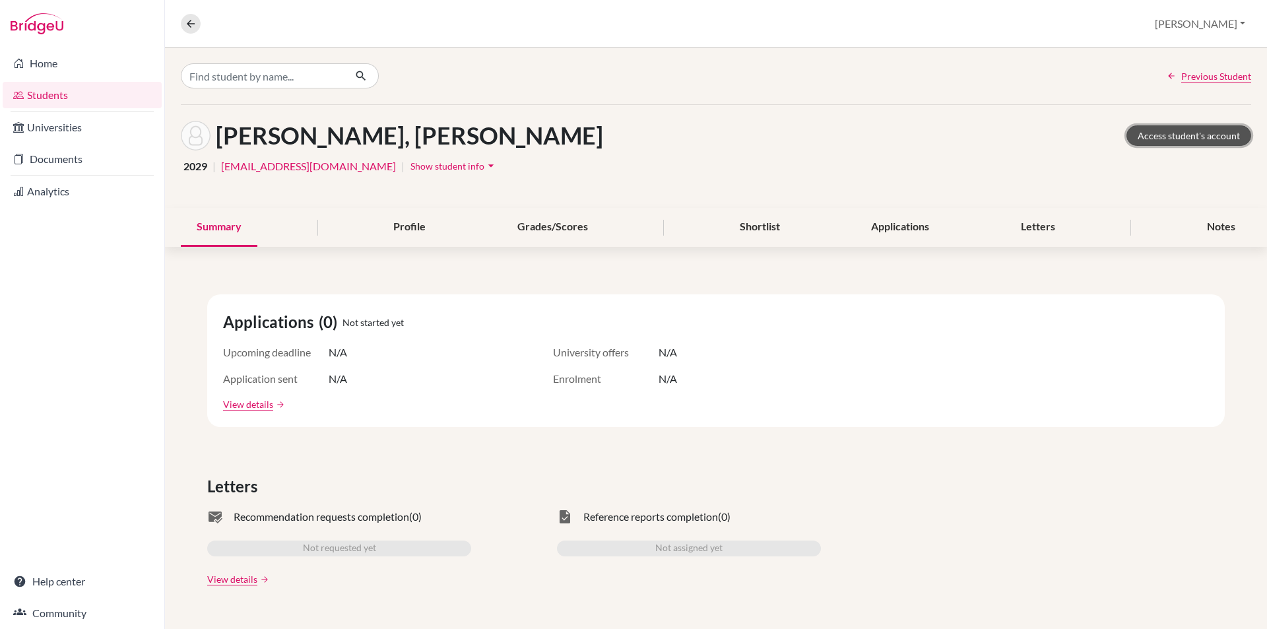
click at [1153, 137] on link "Access student's account" at bounding box center [1188, 135] width 125 height 20
click at [187, 24] on icon at bounding box center [191, 24] width 12 height 12
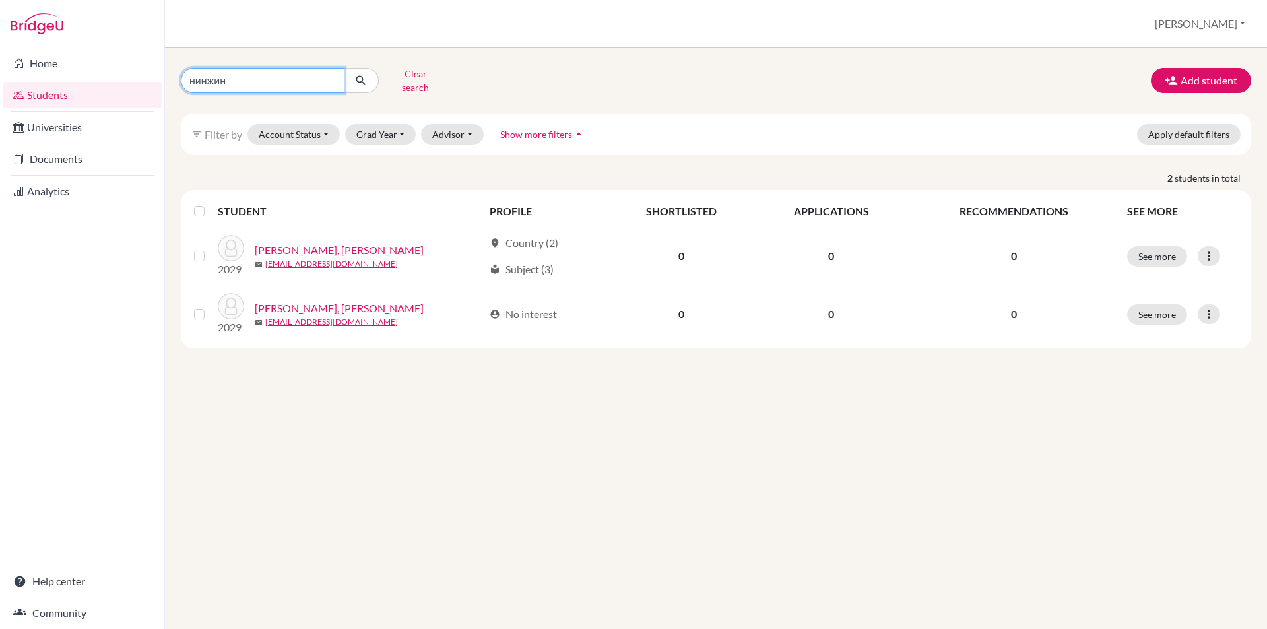
click at [331, 75] on input "нинжин" at bounding box center [263, 80] width 164 height 25
type input "маргад"
click button "submit" at bounding box center [361, 80] width 35 height 25
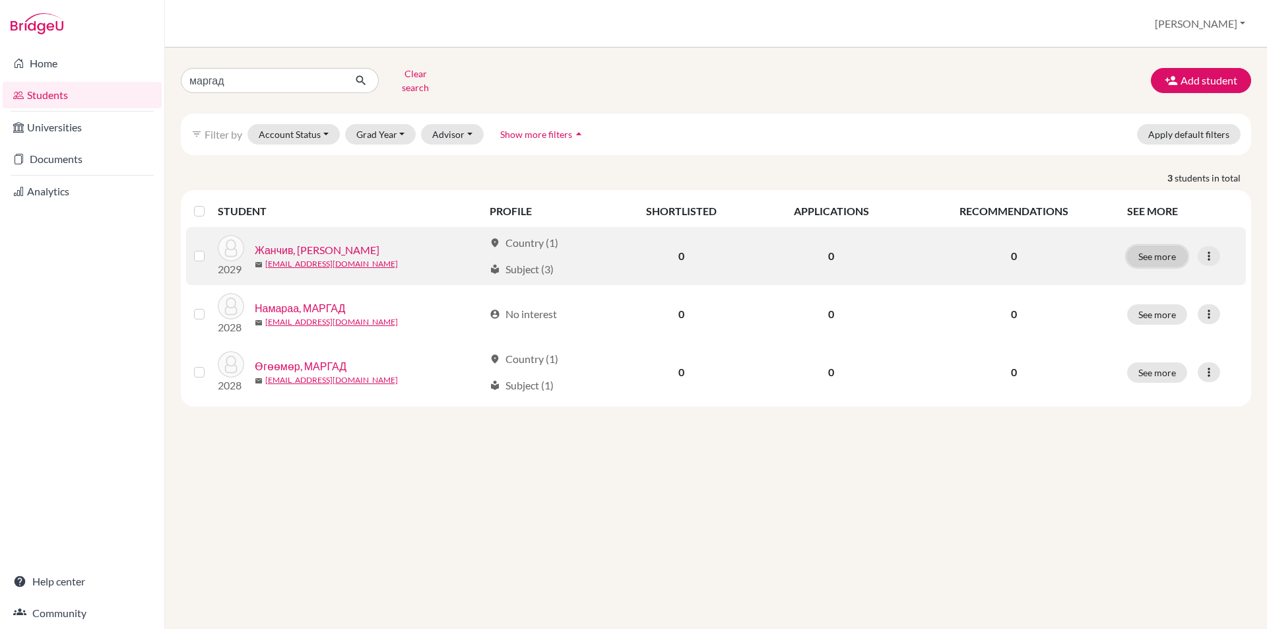
click at [1149, 246] on button "See more" at bounding box center [1157, 256] width 60 height 20
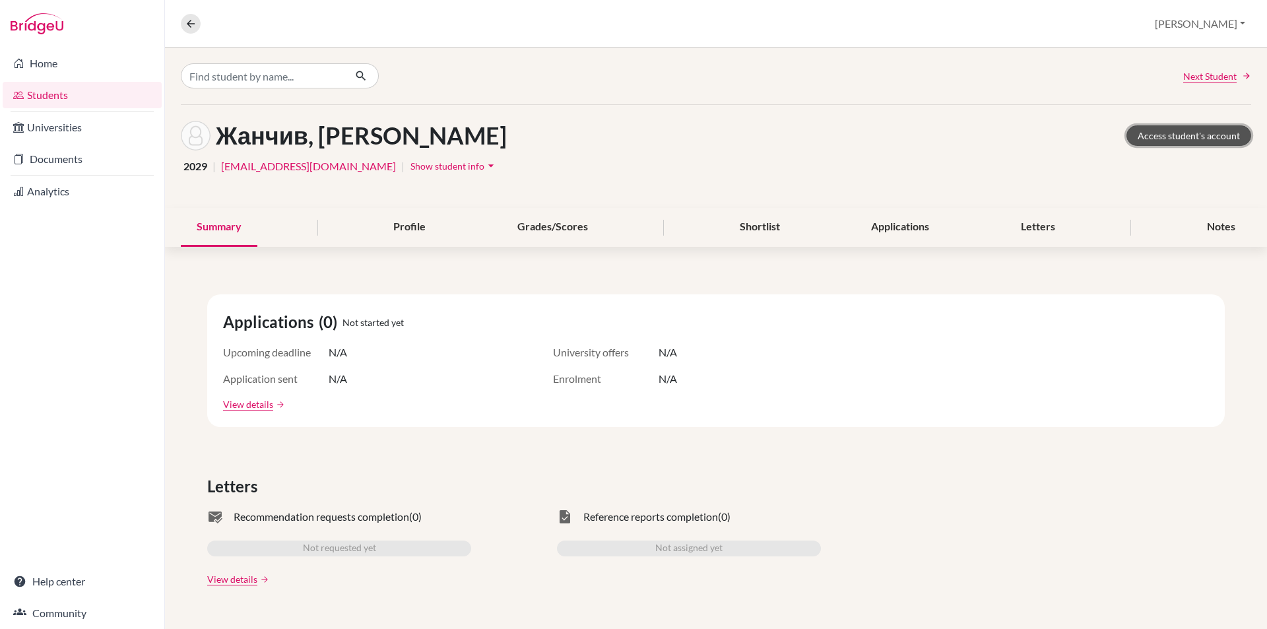
click at [1144, 135] on link "Access student's account" at bounding box center [1188, 135] width 125 height 20
click at [194, 27] on icon at bounding box center [191, 24] width 12 height 12
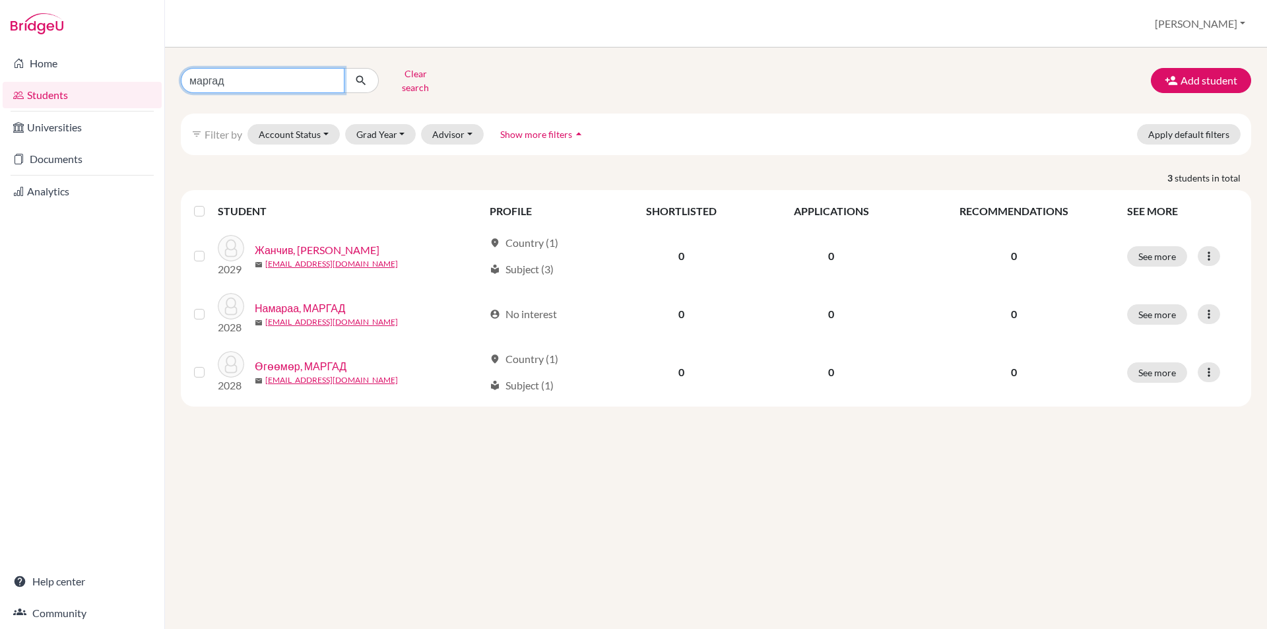
click at [330, 79] on input "маргад" at bounding box center [263, 80] width 164 height 25
type input "амина"
click button "submit" at bounding box center [361, 80] width 35 height 25
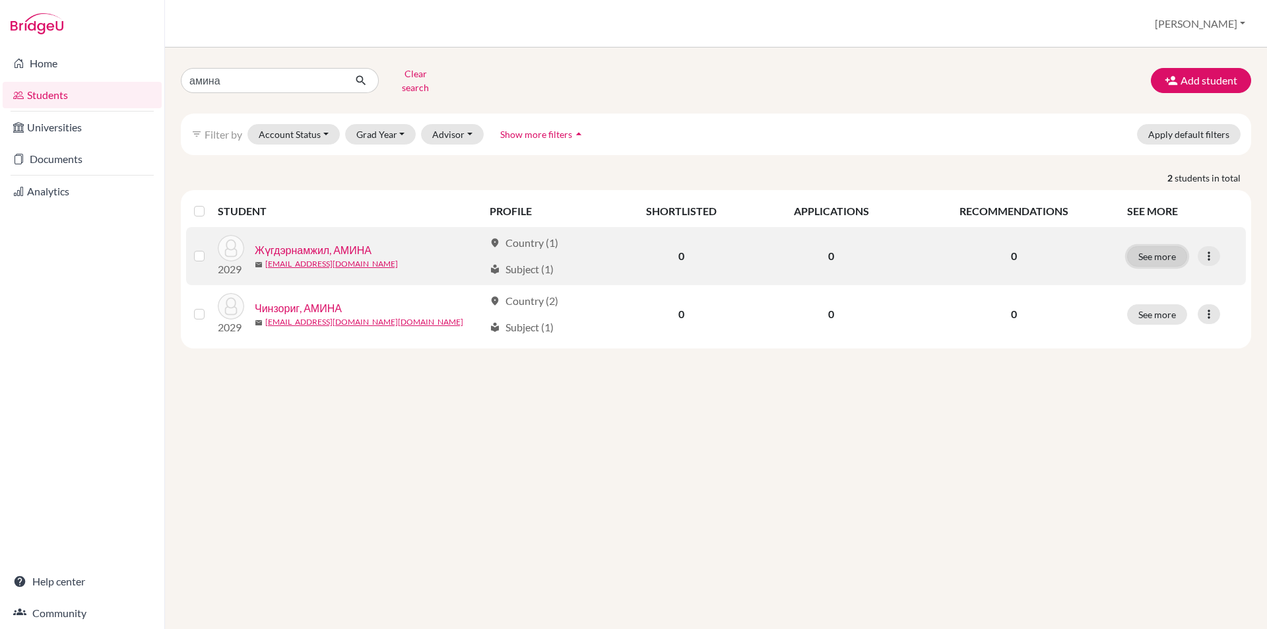
click at [1170, 247] on button "See more" at bounding box center [1157, 256] width 60 height 20
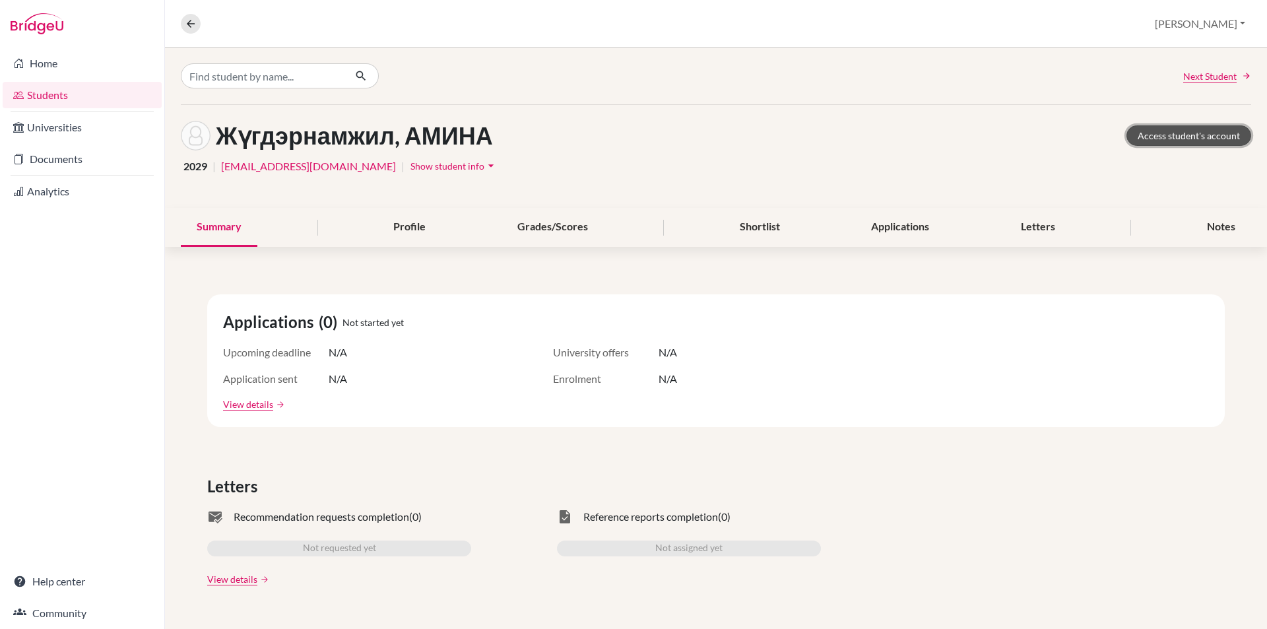
click at [1149, 129] on link "Access student's account" at bounding box center [1188, 135] width 125 height 20
click at [186, 28] on icon at bounding box center [191, 24] width 12 height 12
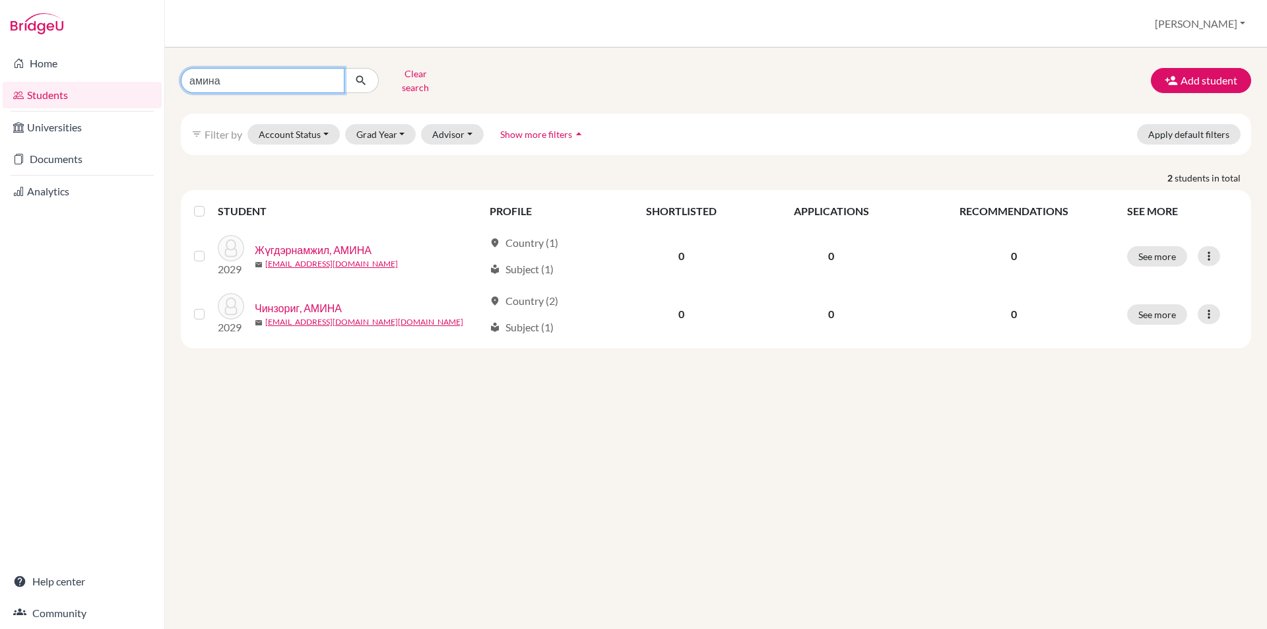
click at [330, 79] on input "амина" at bounding box center [263, 80] width 164 height 25
type input "энхлүүн"
click button "submit" at bounding box center [361, 80] width 35 height 25
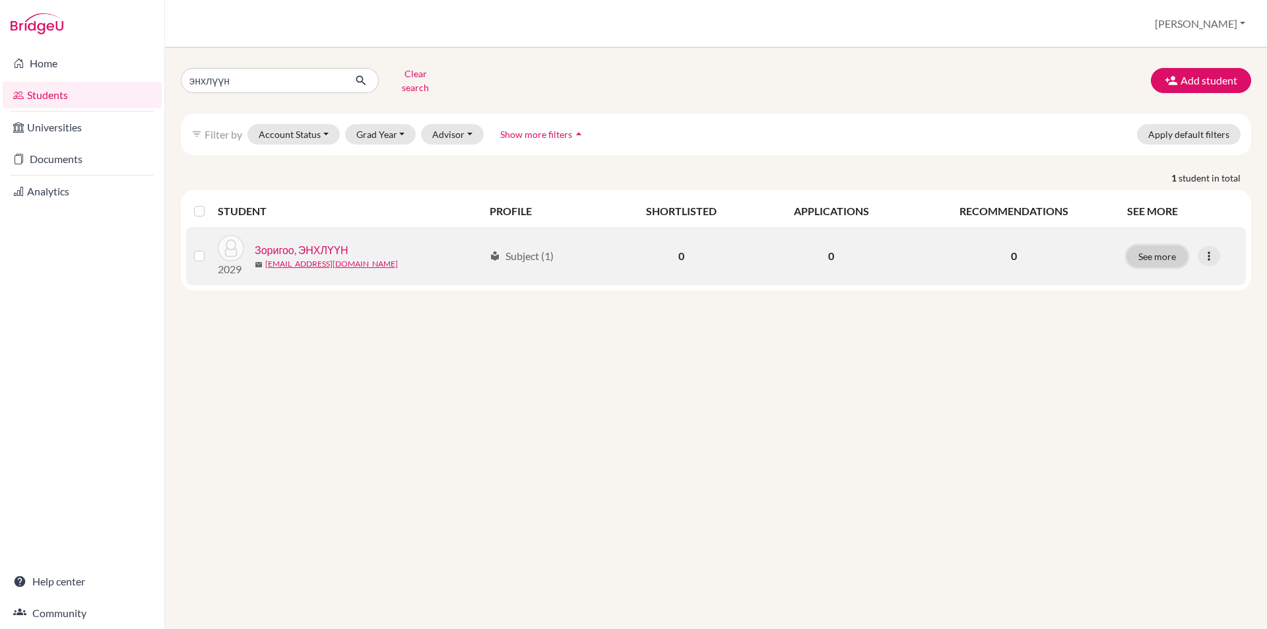
click at [1142, 251] on button "See more" at bounding box center [1157, 256] width 60 height 20
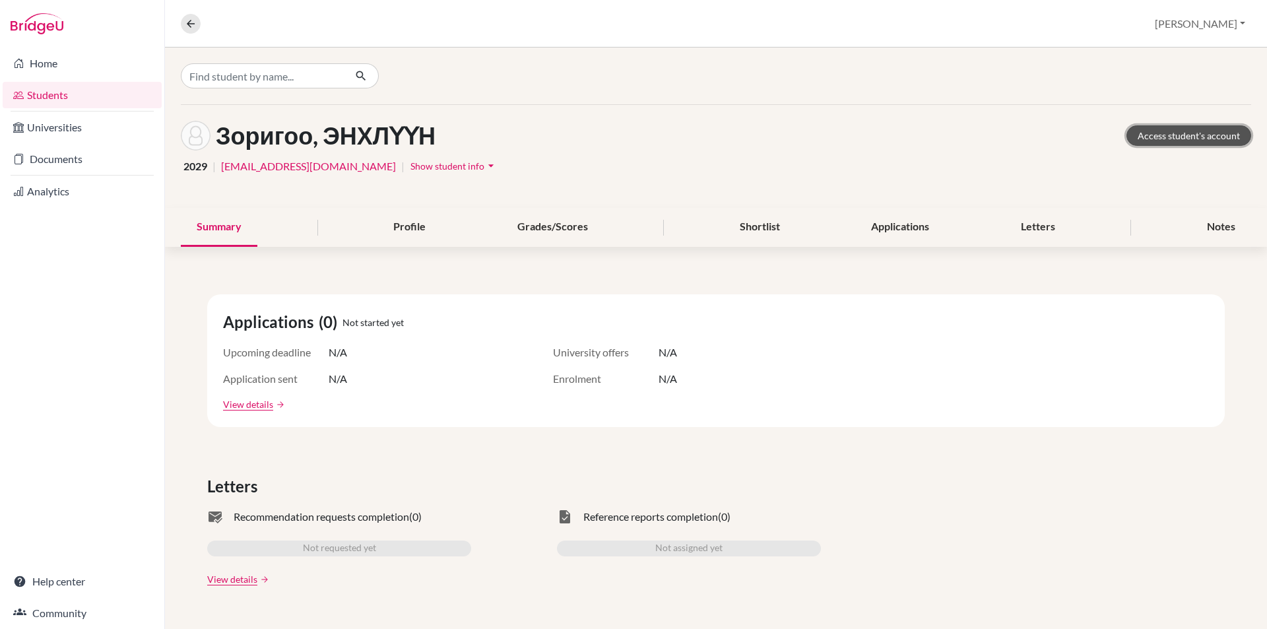
click at [1138, 137] on link "Access student's account" at bounding box center [1188, 135] width 125 height 20
click at [183, 22] on button at bounding box center [191, 24] width 20 height 20
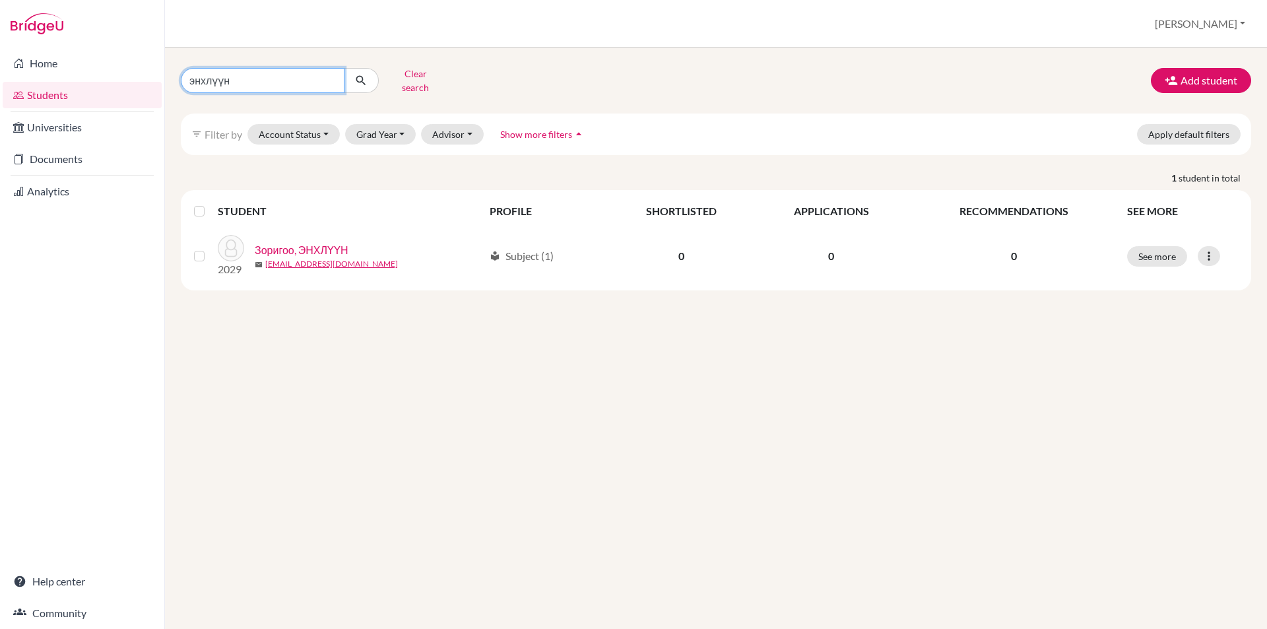
click at [328, 76] on input "энхлүүн" at bounding box center [263, 80] width 164 height 25
type input "бат"
click button "submit" at bounding box center [361, 80] width 35 height 25
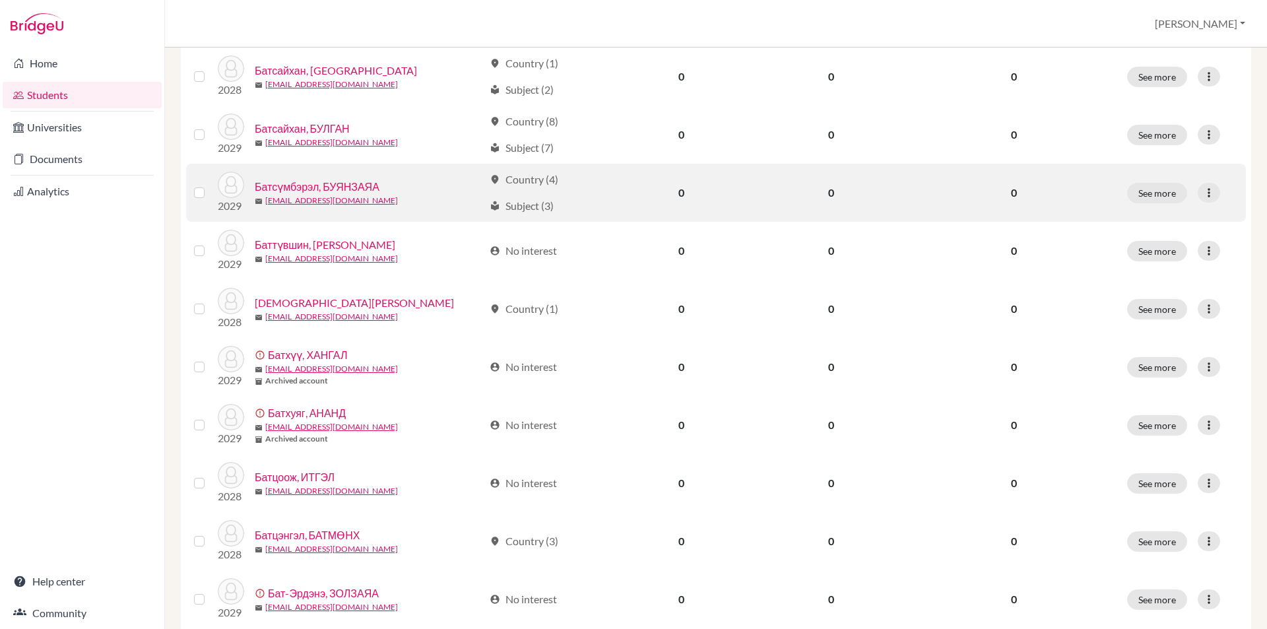
scroll to position [792, 0]
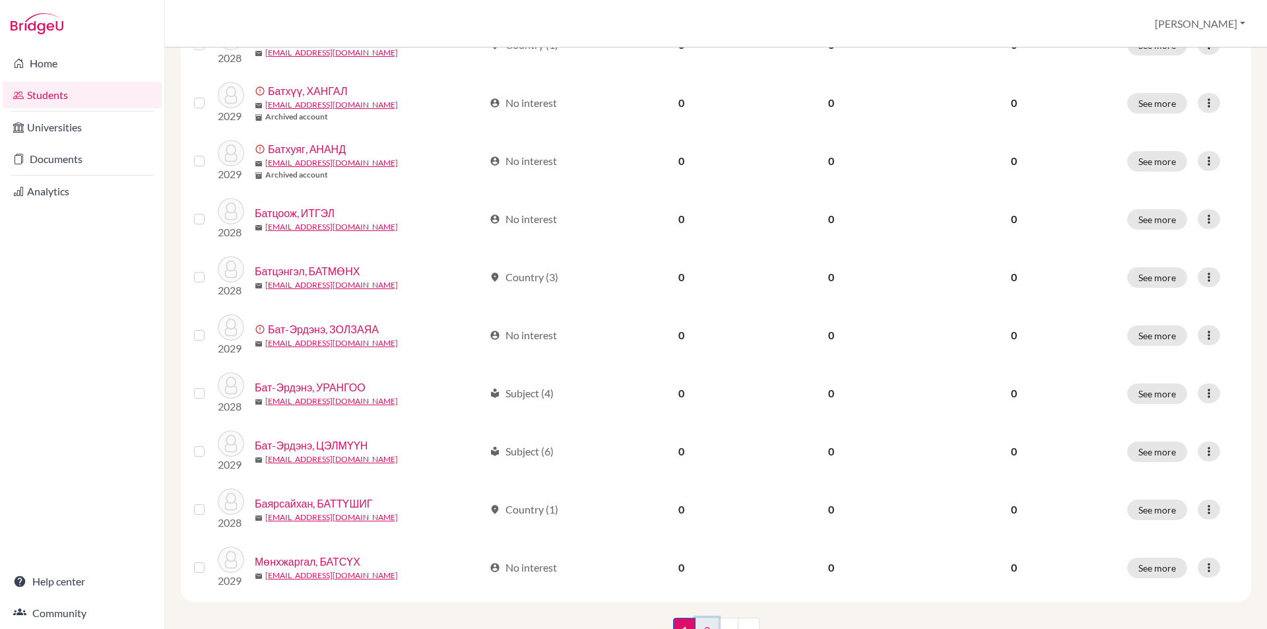
click at [703, 617] on link "2" at bounding box center [706, 629] width 23 height 25
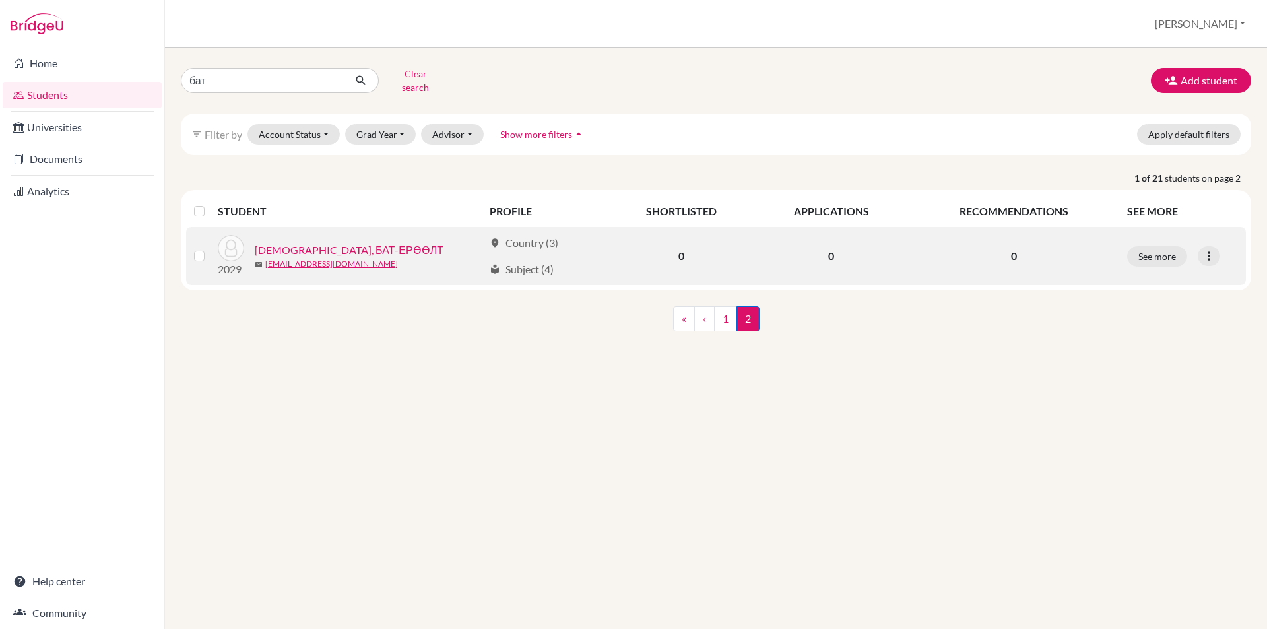
drag, startPoint x: 1124, startPoint y: 245, endPoint x: 1166, endPoint y: 237, distance: 43.1
click at [1127, 244] on td "See more Edit student Send Message Reset Password" at bounding box center [1182, 256] width 127 height 58
click at [1166, 246] on button "See more" at bounding box center [1157, 256] width 60 height 20
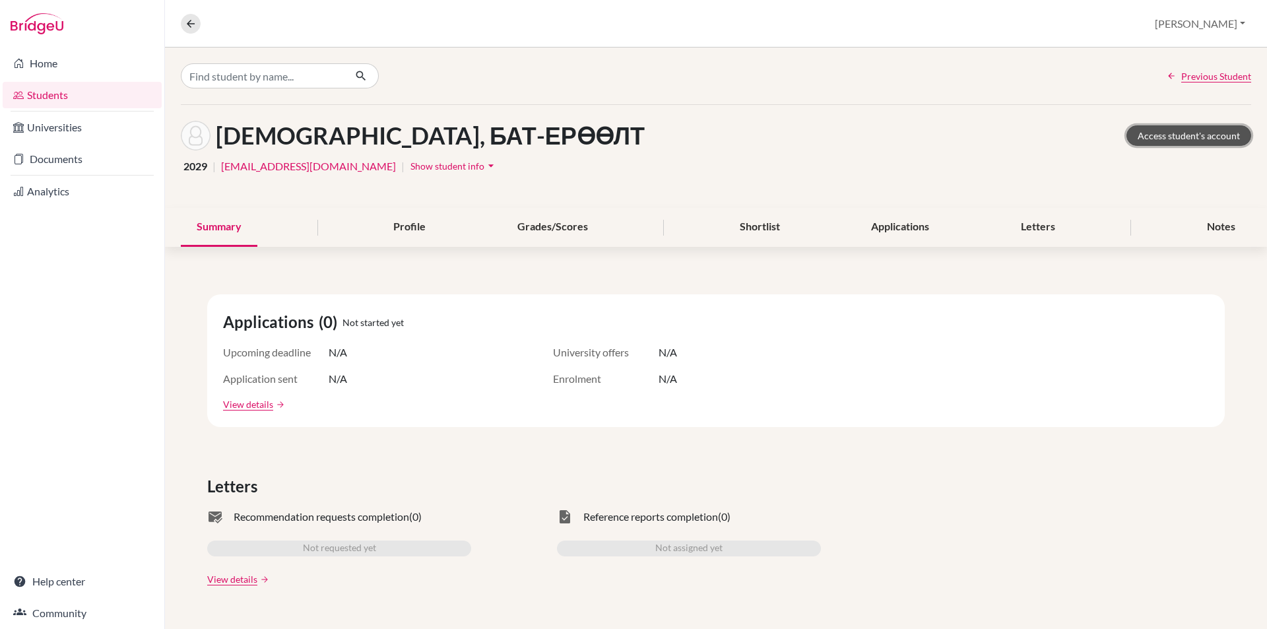
click at [1213, 141] on link "Access student's account" at bounding box center [1188, 135] width 125 height 20
click at [184, 24] on button at bounding box center [191, 24] width 20 height 20
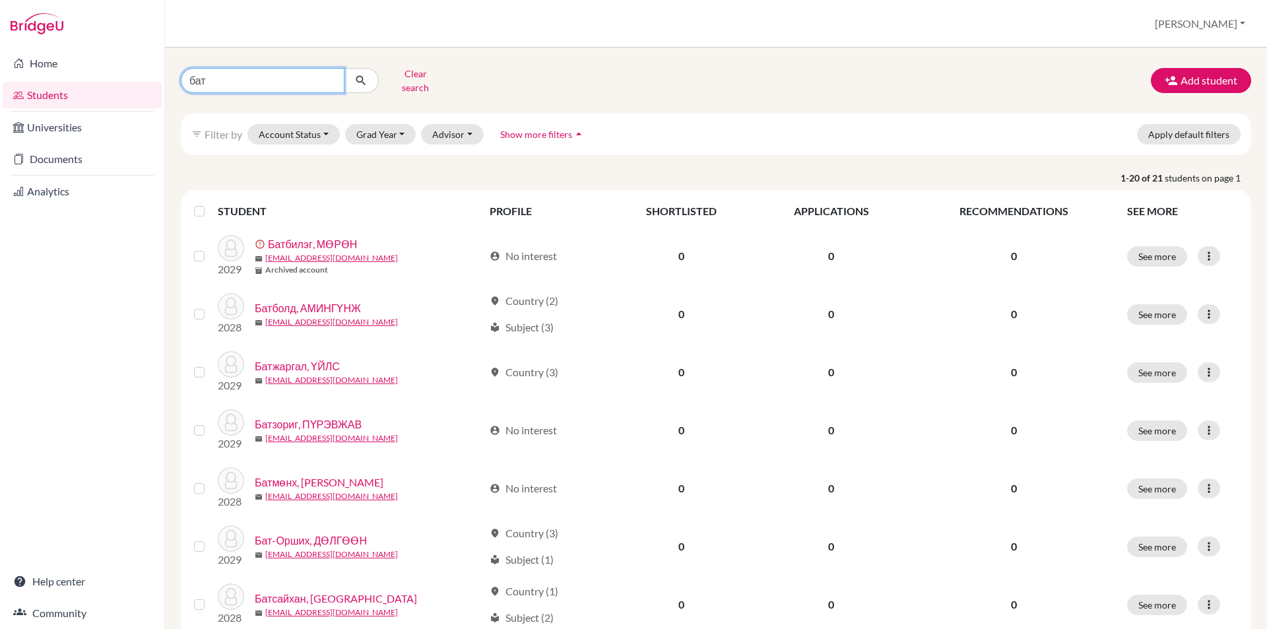
click at [329, 75] on input "бат" at bounding box center [263, 80] width 164 height 25
type input "тэнгэр"
click button "submit" at bounding box center [361, 80] width 35 height 25
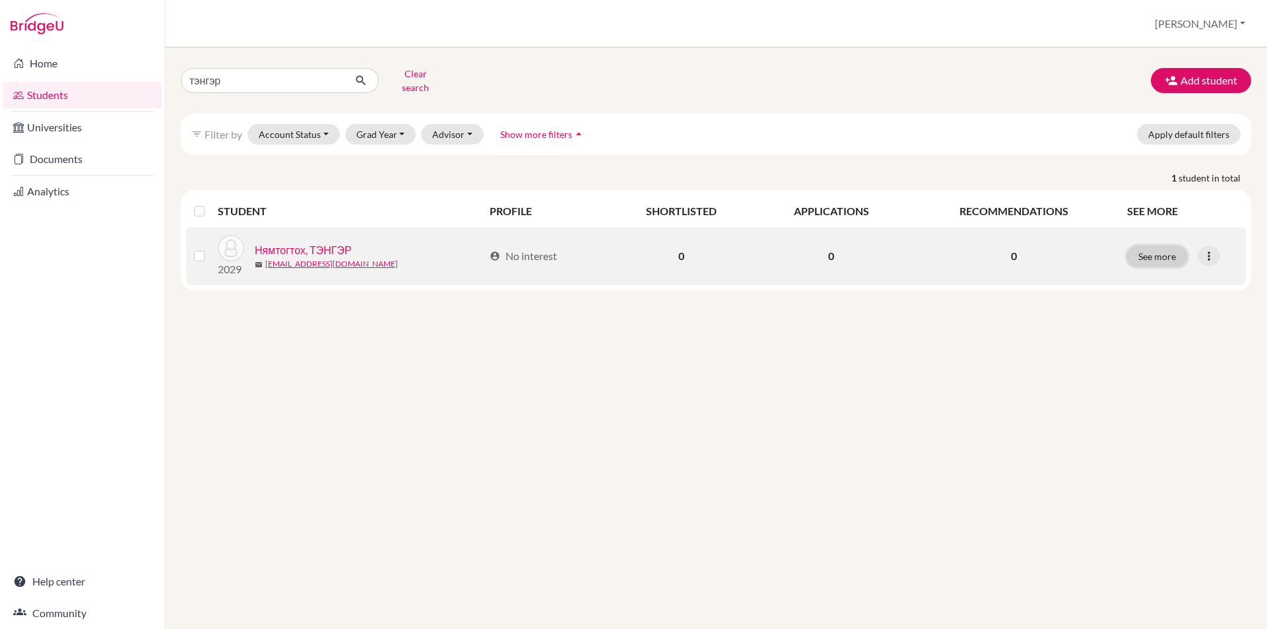
click at [1158, 246] on button "See more" at bounding box center [1157, 256] width 60 height 20
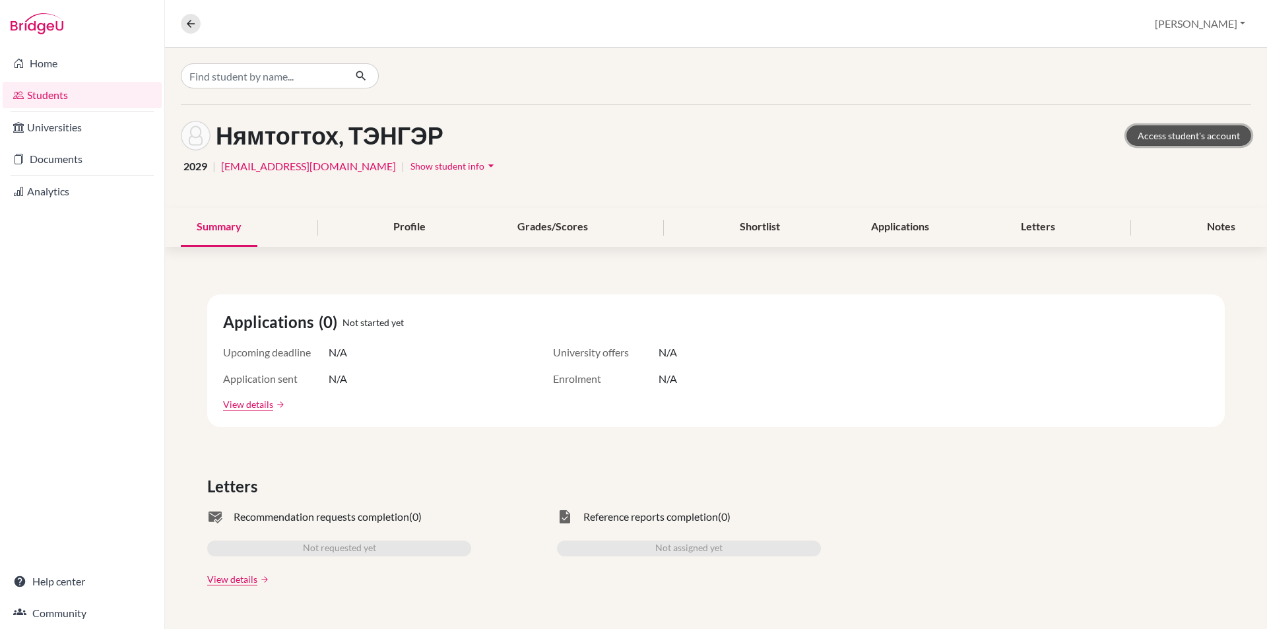
click at [1176, 133] on link "Access student's account" at bounding box center [1188, 135] width 125 height 20
click at [188, 33] on button at bounding box center [191, 24] width 20 height 20
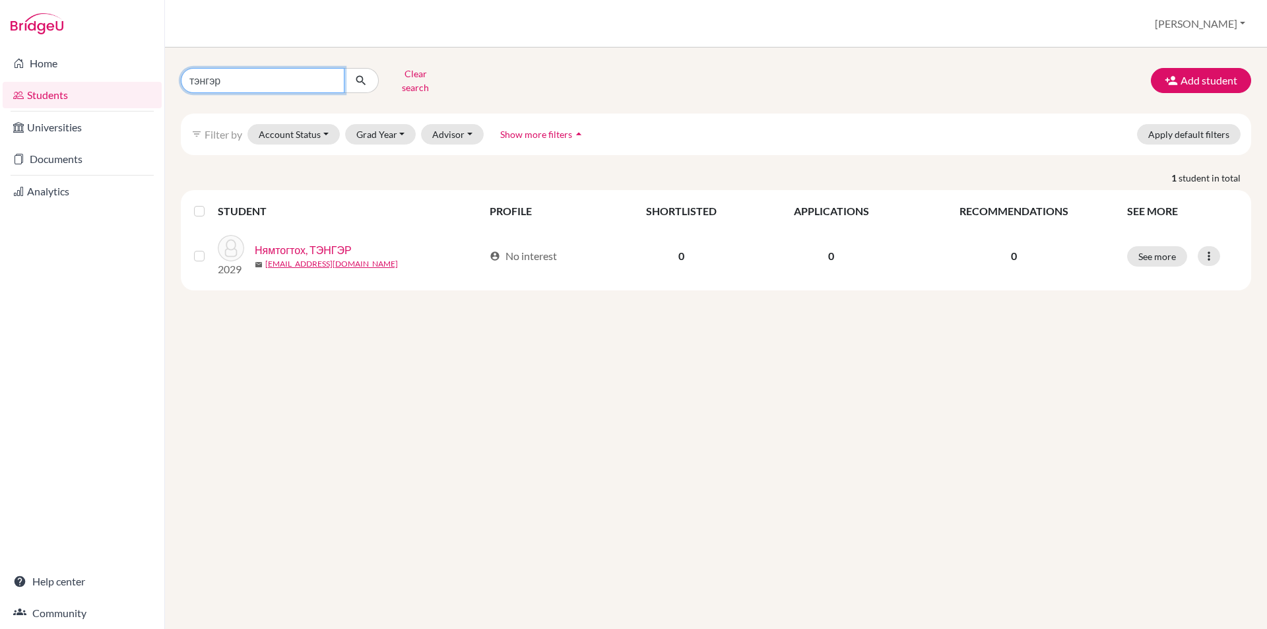
click at [329, 77] on input "тэнгэр" at bounding box center [263, 80] width 164 height 25
type input "мөнхтөгөлдөр"
click button "submit" at bounding box center [361, 80] width 35 height 25
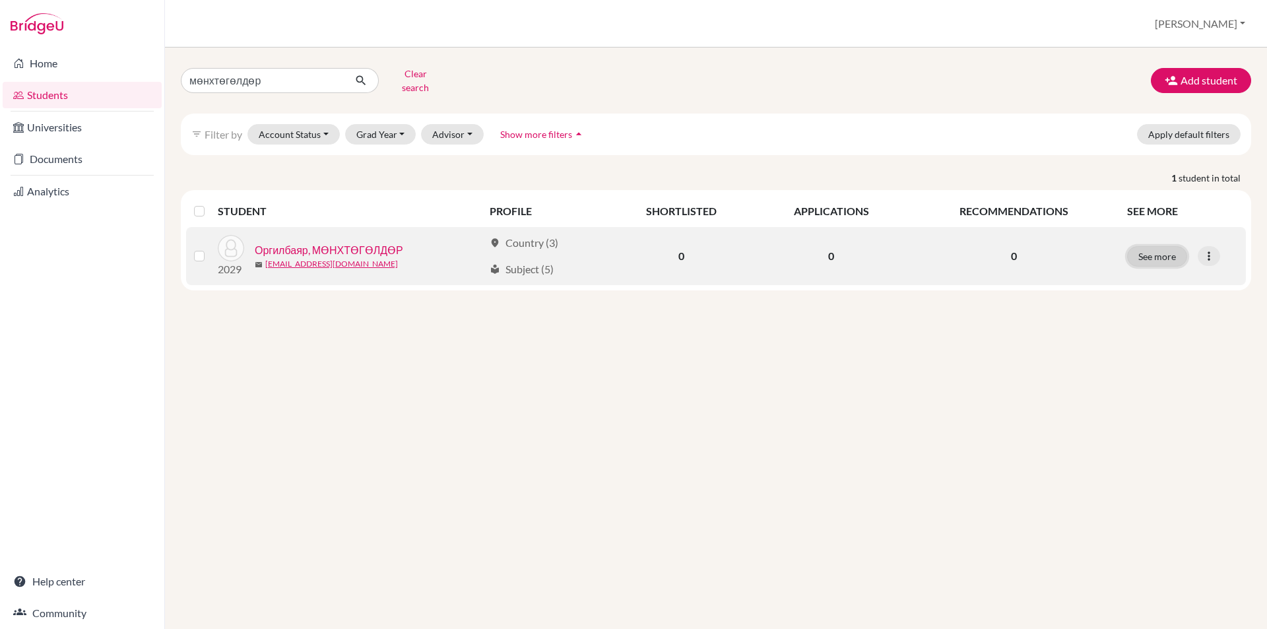
click at [1135, 247] on button "See more" at bounding box center [1157, 256] width 60 height 20
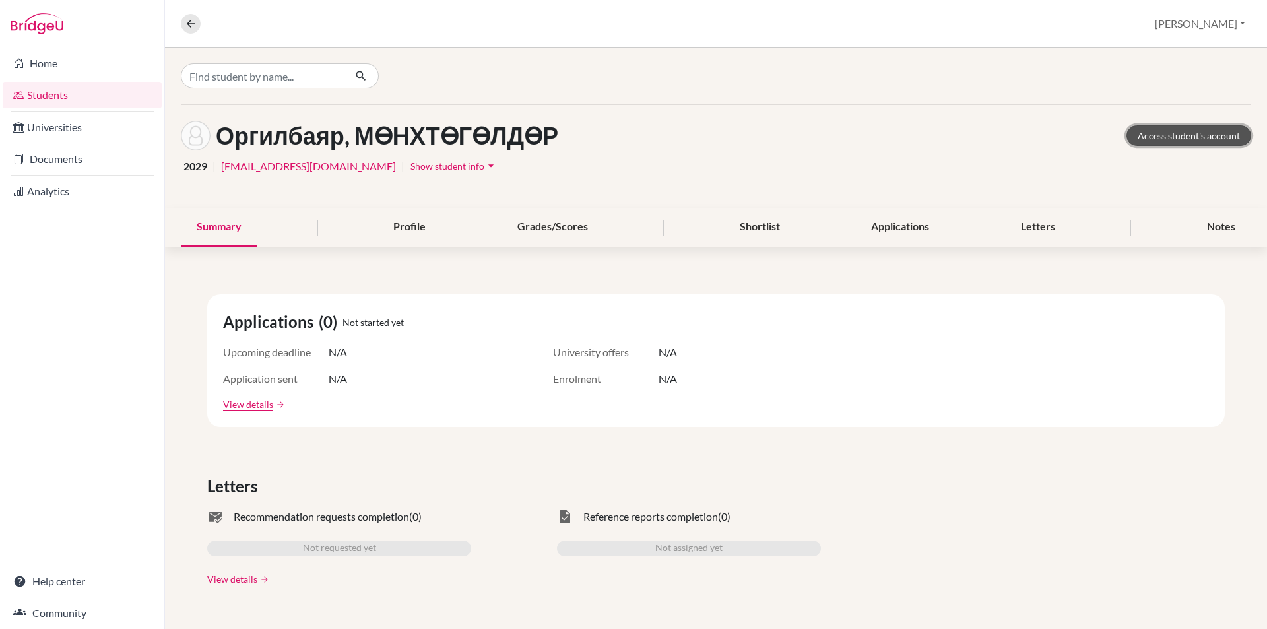
click at [1154, 141] on link "Access student's account" at bounding box center [1188, 135] width 125 height 20
click at [181, 24] on button at bounding box center [191, 24] width 20 height 20
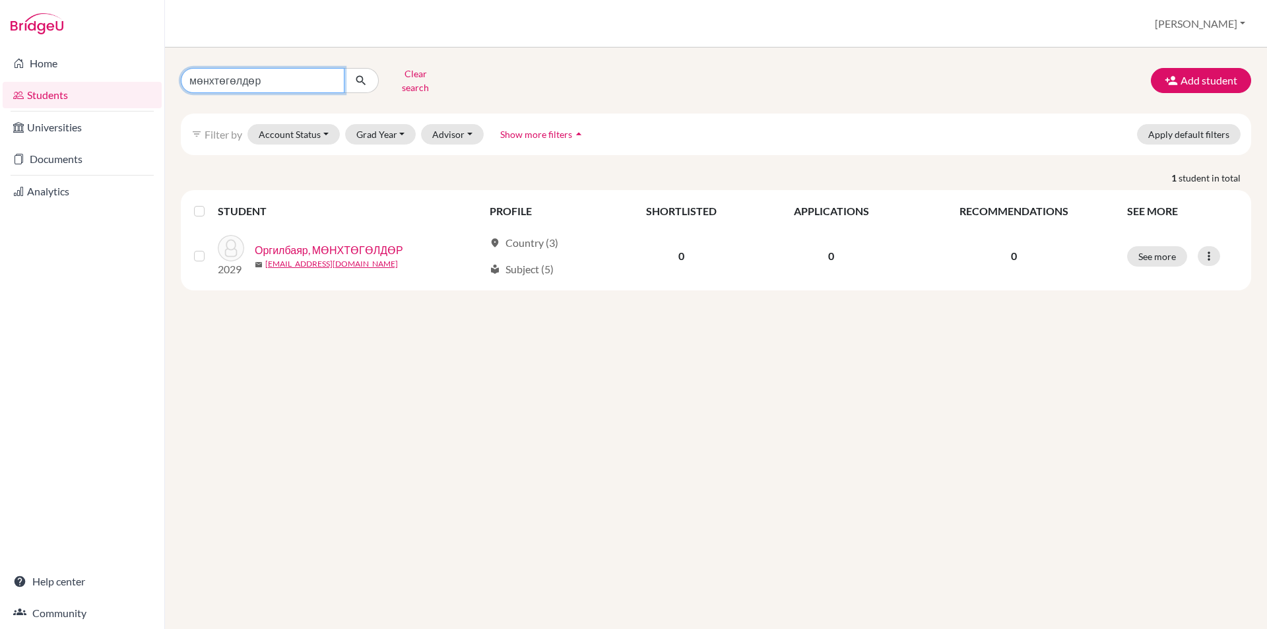
click at [332, 78] on input "мөнхтөгөлдөр" at bounding box center [263, 80] width 164 height 25
type input "өнө"
click button "submit" at bounding box center [361, 80] width 35 height 25
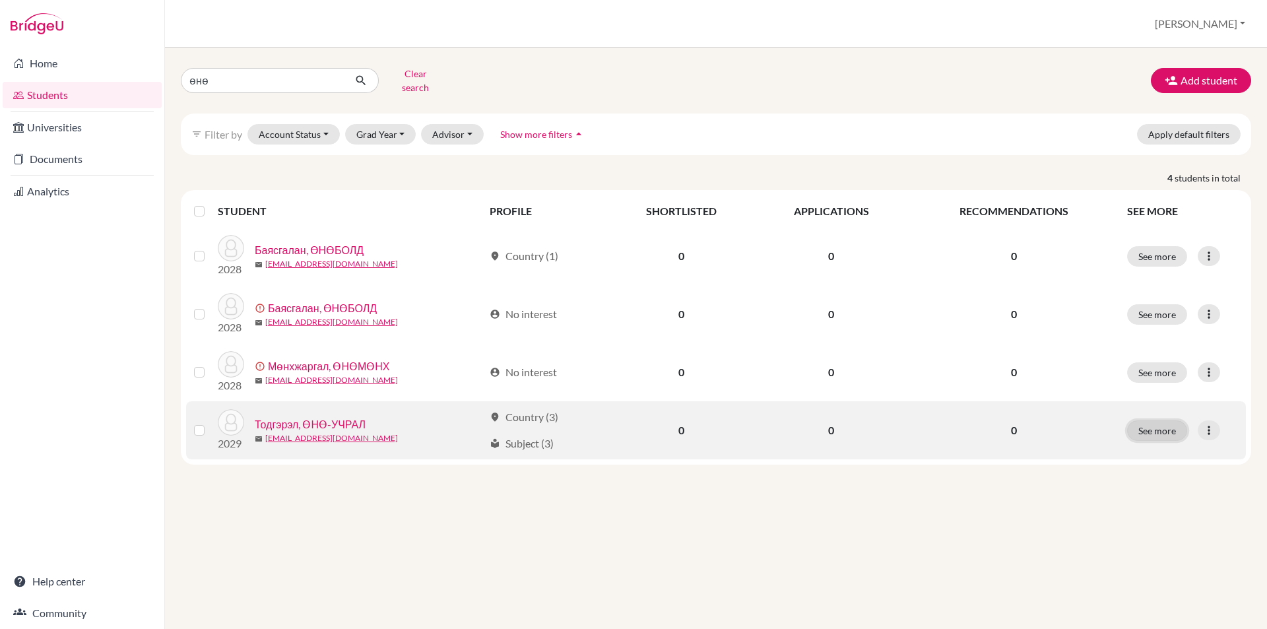
click at [1168, 420] on button "See more" at bounding box center [1157, 430] width 60 height 20
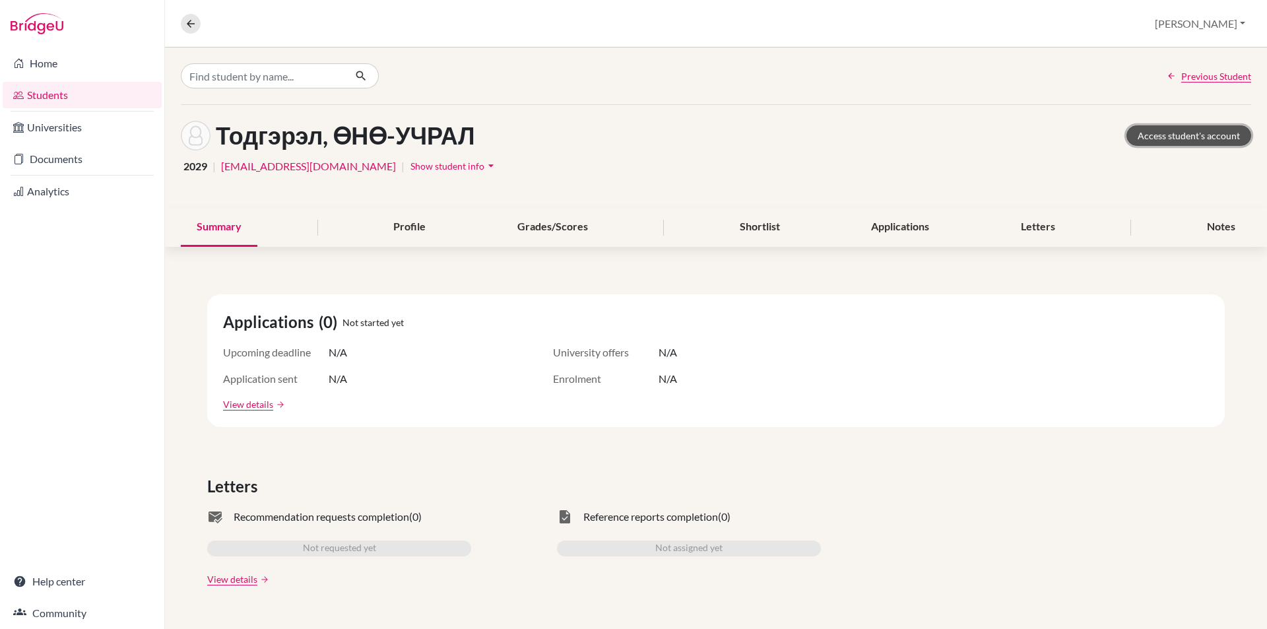
click at [1155, 135] on link "Access student's account" at bounding box center [1188, 135] width 125 height 20
click at [196, 24] on icon at bounding box center [191, 24] width 12 height 12
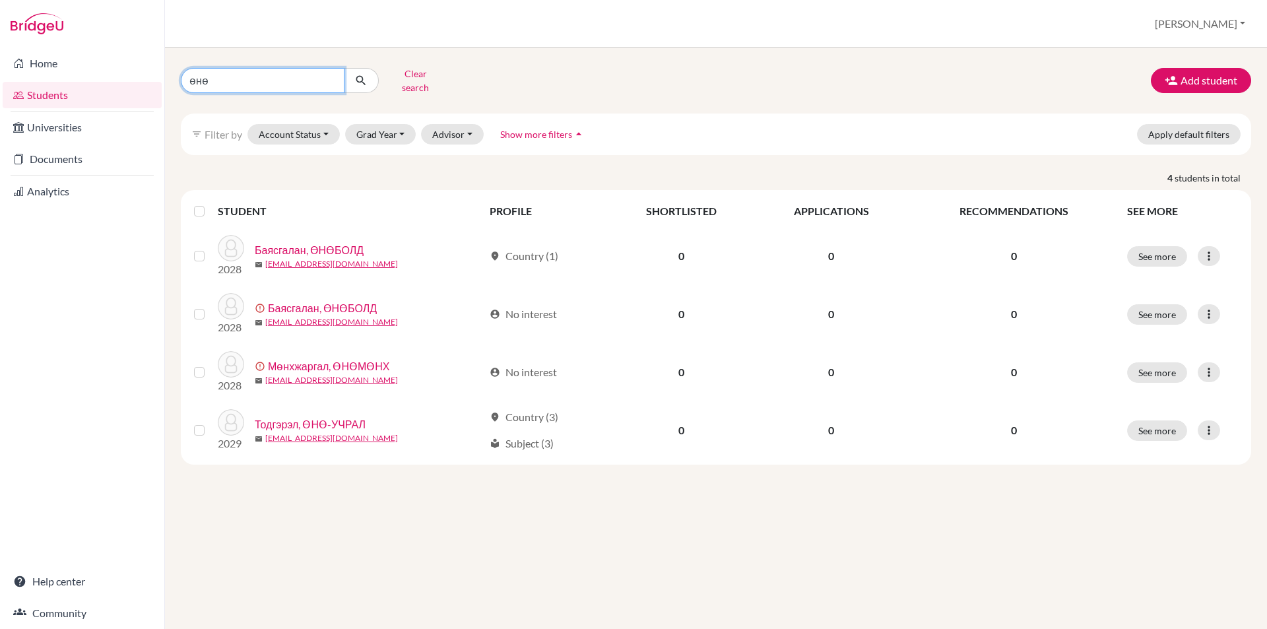
click at [326, 76] on input "өнө" at bounding box center [263, 80] width 164 height 25
click at [329, 79] on input "өнө" at bounding box center [263, 80] width 164 height 25
type input "номин"
click button "submit" at bounding box center [361, 80] width 35 height 25
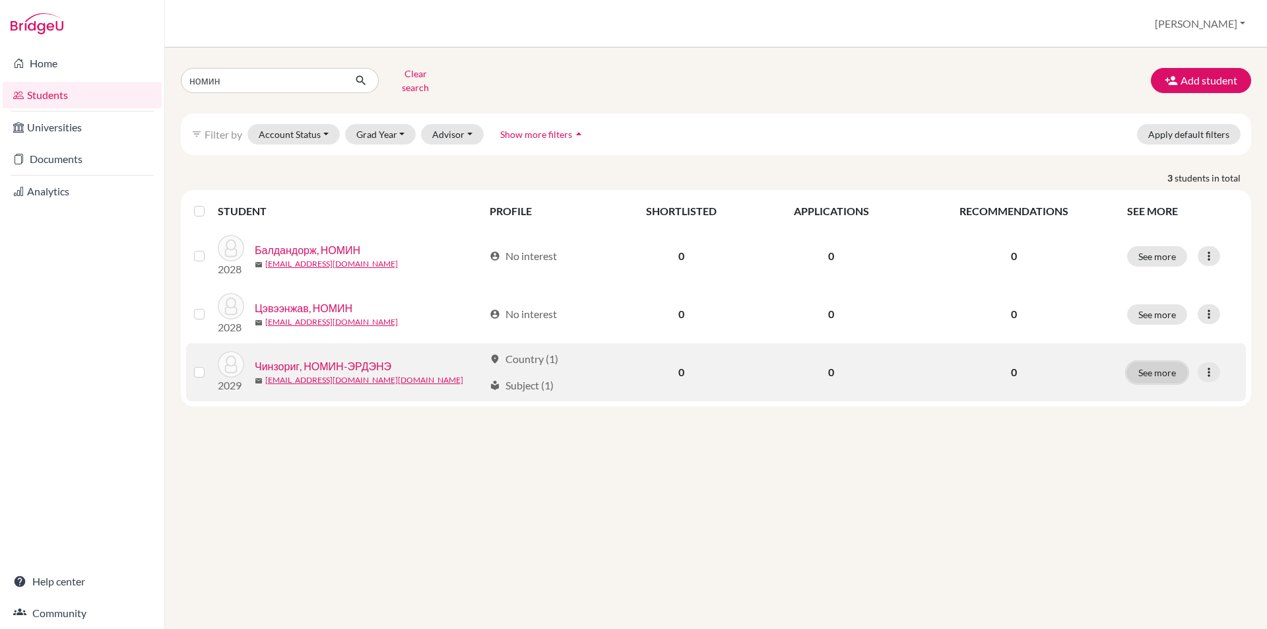
click at [1165, 362] on button "See more" at bounding box center [1157, 372] width 60 height 20
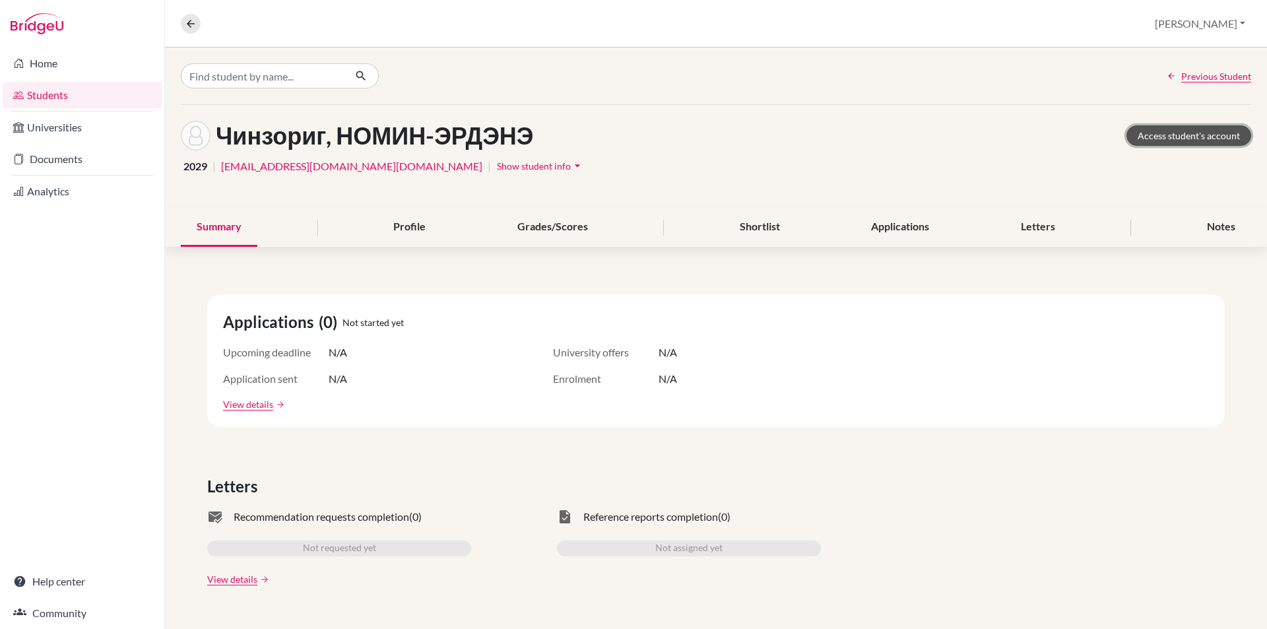
click at [1147, 140] on link "Access student's account" at bounding box center [1188, 135] width 125 height 20
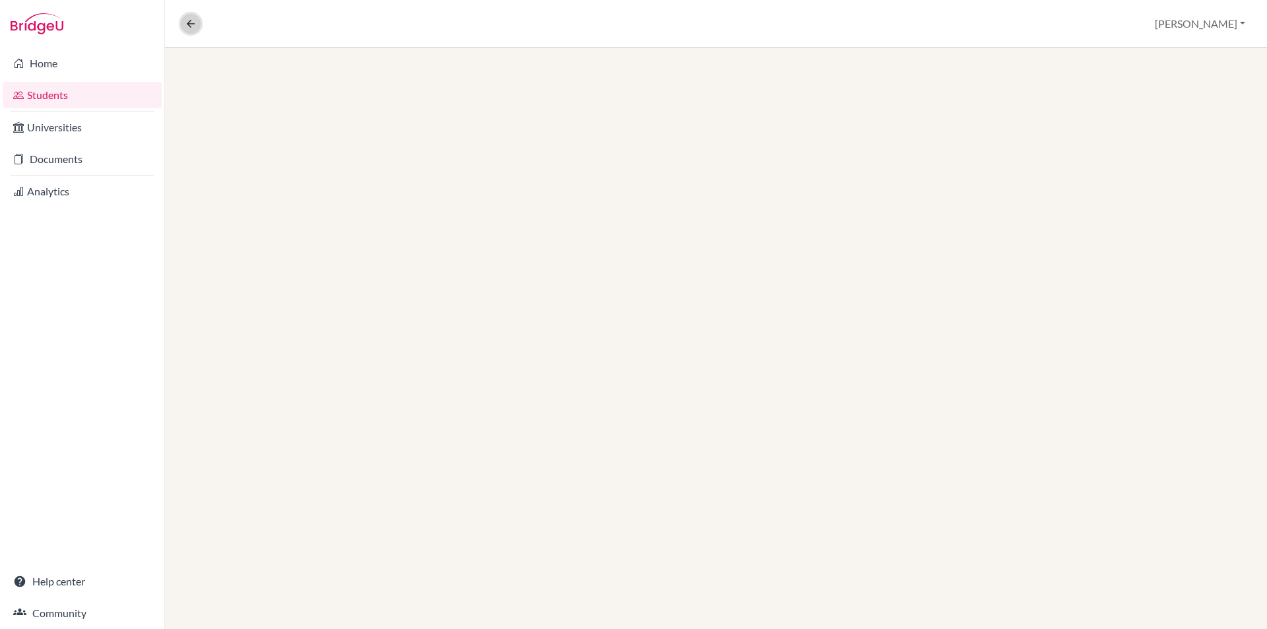
click at [189, 23] on icon at bounding box center [191, 24] width 12 height 12
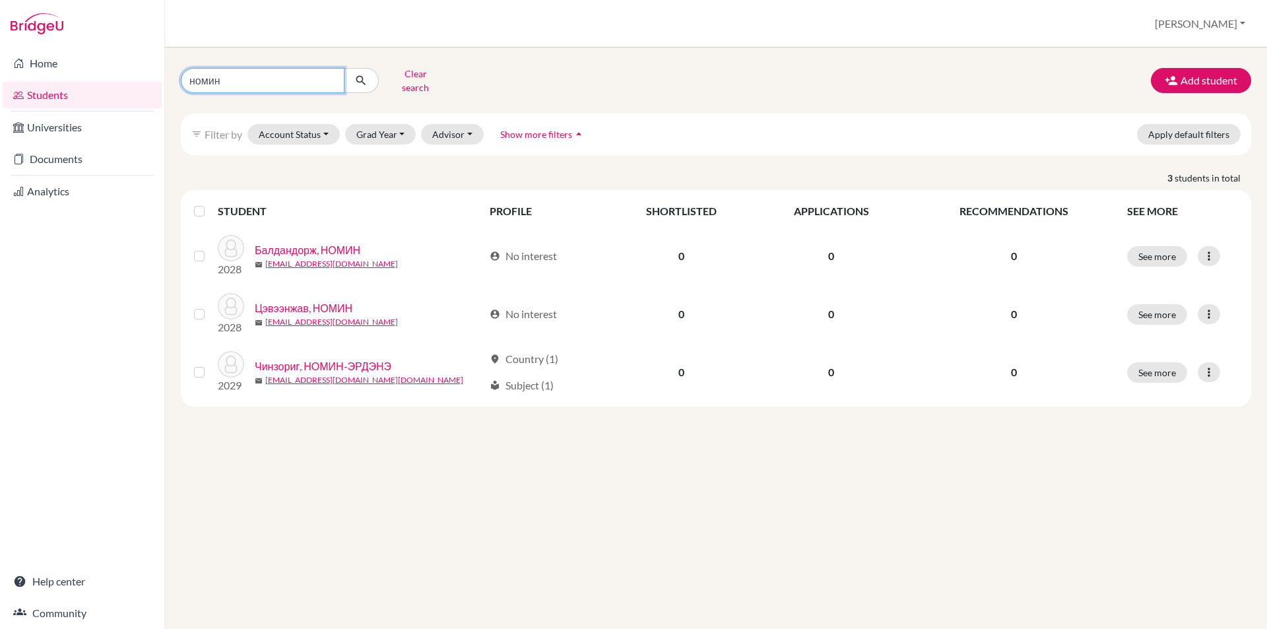
click at [329, 75] on input "номин" at bounding box center [263, 80] width 164 height 25
type input "чинтулга"
click button "submit" at bounding box center [361, 80] width 35 height 25
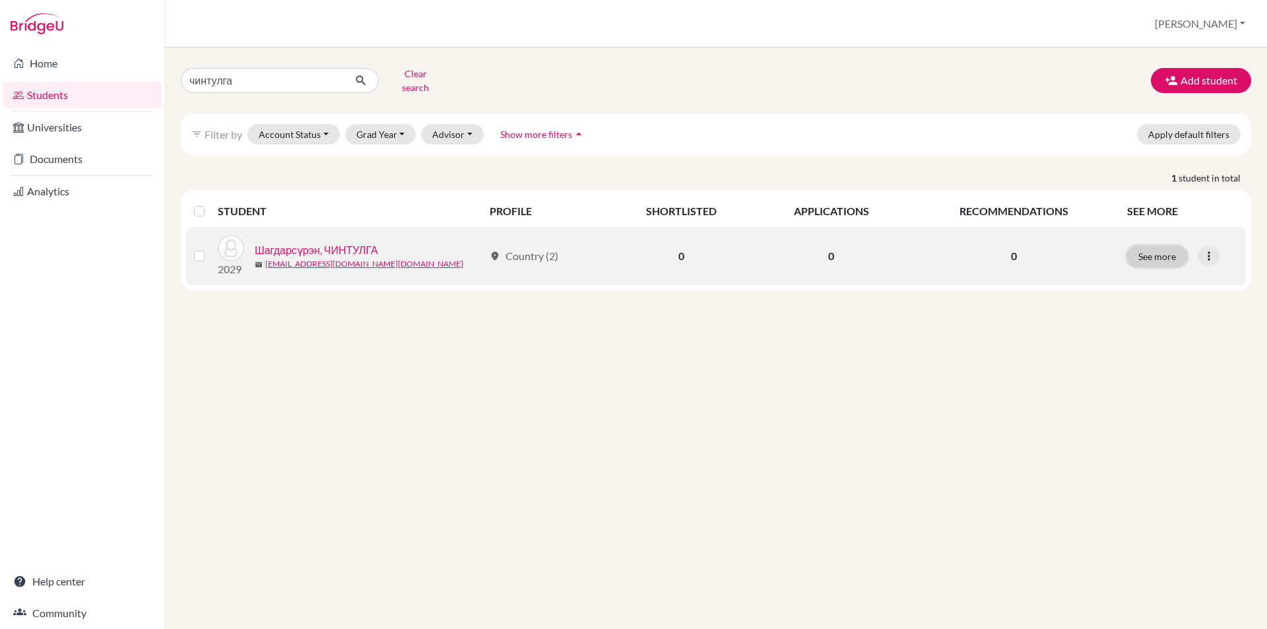
click at [1163, 249] on button "See more" at bounding box center [1157, 256] width 60 height 20
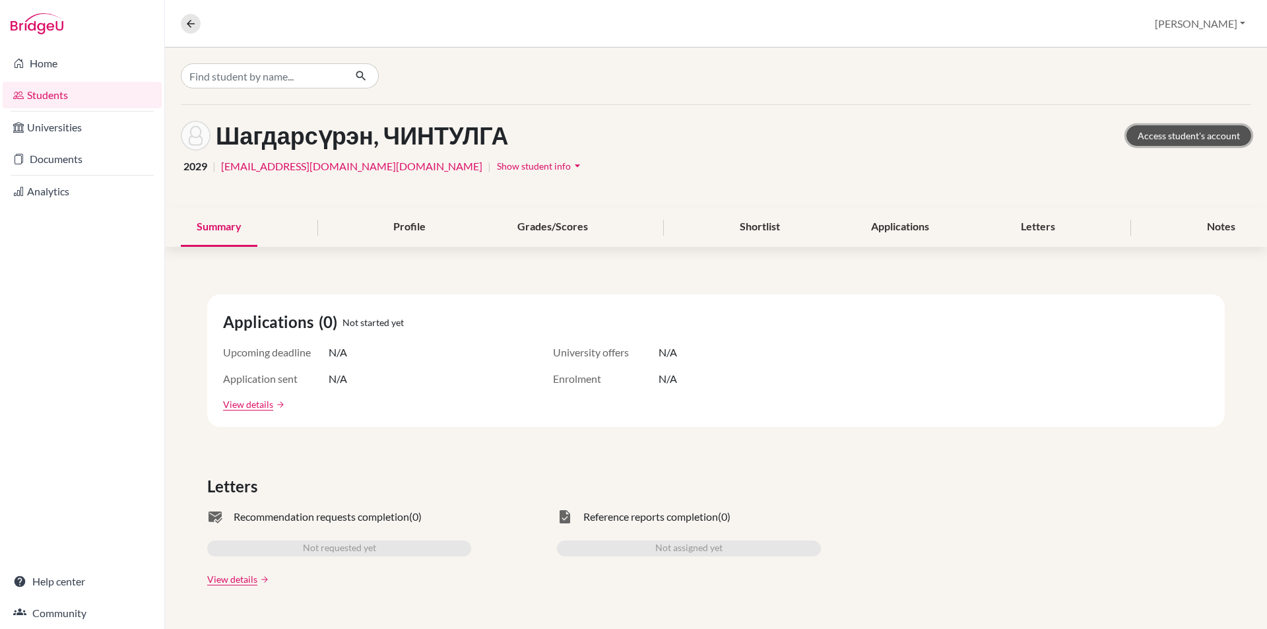
click at [1173, 133] on link "Access student's account" at bounding box center [1188, 135] width 125 height 20
click at [195, 22] on icon at bounding box center [191, 24] width 12 height 12
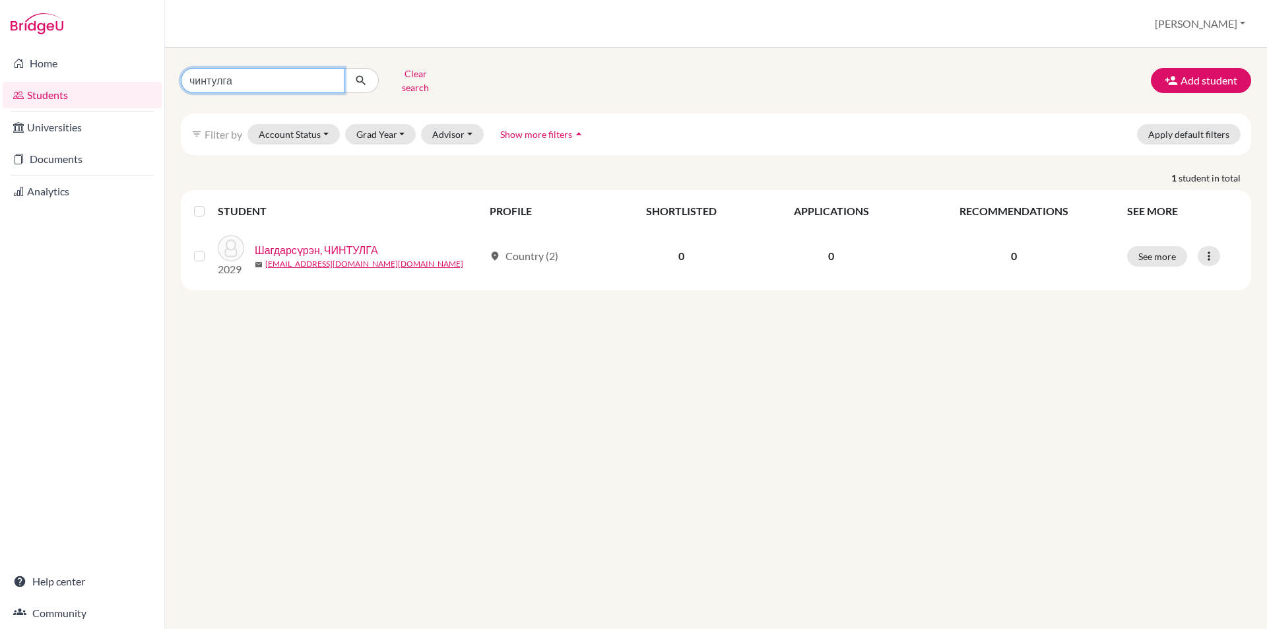
click at [325, 77] on input "чинтулга" at bounding box center [263, 80] width 164 height 25
click at [329, 79] on input "чинтулга" at bounding box center [263, 80] width 164 height 25
type input "хадбаатар"
click button "submit" at bounding box center [361, 80] width 35 height 25
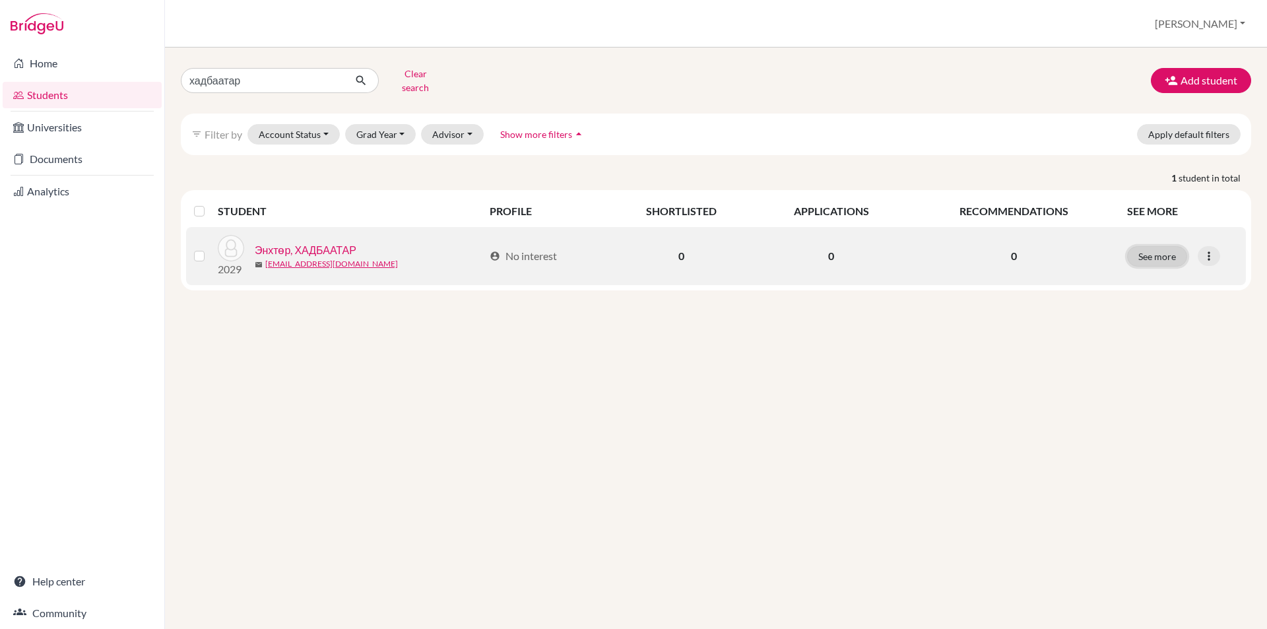
click at [1158, 250] on button "See more" at bounding box center [1157, 256] width 60 height 20
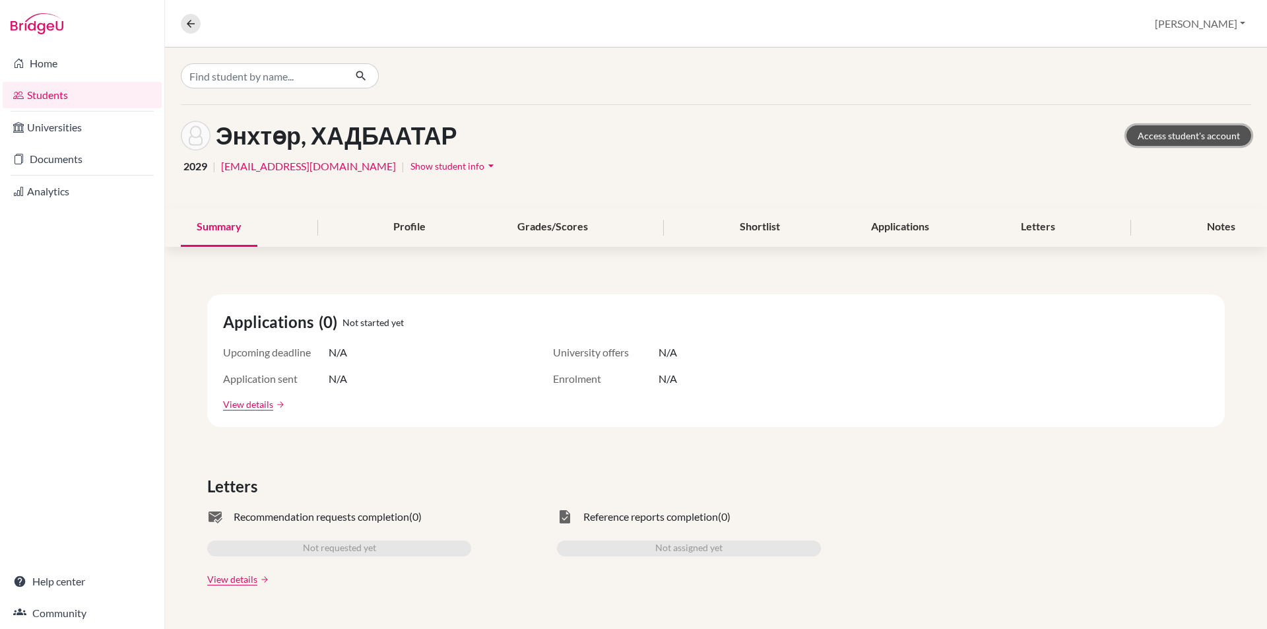
click at [1142, 141] on link "Access student's account" at bounding box center [1188, 135] width 125 height 20
click at [187, 27] on icon at bounding box center [191, 24] width 12 height 12
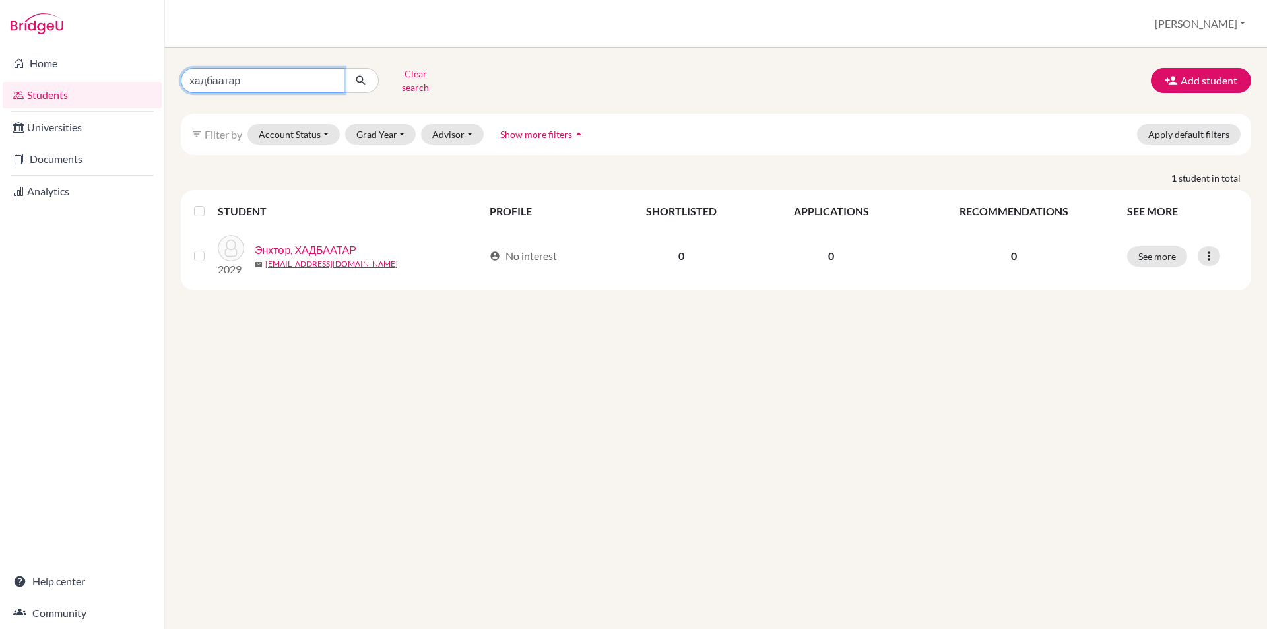
click at [332, 77] on input "хадбаатар" at bounding box center [263, 80] width 164 height 25
type input "азжаргал"
click button "submit" at bounding box center [361, 80] width 35 height 25
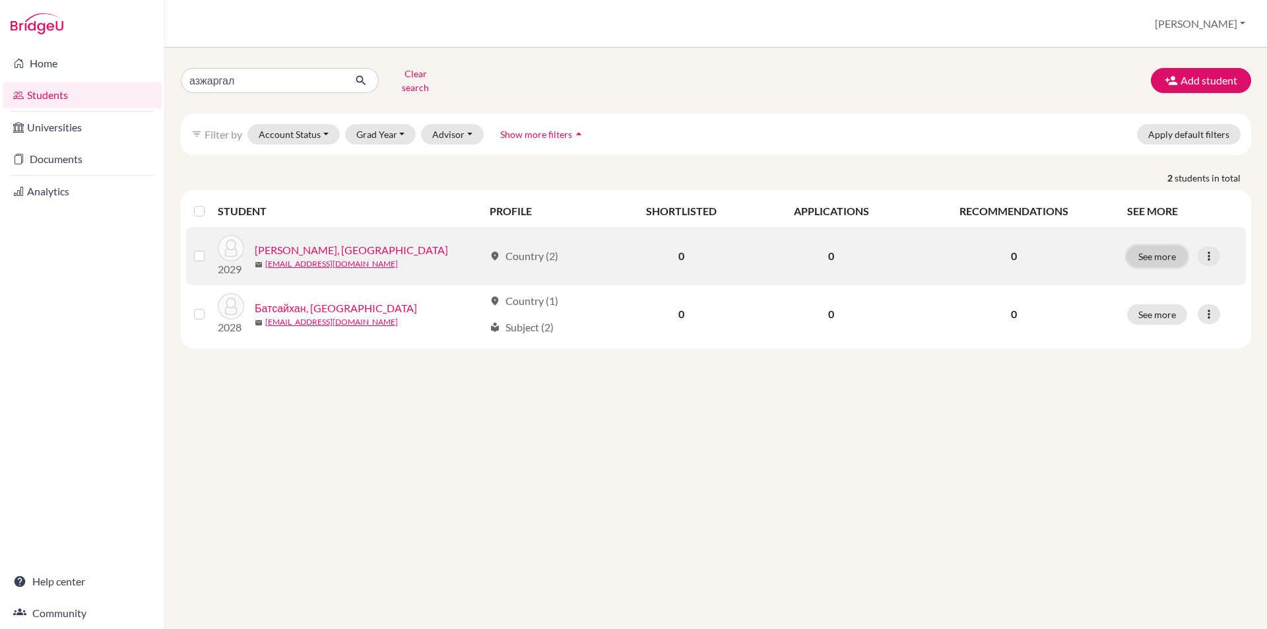
click at [1145, 253] on button "See more" at bounding box center [1157, 256] width 60 height 20
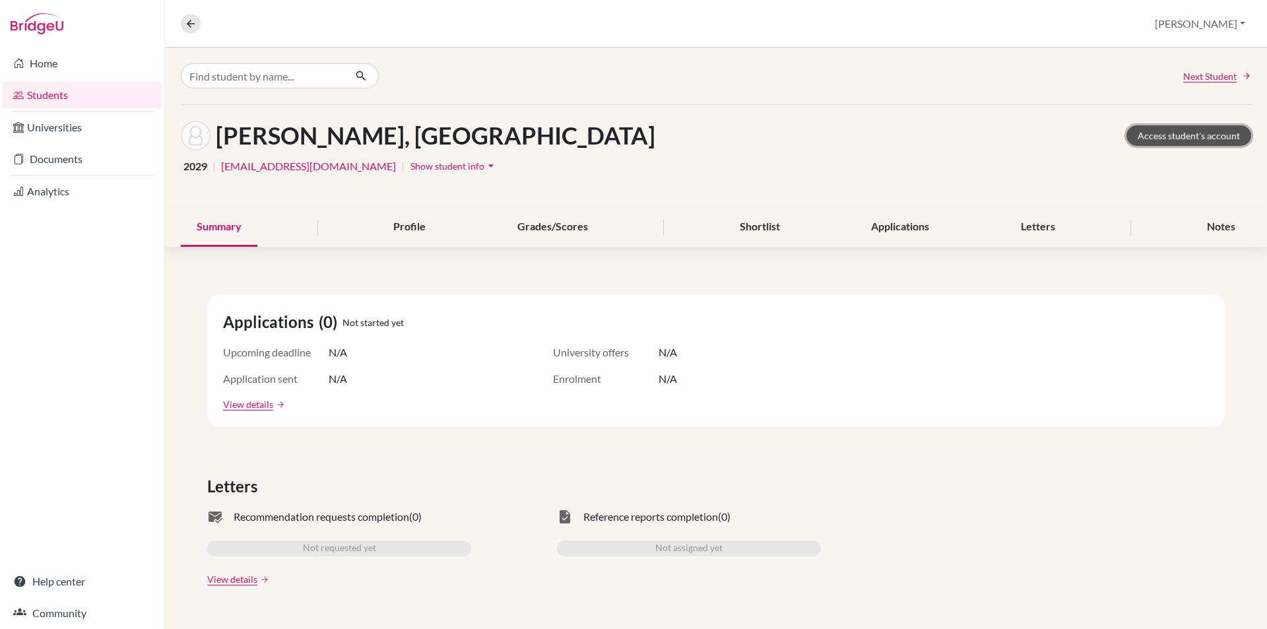
click at [1184, 134] on link "Access student's account" at bounding box center [1188, 135] width 125 height 20
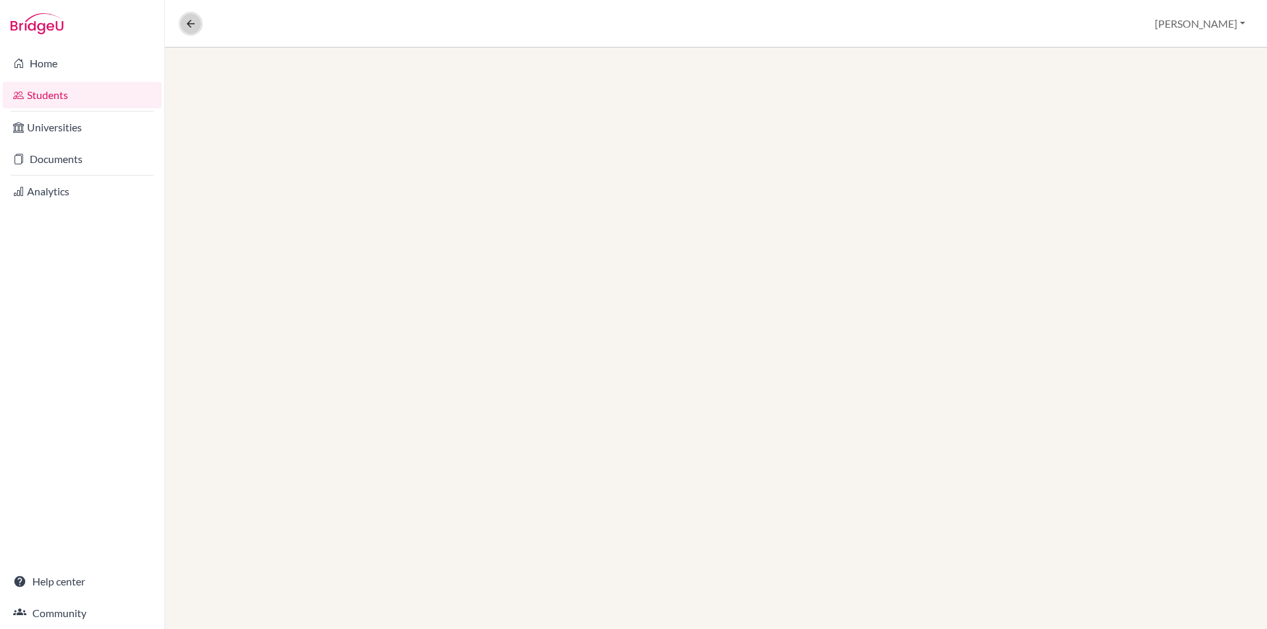
click at [189, 20] on icon at bounding box center [191, 24] width 12 height 12
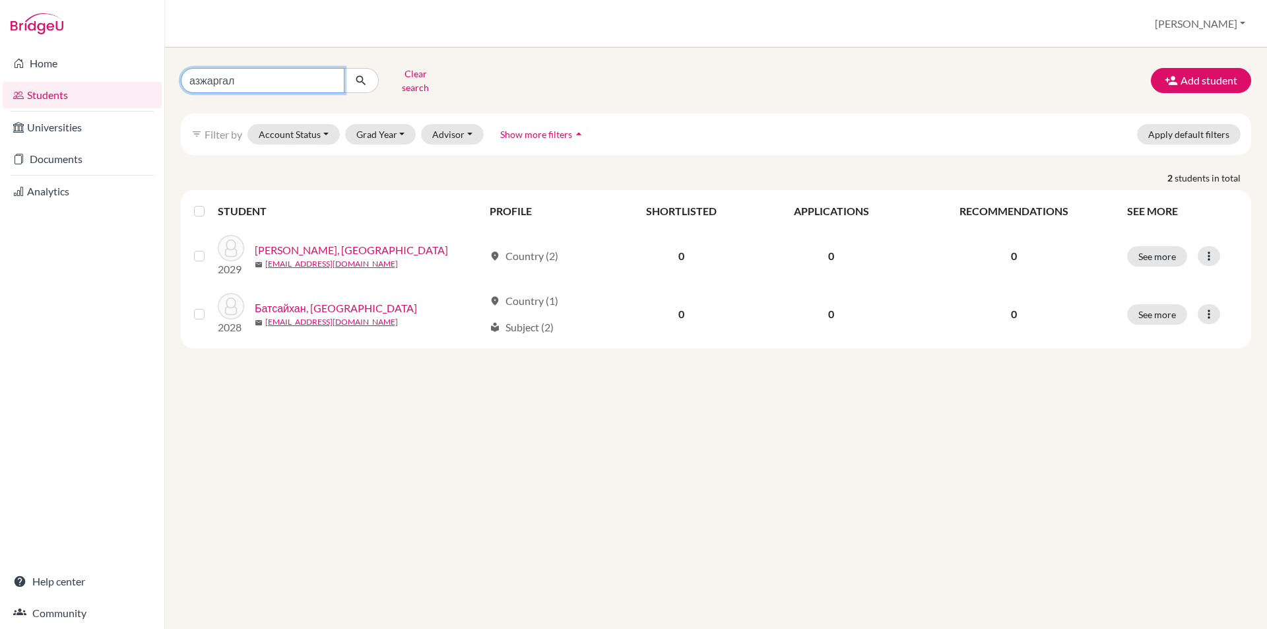
click at [329, 75] on input "азжаргал" at bounding box center [263, 80] width 164 height 25
type input "цэлмүүн"
click button "submit" at bounding box center [361, 80] width 35 height 25
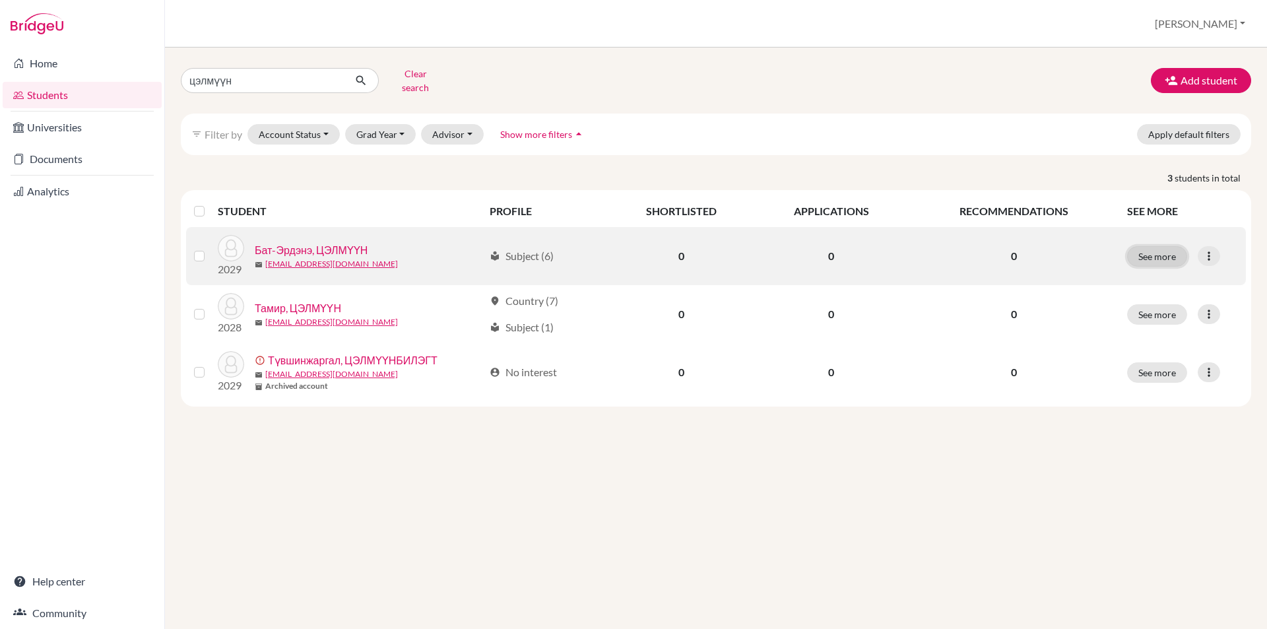
click at [1154, 255] on button "See more" at bounding box center [1157, 256] width 60 height 20
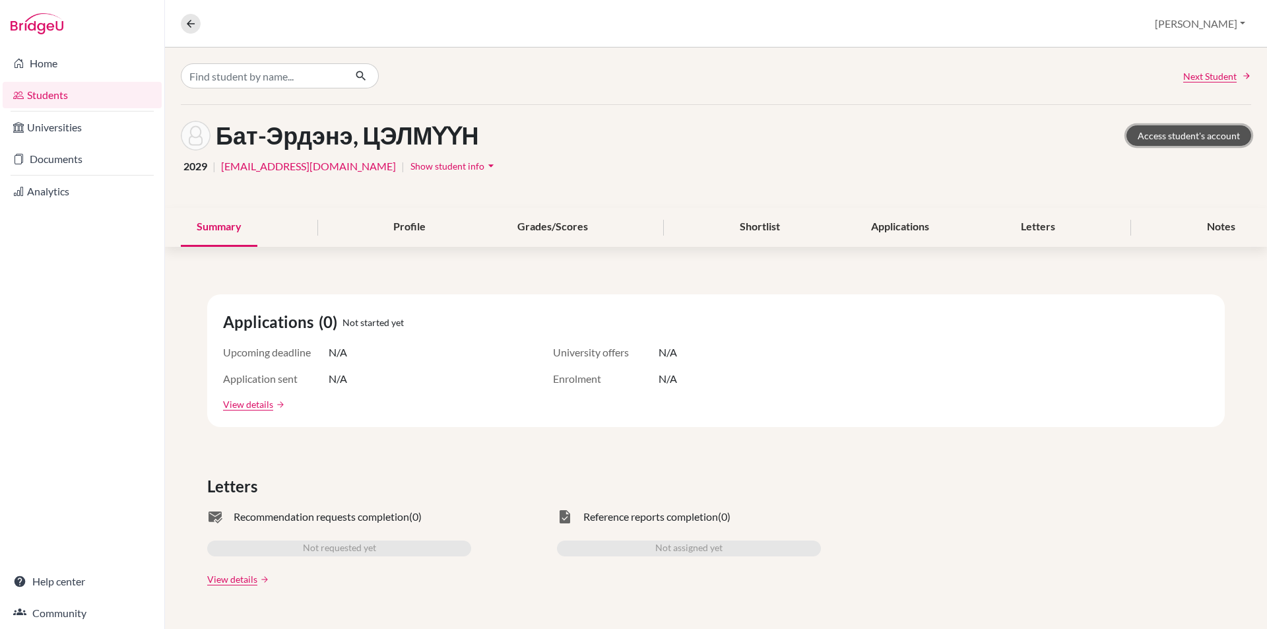
click at [1182, 130] on link "Access student's account" at bounding box center [1188, 135] width 125 height 20
click at [194, 21] on icon at bounding box center [191, 24] width 12 height 12
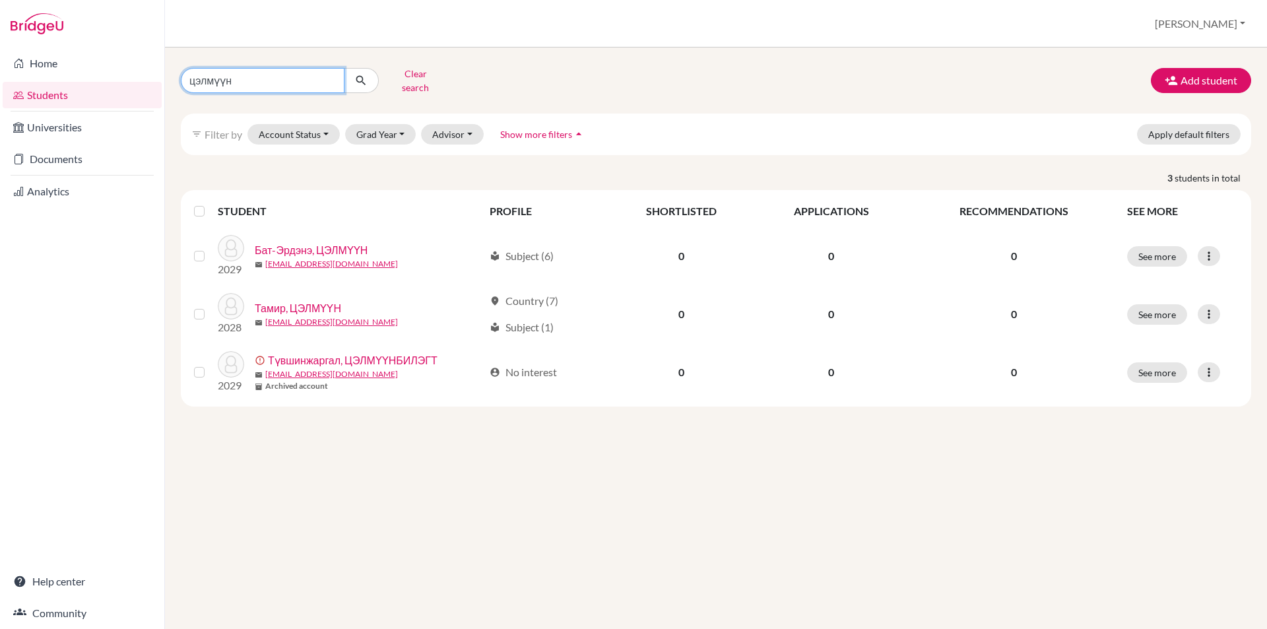
click at [332, 75] on input "цэлмүүн" at bounding box center [263, 80] width 164 height 25
type input "пүрэвжав"
click button "submit" at bounding box center [361, 80] width 35 height 25
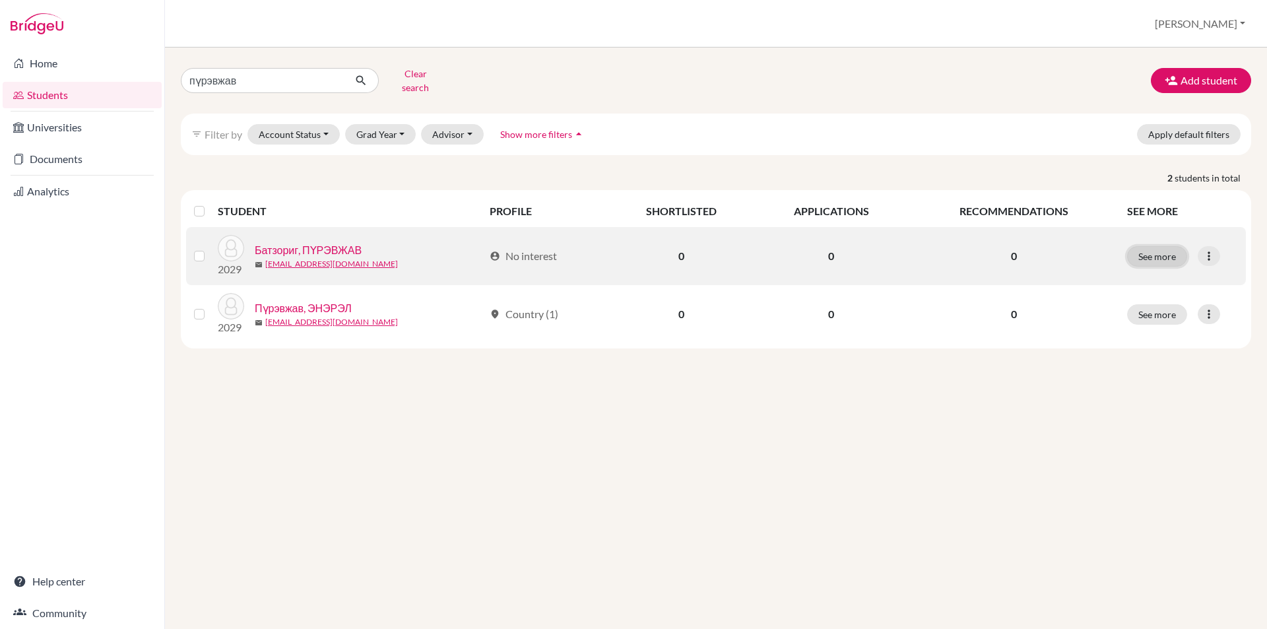
click at [1135, 251] on button "See more" at bounding box center [1157, 256] width 60 height 20
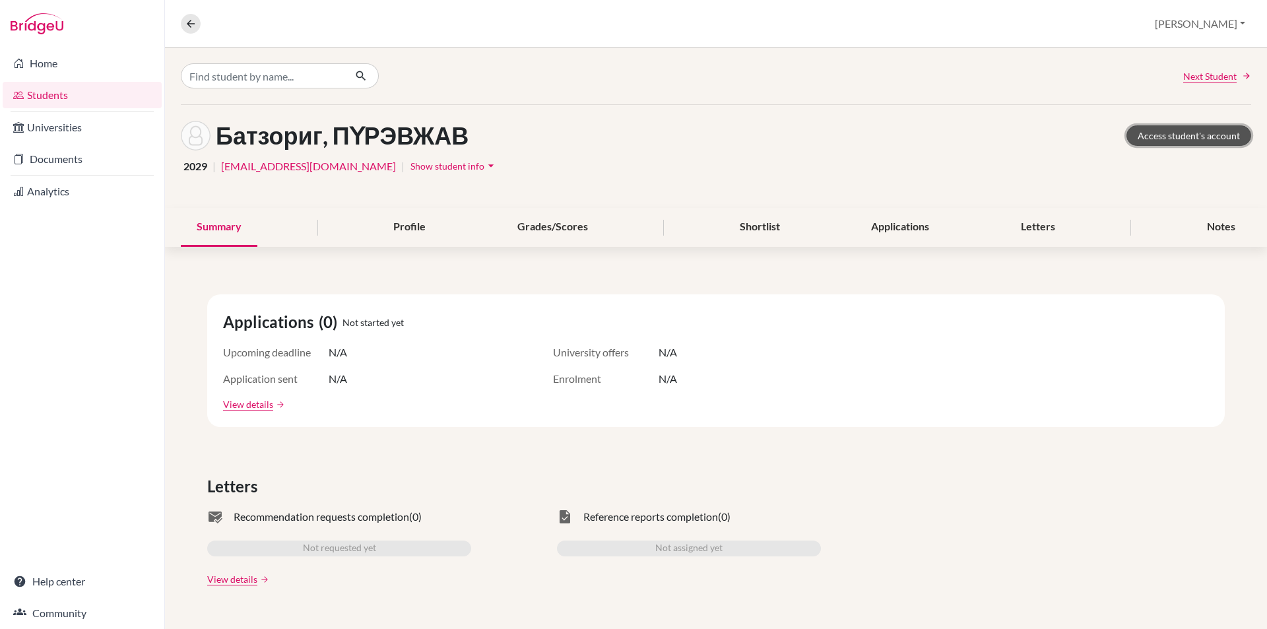
click at [1154, 135] on link "Access student's account" at bounding box center [1188, 135] width 125 height 20
click at [198, 20] on button at bounding box center [191, 24] width 20 height 20
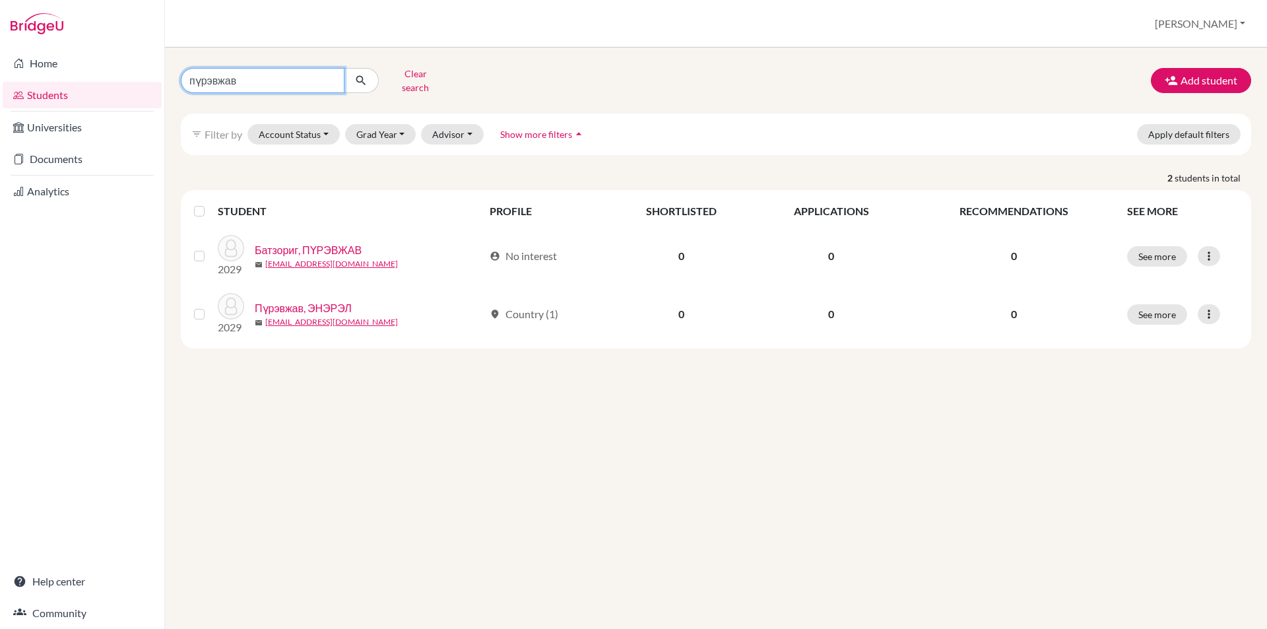
click at [326, 76] on input "пүрэвжав" at bounding box center [263, 80] width 164 height 25
click at [331, 76] on input "пүрэвжав" at bounding box center [263, 80] width 164 height 25
click at [305, 79] on input "буянзаа" at bounding box center [263, 80] width 164 height 25
type input "буянзаяа"
click button "submit" at bounding box center [361, 80] width 35 height 25
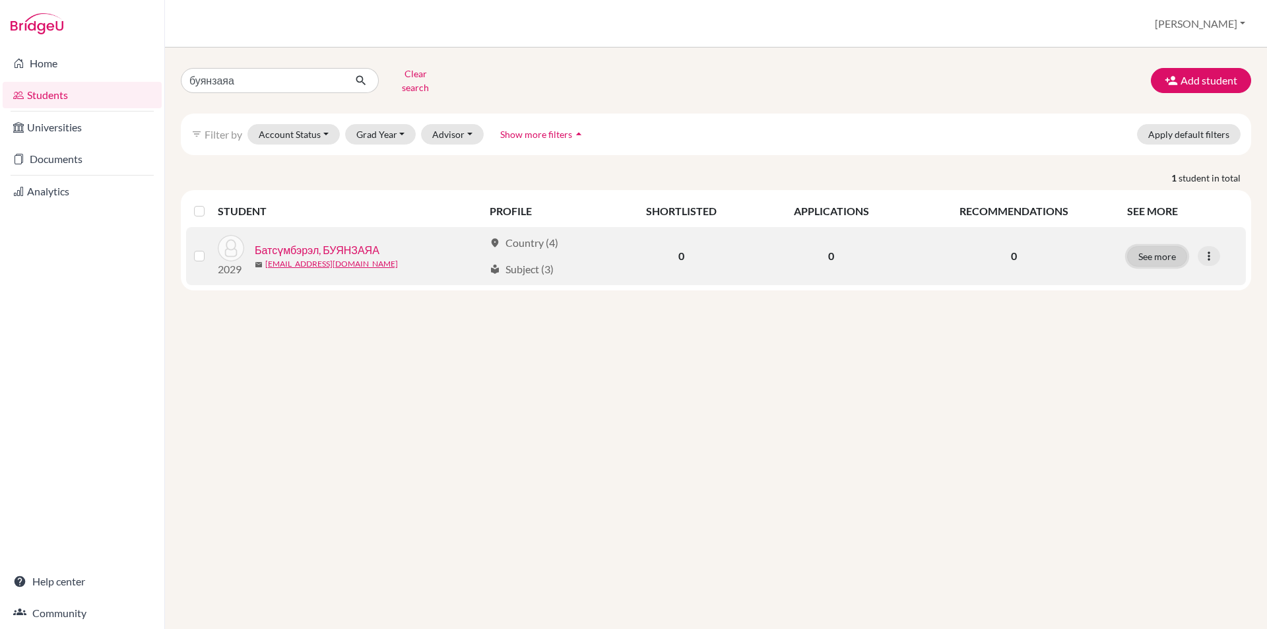
click at [1180, 254] on button "See more" at bounding box center [1157, 256] width 60 height 20
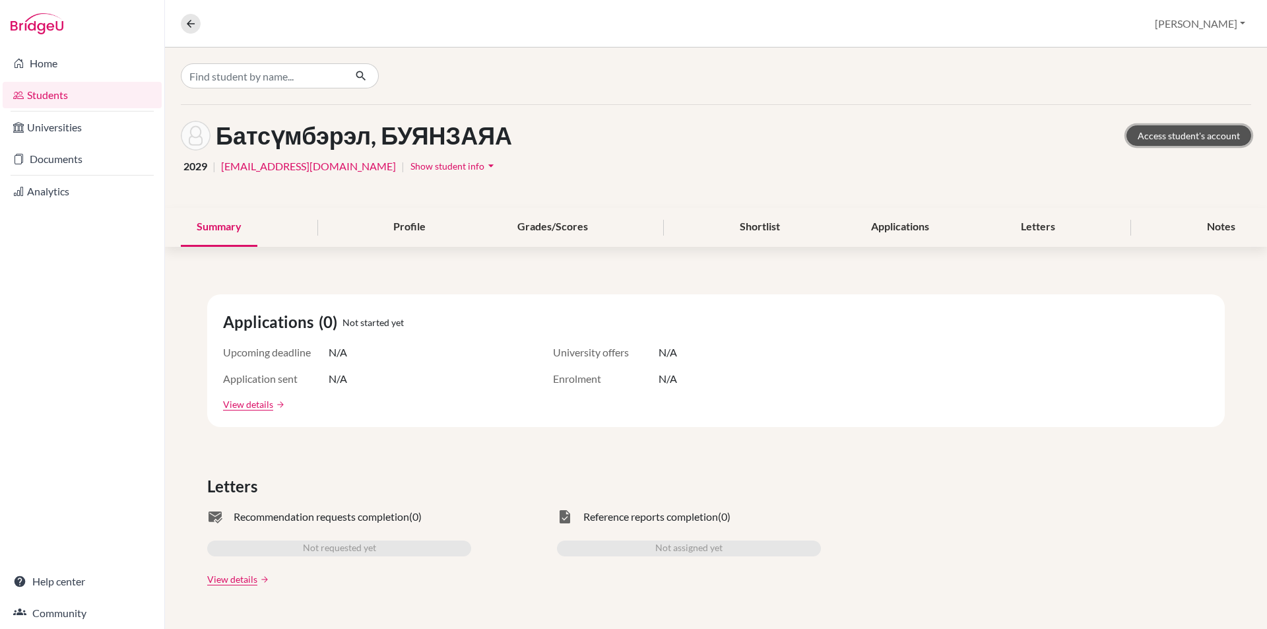
click at [1157, 130] on link "Access student's account" at bounding box center [1188, 135] width 125 height 20
click at [200, 30] on nav "Overview Student details" at bounding box center [196, 24] width 30 height 20
click at [185, 18] on icon at bounding box center [191, 24] width 12 height 12
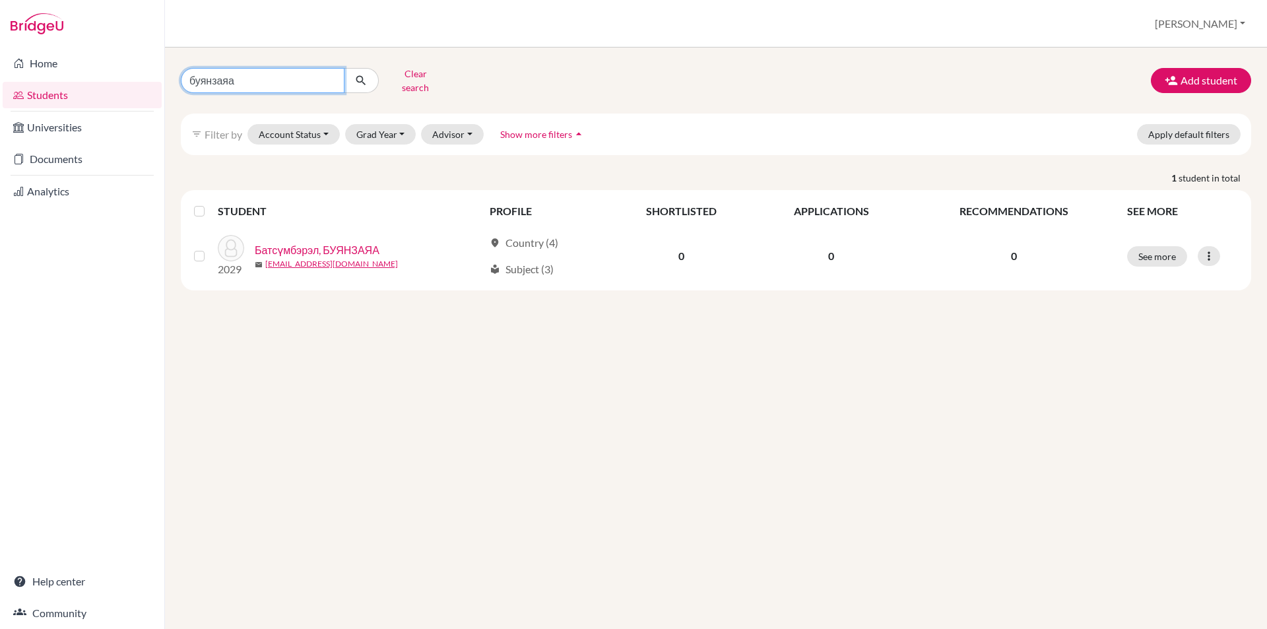
click at [329, 75] on input "буянзаяа" at bounding box center [263, 80] width 164 height 25
type input "билгүүн"
click button "submit" at bounding box center [361, 80] width 35 height 25
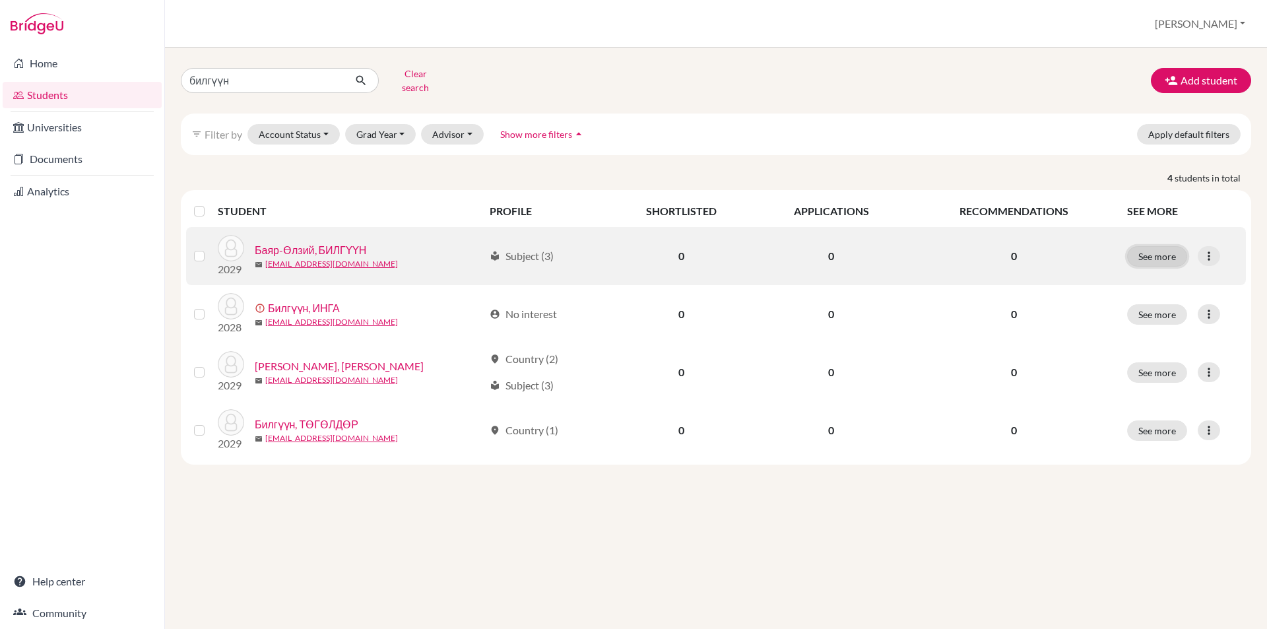
click at [1129, 247] on button "See more" at bounding box center [1157, 256] width 60 height 20
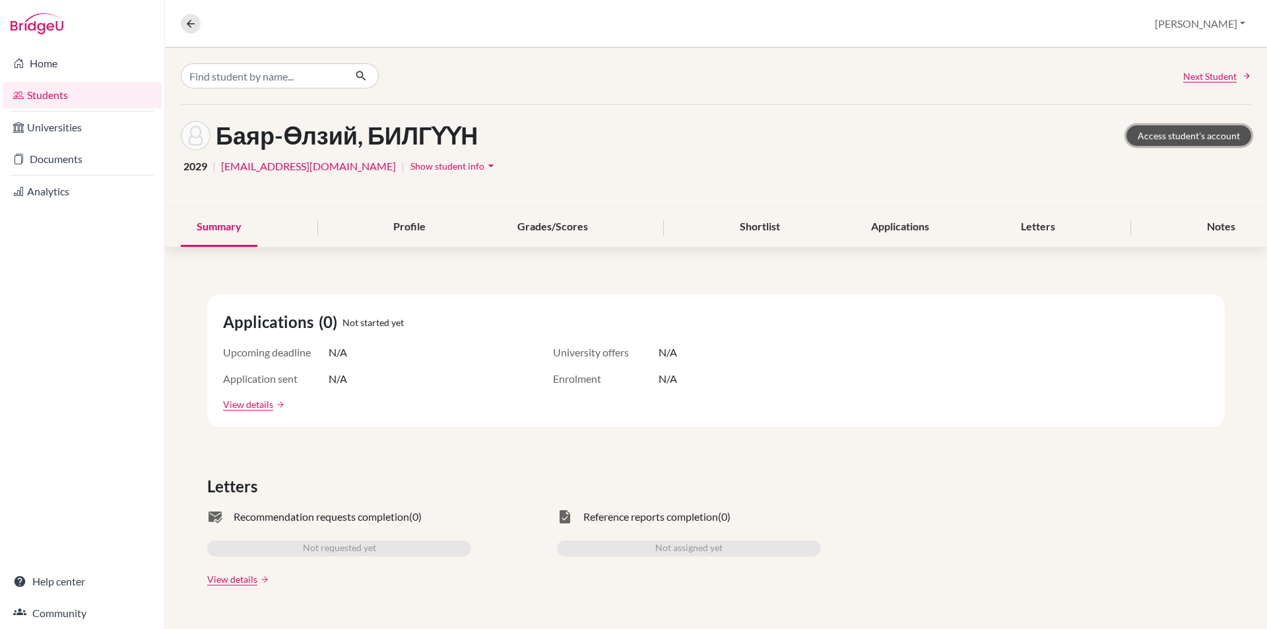
click at [1189, 131] on link "Access student's account" at bounding box center [1188, 135] width 125 height 20
click at [191, 25] on icon at bounding box center [191, 24] width 12 height 12
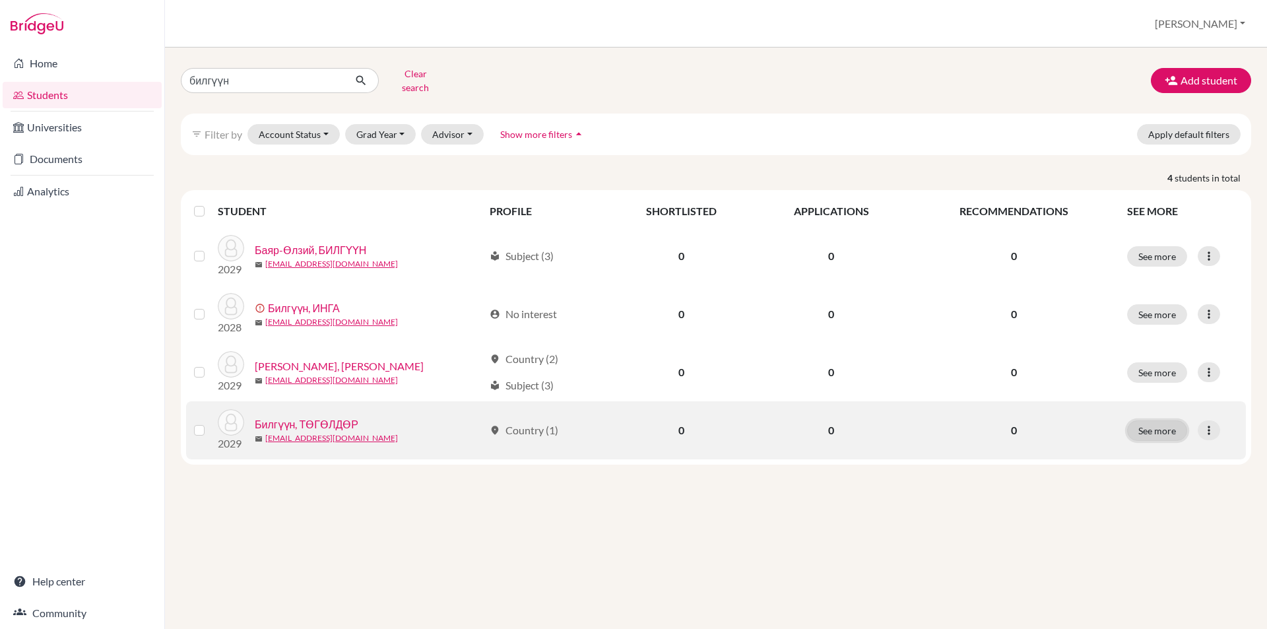
click at [1176, 424] on button "See more" at bounding box center [1157, 430] width 60 height 20
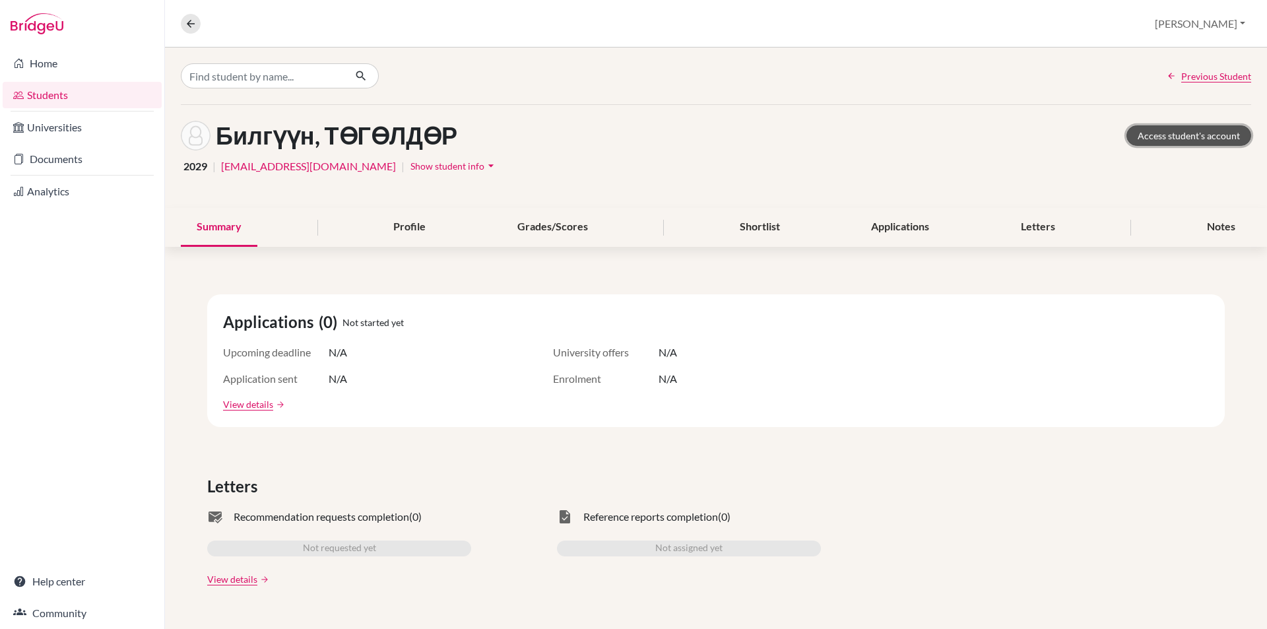
click at [1158, 133] on link "Access student's account" at bounding box center [1188, 135] width 125 height 20
click at [185, 32] on button at bounding box center [191, 24] width 20 height 20
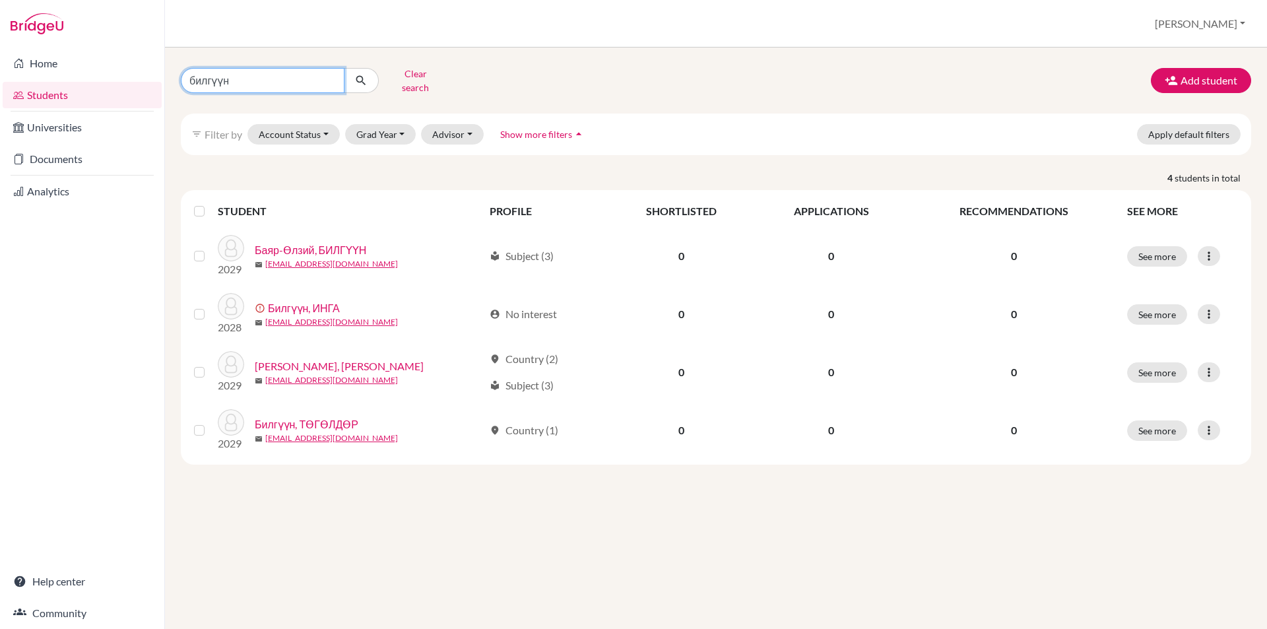
click at [330, 78] on input "билгүүн" at bounding box center [263, 80] width 164 height 25
type input "оргил"
click button "submit" at bounding box center [361, 80] width 35 height 25
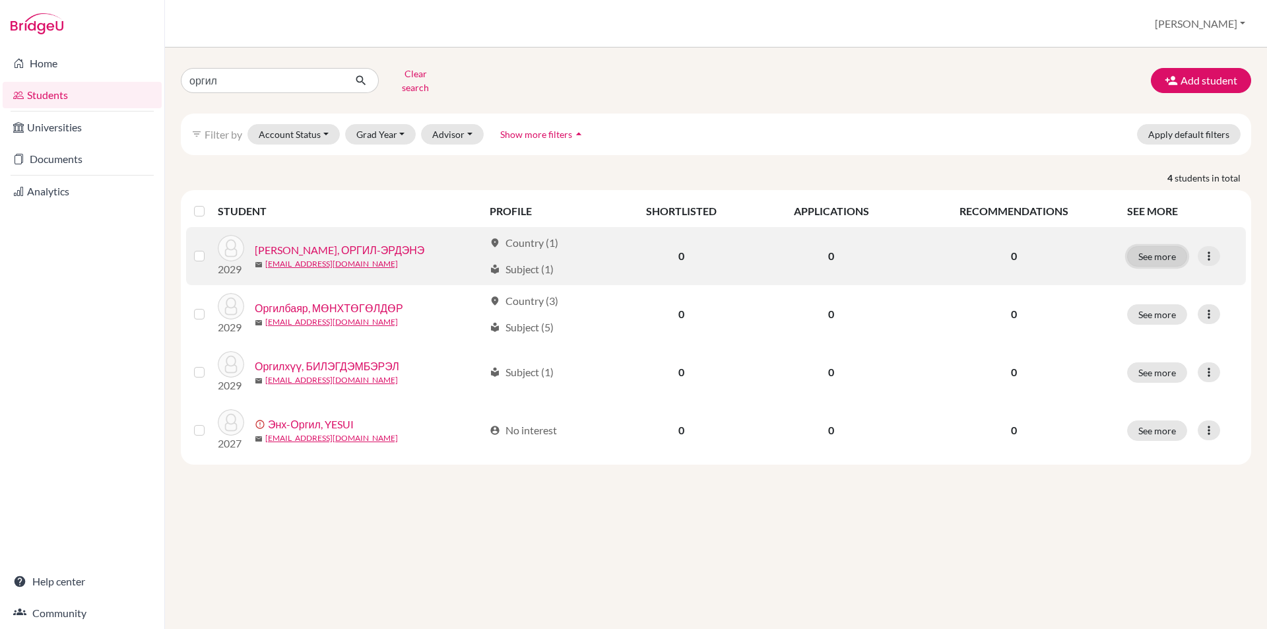
click at [1177, 251] on button "See more" at bounding box center [1157, 256] width 60 height 20
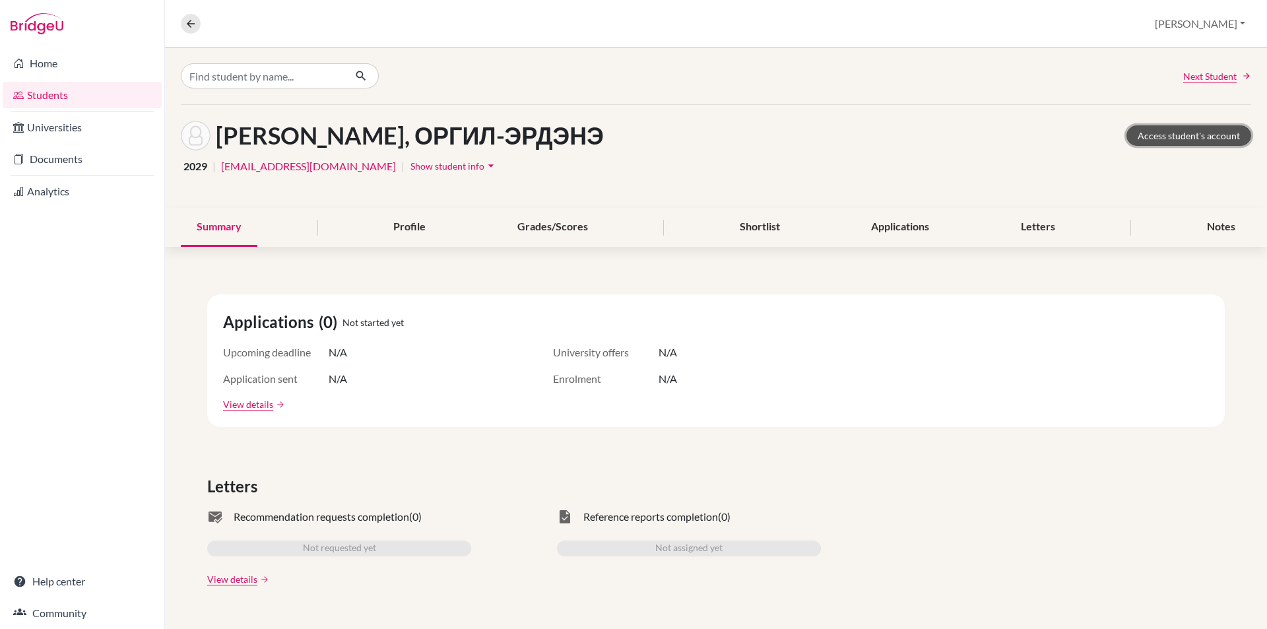
click at [1136, 130] on link "Access student's account" at bounding box center [1188, 135] width 125 height 20
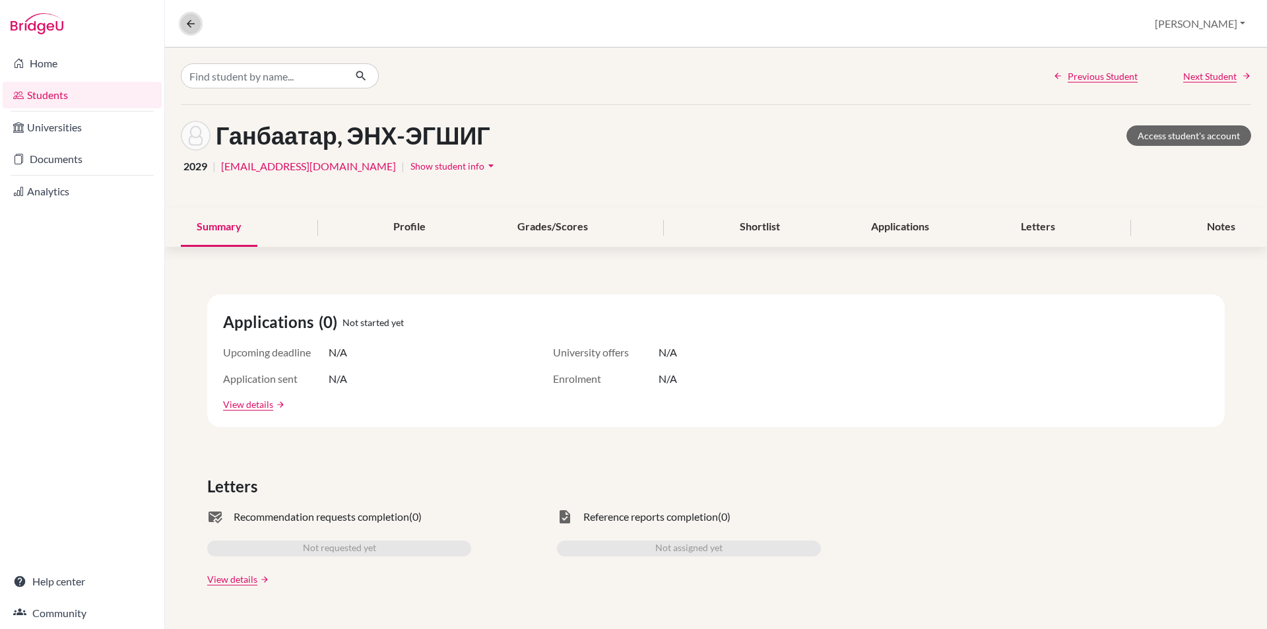
click at [187, 30] on button at bounding box center [191, 24] width 20 height 20
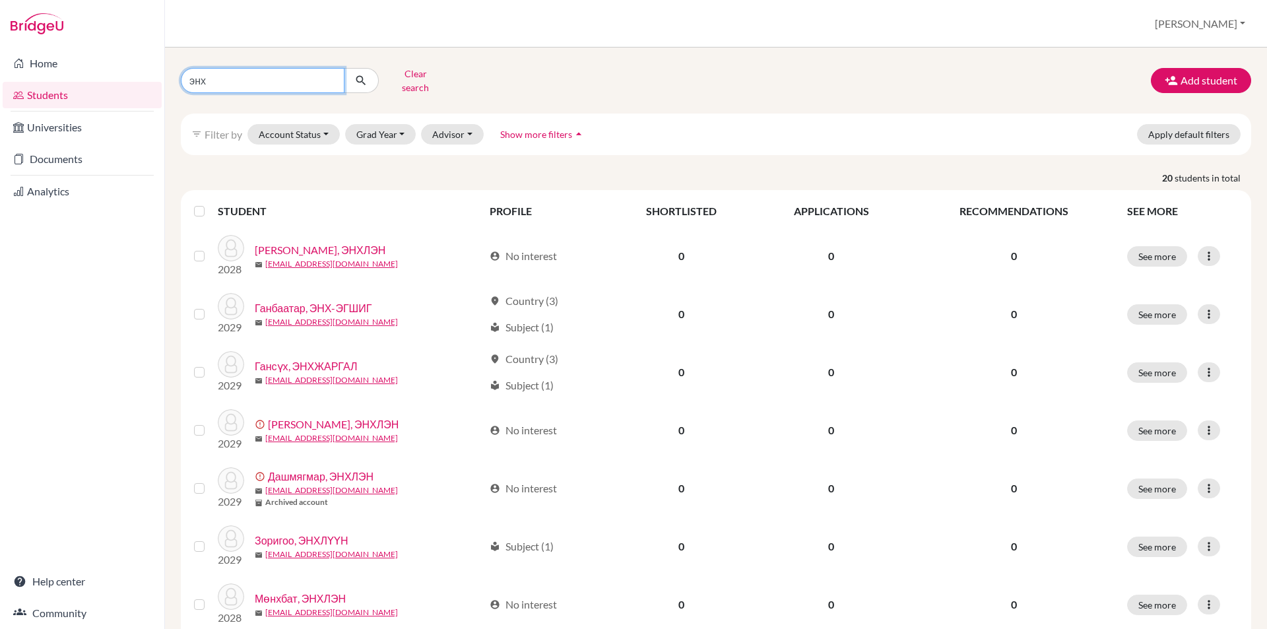
click at [323, 82] on input "энх" at bounding box center [263, 80] width 164 height 25
click at [329, 76] on input "энх" at bounding box center [263, 80] width 164 height 25
type input "тогтуун"
click button "submit" at bounding box center [361, 80] width 35 height 25
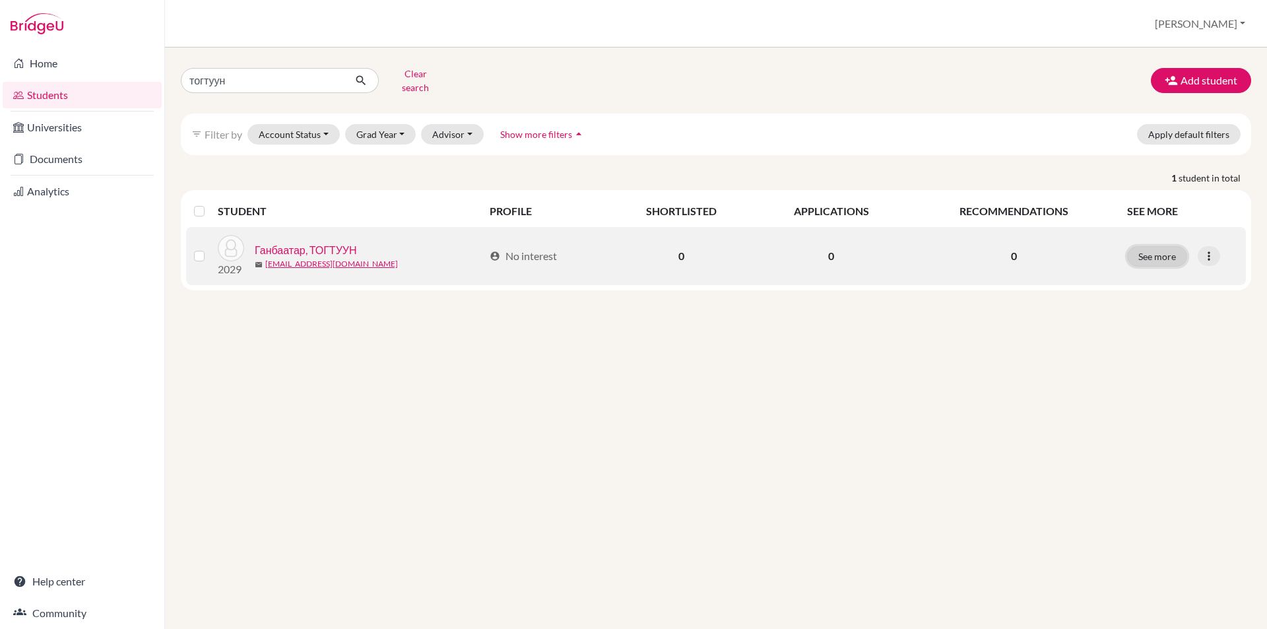
click at [1145, 249] on button "See more" at bounding box center [1157, 256] width 60 height 20
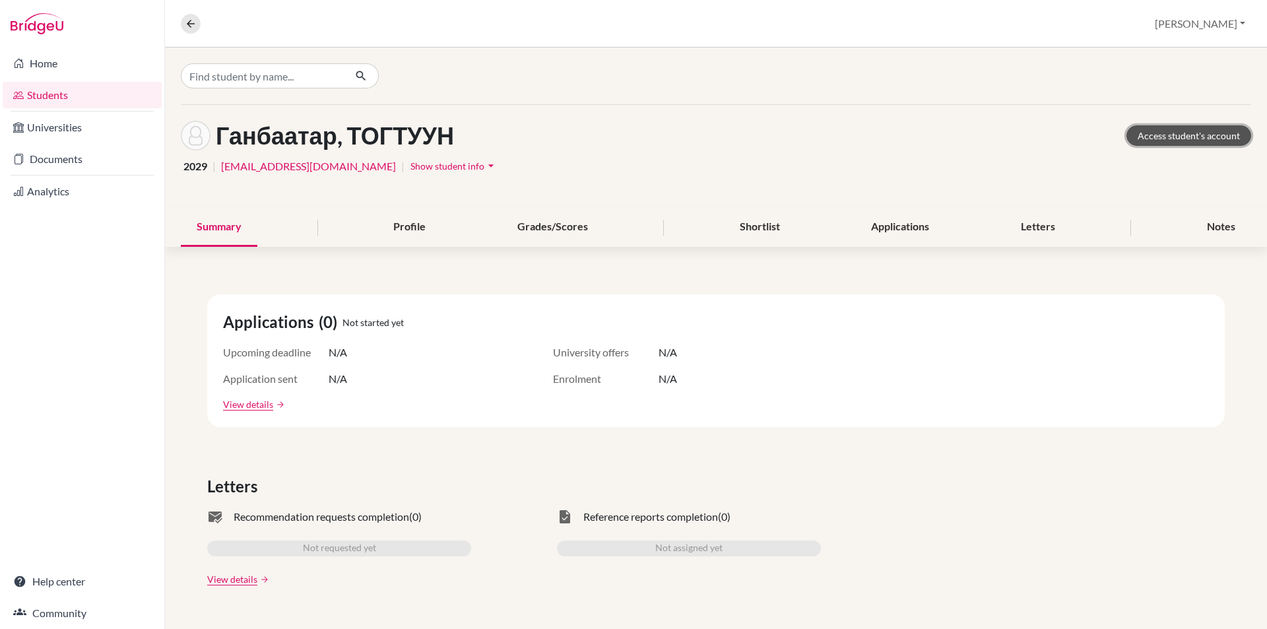
click at [1178, 137] on link "Access student's account" at bounding box center [1188, 135] width 125 height 20
click at [195, 27] on icon at bounding box center [191, 24] width 12 height 12
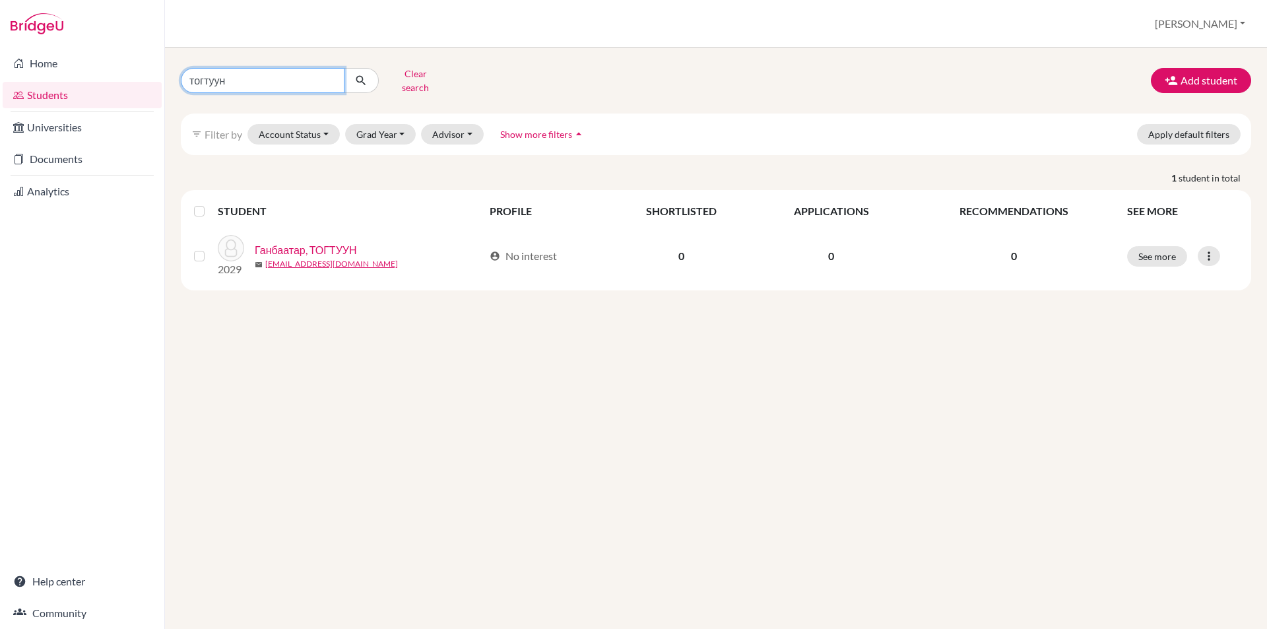
click at [329, 74] on input "тогтуун" at bounding box center [263, 80] width 164 height 25
type input "мичид"
click button "submit" at bounding box center [361, 80] width 35 height 25
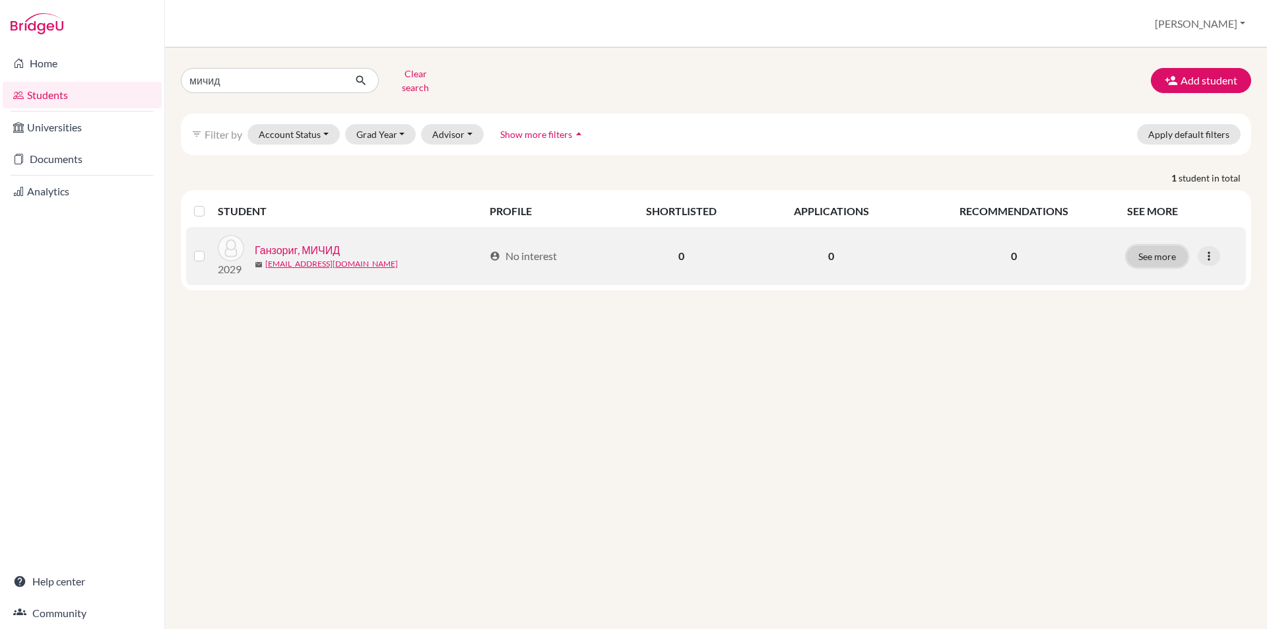
click at [1143, 246] on button "See more" at bounding box center [1157, 256] width 60 height 20
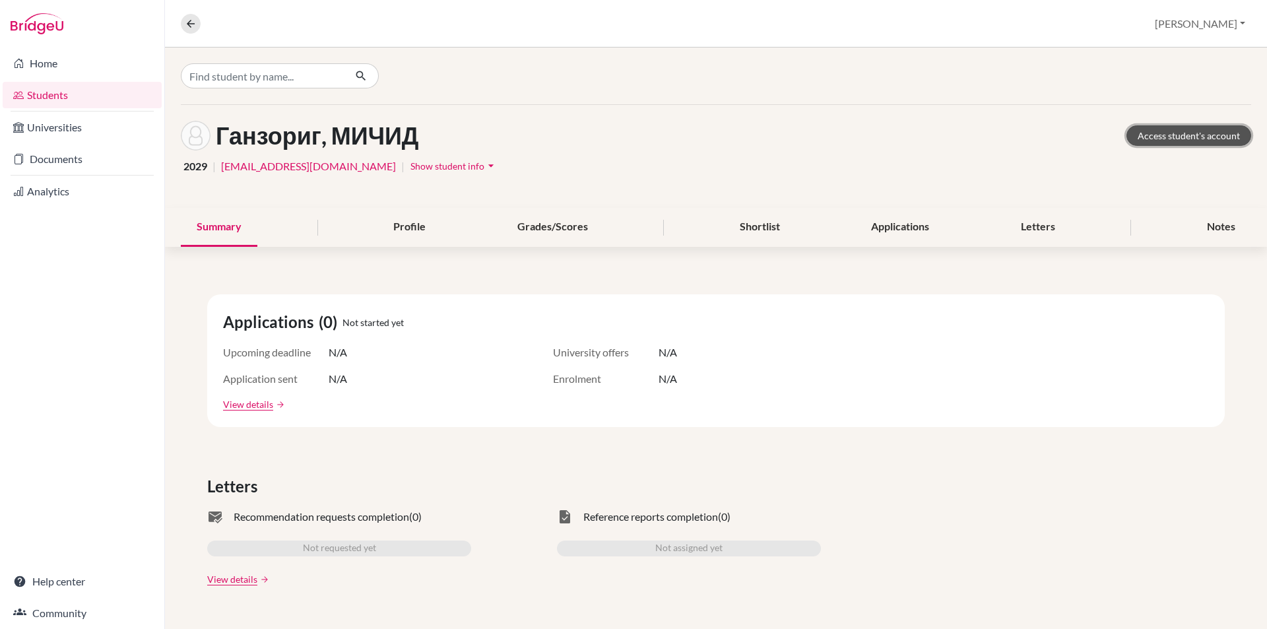
click at [1164, 137] on link "Access student's account" at bounding box center [1188, 135] width 125 height 20
click at [193, 29] on icon at bounding box center [191, 24] width 12 height 12
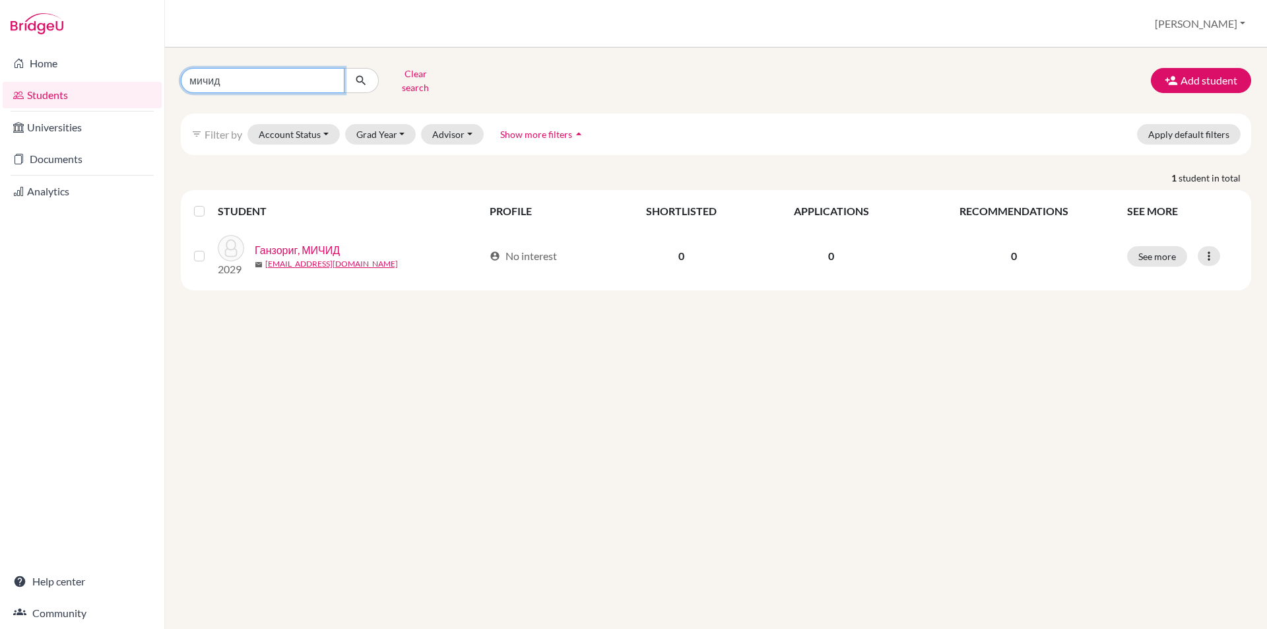
click at [330, 79] on input "мичид" at bounding box center [263, 80] width 164 height 25
type input "хонгорзул"
click button "submit" at bounding box center [361, 80] width 35 height 25
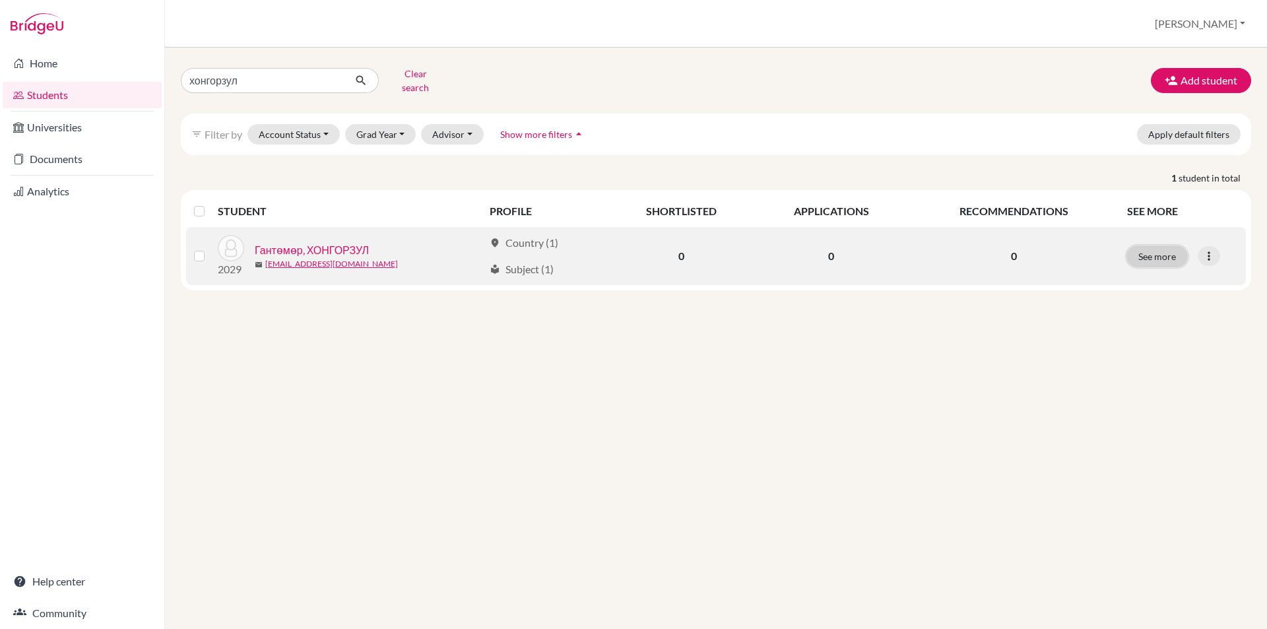
click at [1160, 246] on button "See more" at bounding box center [1157, 256] width 60 height 20
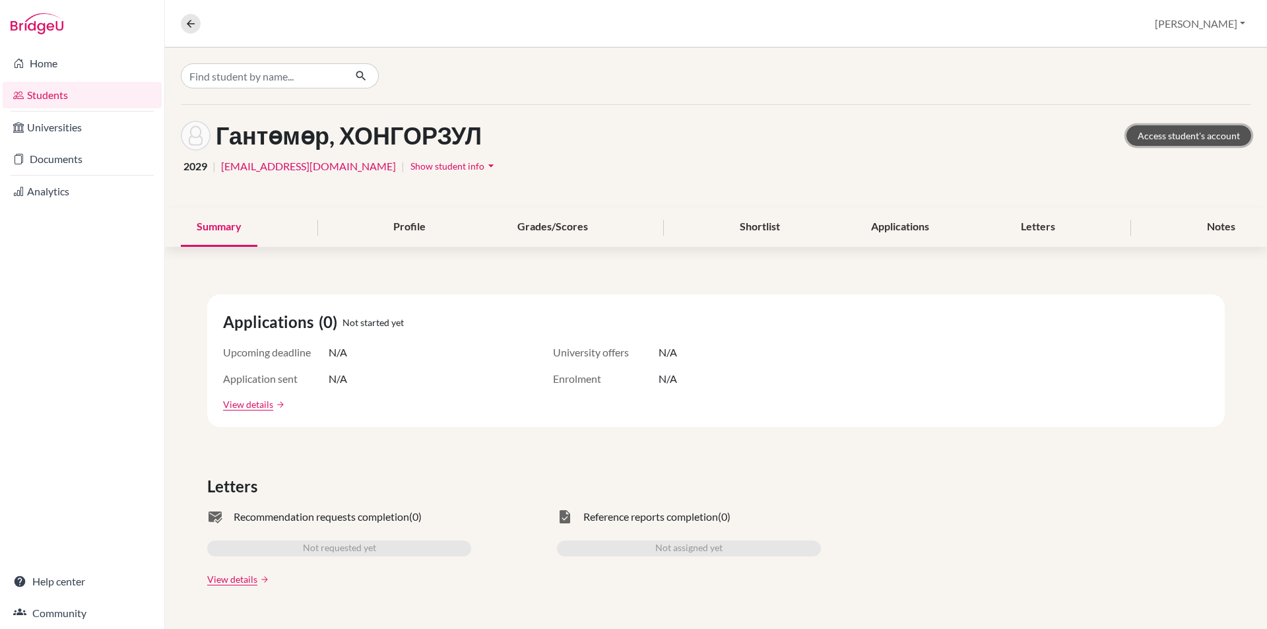
click at [1145, 141] on link "Access student's account" at bounding box center [1188, 135] width 125 height 20
click at [192, 26] on icon at bounding box center [191, 24] width 12 height 12
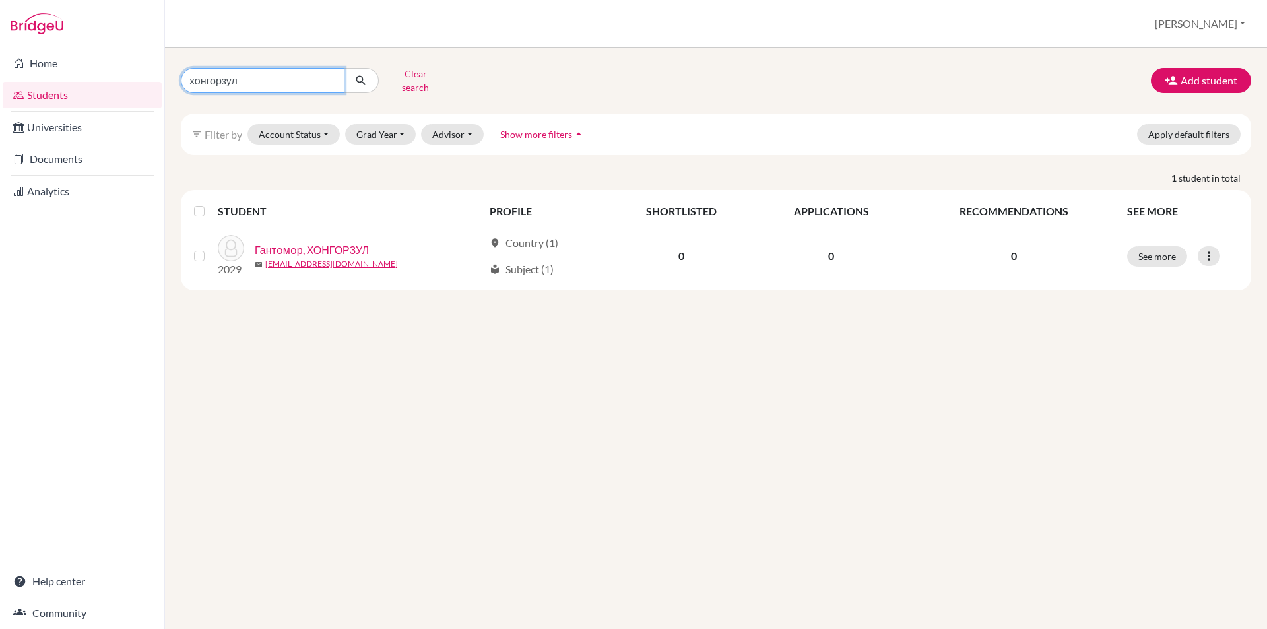
click at [326, 75] on input "хонгорзул" at bounding box center [263, 80] width 164 height 25
click at [328, 79] on input "хонгорзул" at bounding box center [263, 80] width 164 height 25
type input "ирмүүн"
click button "submit" at bounding box center [361, 80] width 35 height 25
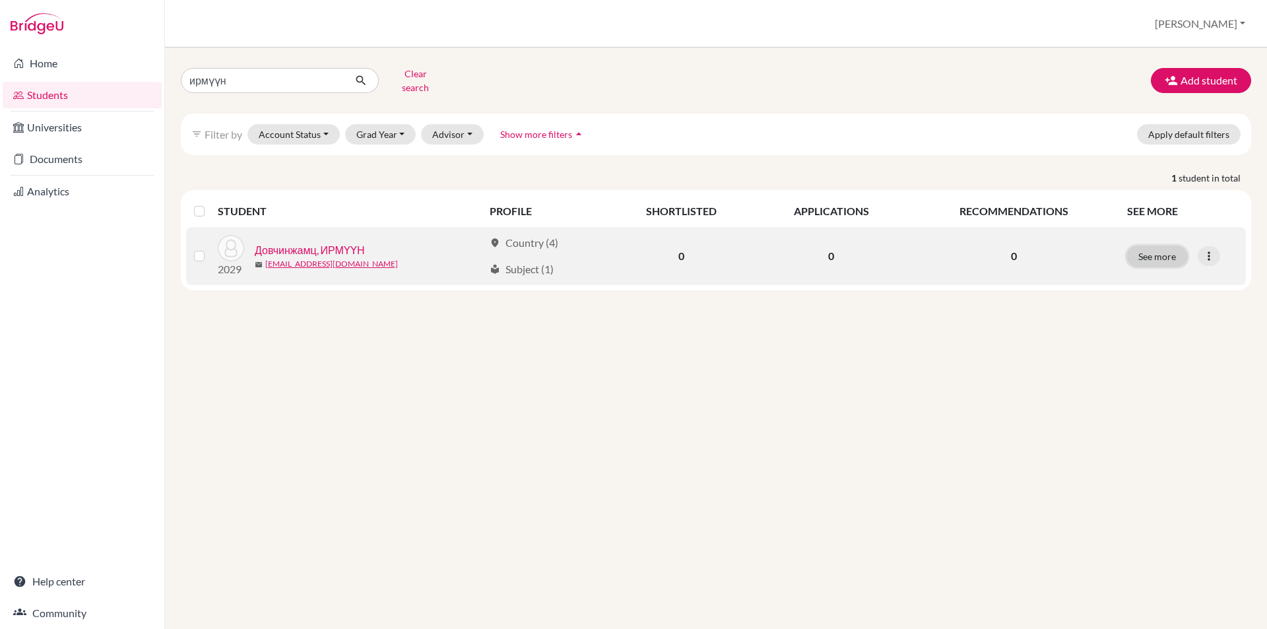
click at [1166, 249] on button "See more" at bounding box center [1157, 256] width 60 height 20
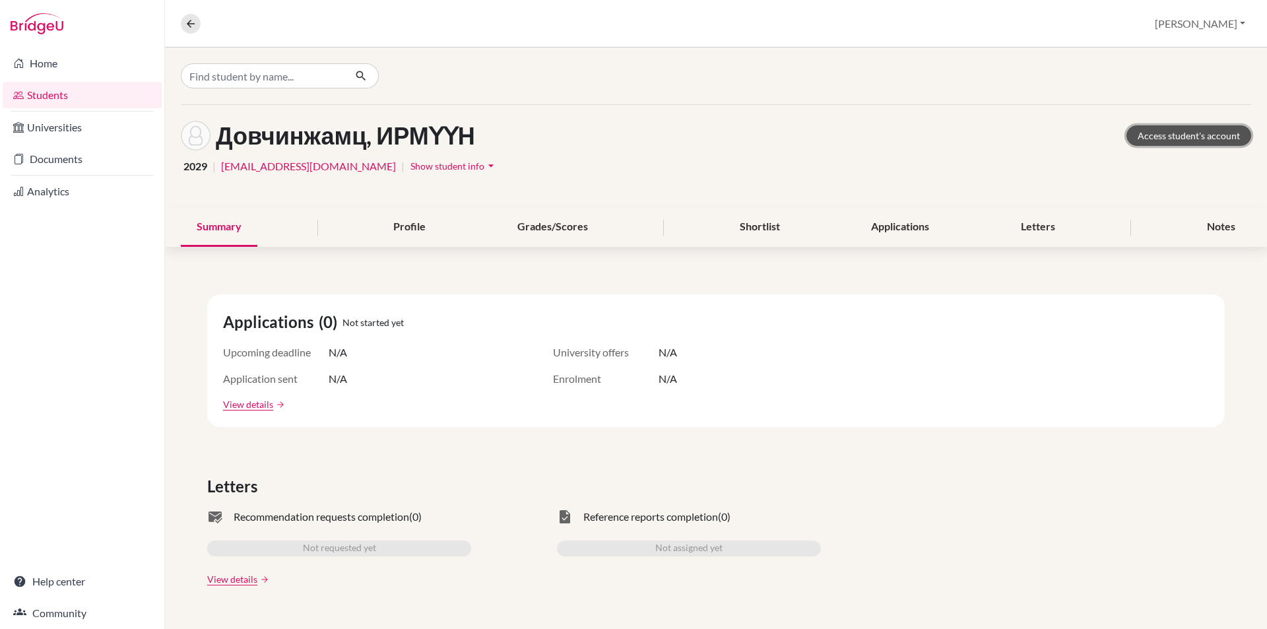
click at [1145, 130] on link "Access student's account" at bounding box center [1188, 135] width 125 height 20
click at [187, 22] on icon at bounding box center [191, 24] width 12 height 12
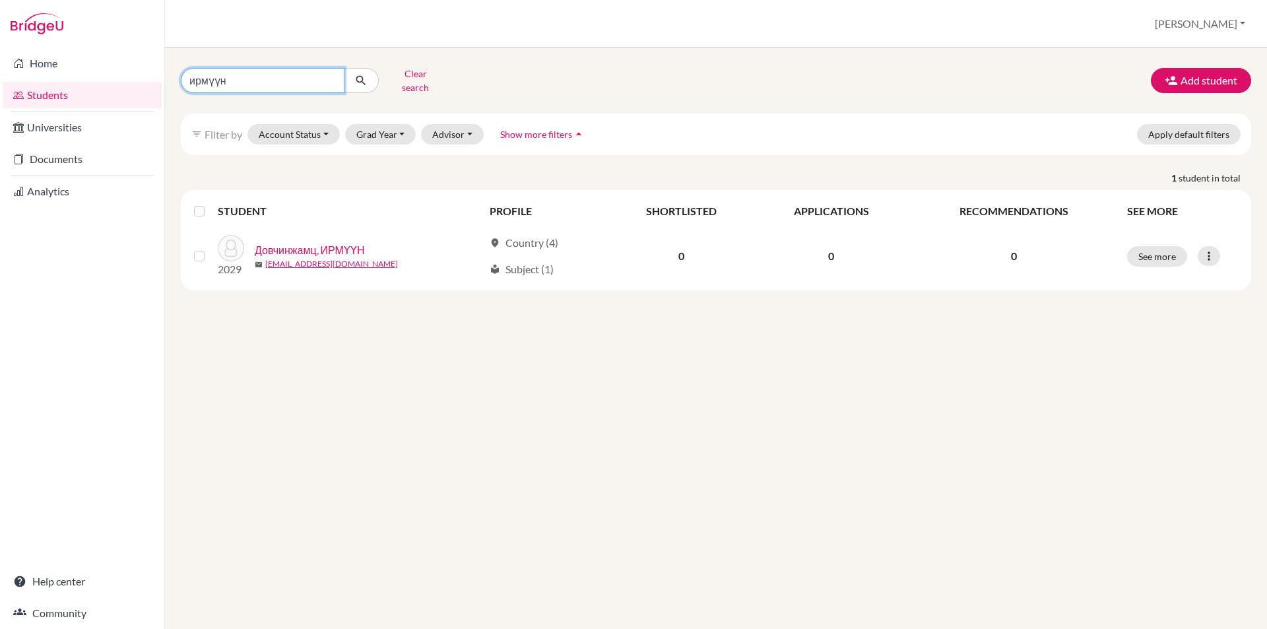
click at [329, 76] on input "ирмүүн" at bounding box center [263, 80] width 164 height 25
type input "сондор"
click button "submit" at bounding box center [361, 80] width 35 height 25
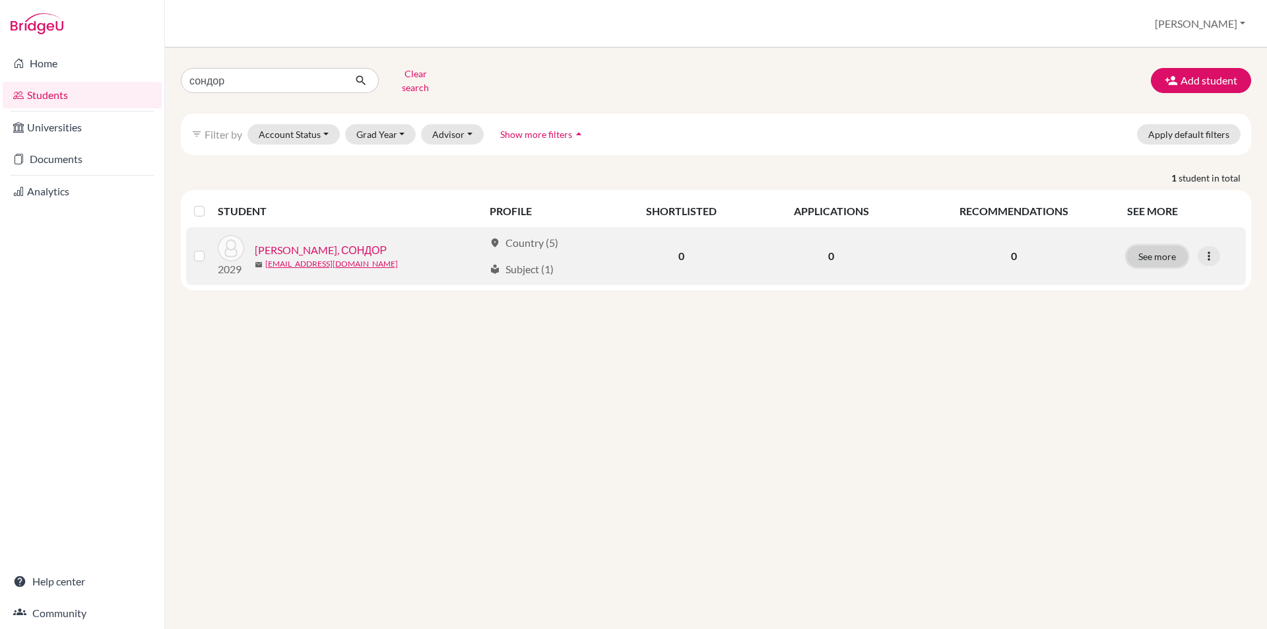
click at [1137, 247] on button "See more" at bounding box center [1157, 256] width 60 height 20
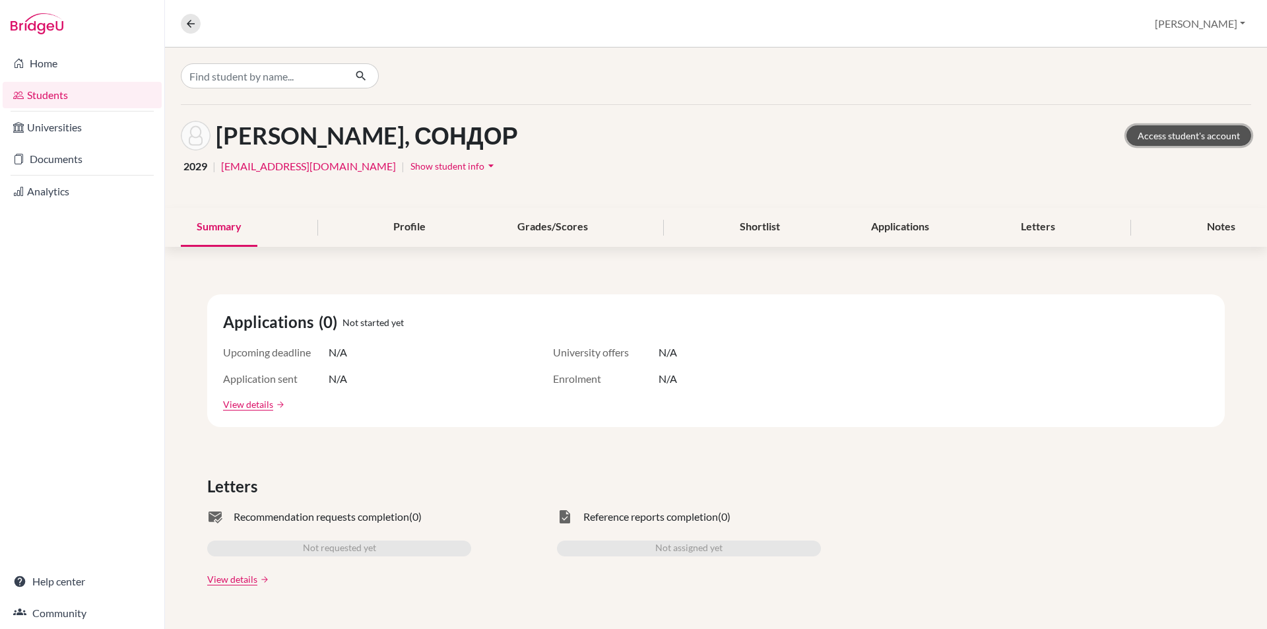
click at [1226, 132] on link "Access student's account" at bounding box center [1188, 135] width 125 height 20
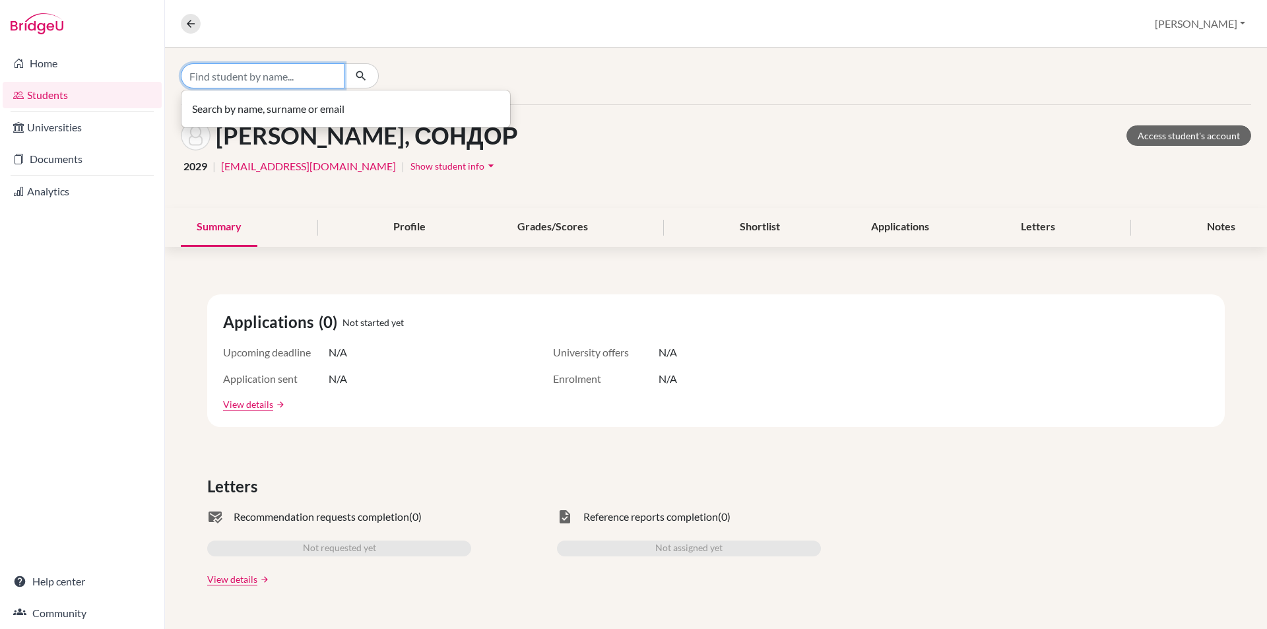
click at [271, 73] on input "Find student by name..." at bounding box center [263, 75] width 164 height 25
click at [192, 22] on icon at bounding box center [191, 24] width 12 height 12
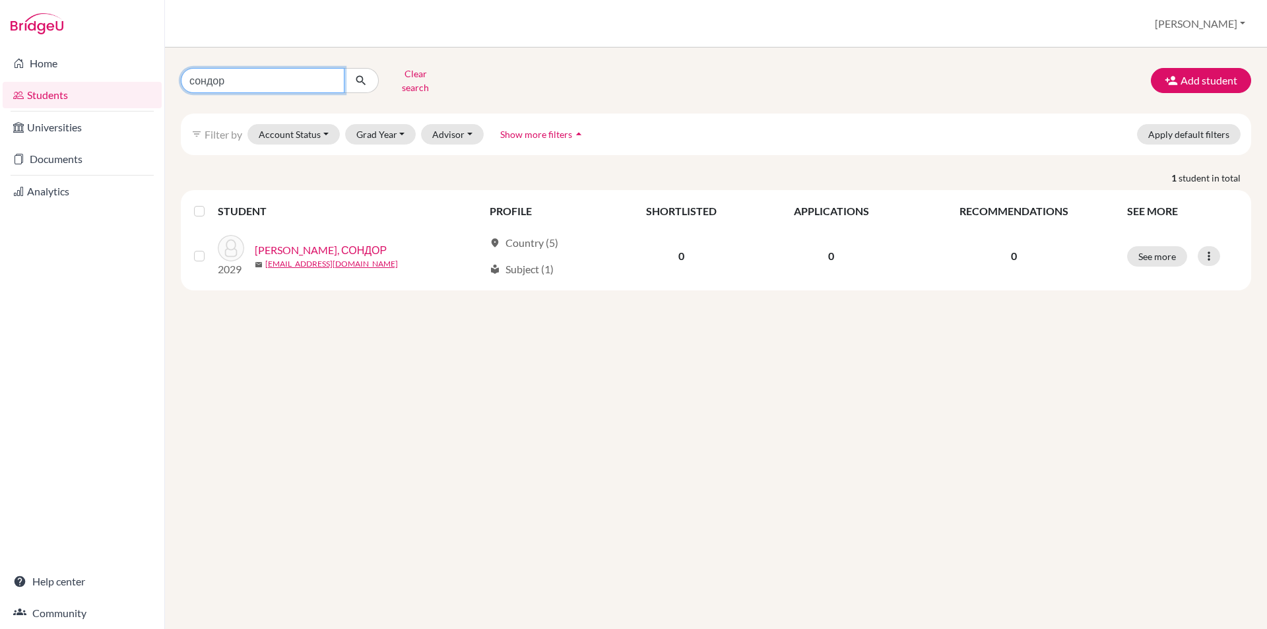
click at [328, 76] on input "сондор" at bounding box center [263, 80] width 164 height 25
type input "индра"
click button "submit" at bounding box center [361, 80] width 35 height 25
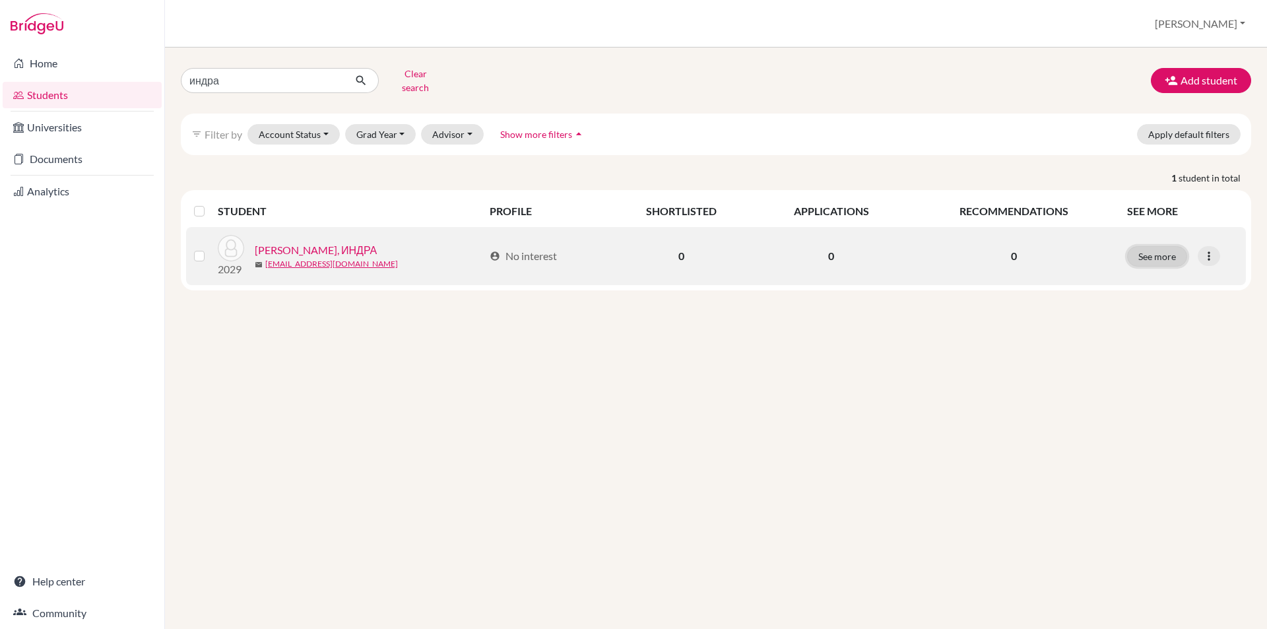
click at [1157, 246] on button "See more" at bounding box center [1157, 256] width 60 height 20
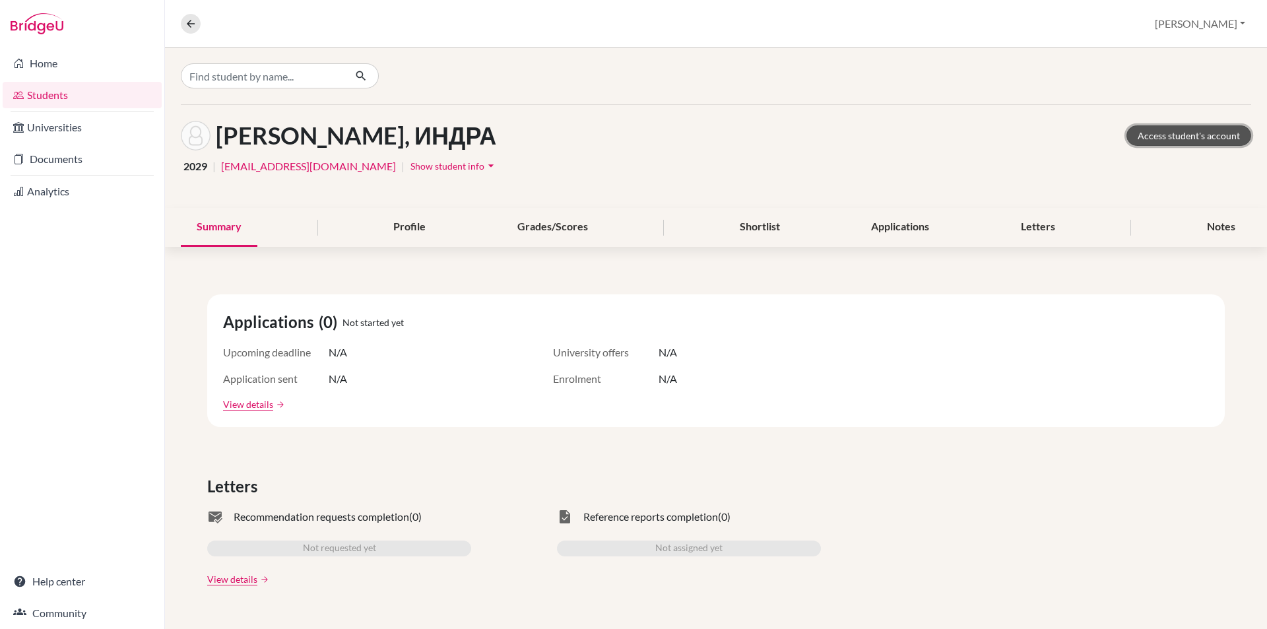
click at [1145, 130] on link "Access student's account" at bounding box center [1188, 135] width 125 height 20
click at [184, 28] on button at bounding box center [191, 24] width 20 height 20
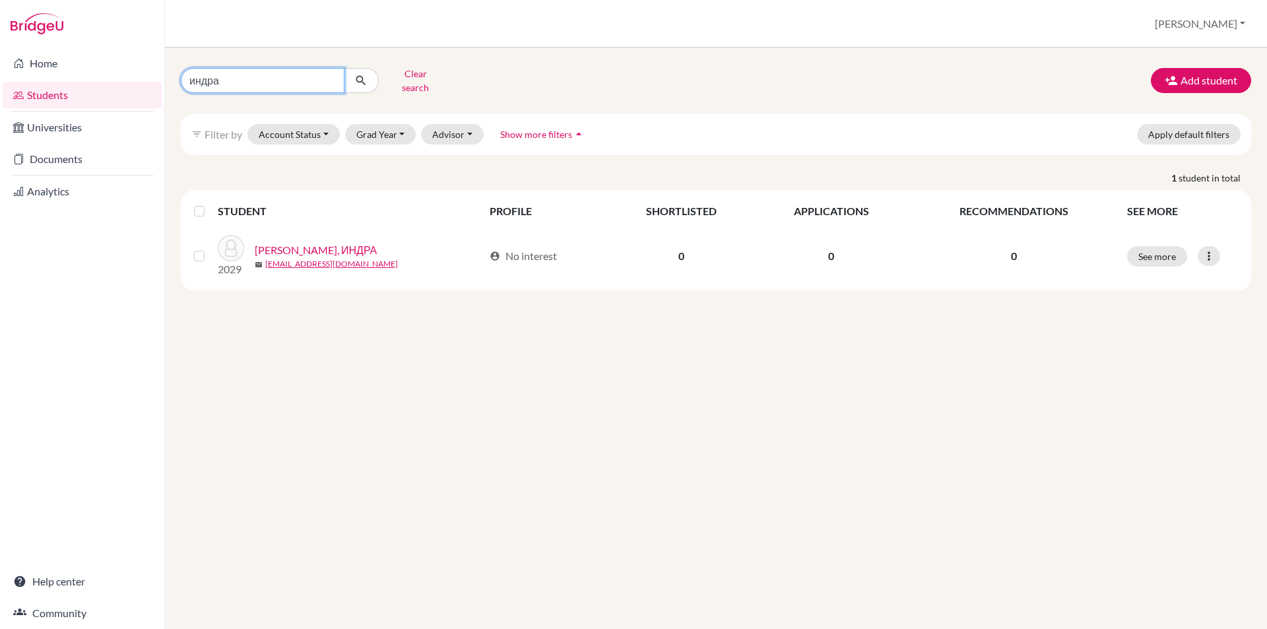
click at [331, 73] on input "индра" at bounding box center [263, 80] width 164 height 25
type input "наранбилэг"
click button "submit" at bounding box center [361, 80] width 35 height 25
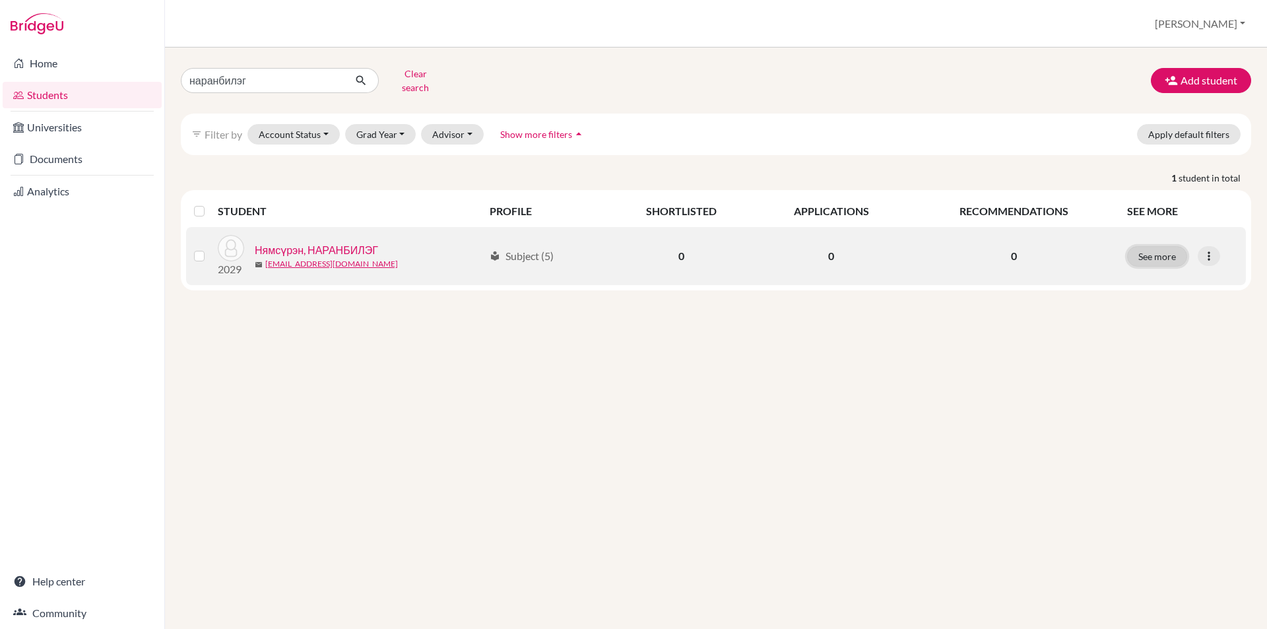
click at [1143, 246] on button "See more" at bounding box center [1157, 256] width 60 height 20
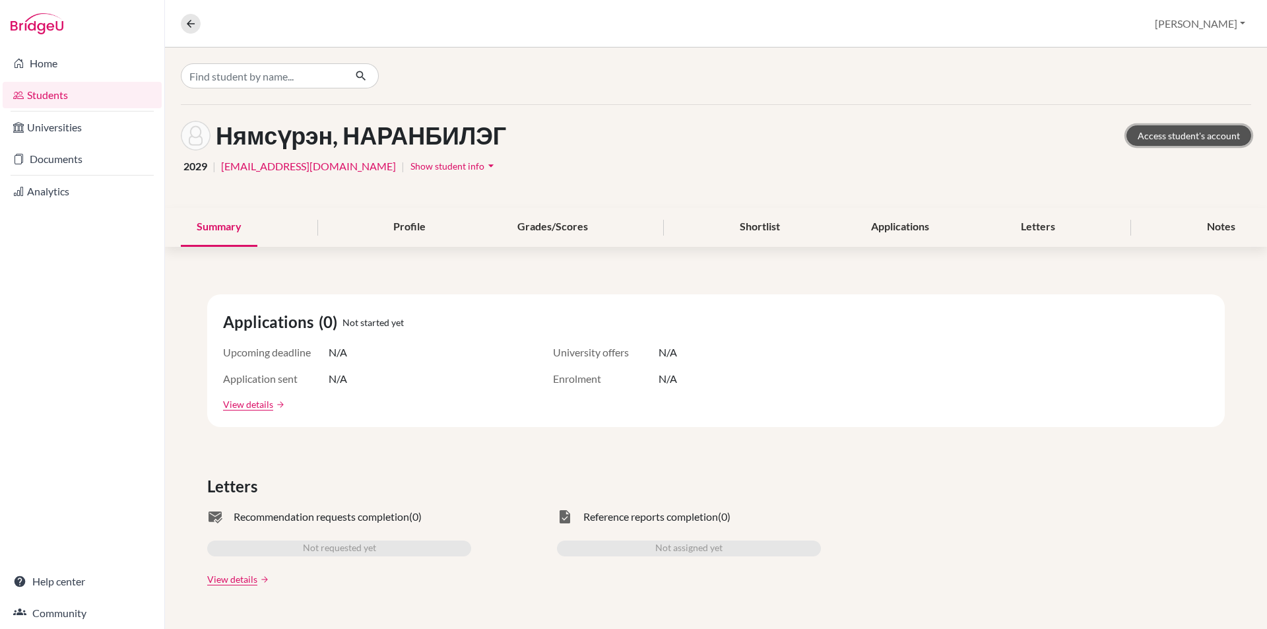
click at [1189, 133] on link "Access student's account" at bounding box center [1188, 135] width 125 height 20
click at [192, 25] on icon at bounding box center [191, 24] width 12 height 12
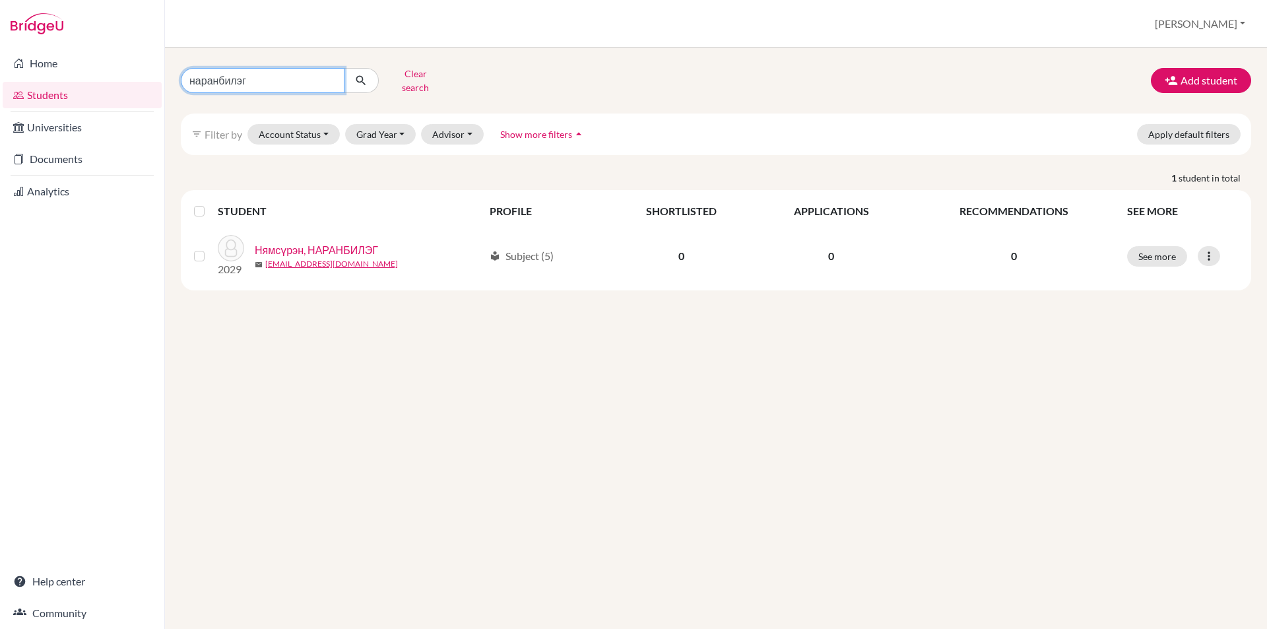
click at [330, 77] on input "наранбилэг" at bounding box center [263, 80] width 164 height 25
type input "билэгдэмбэрэл"
click button "submit" at bounding box center [361, 80] width 35 height 25
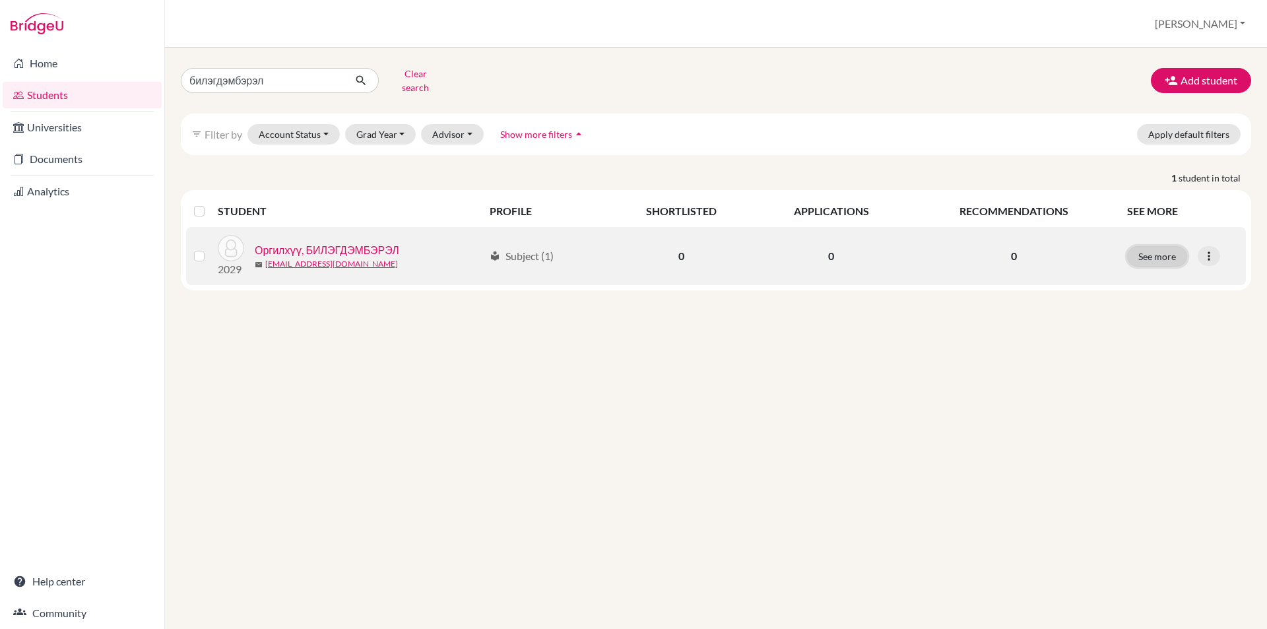
click at [1133, 247] on button "See more" at bounding box center [1157, 256] width 60 height 20
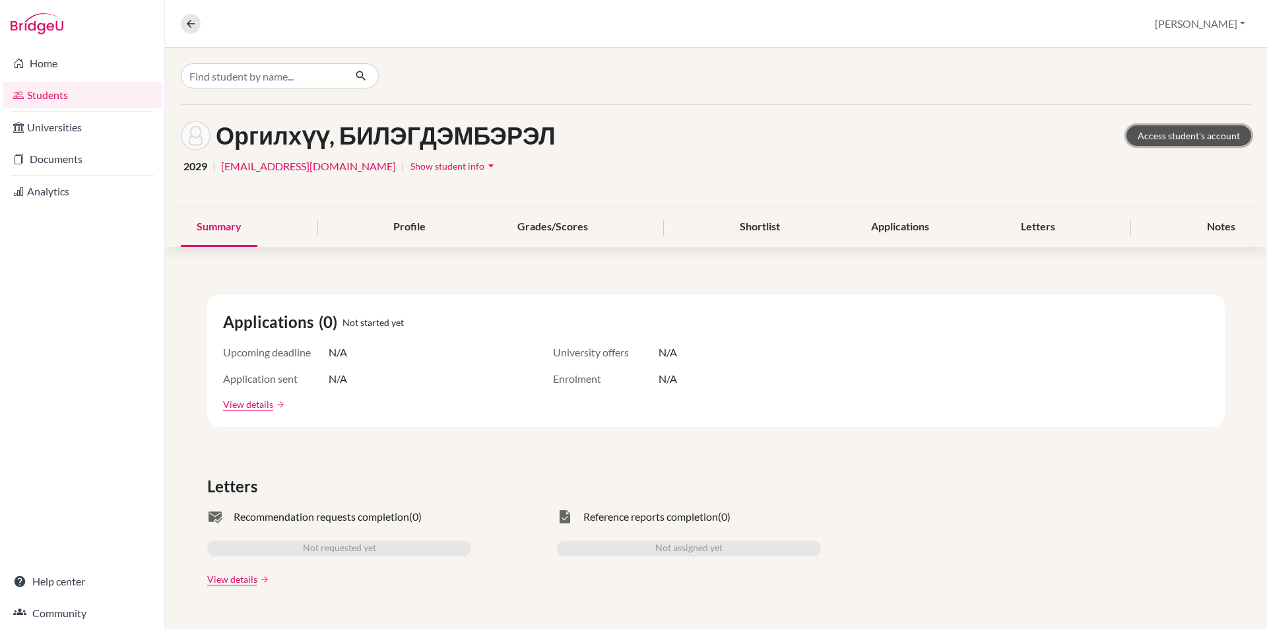
click at [1133, 136] on link "Access student's account" at bounding box center [1188, 135] width 125 height 20
click at [191, 22] on icon at bounding box center [191, 24] width 12 height 12
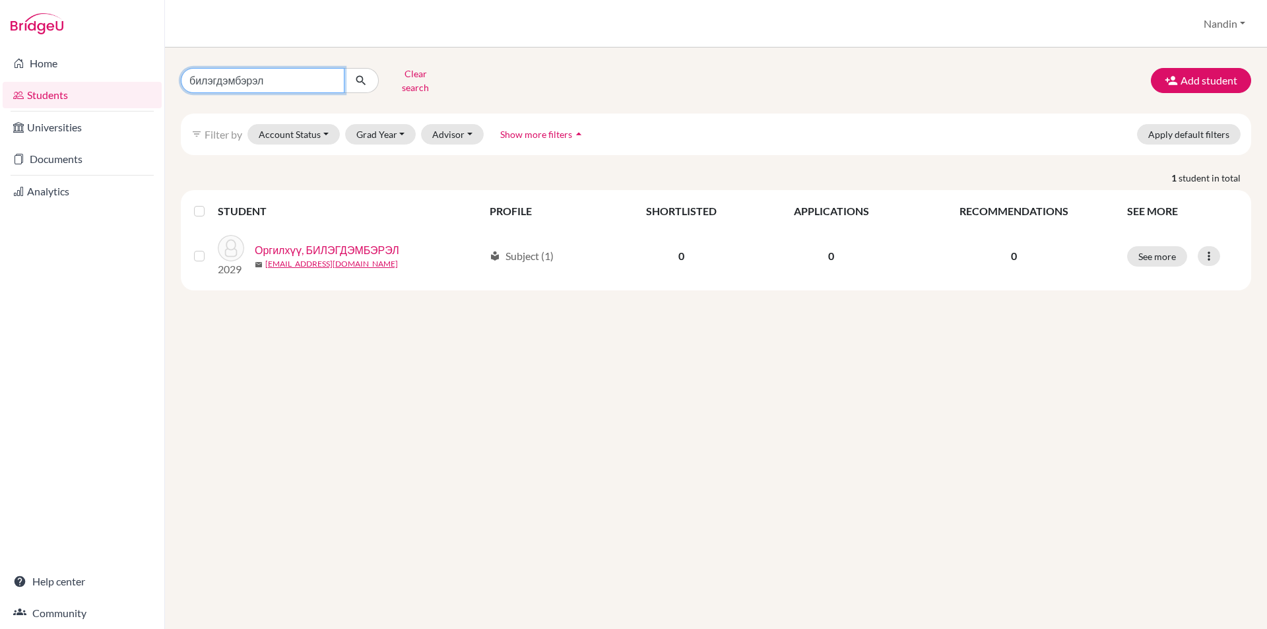
click at [332, 77] on input "билэгдэмбэрэл" at bounding box center [263, 80] width 164 height 25
type input "абнчинноров"
click button "submit" at bounding box center [361, 80] width 35 height 25
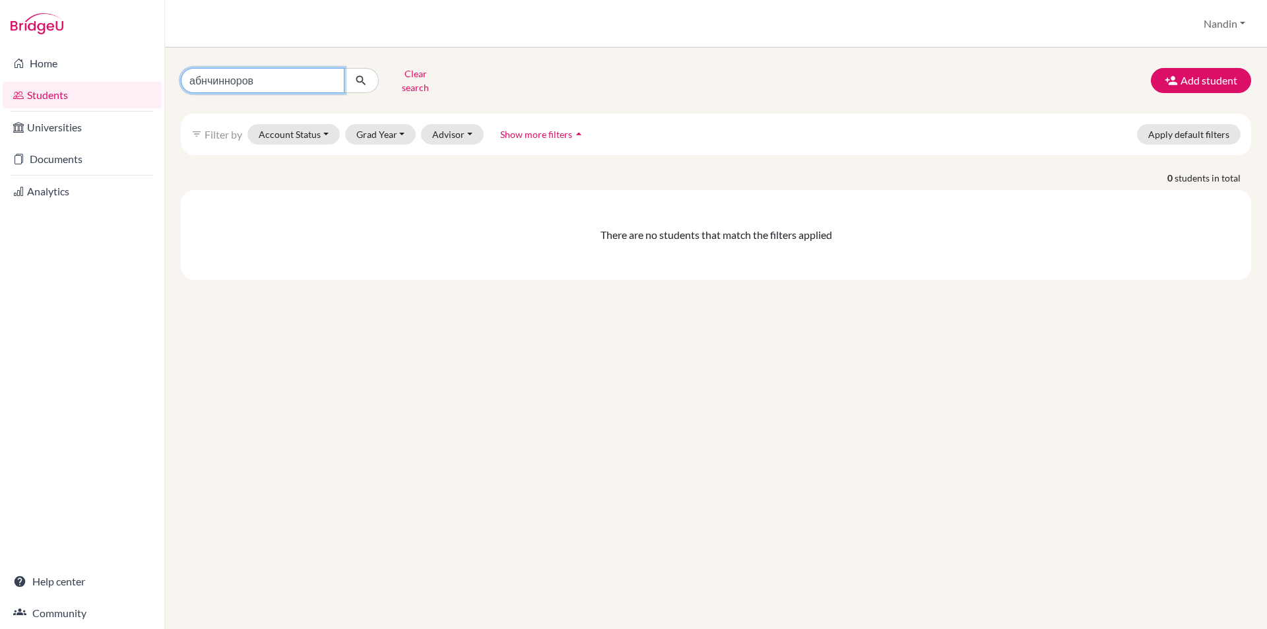
click at [206, 79] on input "абнчинноров" at bounding box center [263, 80] width 164 height 25
type input "банчинноров"
click button "submit" at bounding box center [361, 80] width 35 height 25
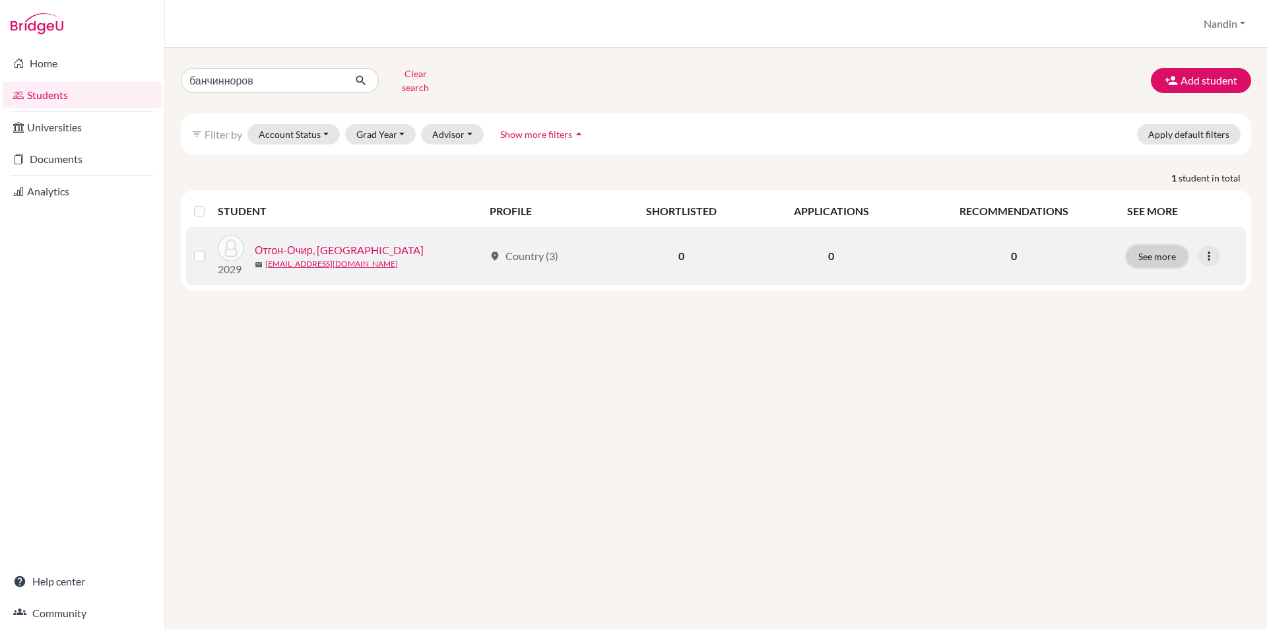
click at [1137, 248] on button "See more" at bounding box center [1157, 256] width 60 height 20
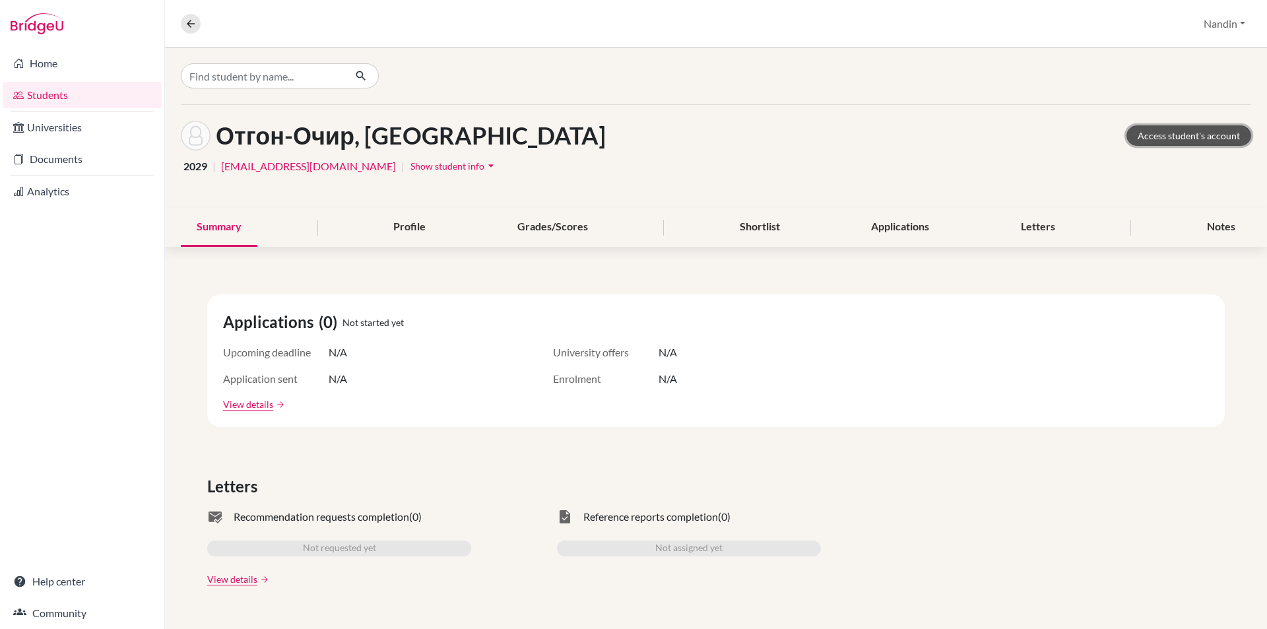
click at [1146, 127] on link "Access student's account" at bounding box center [1188, 135] width 125 height 20
click at [196, 30] on button at bounding box center [191, 24] width 20 height 20
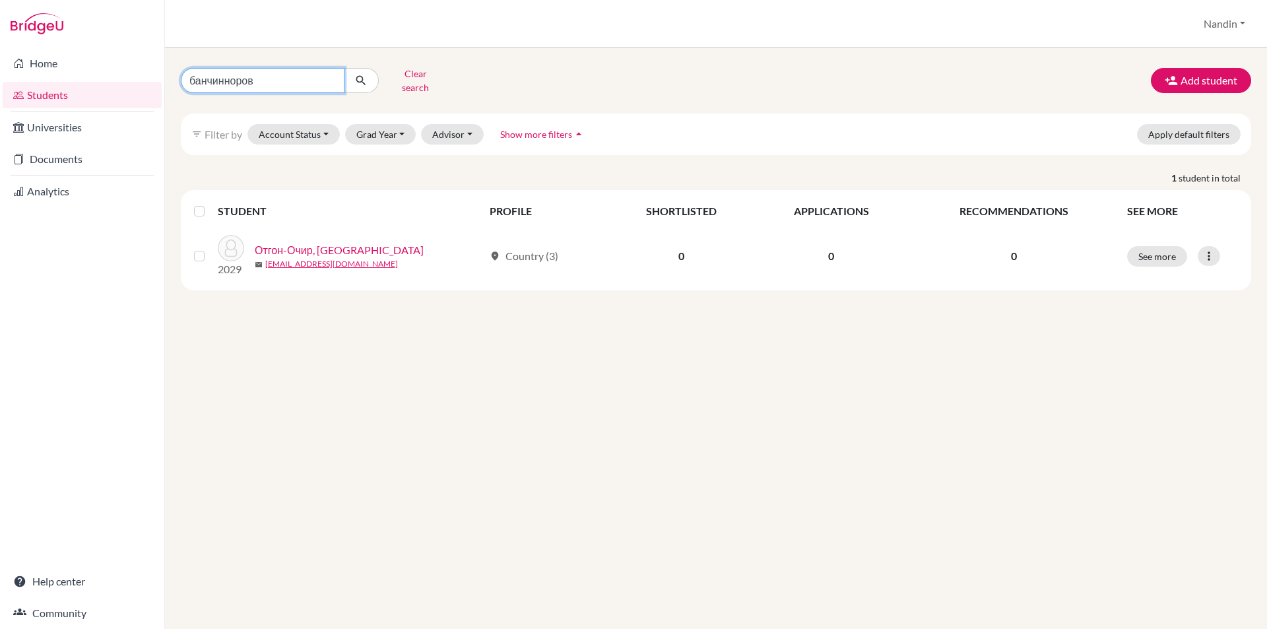
click at [329, 78] on input "банчинноров" at bounding box center [263, 80] width 164 height 25
type input "буянбат"
click button "submit" at bounding box center [361, 80] width 35 height 25
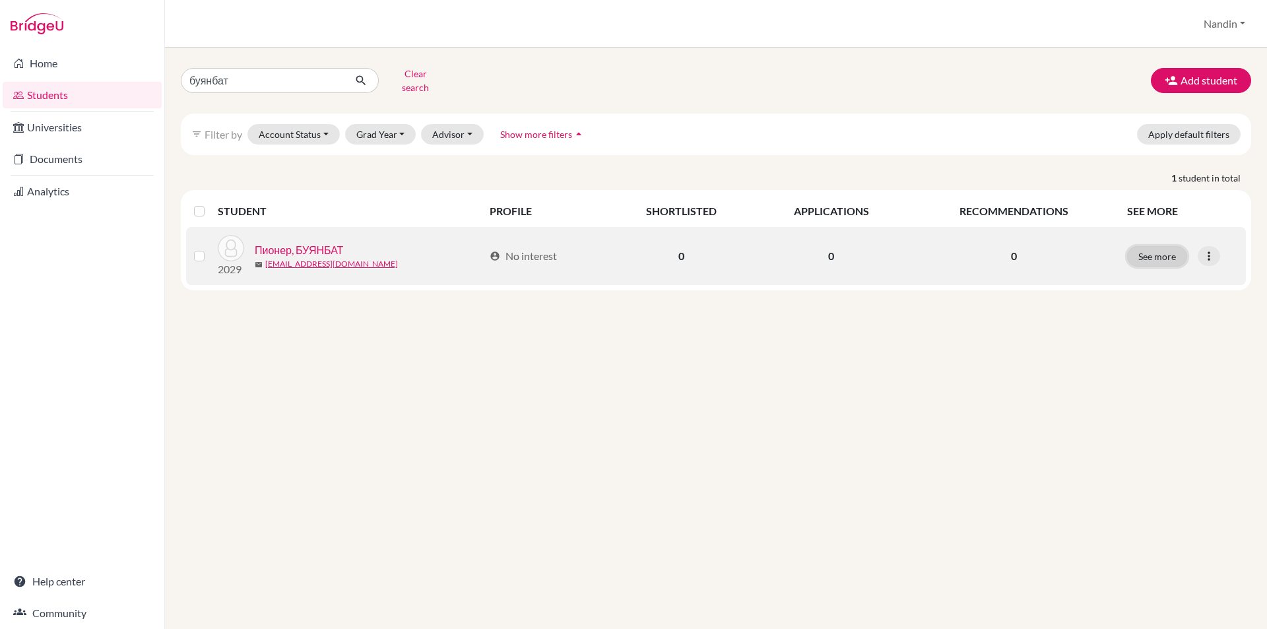
click at [1166, 250] on button "See more" at bounding box center [1157, 256] width 60 height 20
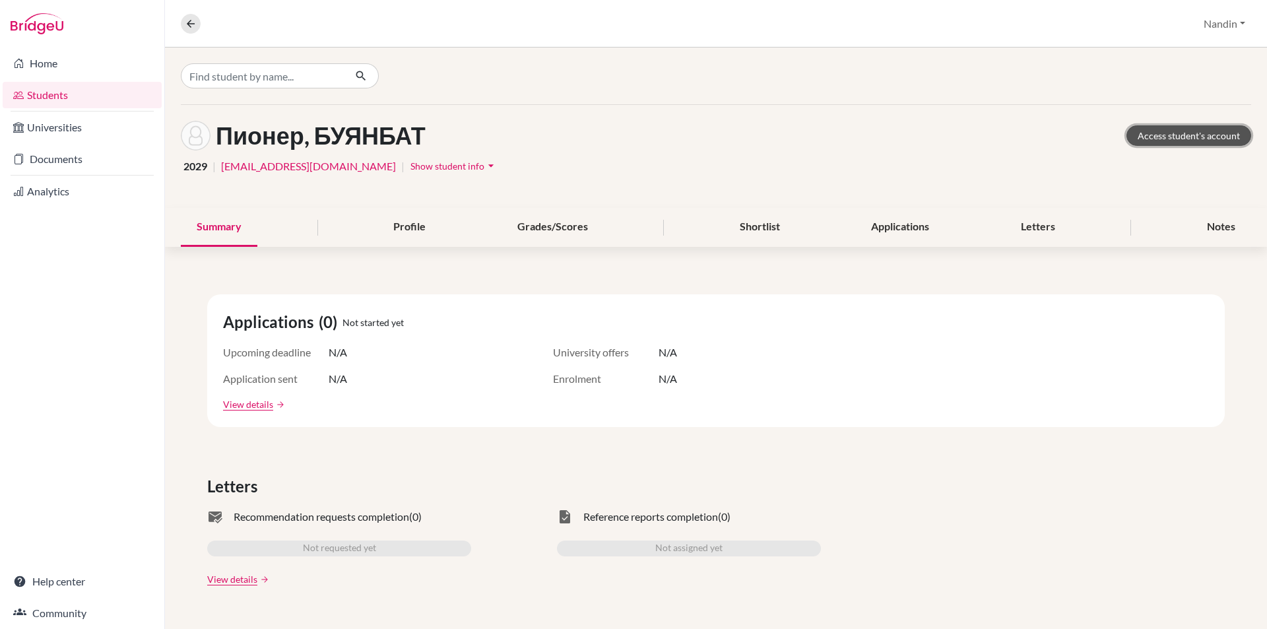
click at [1170, 135] on link "Access student's account" at bounding box center [1188, 135] width 125 height 20
click at [184, 26] on button at bounding box center [191, 24] width 20 height 20
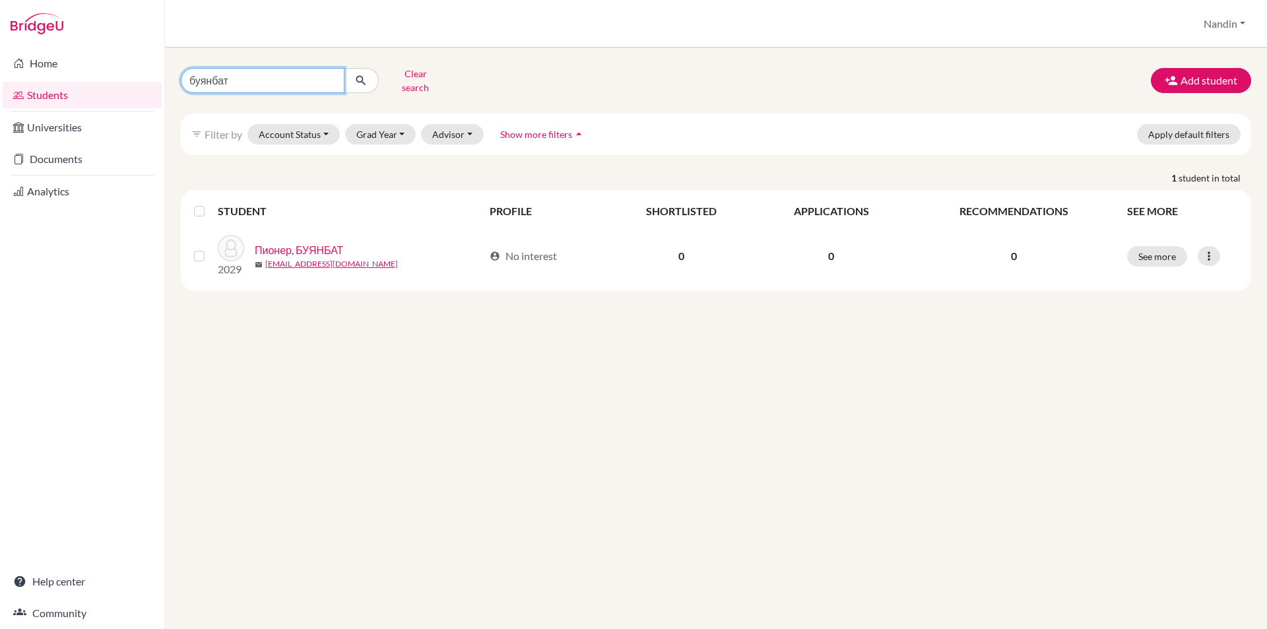
click at [328, 78] on input "буянбат" at bounding box center [263, 80] width 164 height 25
type input "мишээл"
click button "submit" at bounding box center [361, 80] width 35 height 25
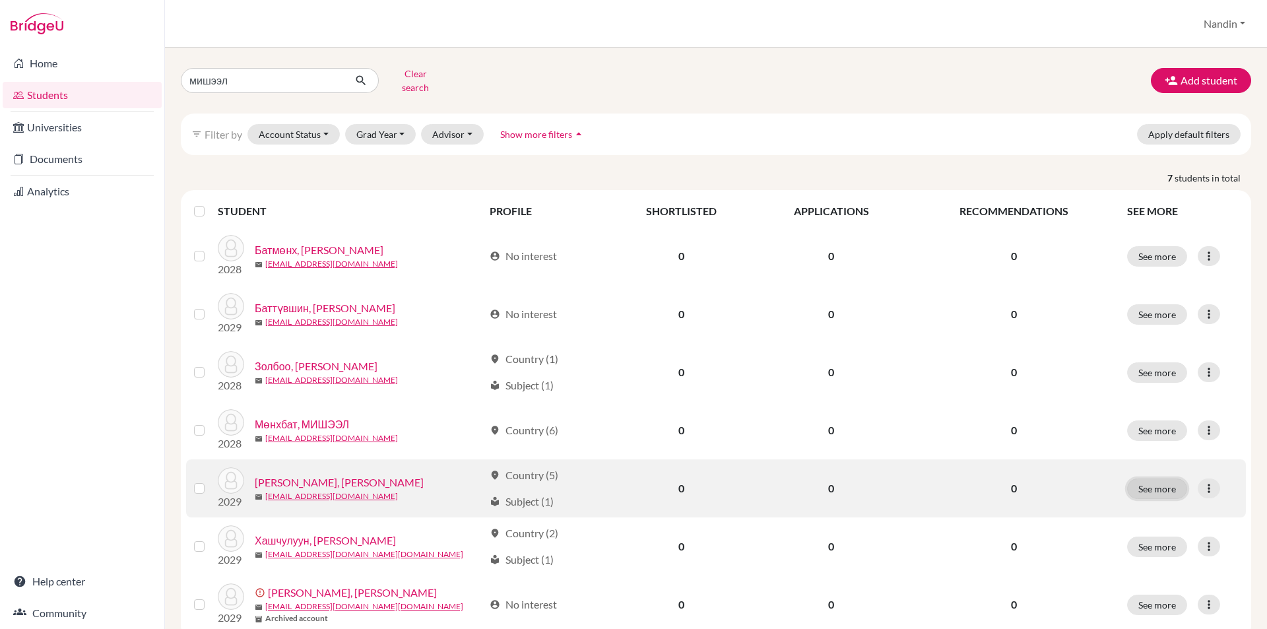
click at [1143, 483] on button "See more" at bounding box center [1157, 488] width 60 height 20
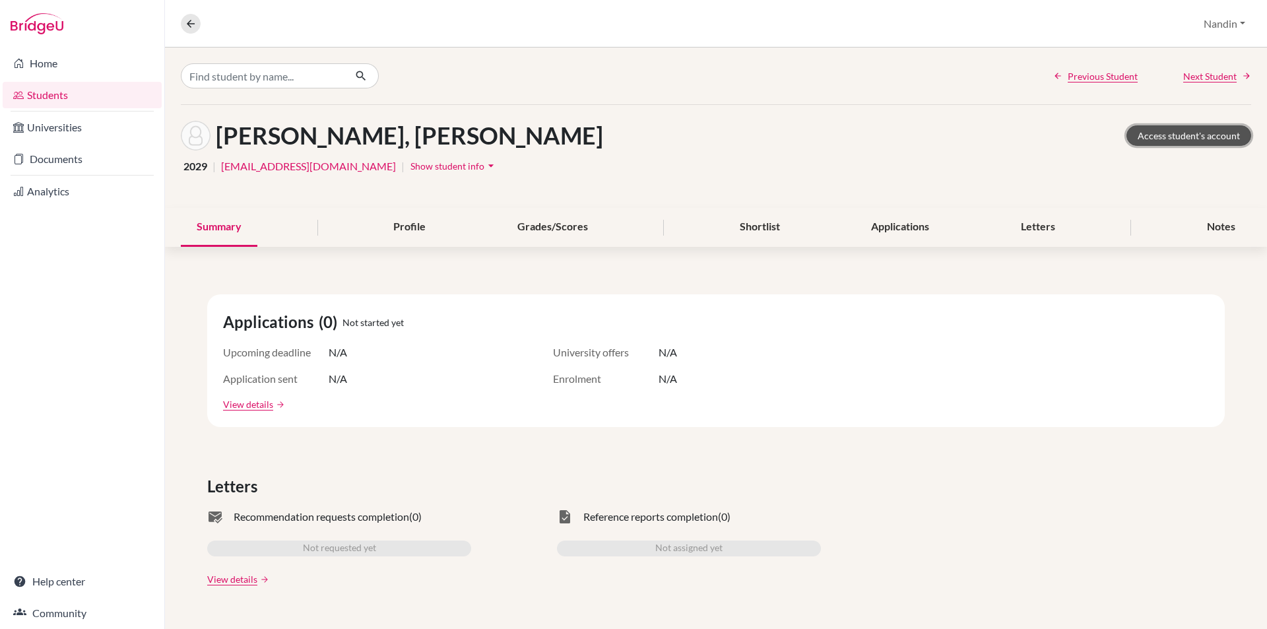
click at [1218, 126] on link "Access student's account" at bounding box center [1188, 135] width 125 height 20
click at [185, 26] on icon at bounding box center [191, 24] width 12 height 12
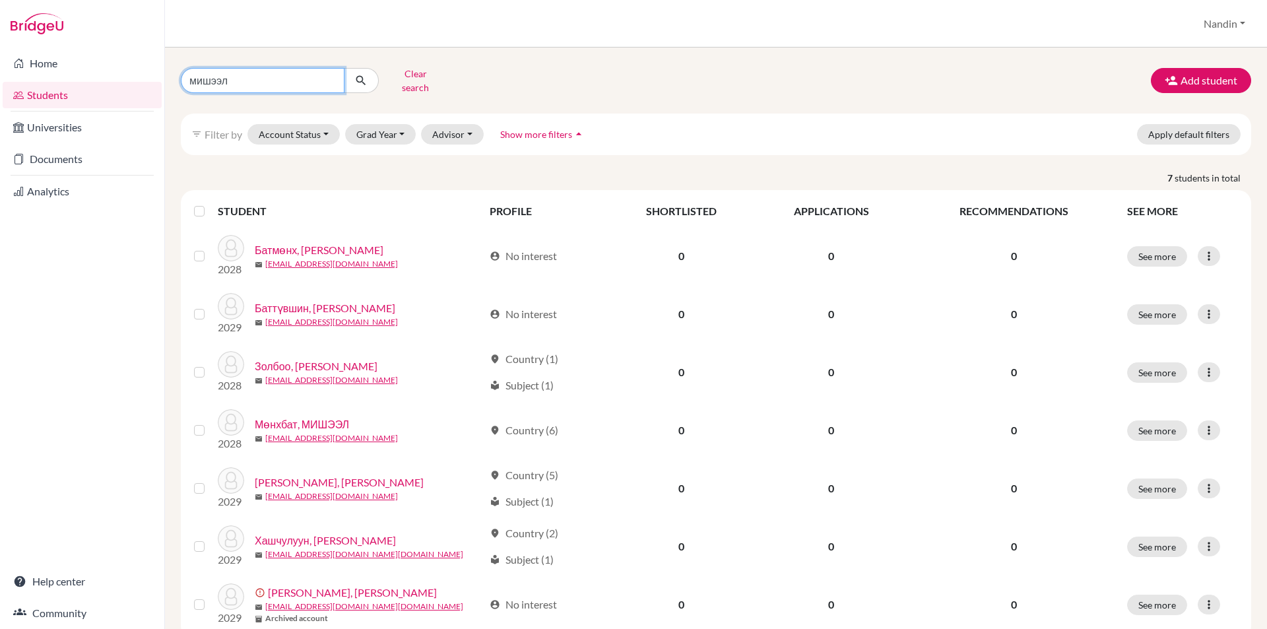
click at [331, 80] on input "мишээл" at bounding box center [263, 80] width 164 height 25
click at [329, 79] on input "мишээл" at bounding box center [263, 80] width 164 height 25
type input "анударь"
click button "submit" at bounding box center [361, 80] width 35 height 25
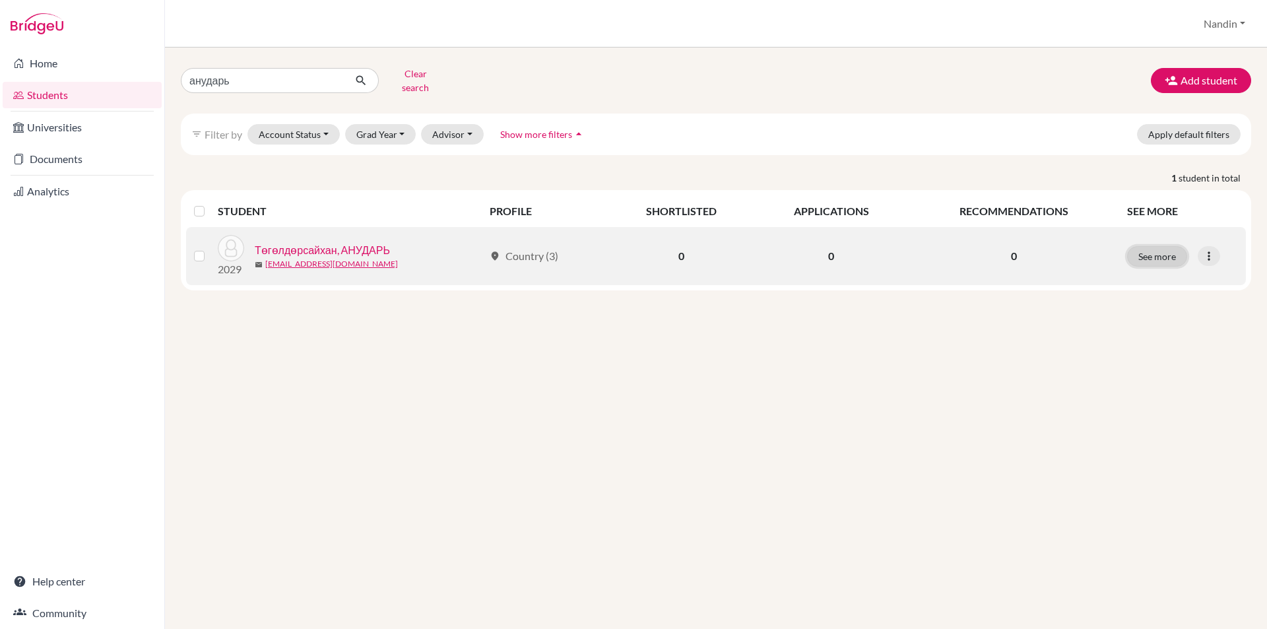
click at [1164, 255] on button "See more" at bounding box center [1157, 256] width 60 height 20
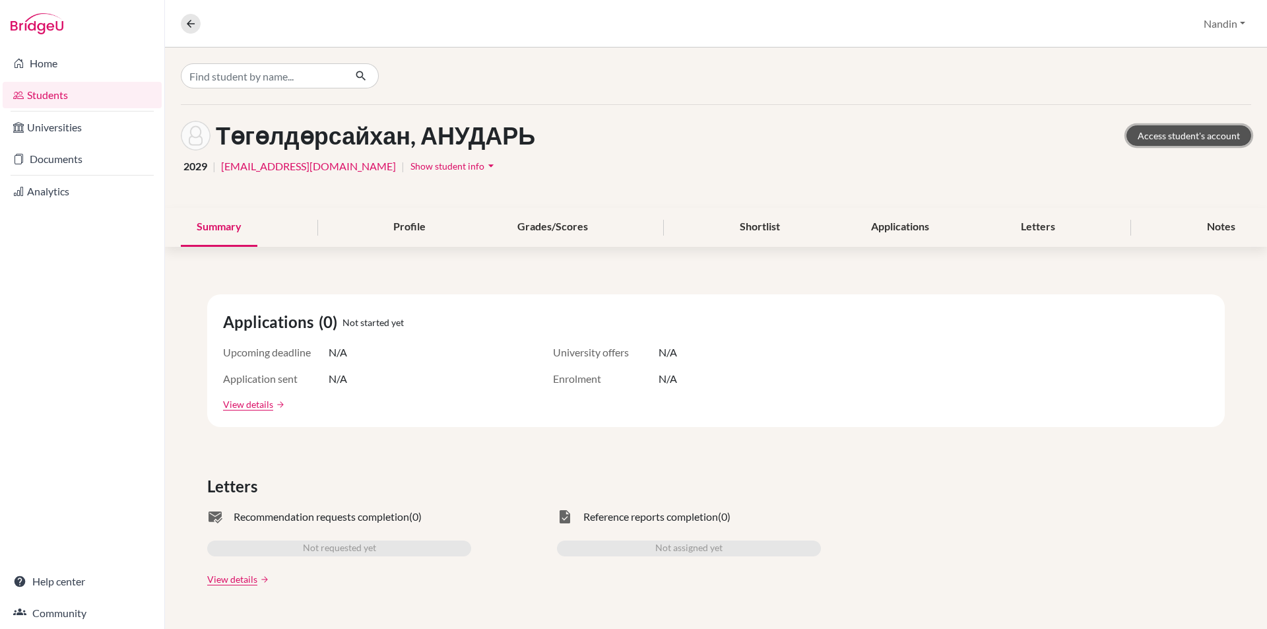
click at [1158, 141] on link "Access student's account" at bounding box center [1188, 135] width 125 height 20
click at [183, 26] on button at bounding box center [191, 24] width 20 height 20
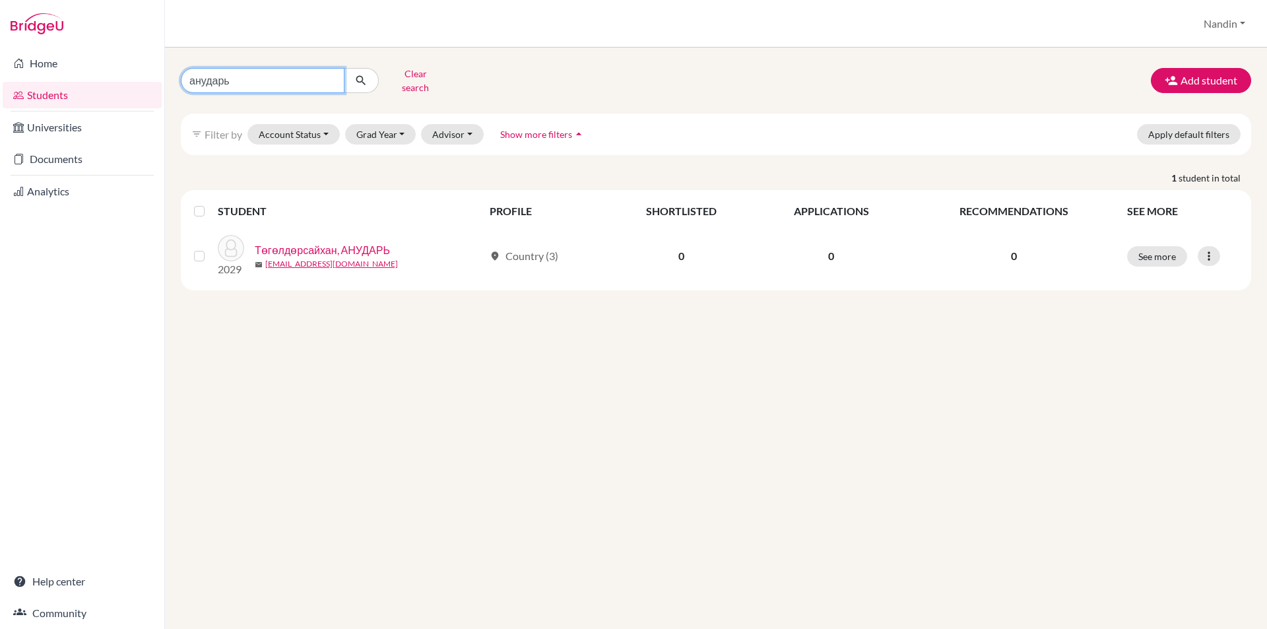
click at [332, 77] on input "анударь" at bounding box center [263, 80] width 164 height 25
type input "мөнхгэрэл"
click button "submit" at bounding box center [361, 80] width 35 height 25
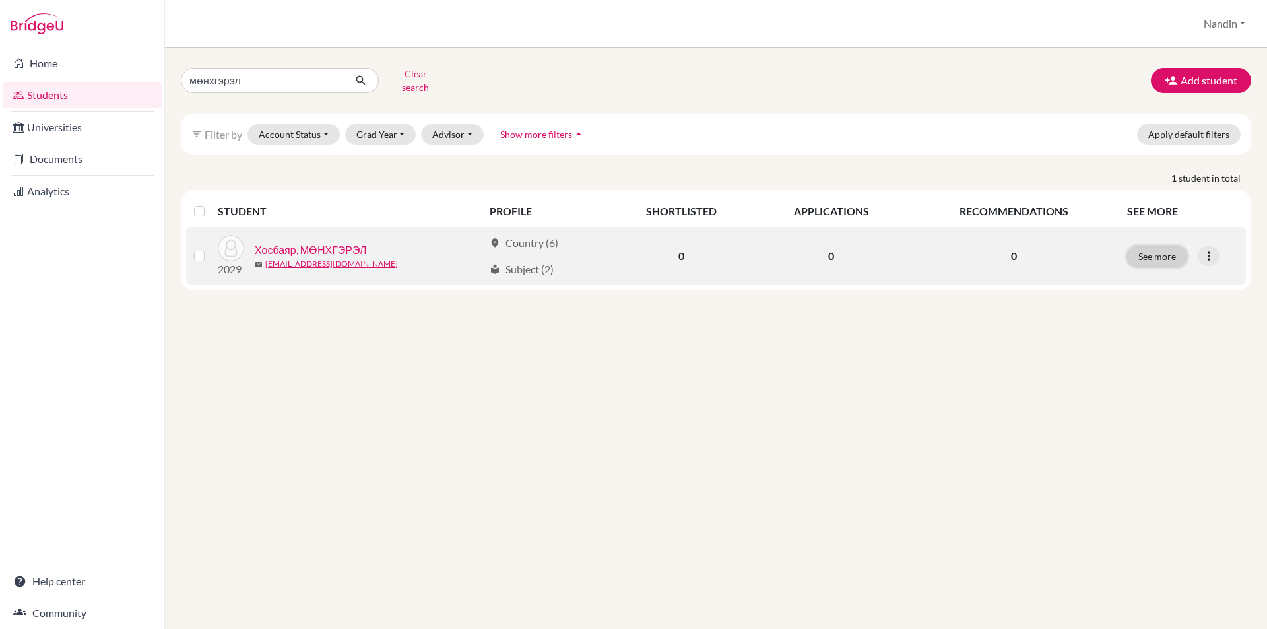
click at [1168, 247] on button "See more" at bounding box center [1157, 256] width 60 height 20
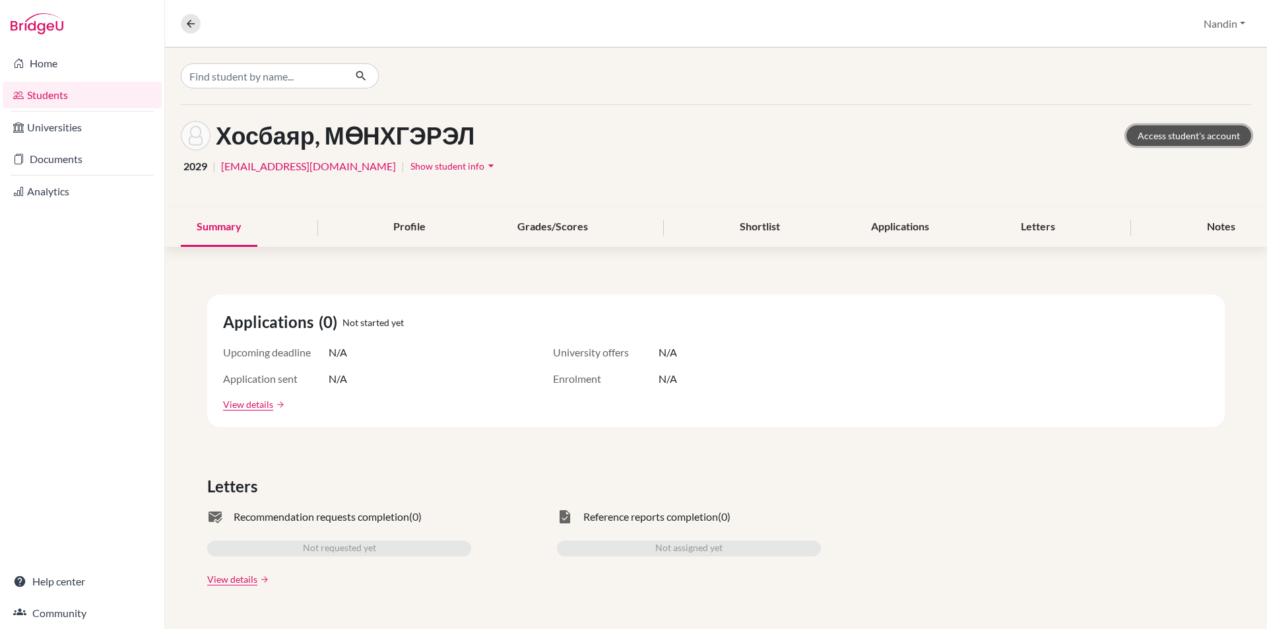
click at [1203, 139] on link "Access student's account" at bounding box center [1188, 135] width 125 height 20
click at [185, 23] on icon at bounding box center [191, 24] width 12 height 12
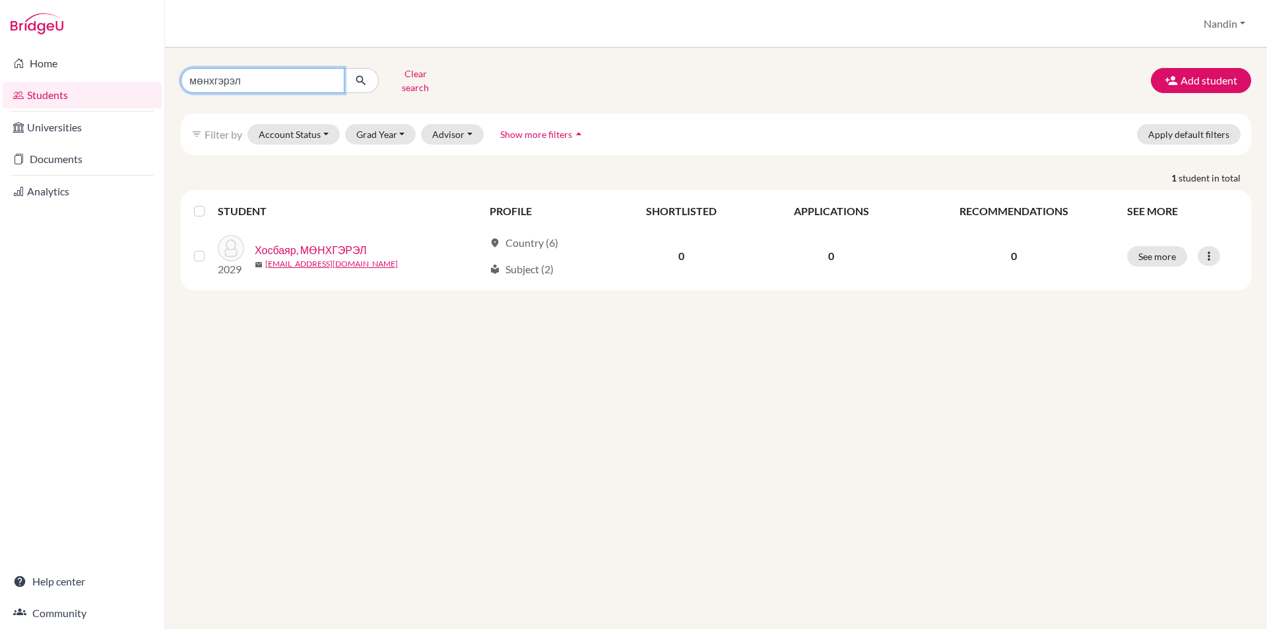
click at [331, 75] on input "мөнхгэрэл" at bounding box center [263, 80] width 164 height 25
type input "эрдэм"
click button "submit" at bounding box center [361, 80] width 35 height 25
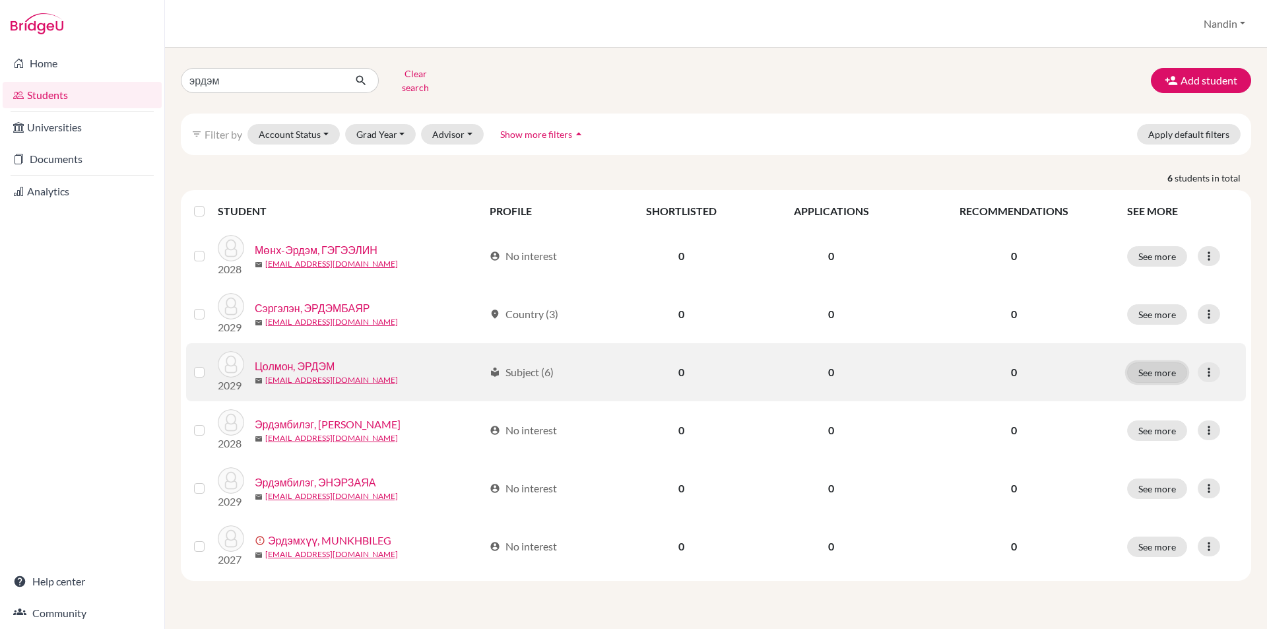
click at [1164, 362] on button "See more" at bounding box center [1157, 372] width 60 height 20
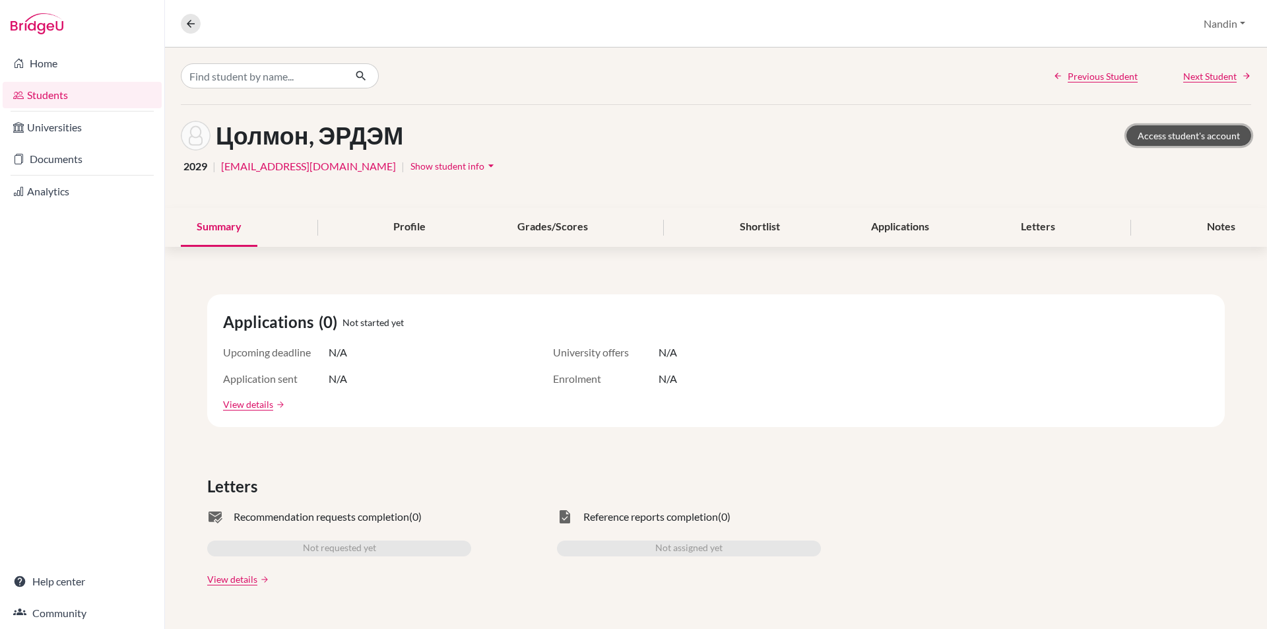
click at [1166, 126] on link "Access student's account" at bounding box center [1188, 135] width 125 height 20
click at [190, 20] on icon at bounding box center [191, 24] width 12 height 12
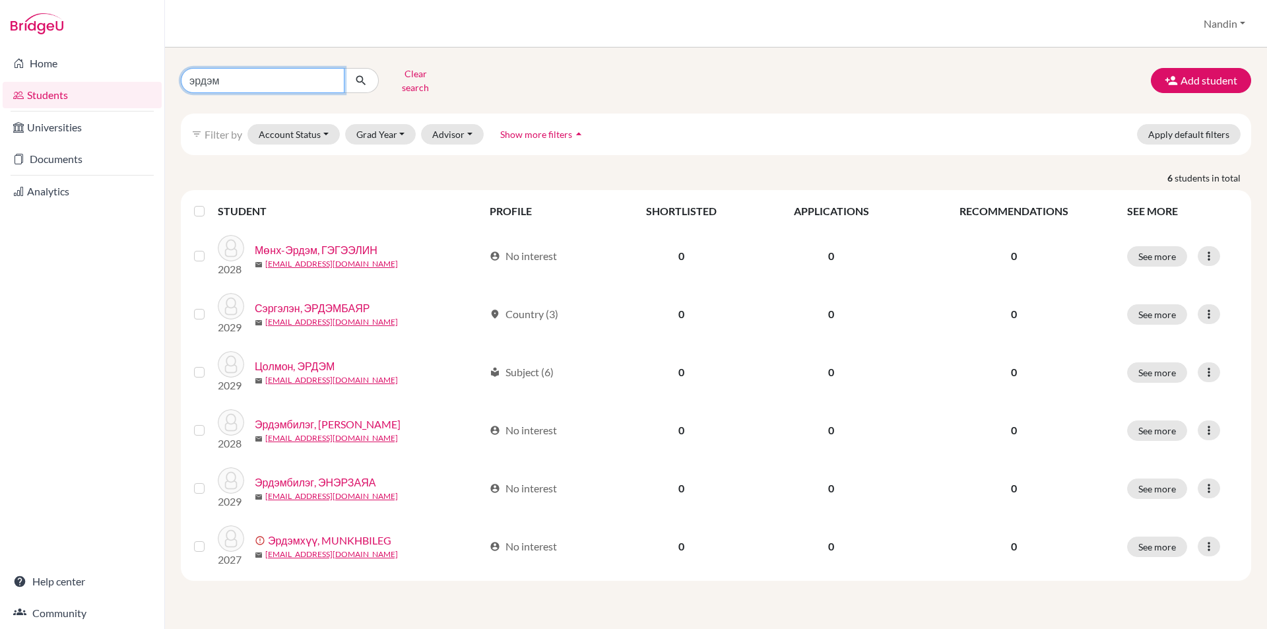
click at [329, 79] on input "эрдэм" at bounding box center [263, 80] width 164 height 25
type input "мөнхжин"
click button "submit" at bounding box center [361, 80] width 35 height 25
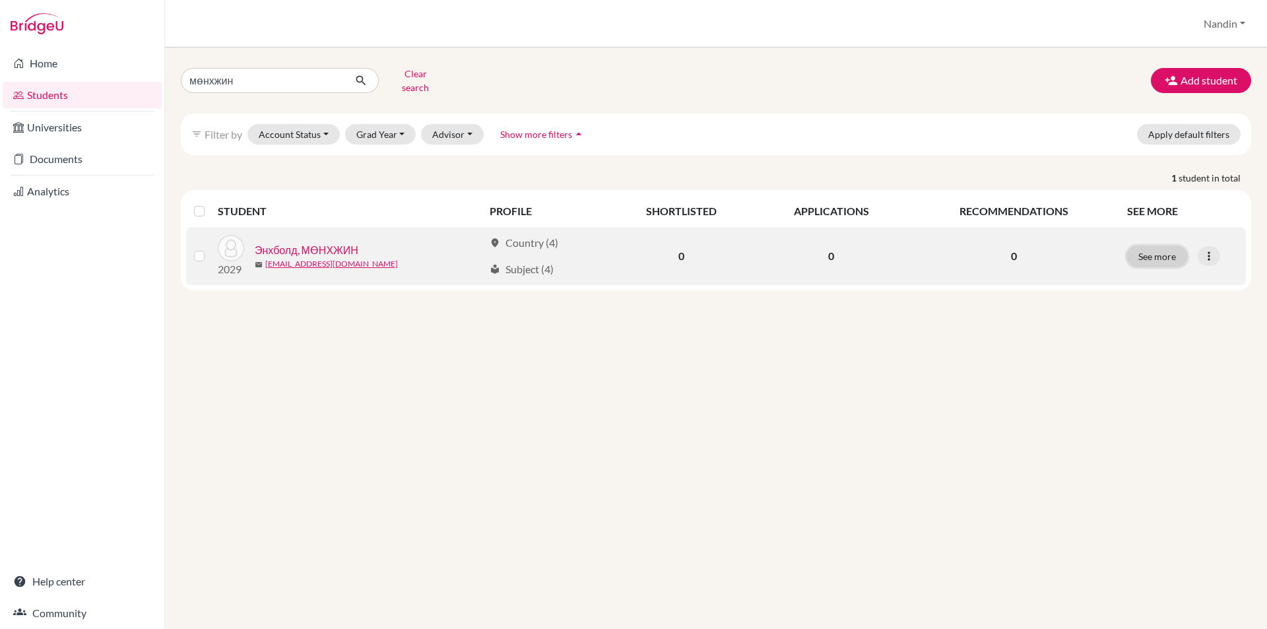
click at [1158, 251] on button "See more" at bounding box center [1157, 256] width 60 height 20
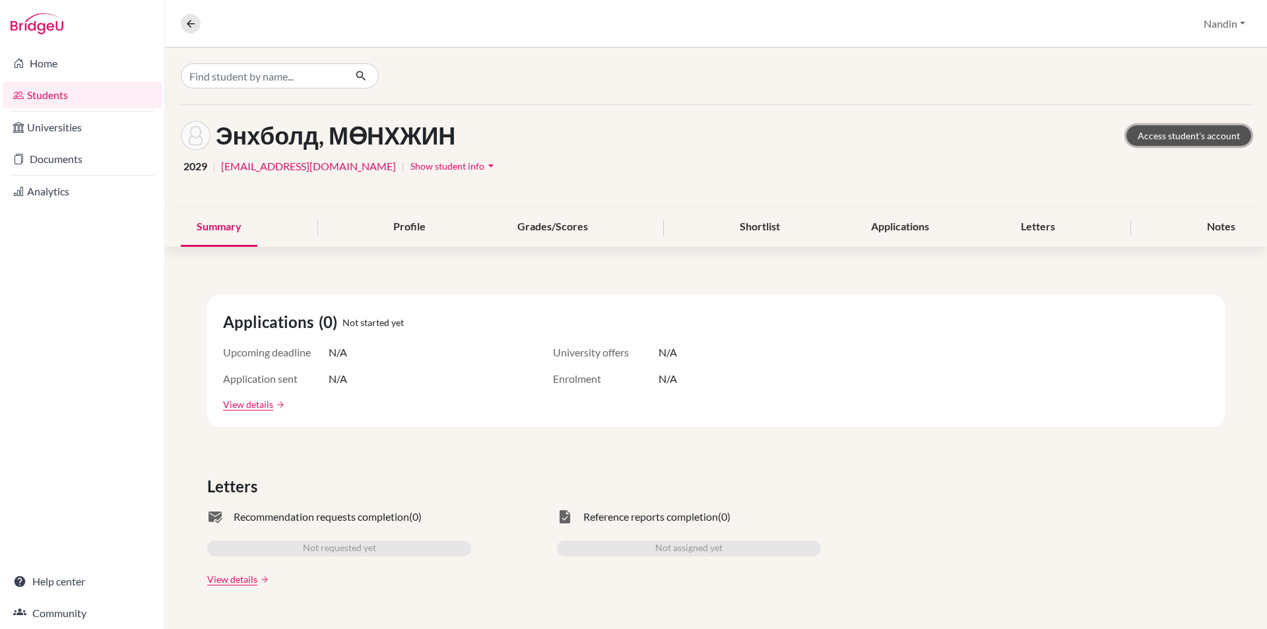
click at [1155, 139] on link "Access student's account" at bounding box center [1188, 135] width 125 height 20
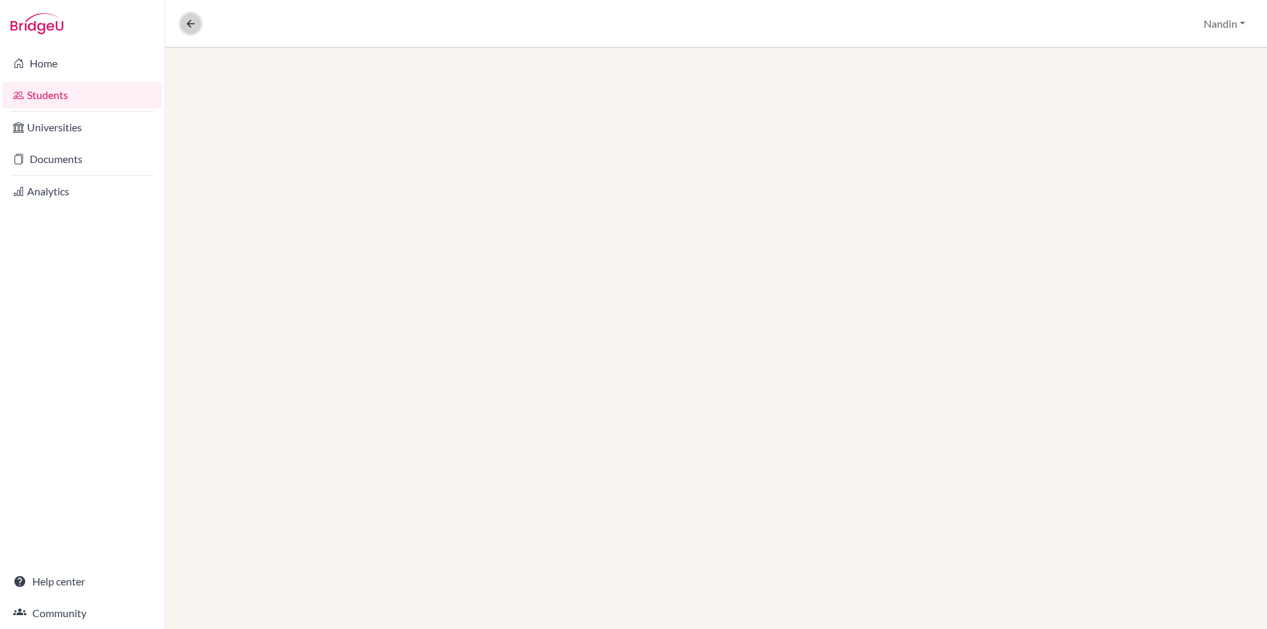
click at [189, 23] on icon at bounding box center [191, 24] width 12 height 12
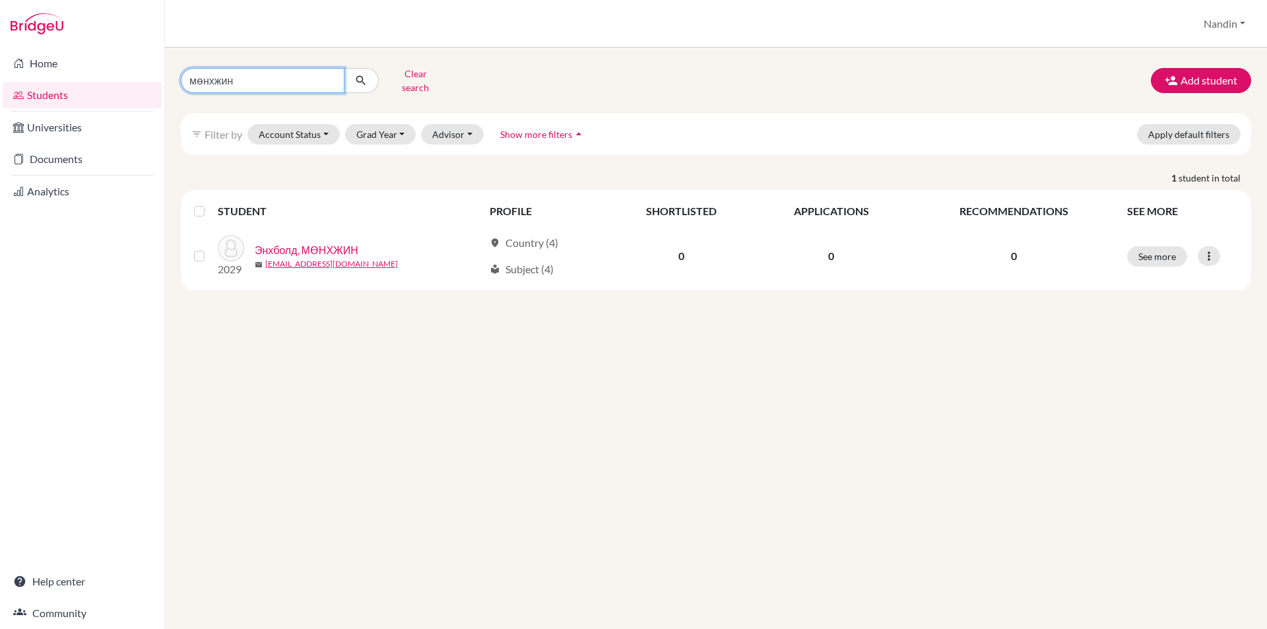
click at [328, 79] on input "мөнхжин" at bounding box center [263, 80] width 164 height 25
type input "энэрзаяа"
click button "submit" at bounding box center [361, 80] width 35 height 25
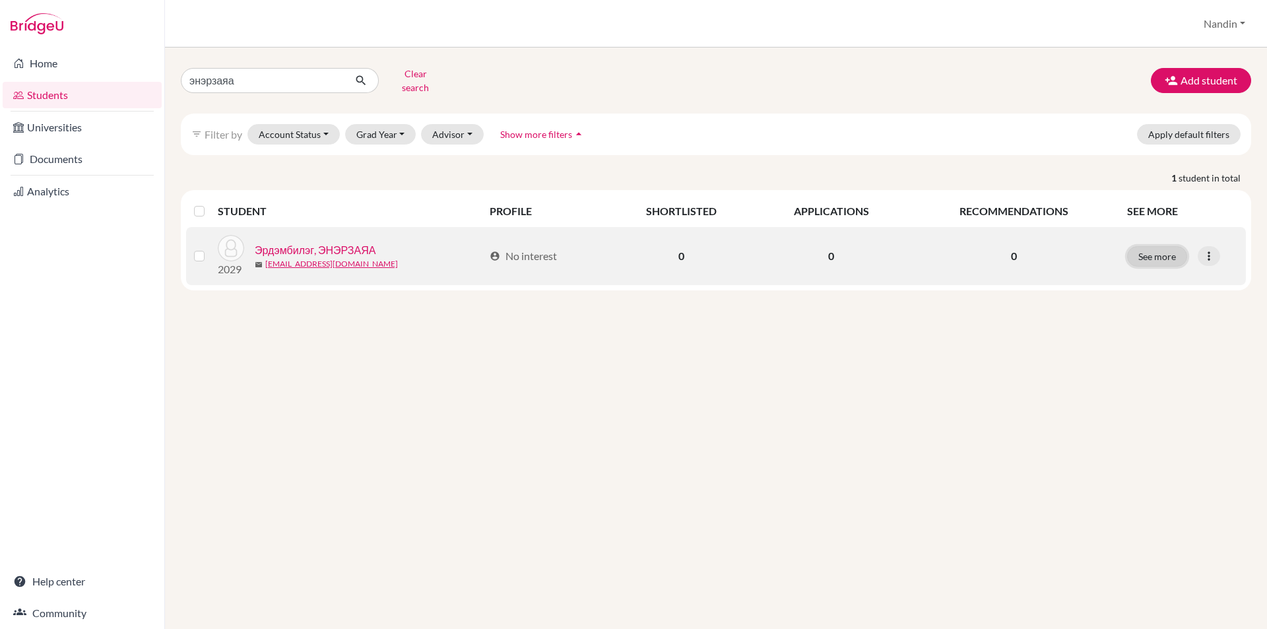
click at [1151, 246] on button "See more" at bounding box center [1157, 256] width 60 height 20
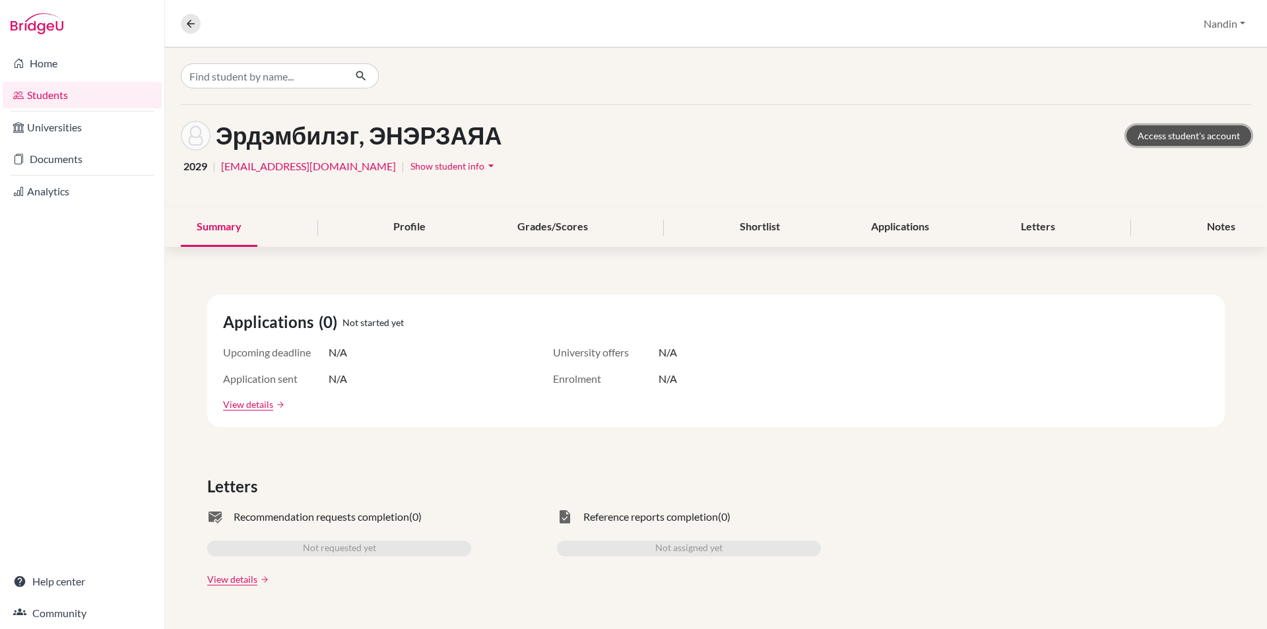
click at [1134, 139] on link "Access student's account" at bounding box center [1188, 135] width 125 height 20
click at [189, 25] on icon at bounding box center [191, 24] width 12 height 12
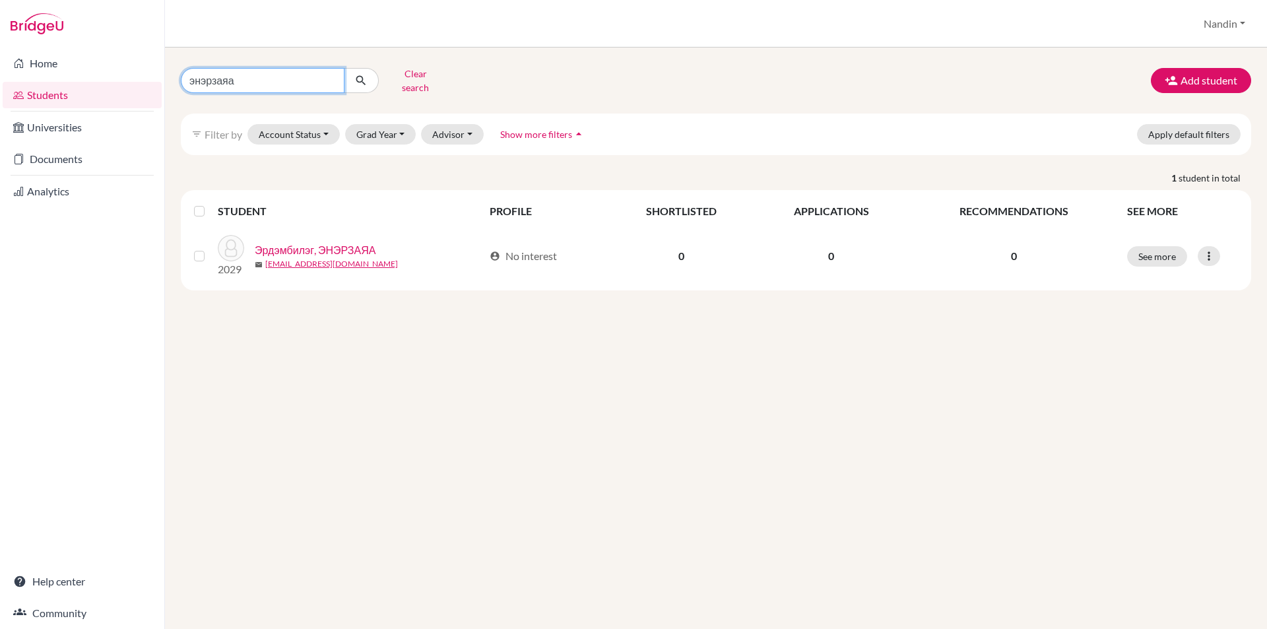
click at [331, 80] on input "энэрзаяа" at bounding box center [263, 80] width 164 height 25
click at [329, 79] on input "энэрзаяа" at bounding box center [263, 80] width 164 height 25
type input "эрхэс"
click button "submit" at bounding box center [361, 80] width 35 height 25
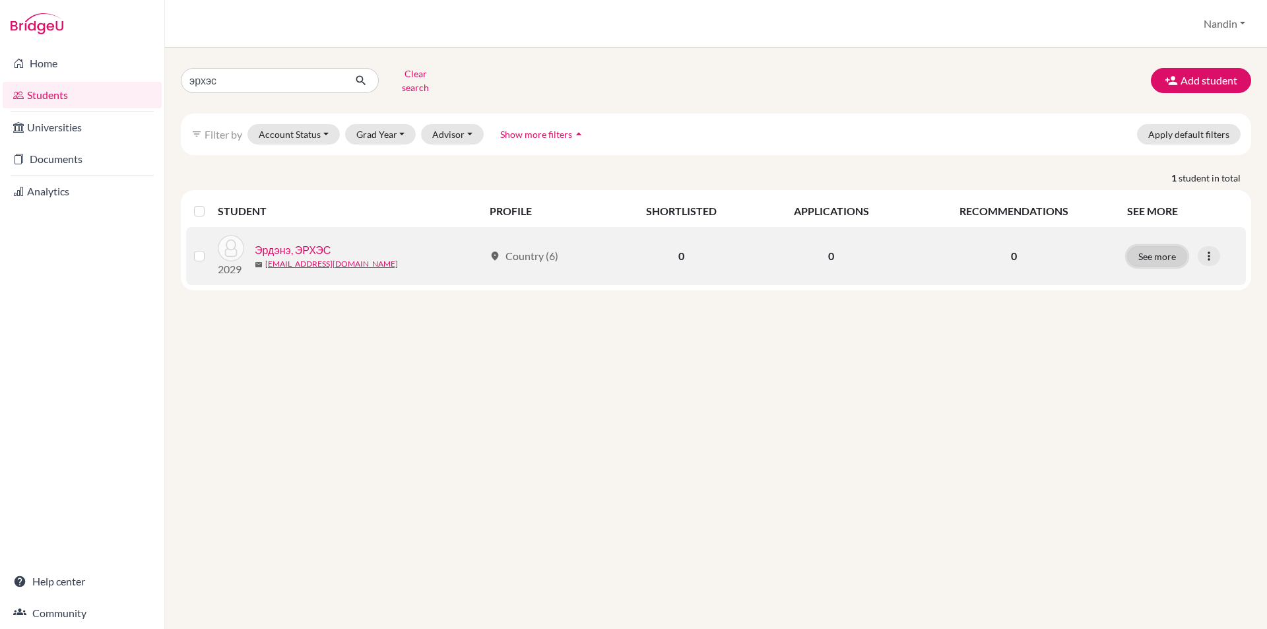
click at [1185, 249] on button "See more" at bounding box center [1157, 256] width 60 height 20
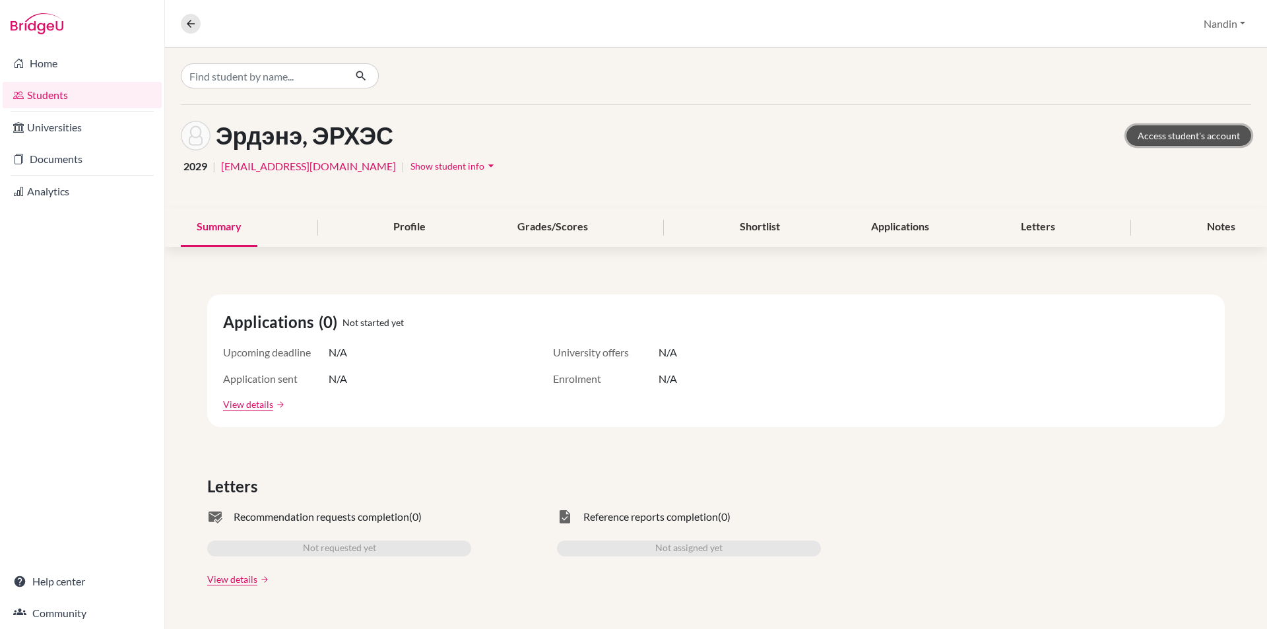
click at [1193, 133] on link "Access student's account" at bounding box center [1188, 135] width 125 height 20
click at [108, 66] on link "Home" at bounding box center [82, 63] width 159 height 26
